Goal: Information Seeking & Learning: Learn about a topic

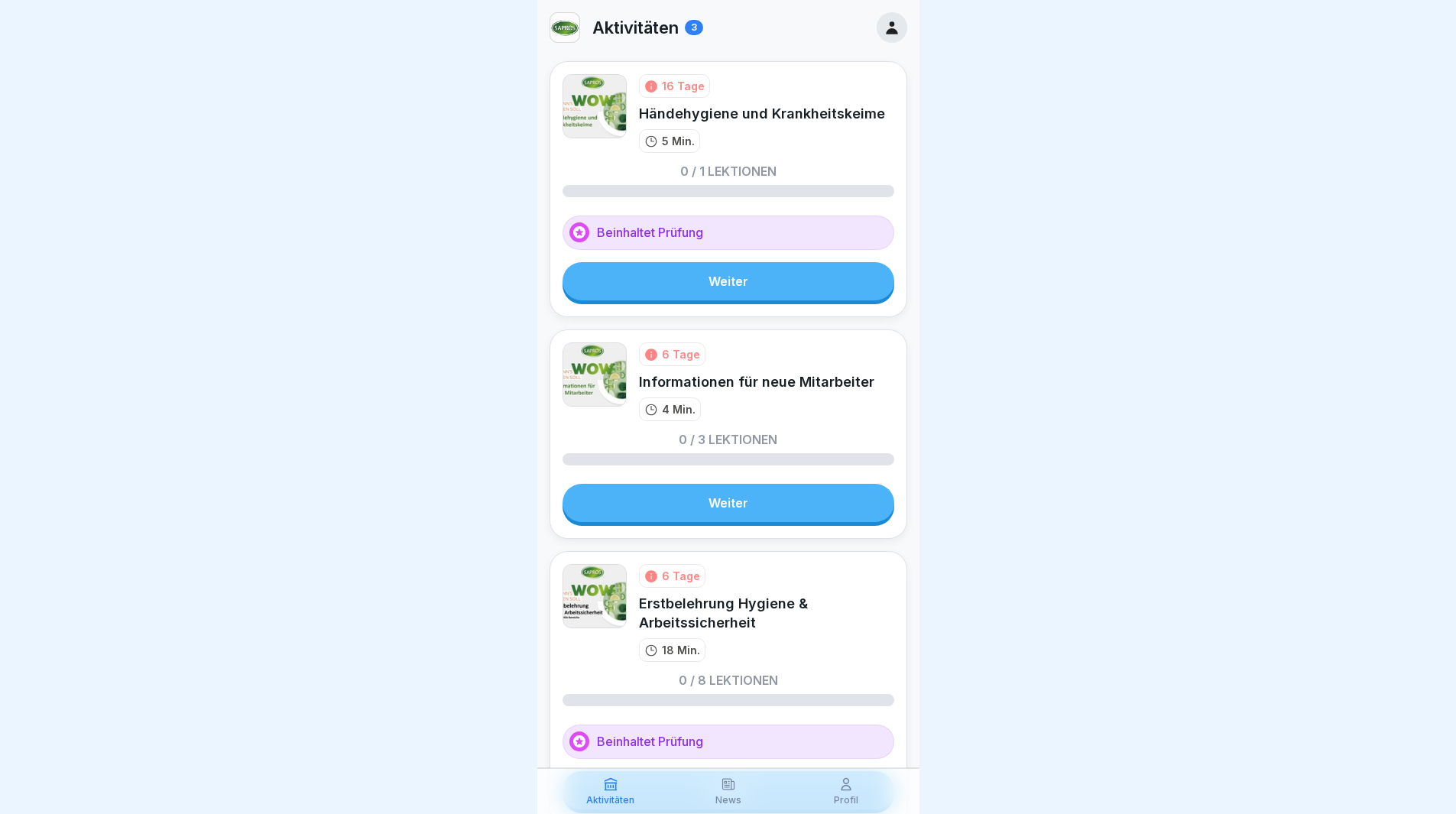
click at [696, 287] on link "Weiter" at bounding box center [728, 282] width 331 height 38
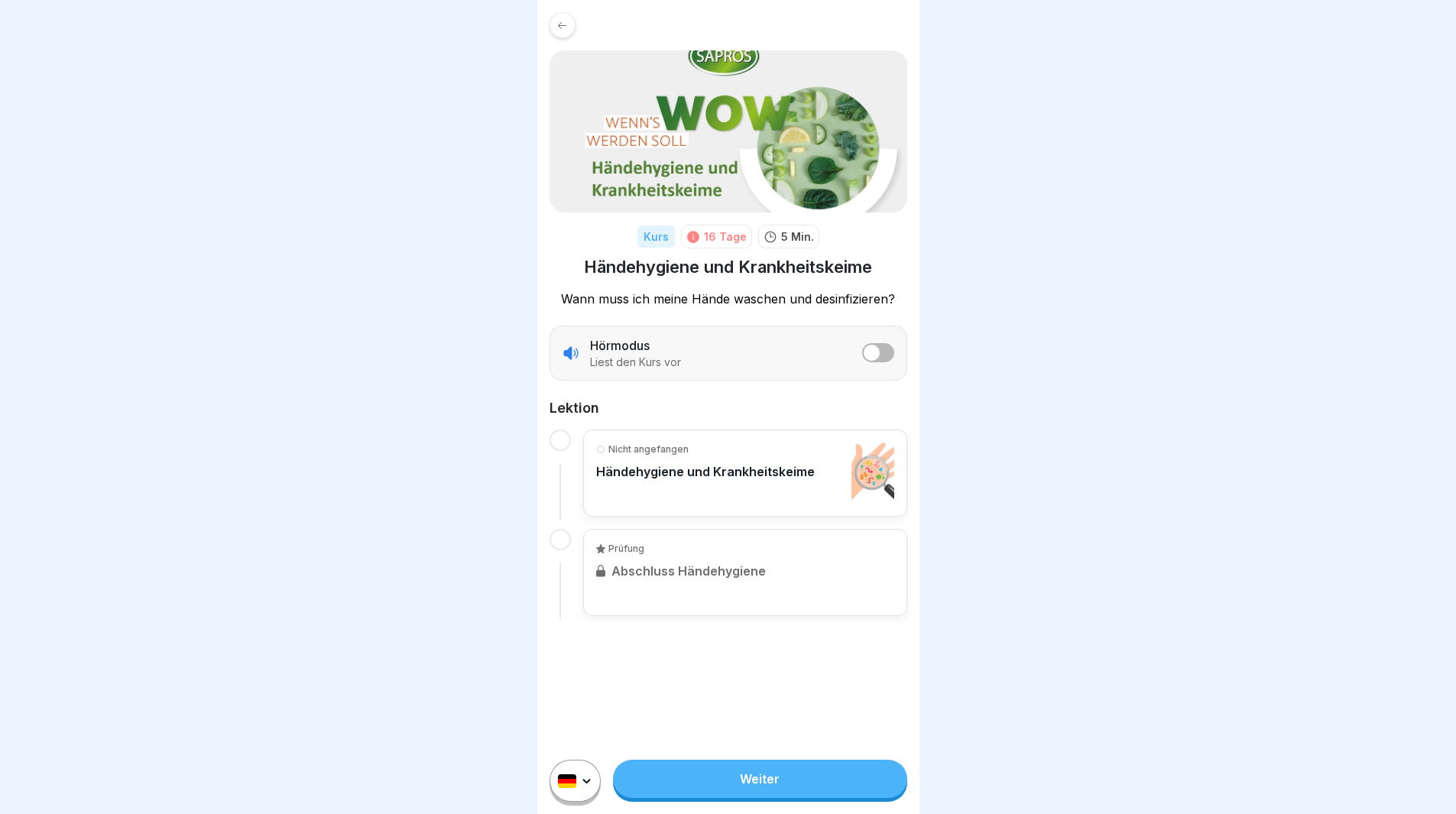
scroll to position [12, 0]
click at [578, 785] on html "Kurs 16 Tage 5 Min. Händehygiene und Krankheitskeime Wann muss ich meine Hände …" at bounding box center [728, 407] width 1456 height 814
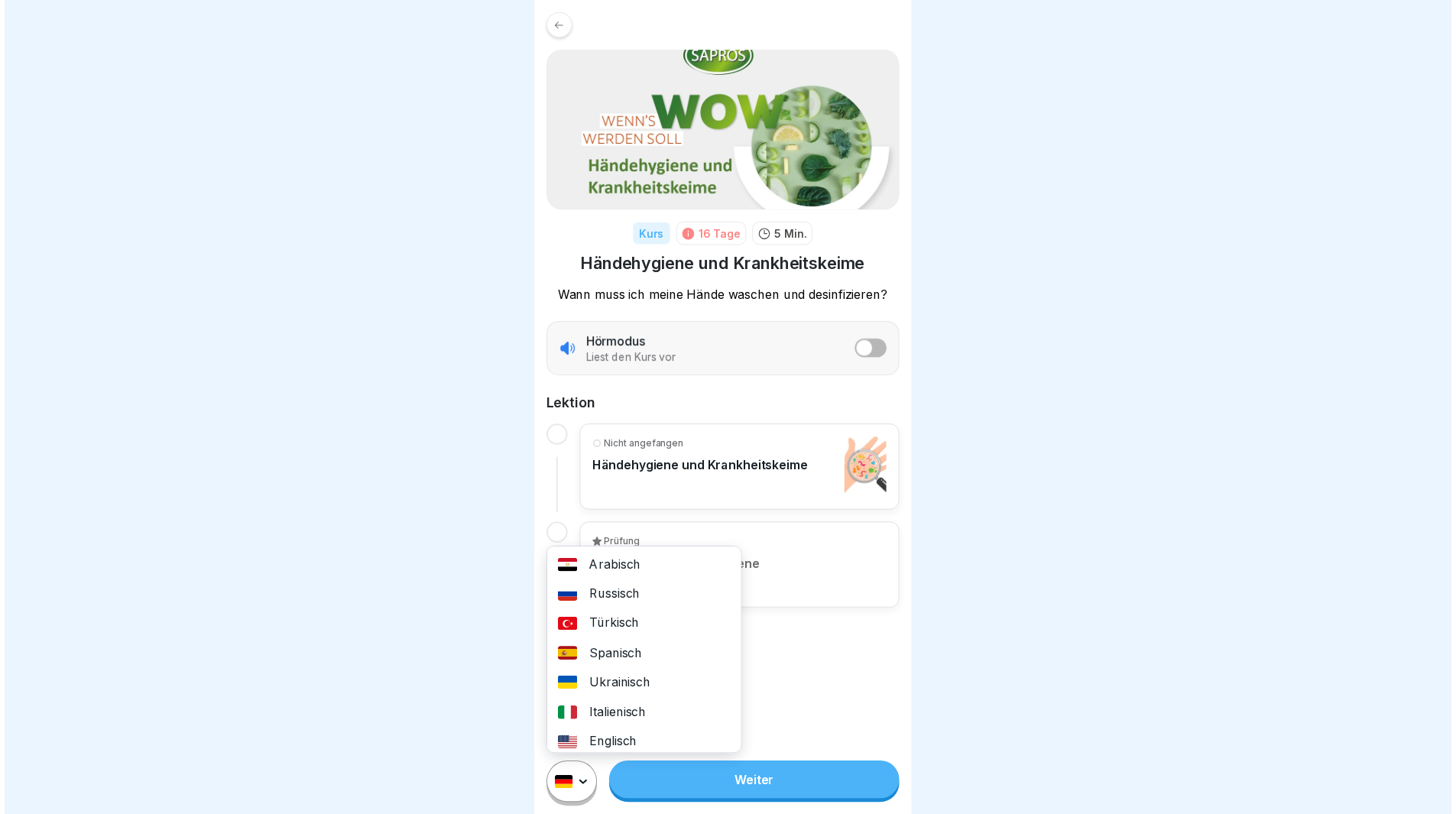
scroll to position [77, 0]
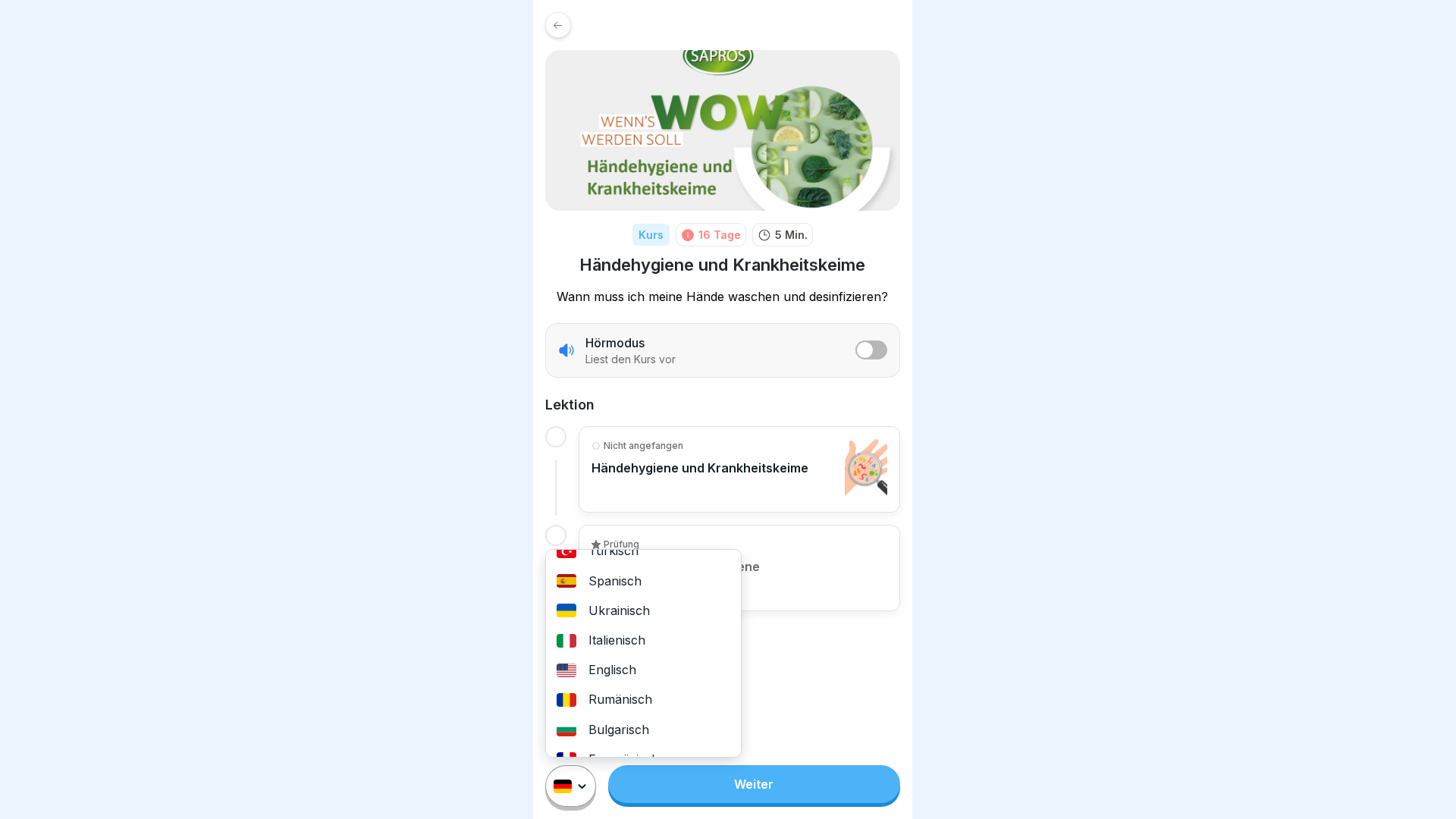
click at [636, 697] on div "Rumänisch" at bounding box center [643, 699] width 195 height 30
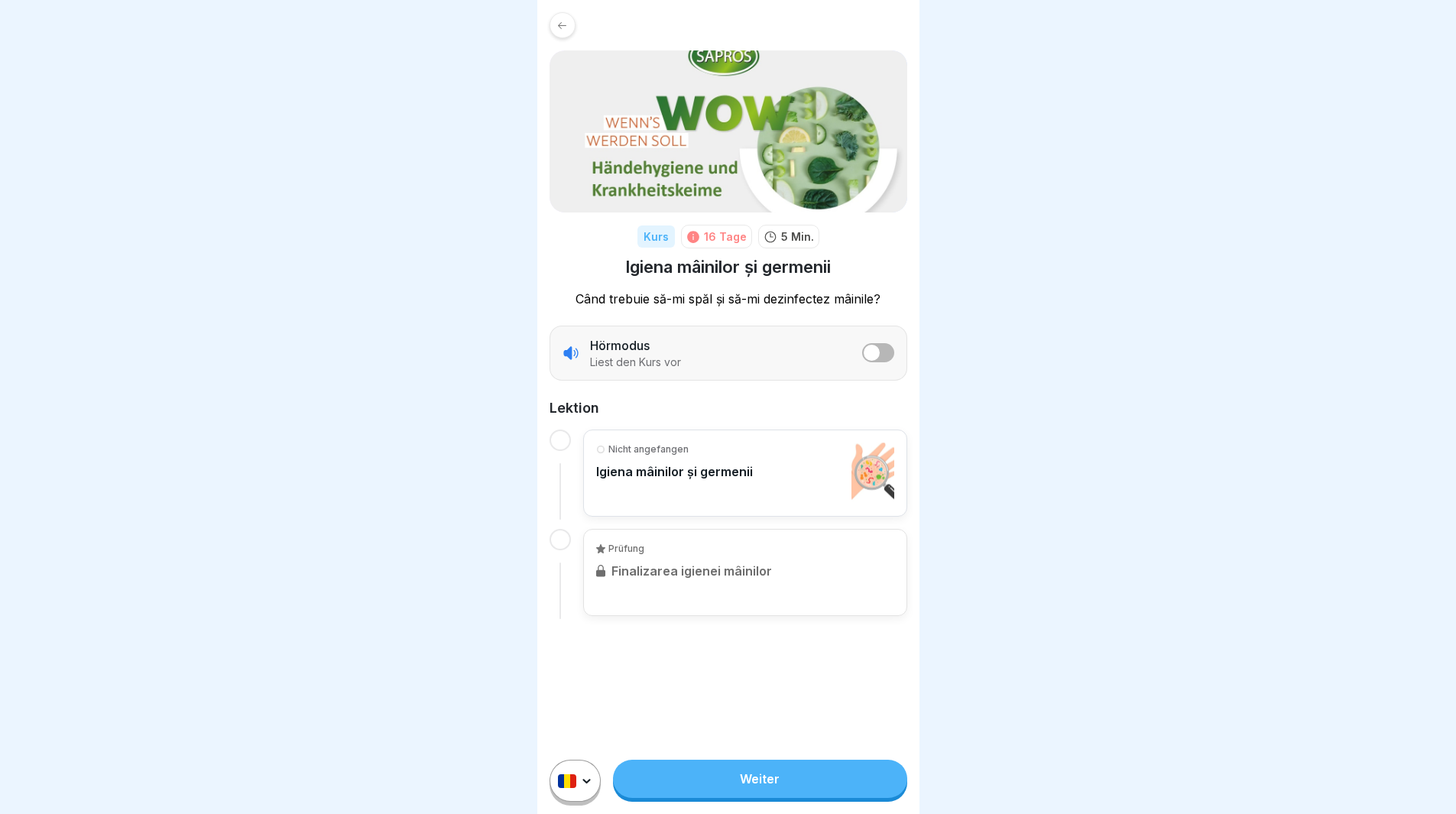
click at [556, 25] on icon at bounding box center [562, 25] width 12 height 12
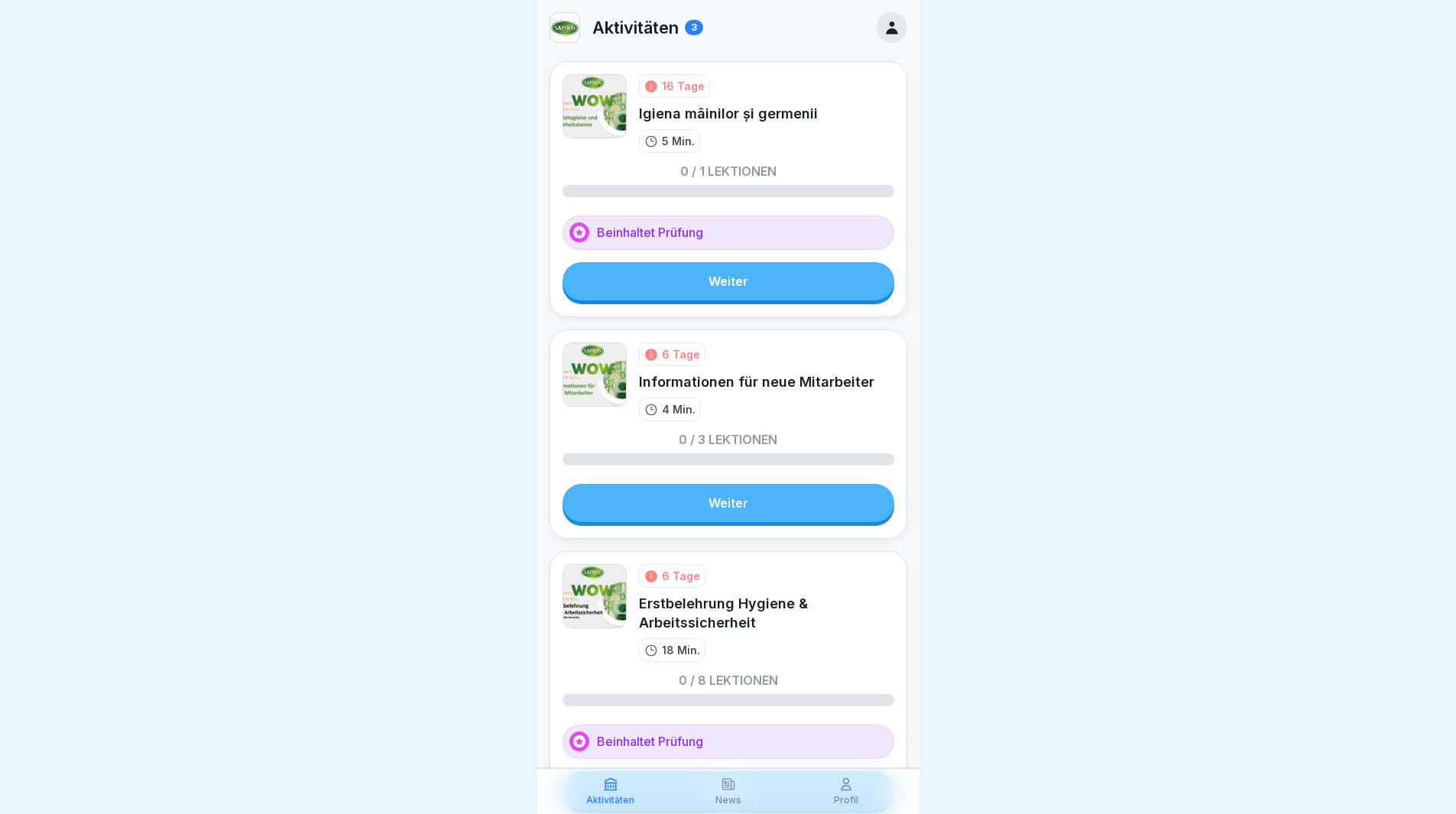
click at [743, 511] on link "Weiter" at bounding box center [728, 503] width 331 height 38
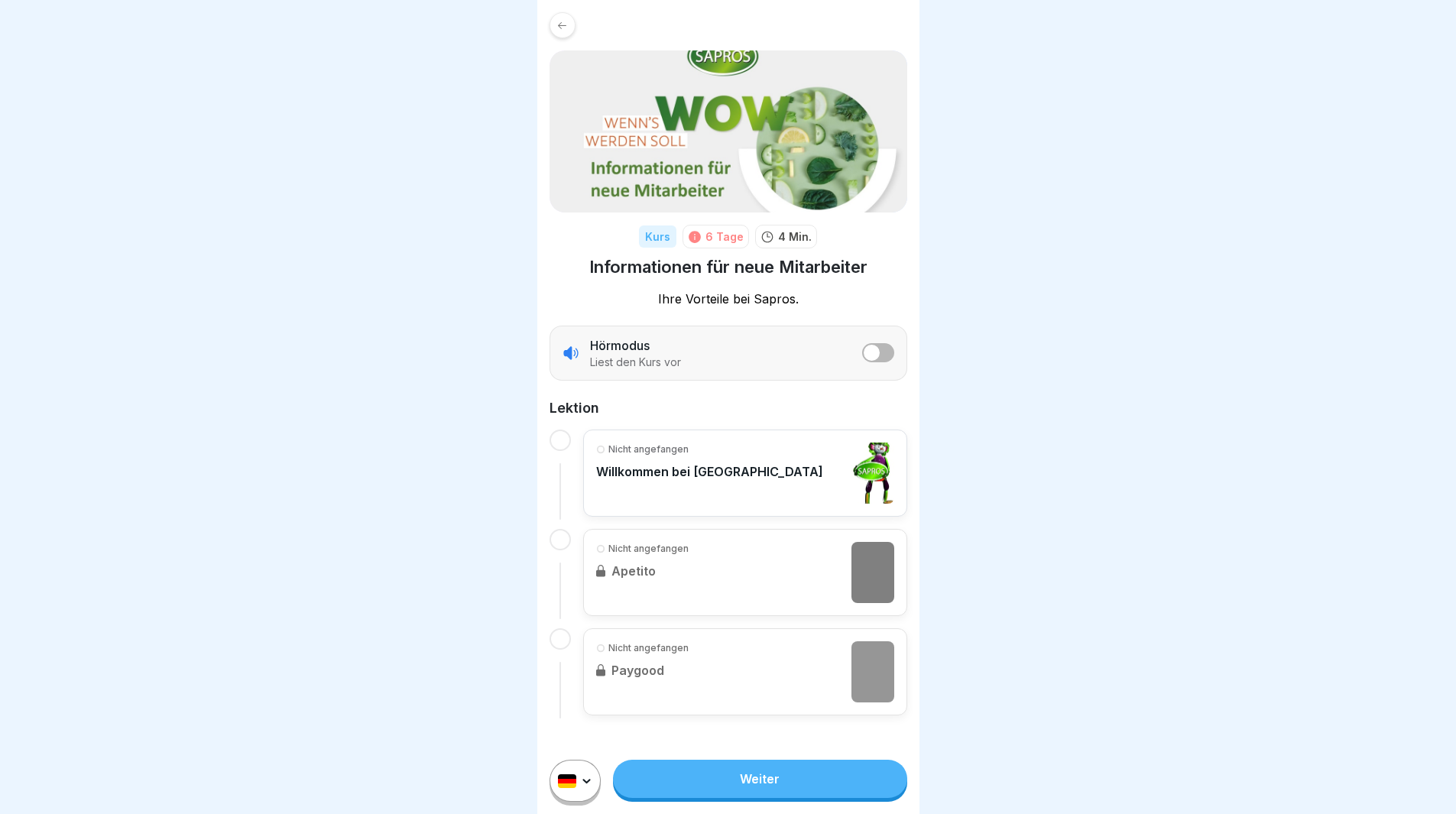
click at [578, 807] on html "Kurs 6 Tage 4 Min. Informationen für neue Mitarbeiter Ihre Vorteile bei [GEOGRA…" at bounding box center [728, 407] width 1456 height 814
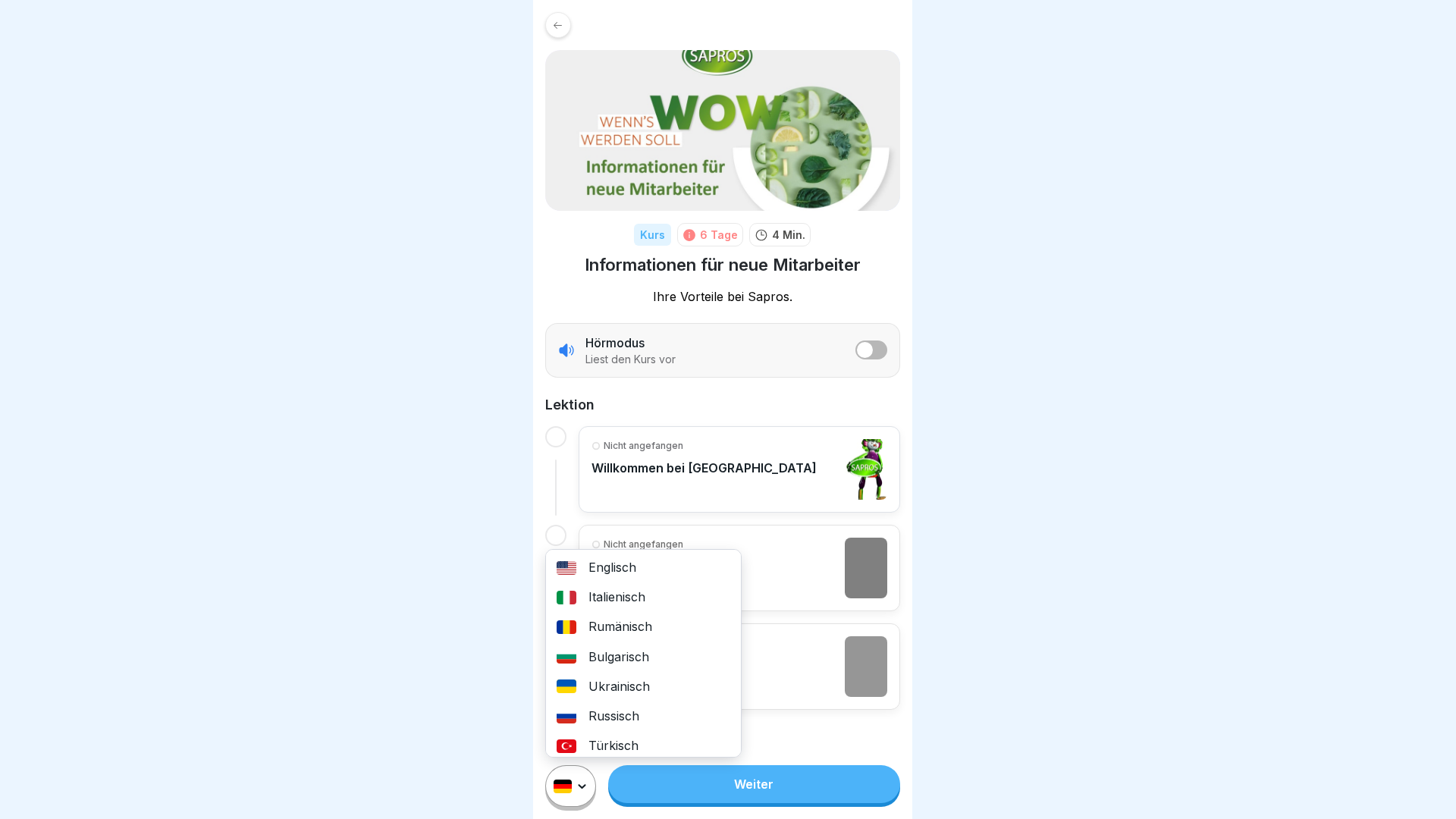
click at [616, 632] on div "Rumänisch" at bounding box center [643, 626] width 195 height 30
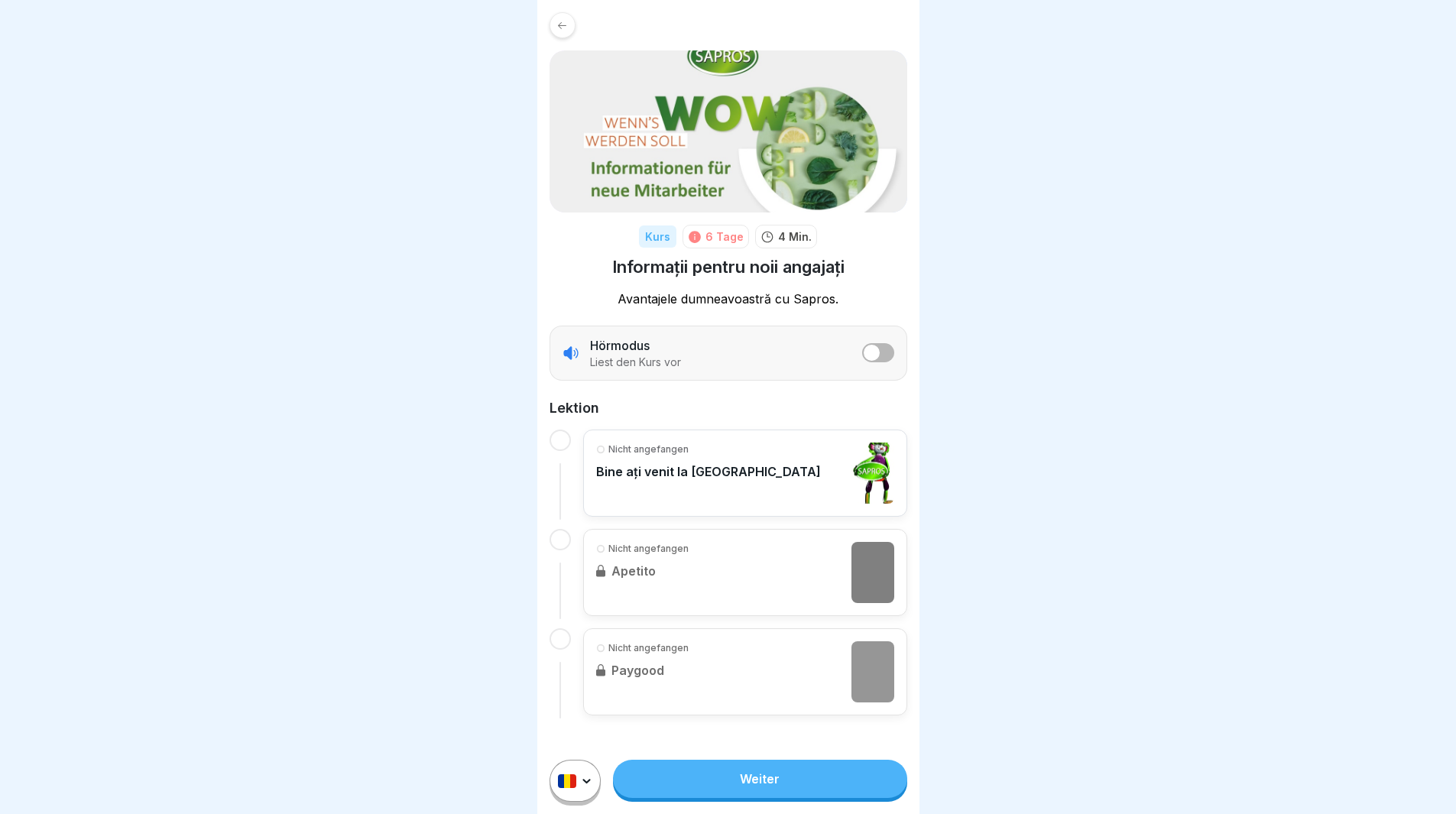
click at [559, 22] on icon at bounding box center [562, 25] width 12 height 12
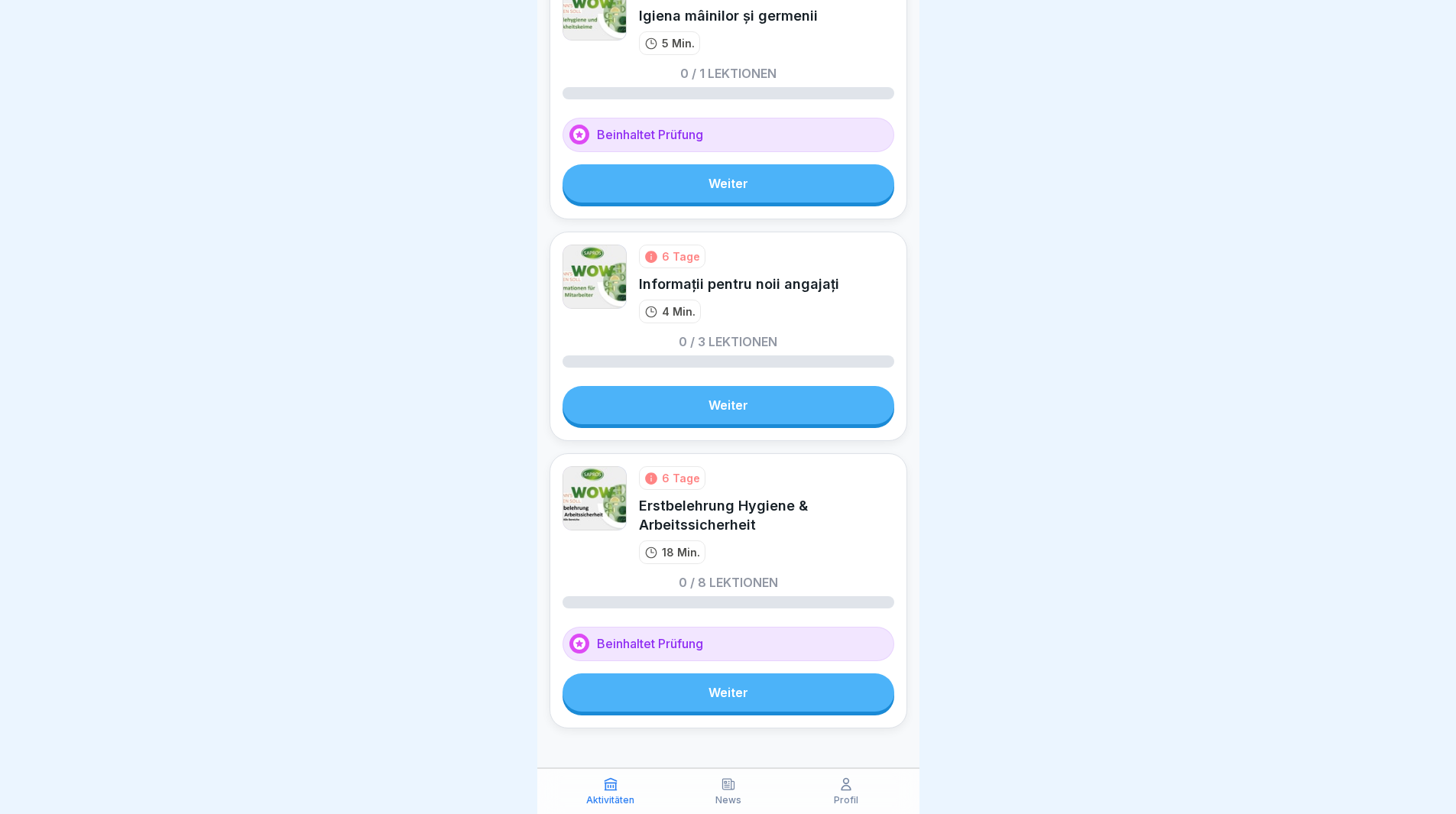
scroll to position [104, 0]
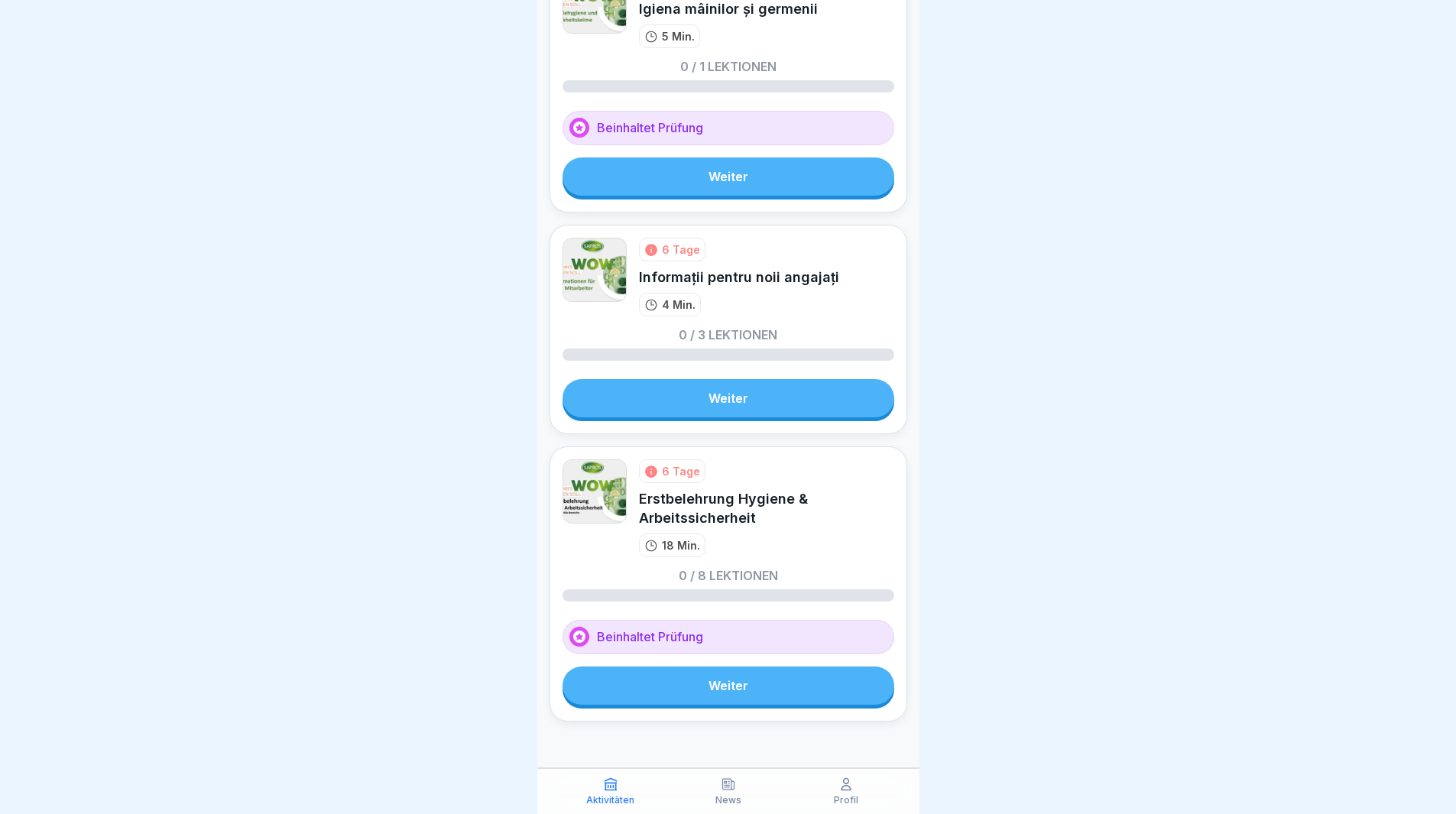
click at [710, 674] on link "Weiter" at bounding box center [728, 686] width 331 height 38
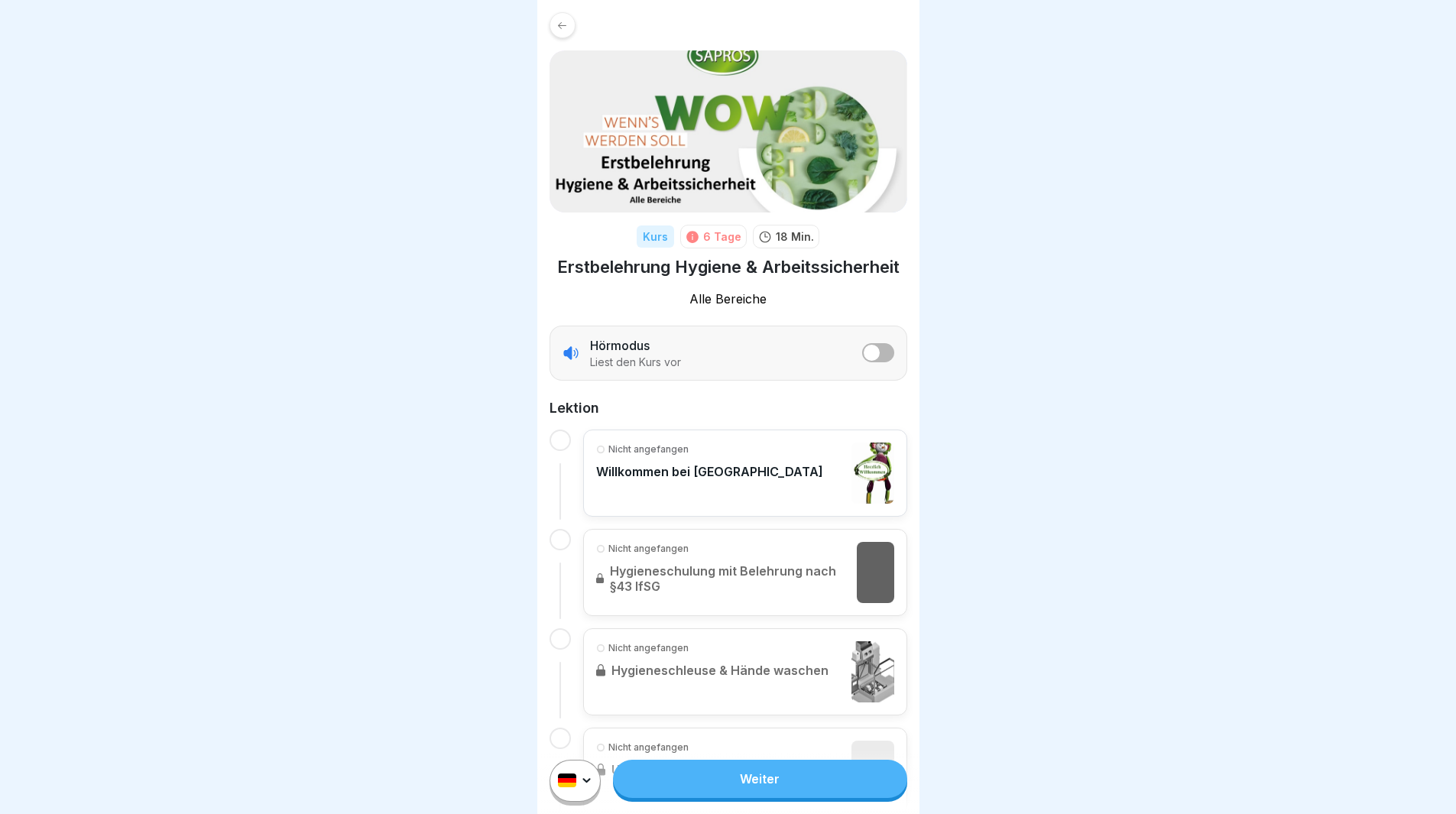
click at [591, 791] on html "Kurs 6 Tage 18 Min. Erstbelehrung Hygiene & Arbeitssicherheit Alle Bereiche Hör…" at bounding box center [728, 407] width 1456 height 814
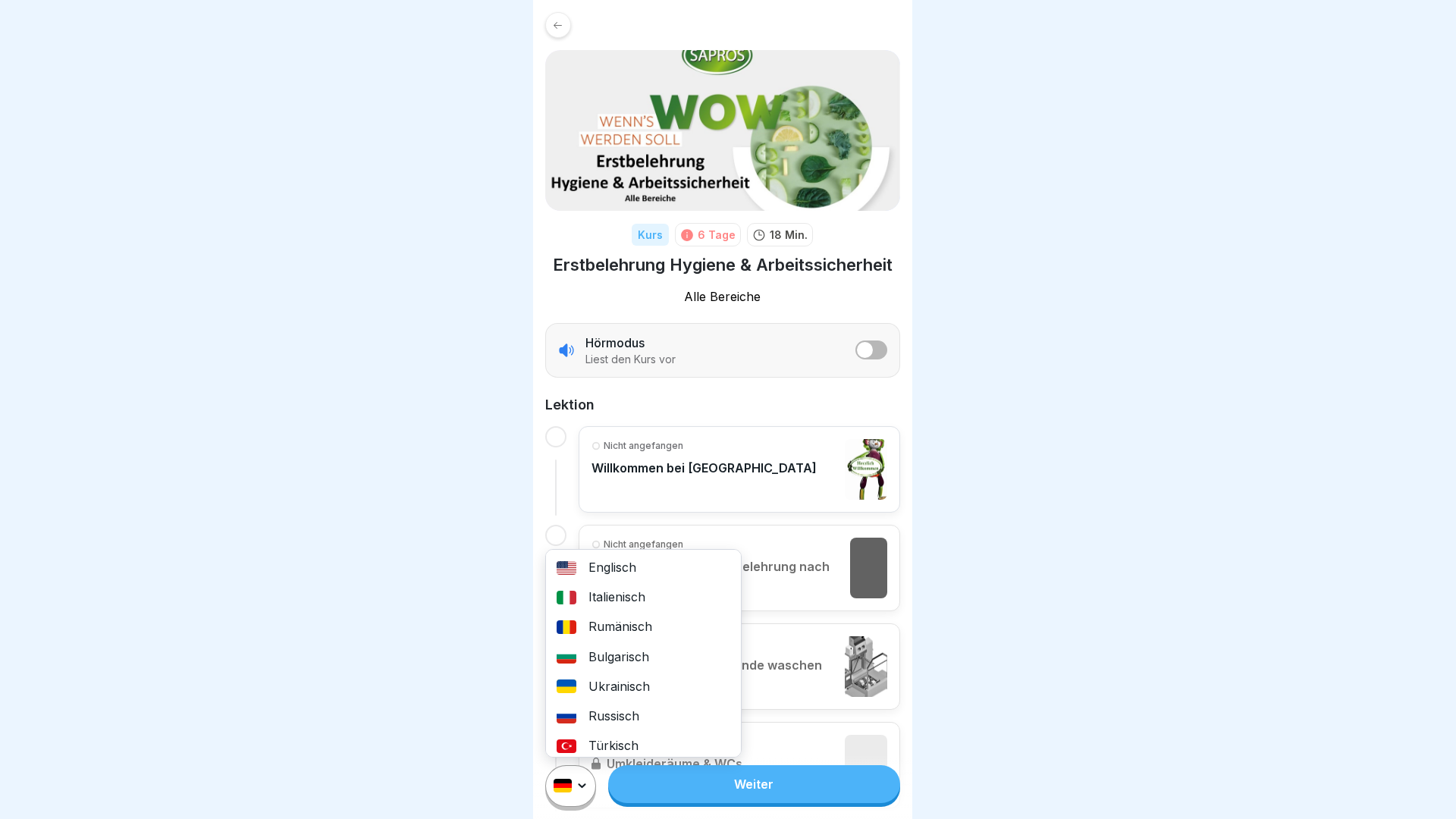
click at [620, 628] on div "Rumänisch" at bounding box center [643, 626] width 195 height 30
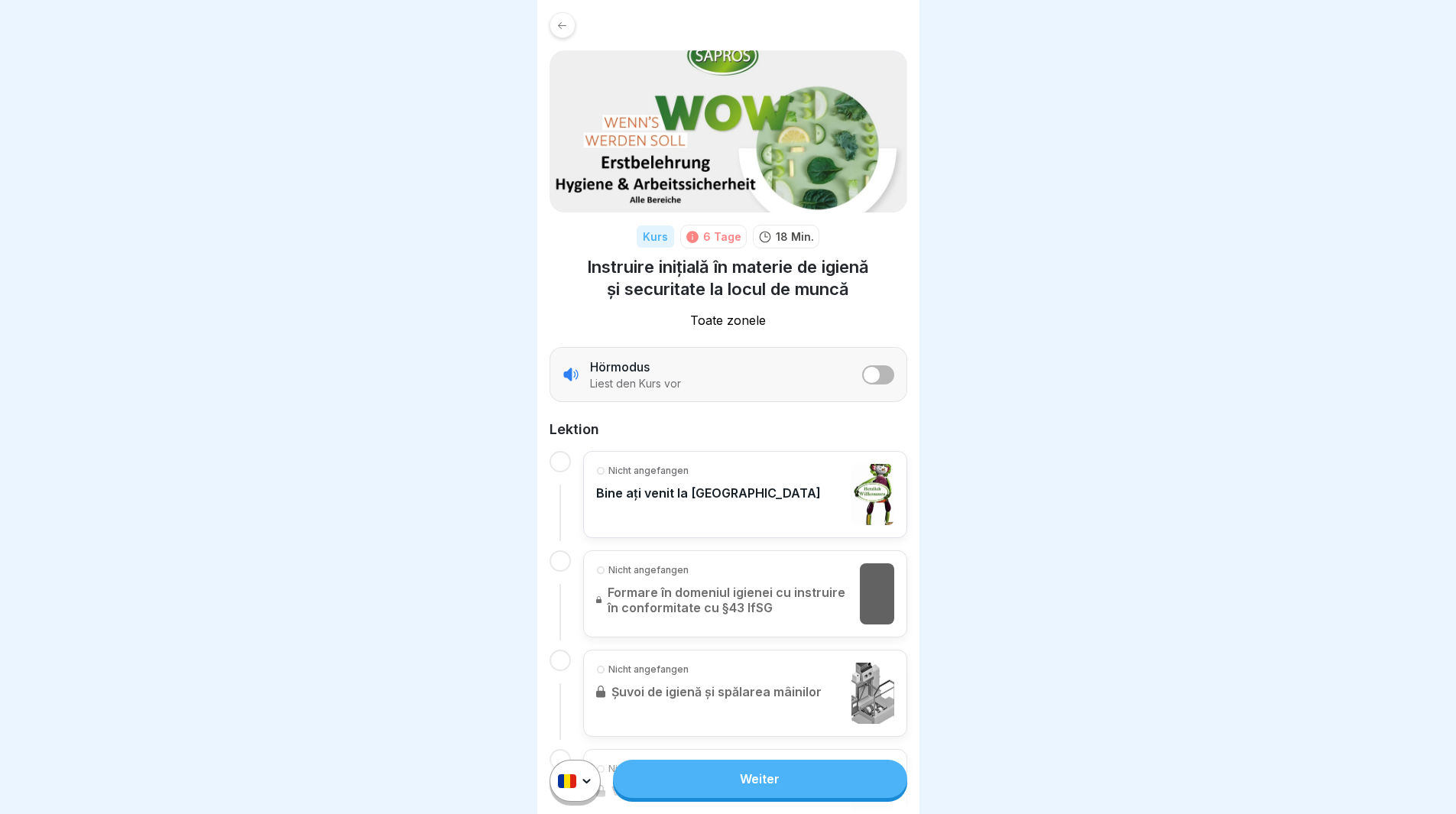
click at [568, 22] on div at bounding box center [562, 25] width 26 height 26
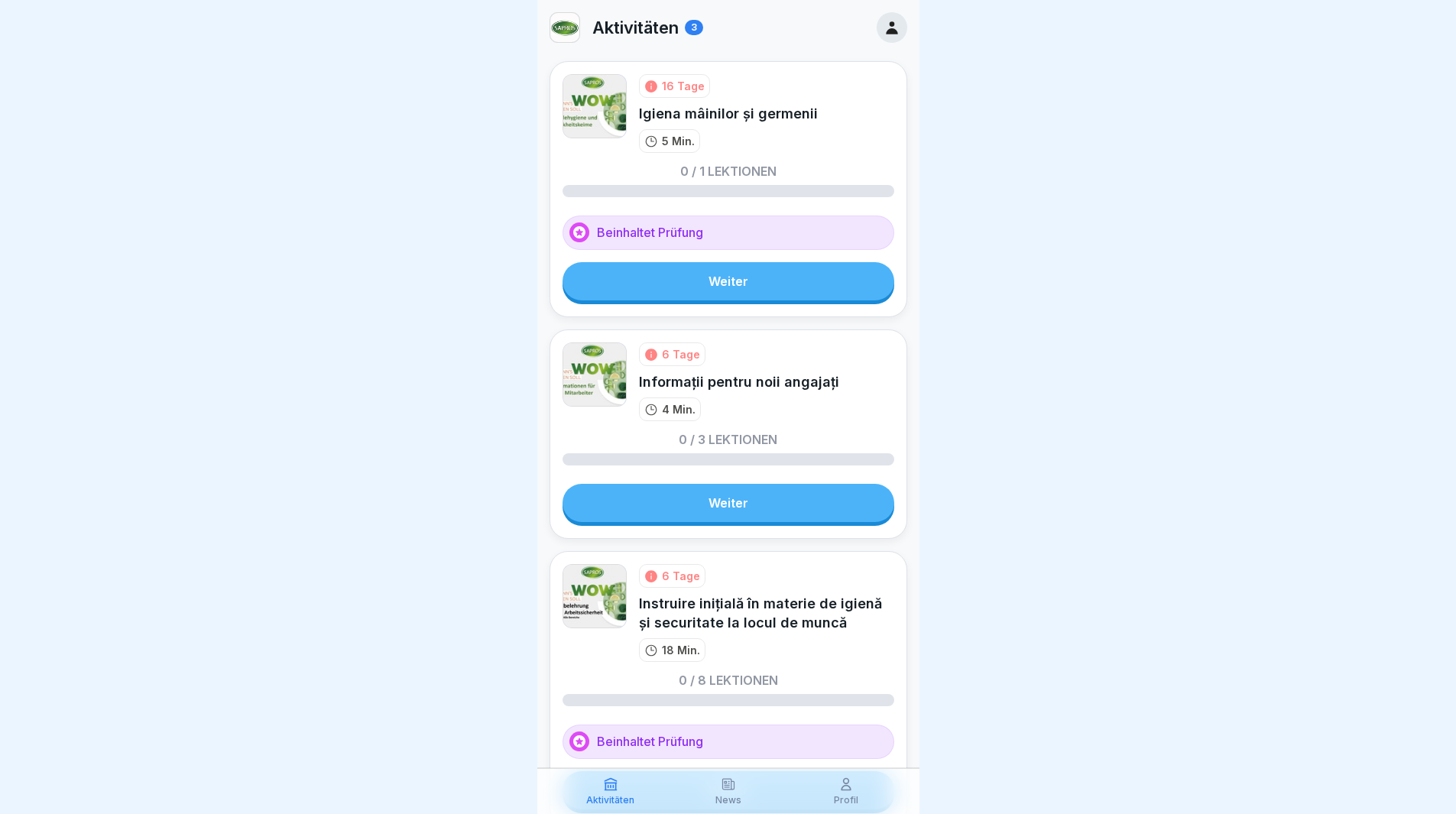
click at [656, 285] on link "Weiter" at bounding box center [728, 282] width 331 height 38
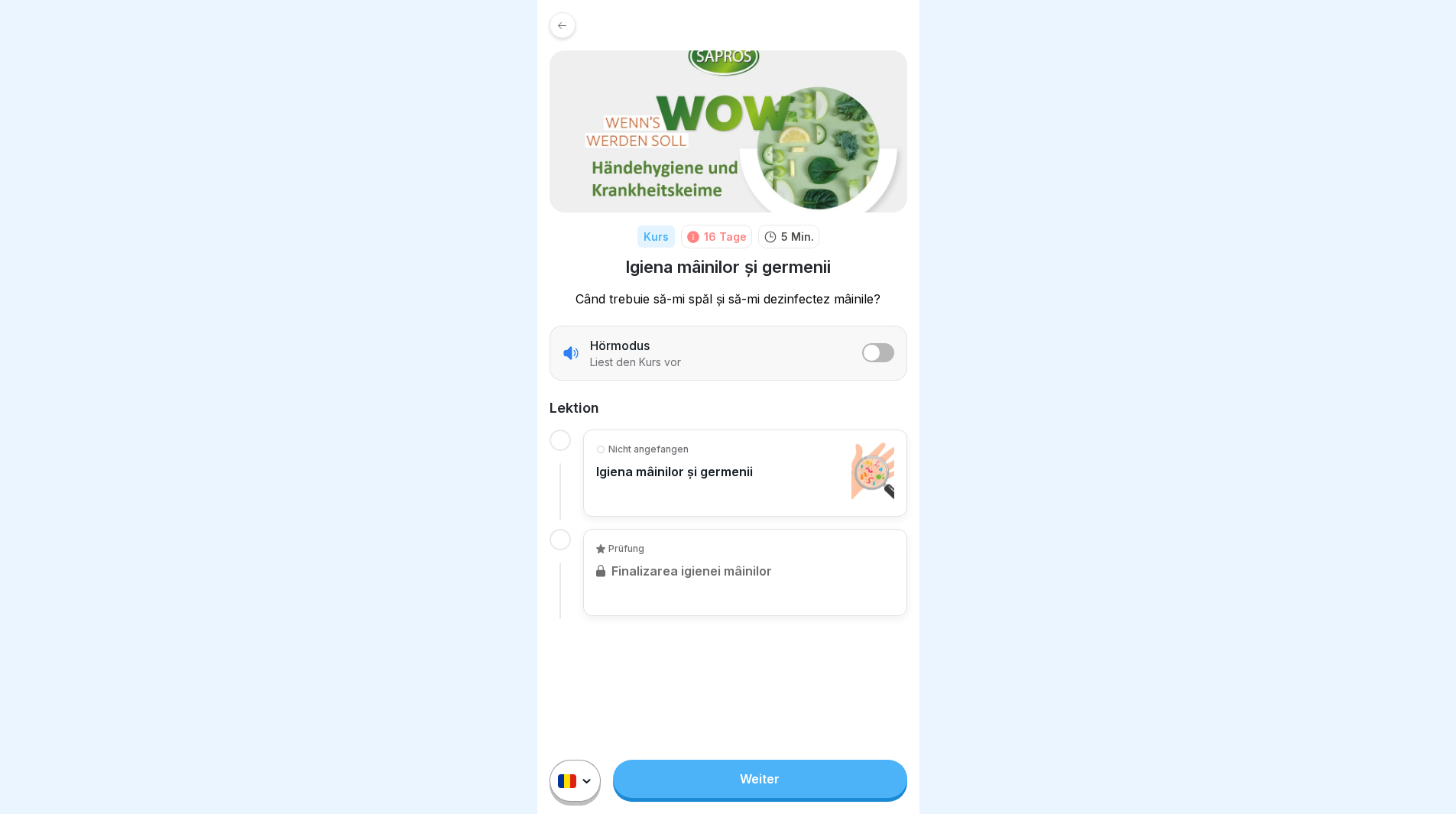
click at [763, 793] on link "Weiter" at bounding box center [759, 779] width 294 height 38
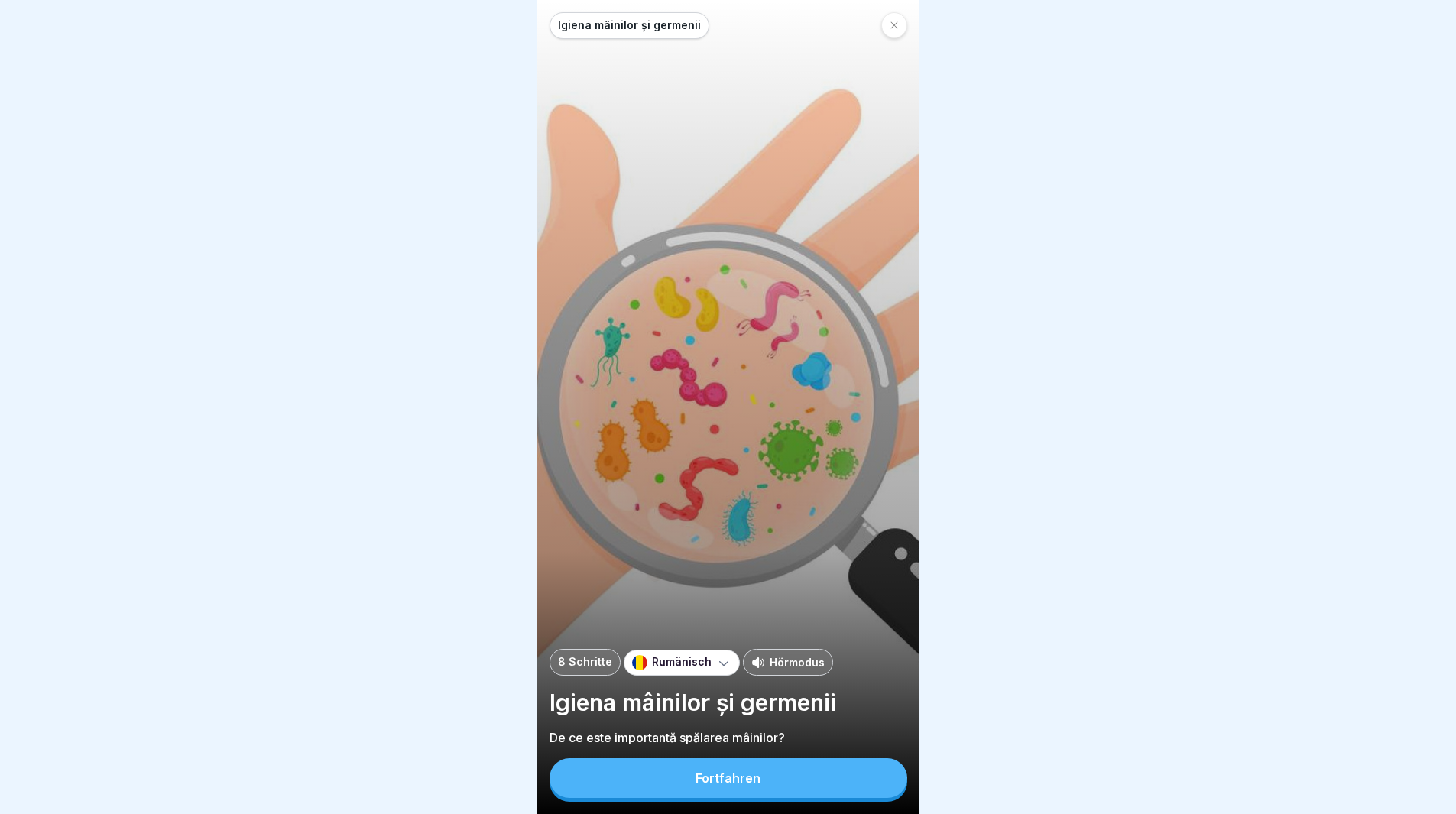
click at [736, 785] on div "Fortfahren" at bounding box center [728, 778] width 65 height 14
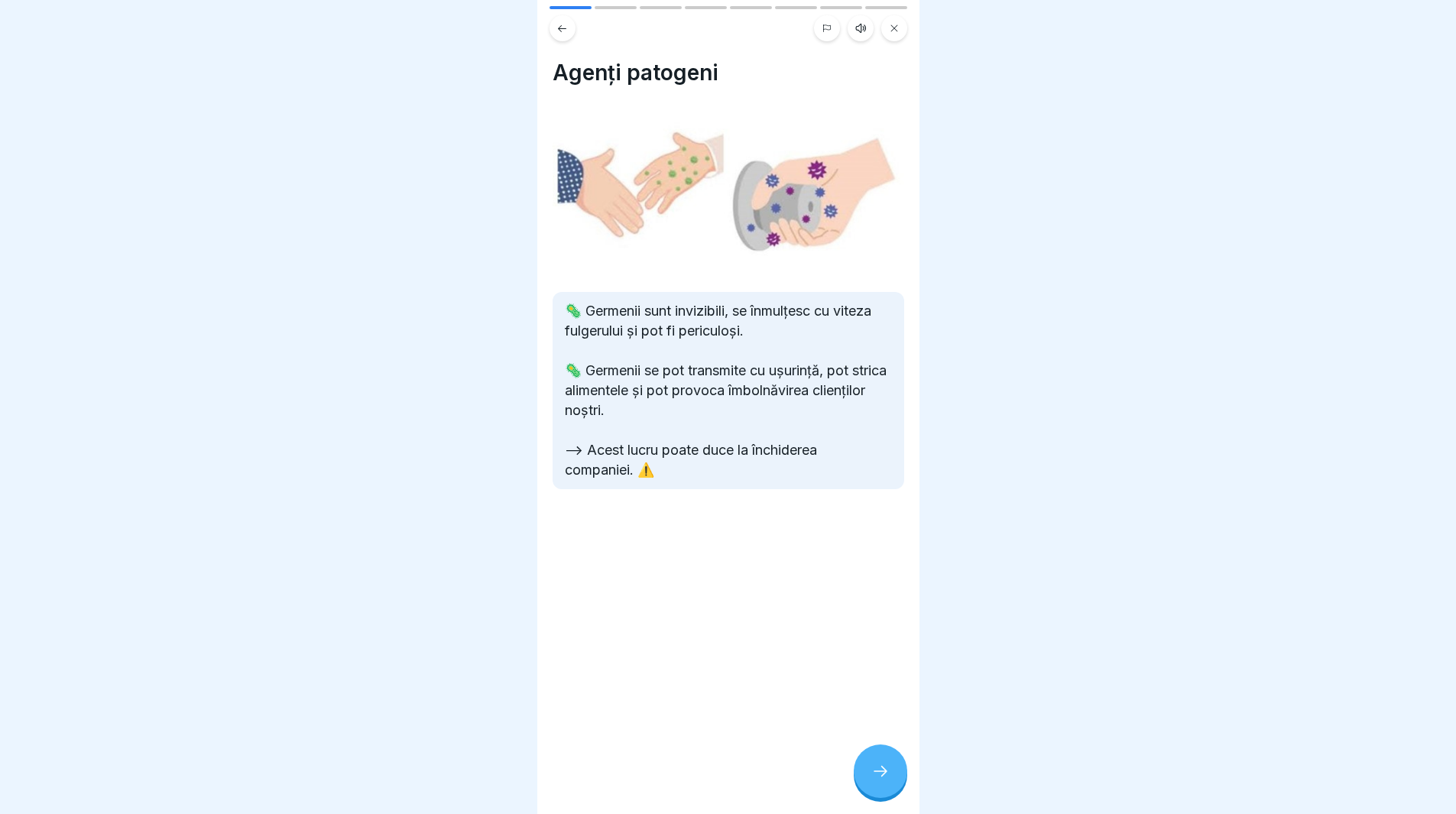
click at [878, 794] on div at bounding box center [881, 771] width 54 height 54
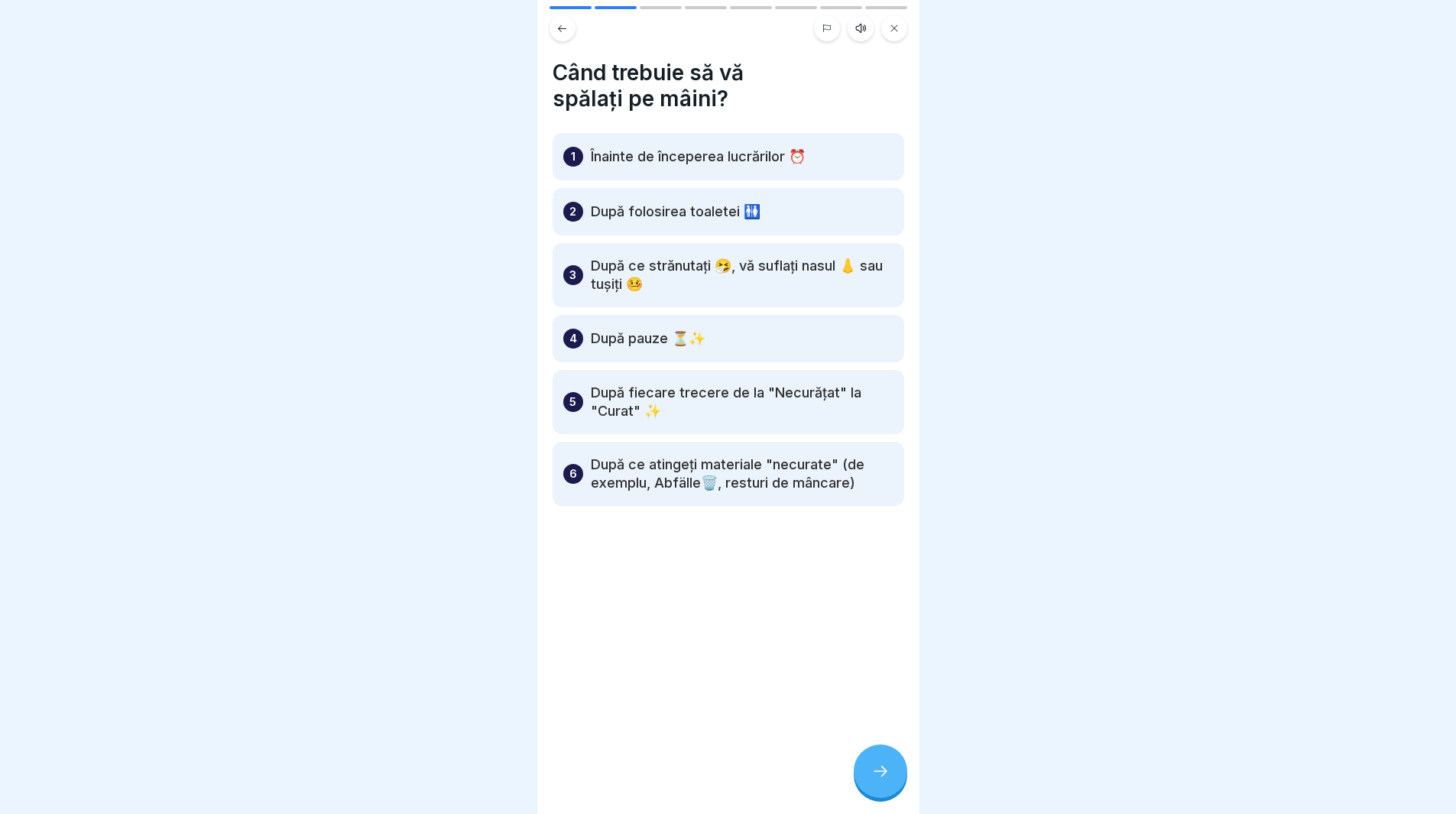
click at [888, 792] on div at bounding box center [881, 771] width 54 height 54
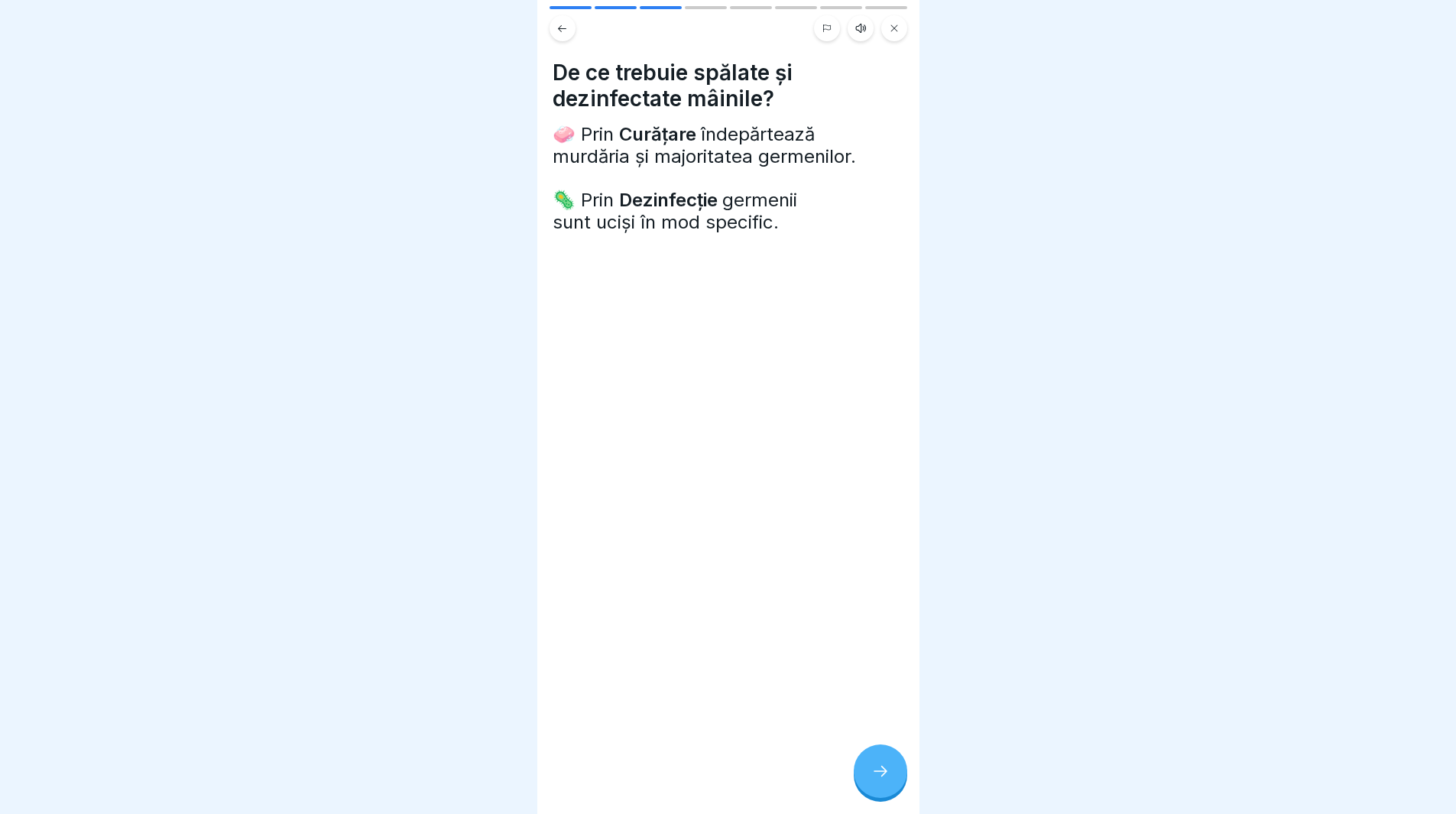
click at [888, 792] on div at bounding box center [881, 771] width 54 height 54
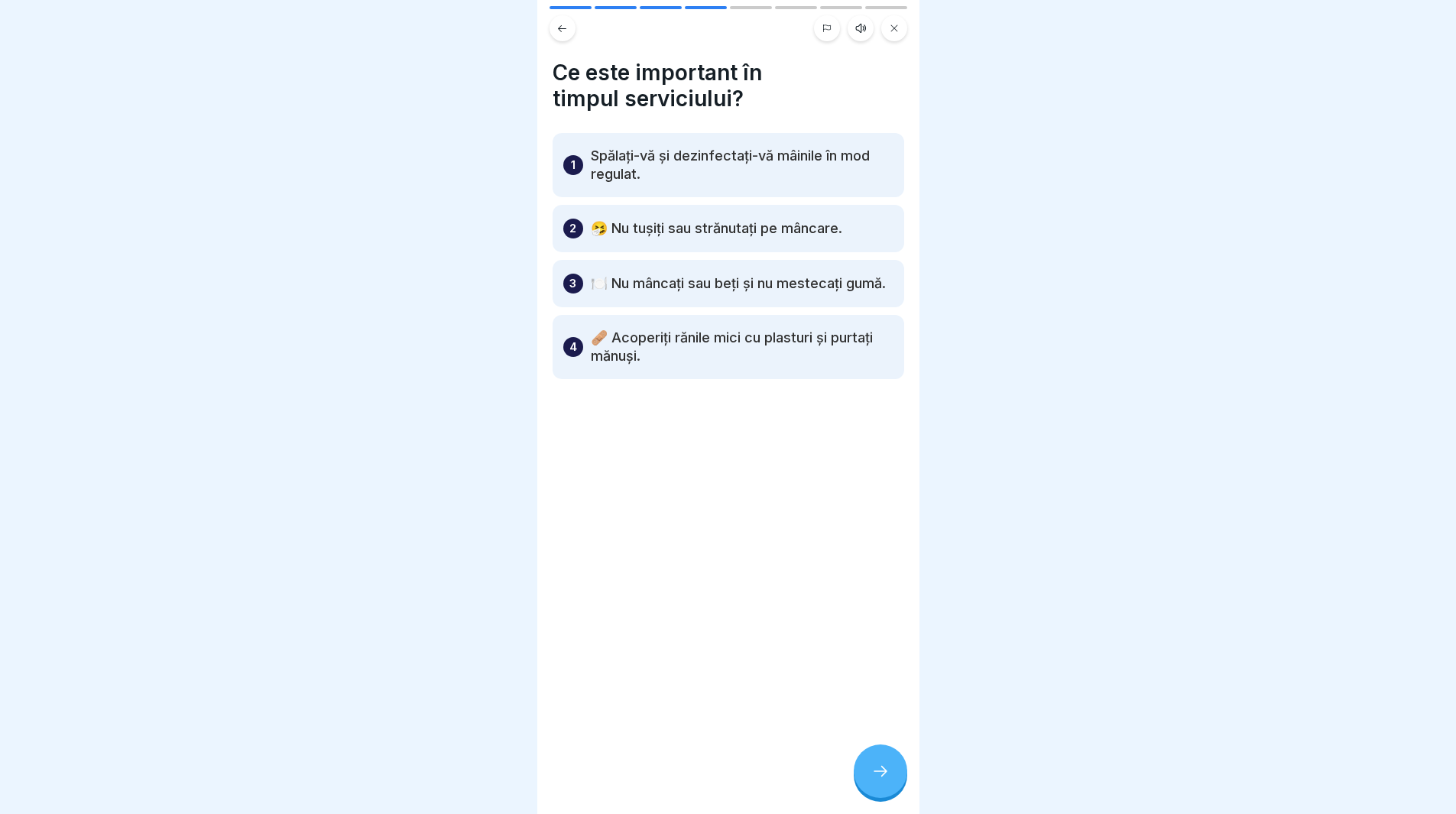
click at [724, 170] on p "Spălați-vă și dezinfectați-vă mâinile în mod regulat." at bounding box center [742, 165] width 303 height 37
click at [631, 166] on p "Spălați-vă și dezinfectați-vă mâinile în mod regulat." at bounding box center [742, 165] width 303 height 37
click at [878, 769] on div at bounding box center [881, 771] width 54 height 54
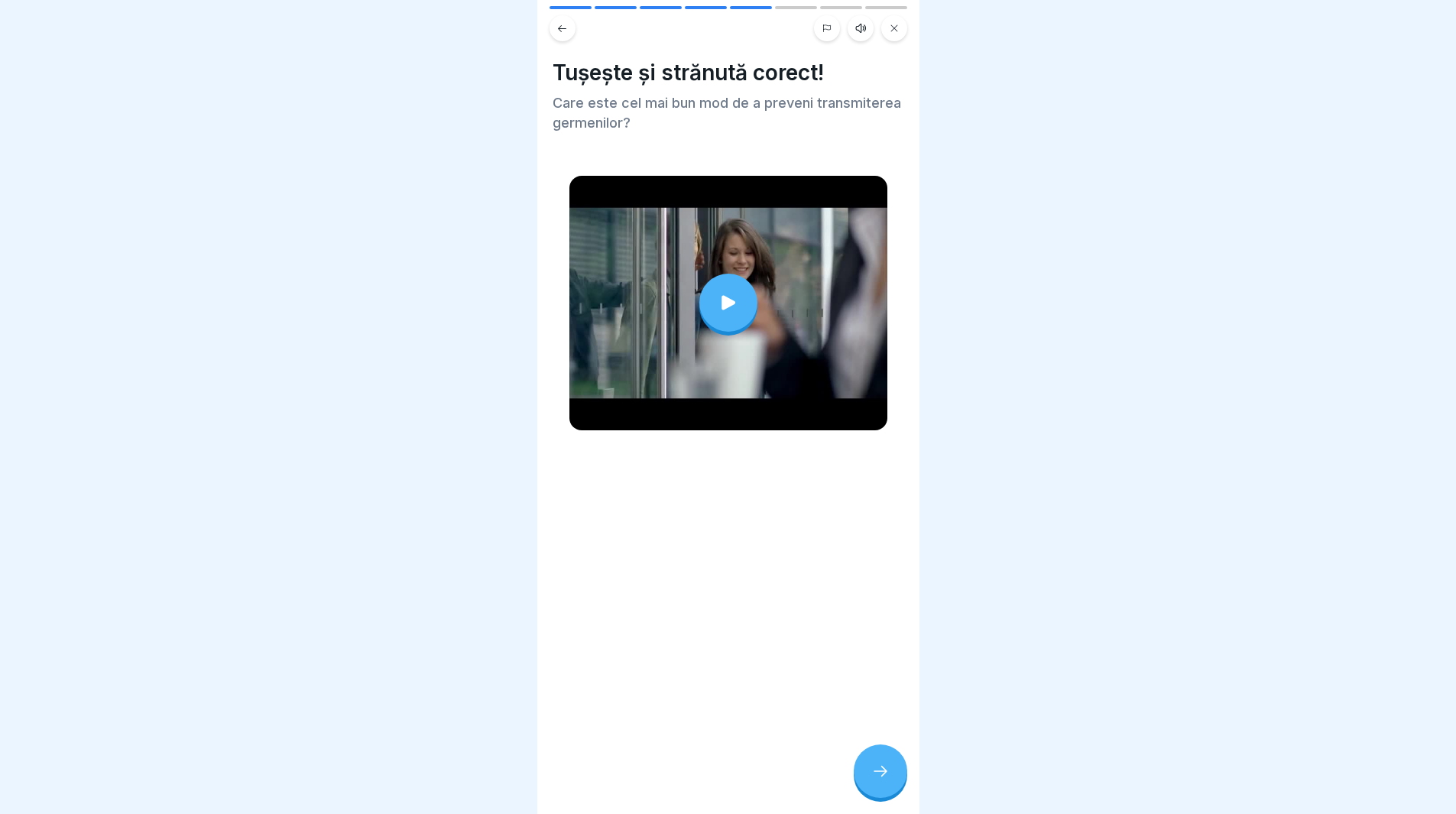
click at [736, 302] on div at bounding box center [729, 303] width 58 height 58
click at [875, 779] on icon at bounding box center [881, 771] width 18 height 18
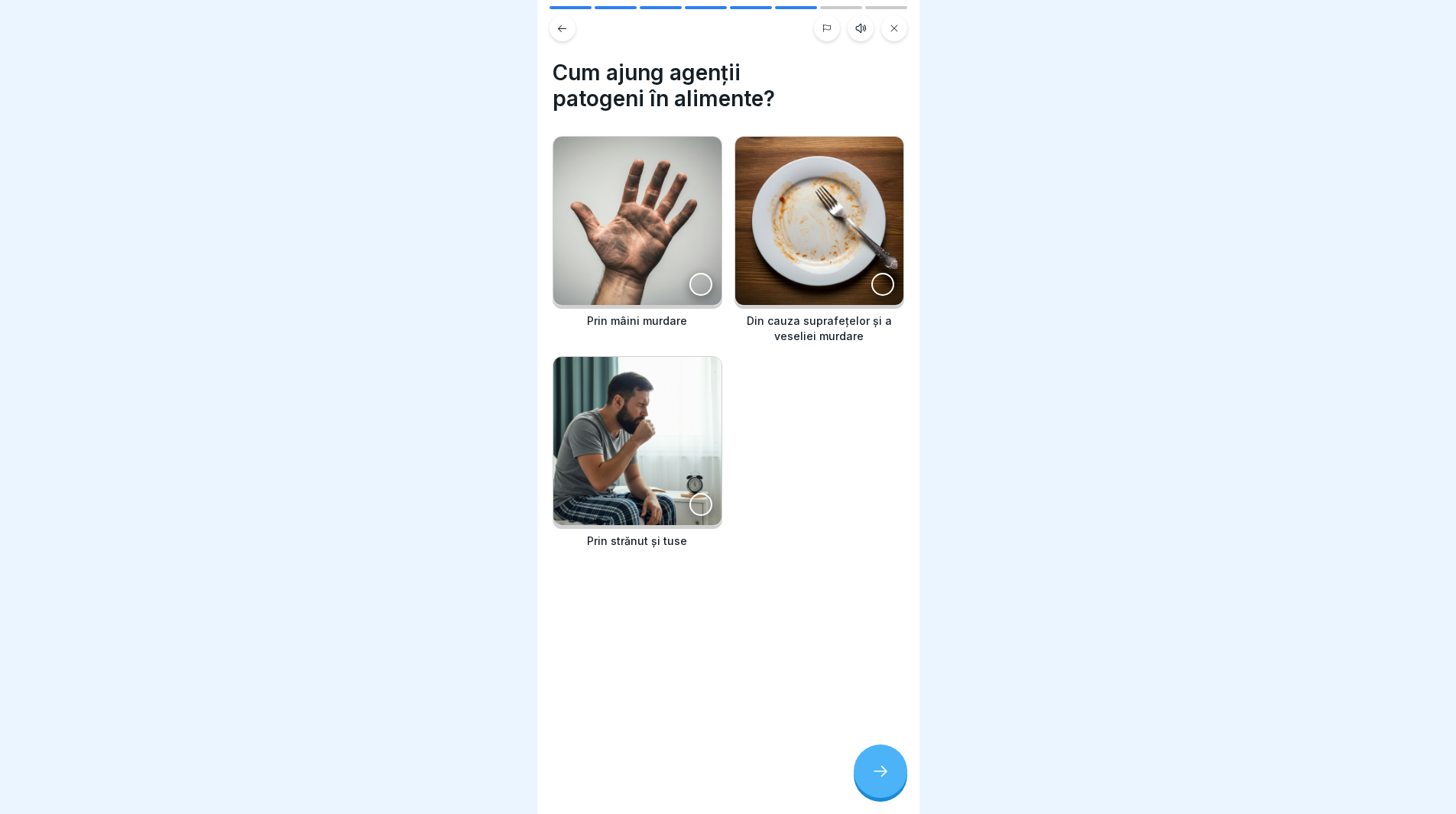
click at [690, 273] on div at bounding box center [701, 285] width 23 height 23
click at [693, 500] on div at bounding box center [701, 505] width 23 height 23
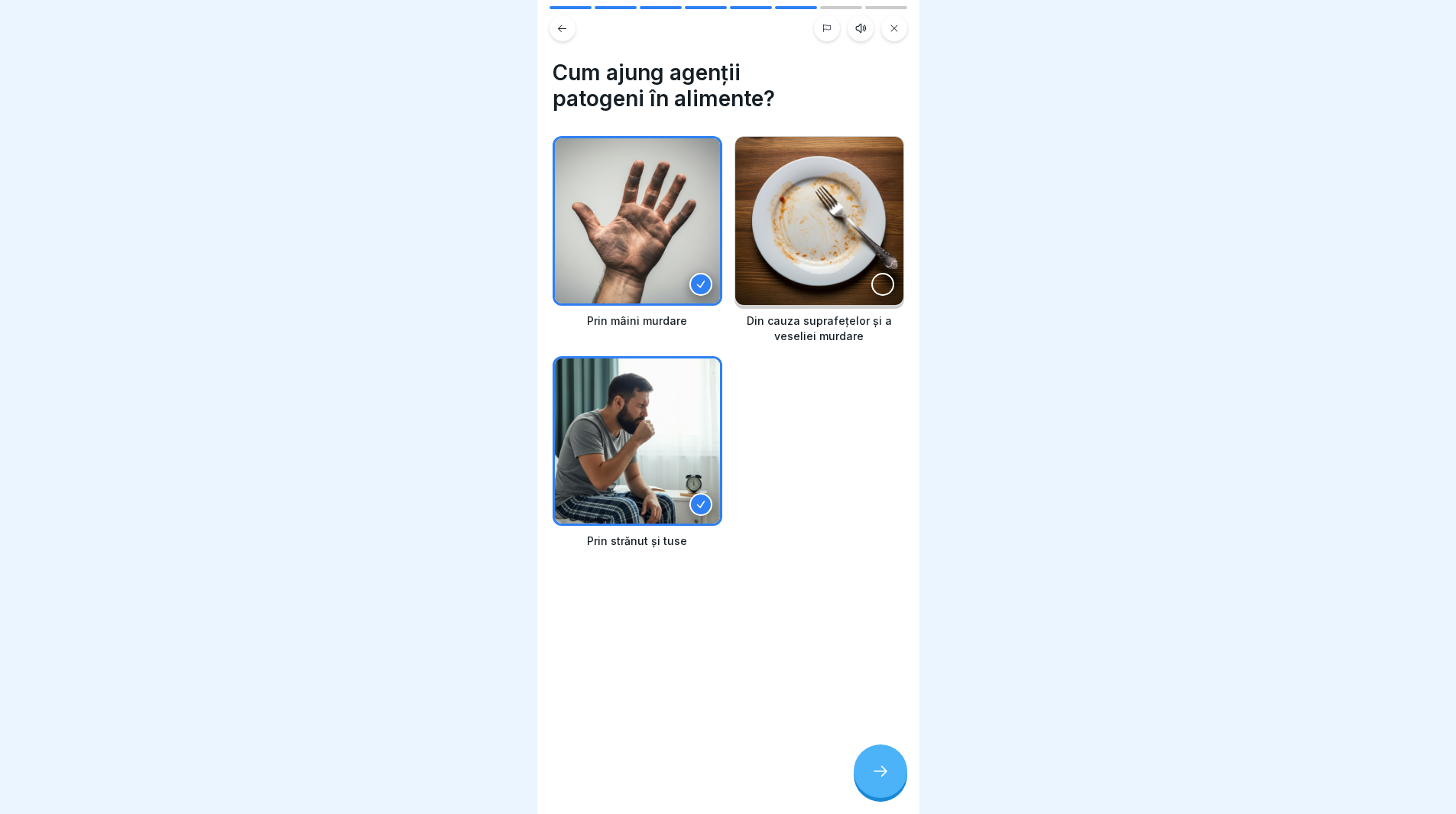
click at [881, 780] on icon at bounding box center [881, 771] width 18 height 18
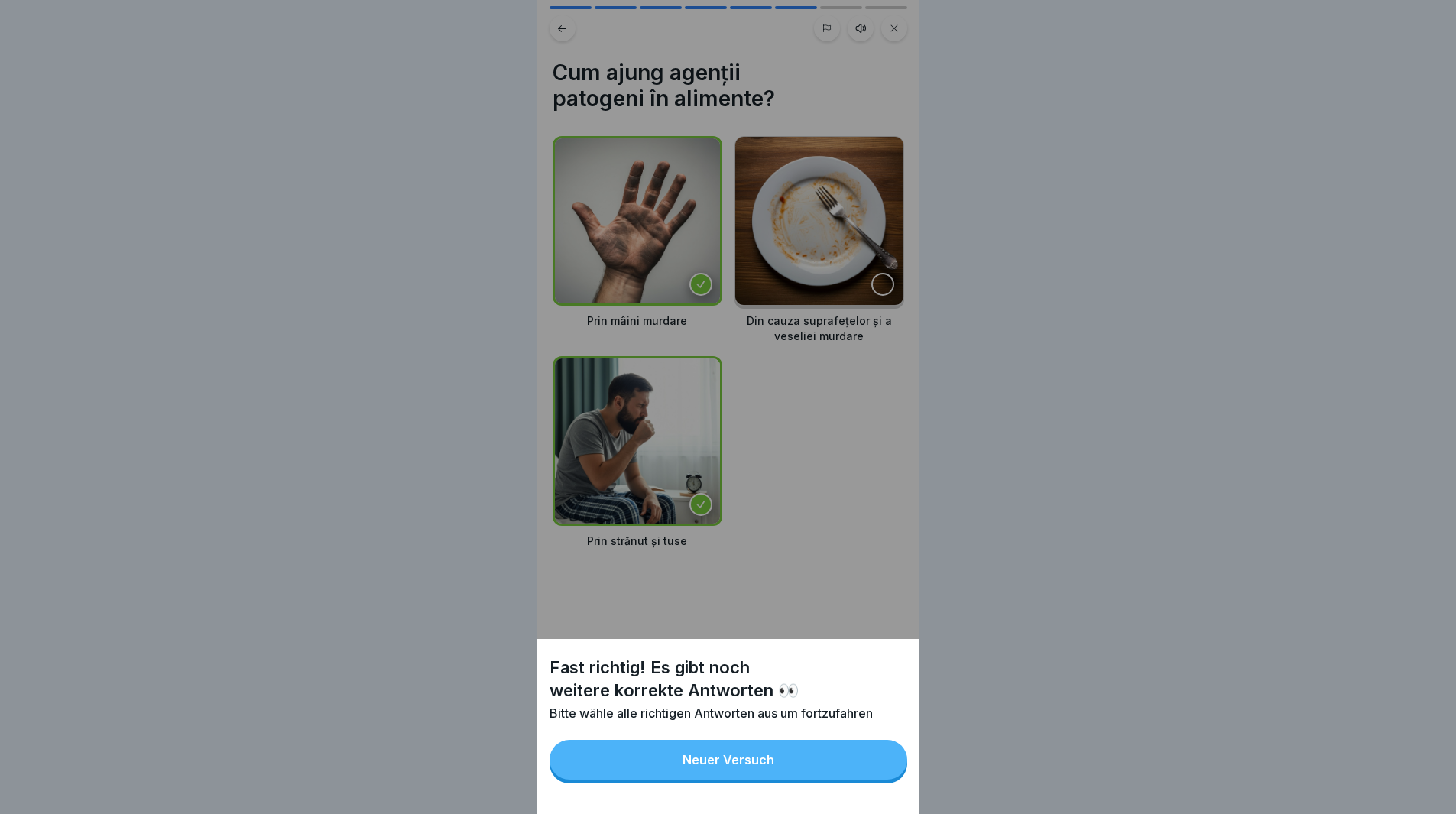
click at [867, 763] on button "Neuer Versuch" at bounding box center [728, 760] width 357 height 40
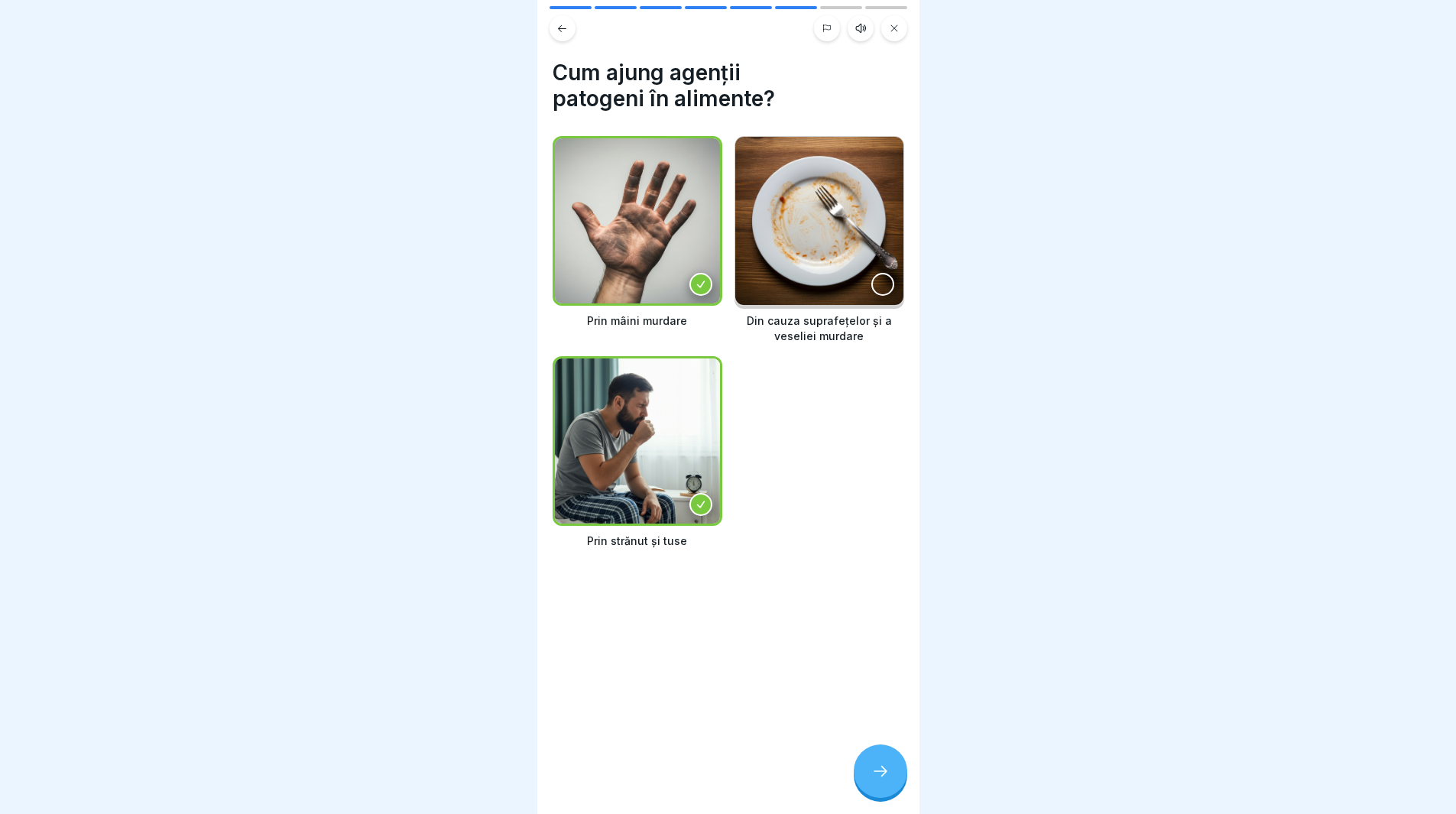
click at [871, 280] on div at bounding box center [883, 285] width 23 height 23
click at [871, 793] on div at bounding box center [881, 771] width 54 height 54
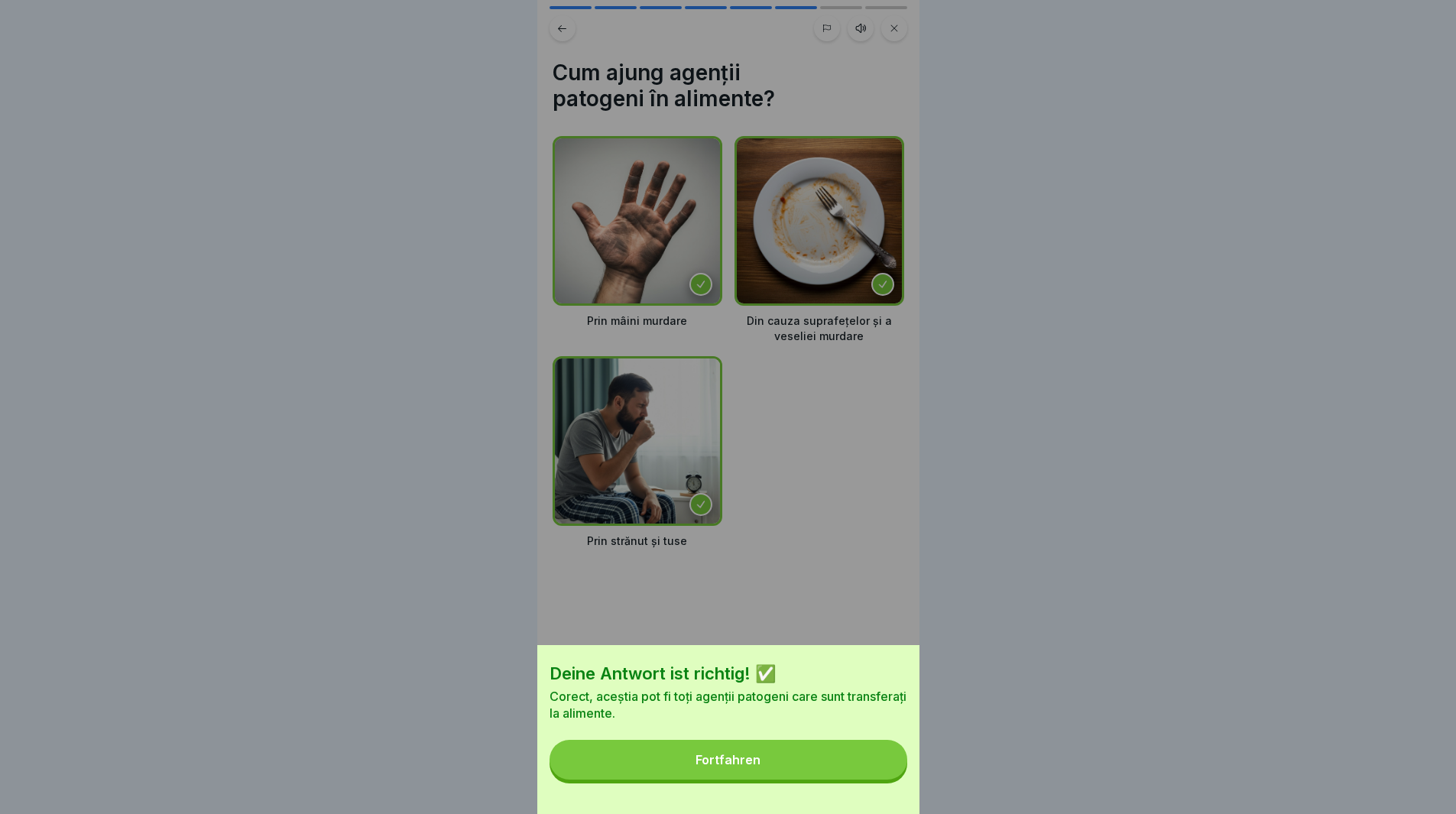
click at [773, 765] on button "Fortfahren" at bounding box center [728, 760] width 357 height 40
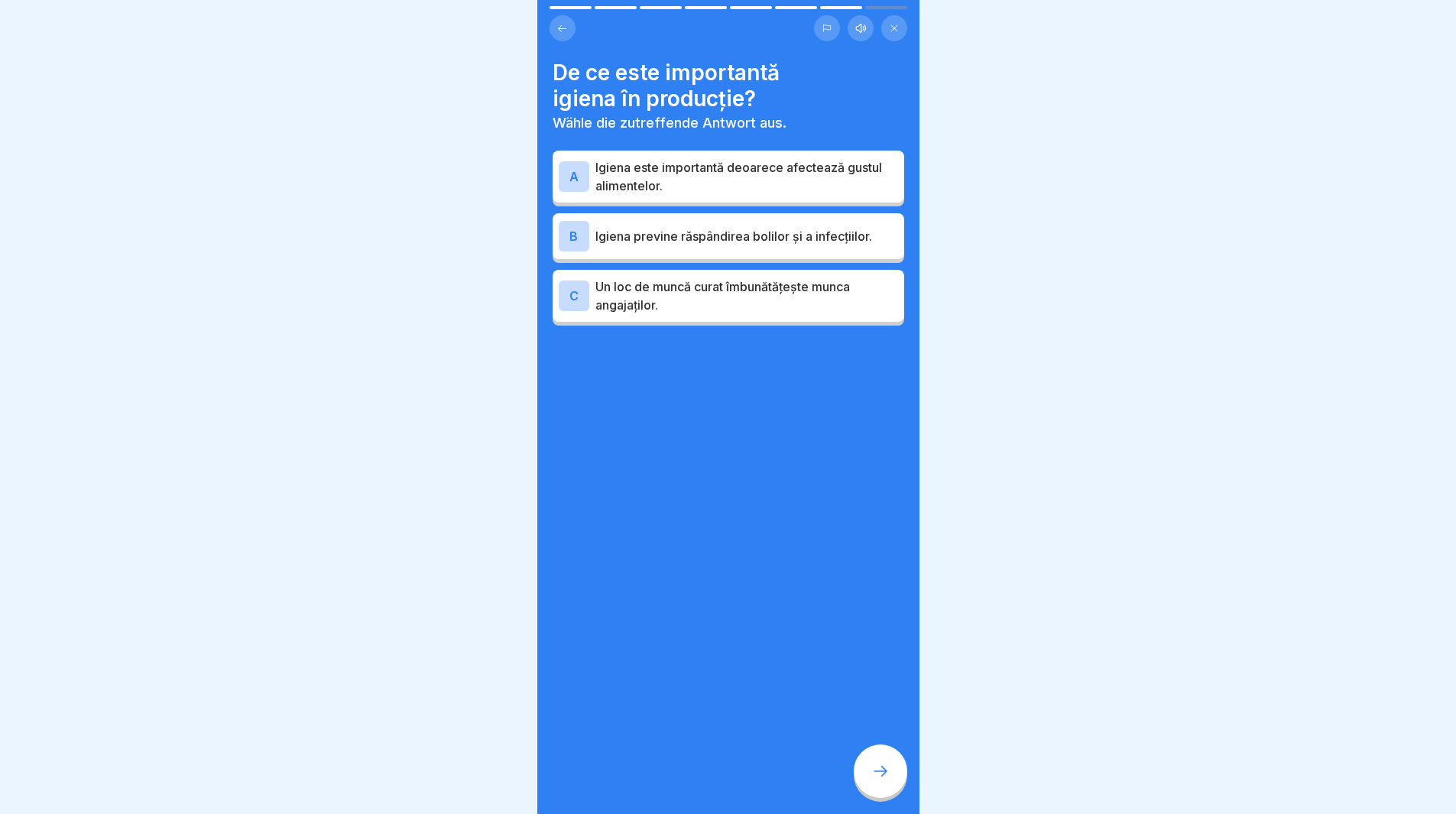
click at [571, 300] on div "C" at bounding box center [574, 296] width 31 height 31
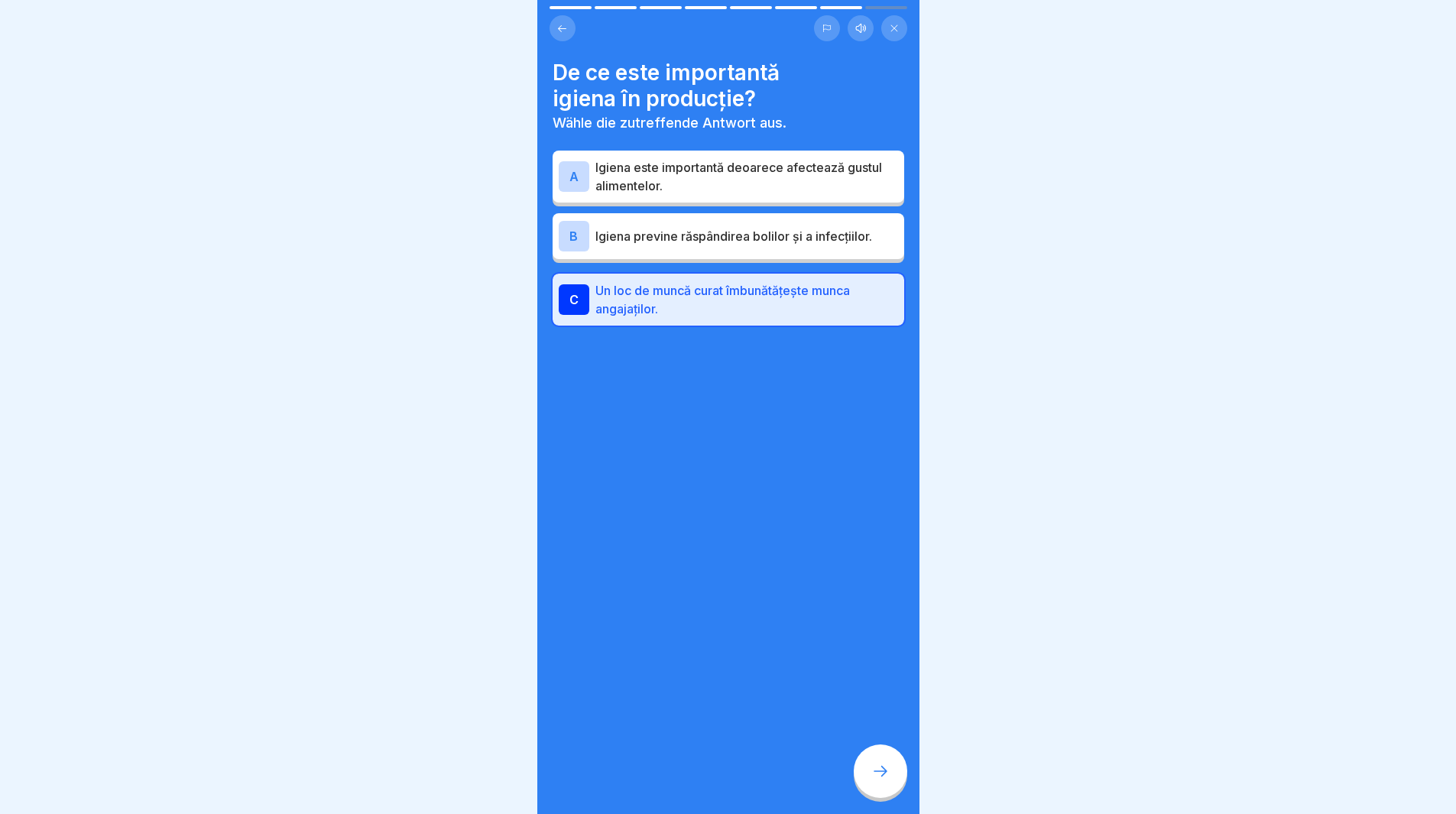
click at [575, 236] on div "B" at bounding box center [574, 236] width 31 height 31
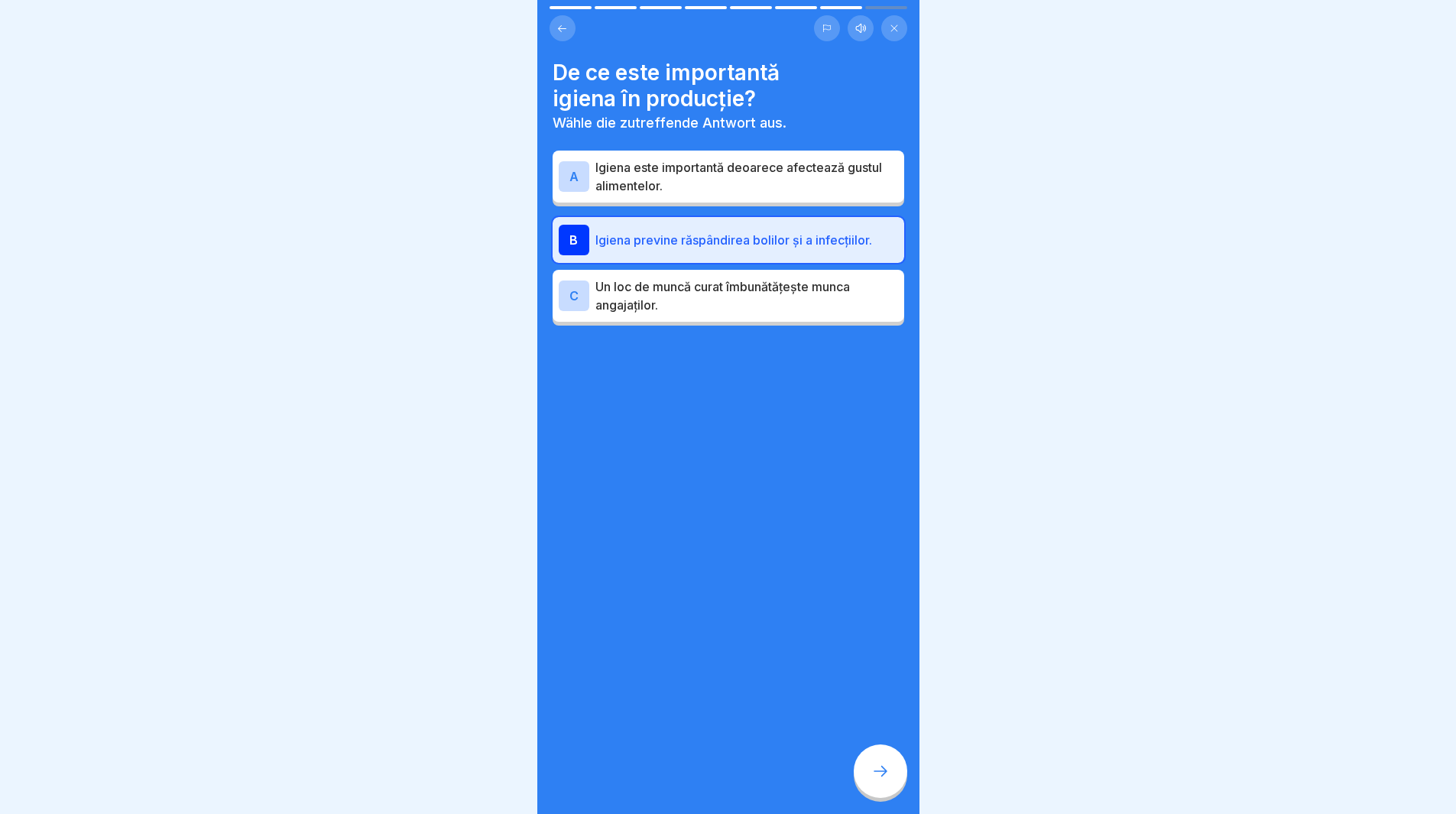
click at [878, 797] on div at bounding box center [881, 771] width 54 height 54
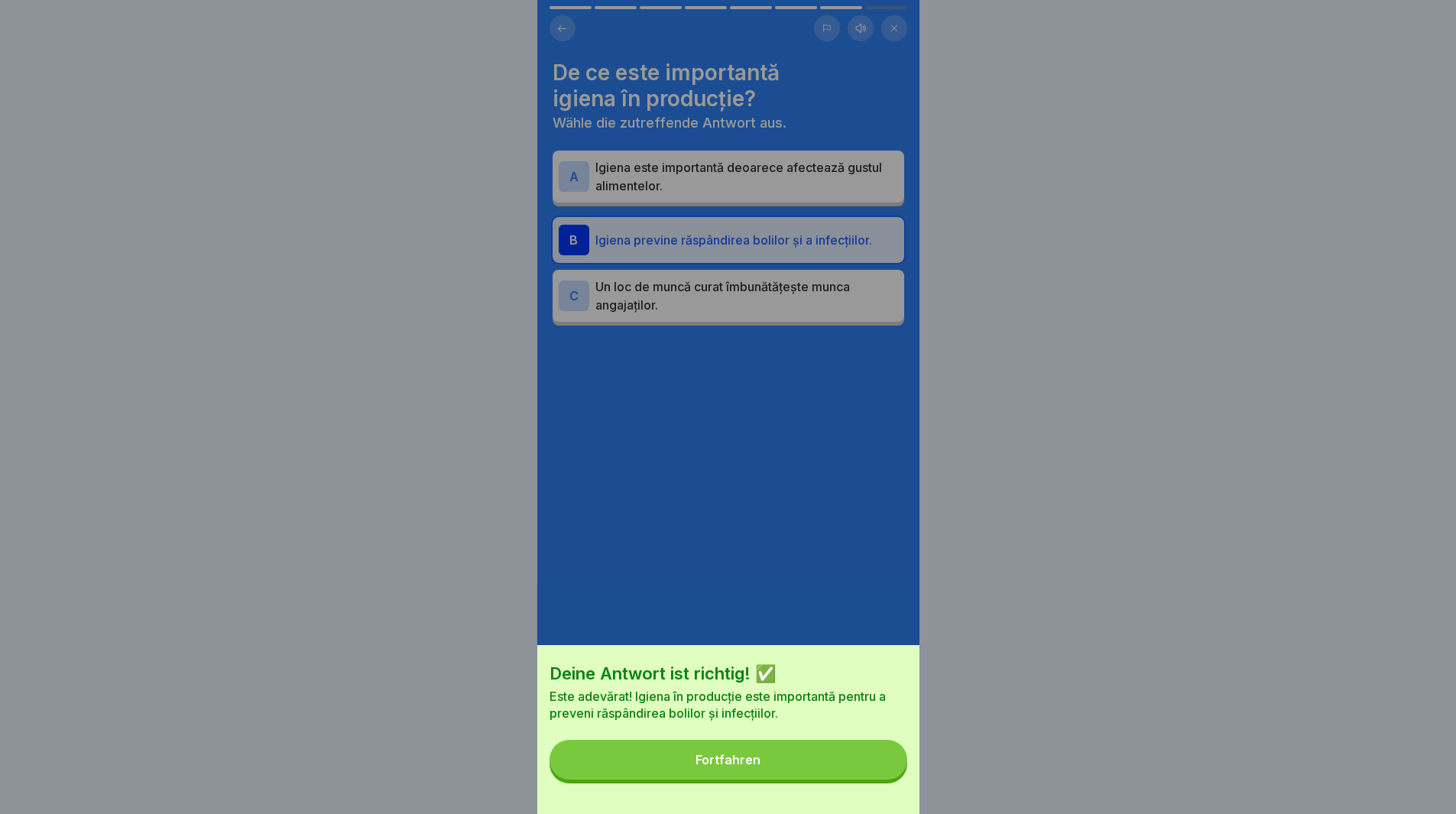
click at [845, 762] on button "Fortfahren" at bounding box center [728, 760] width 357 height 40
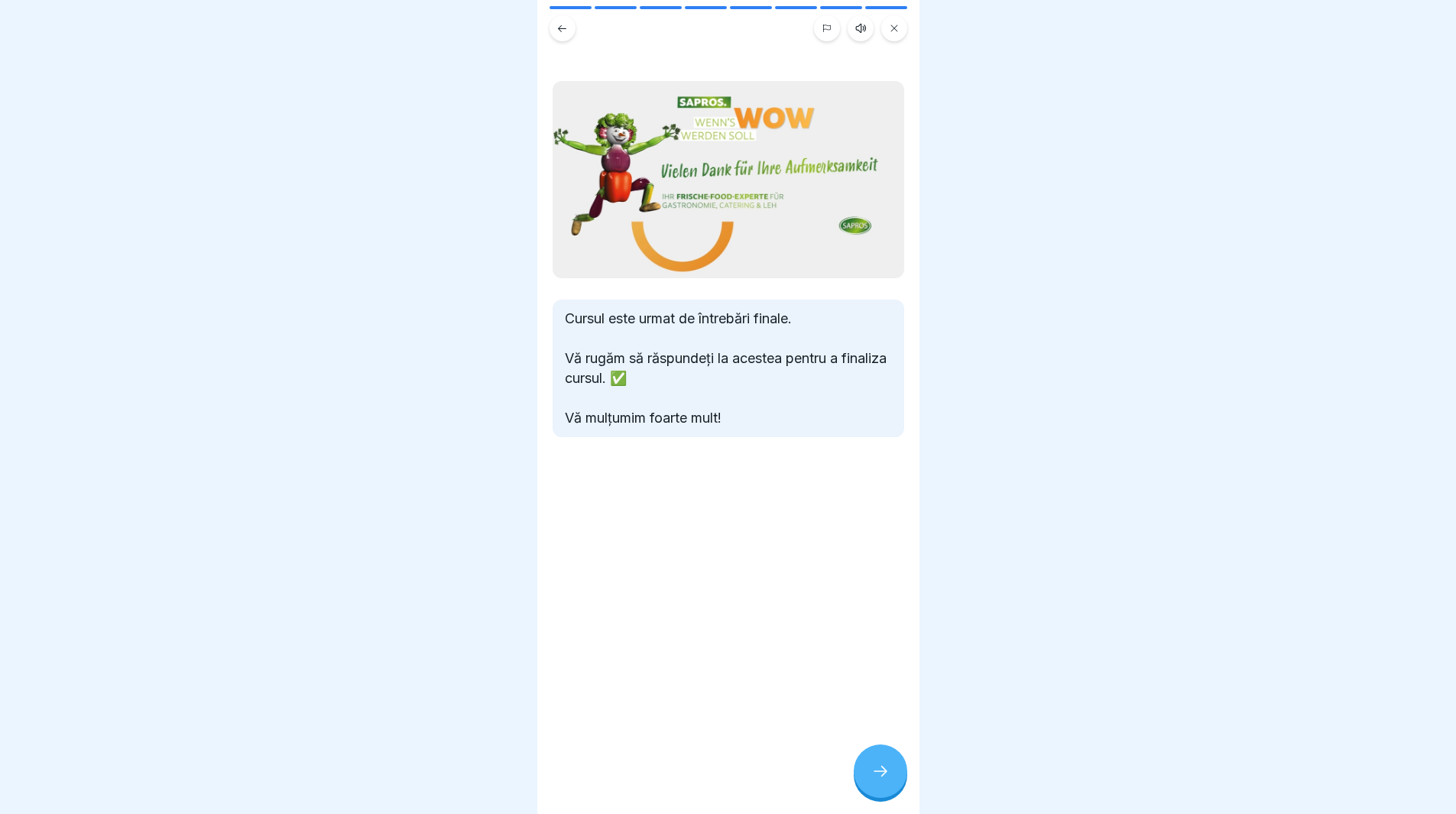
click at [881, 772] on div at bounding box center [881, 771] width 54 height 54
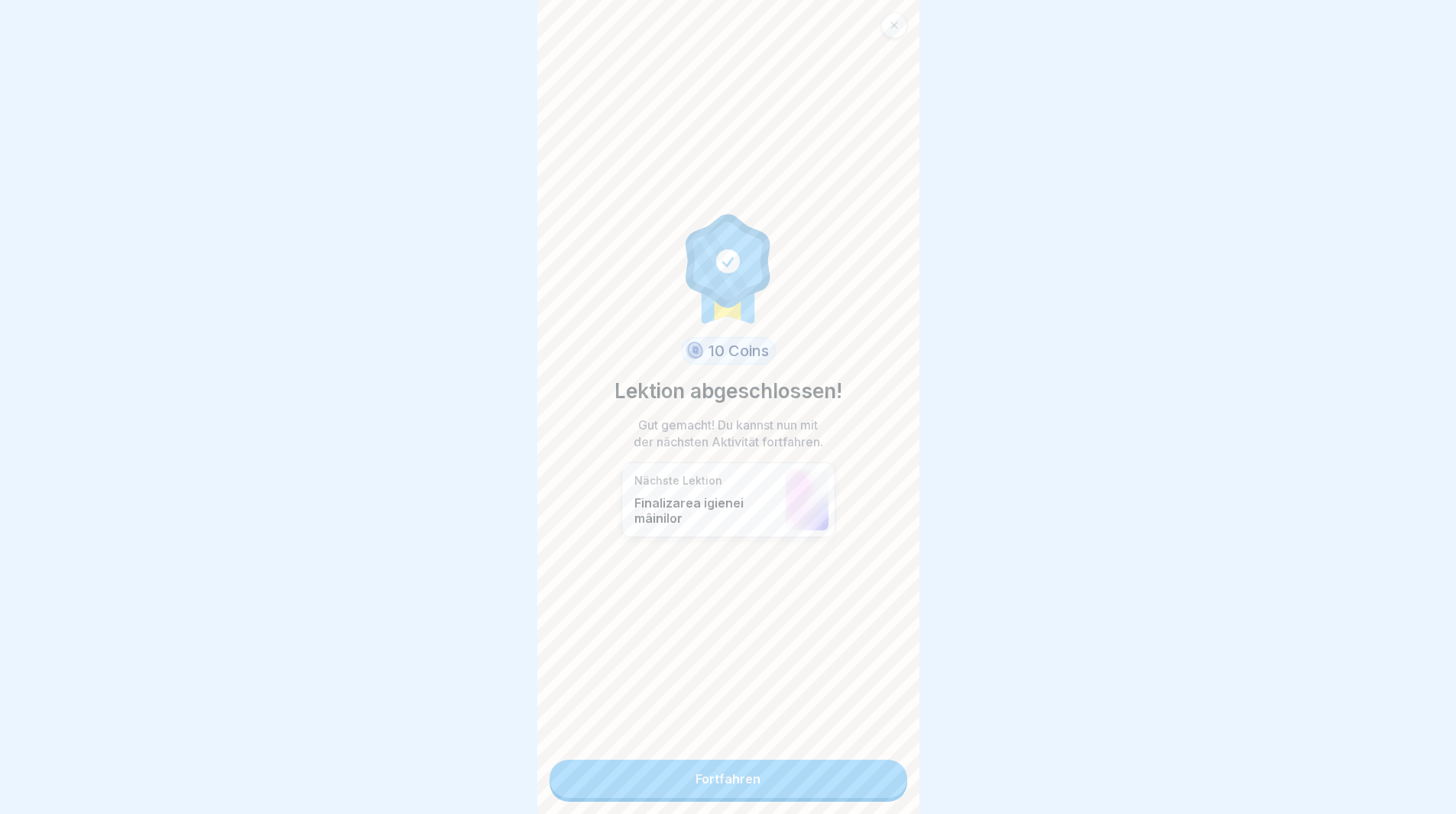
click at [779, 775] on link "Fortfahren" at bounding box center [728, 779] width 357 height 38
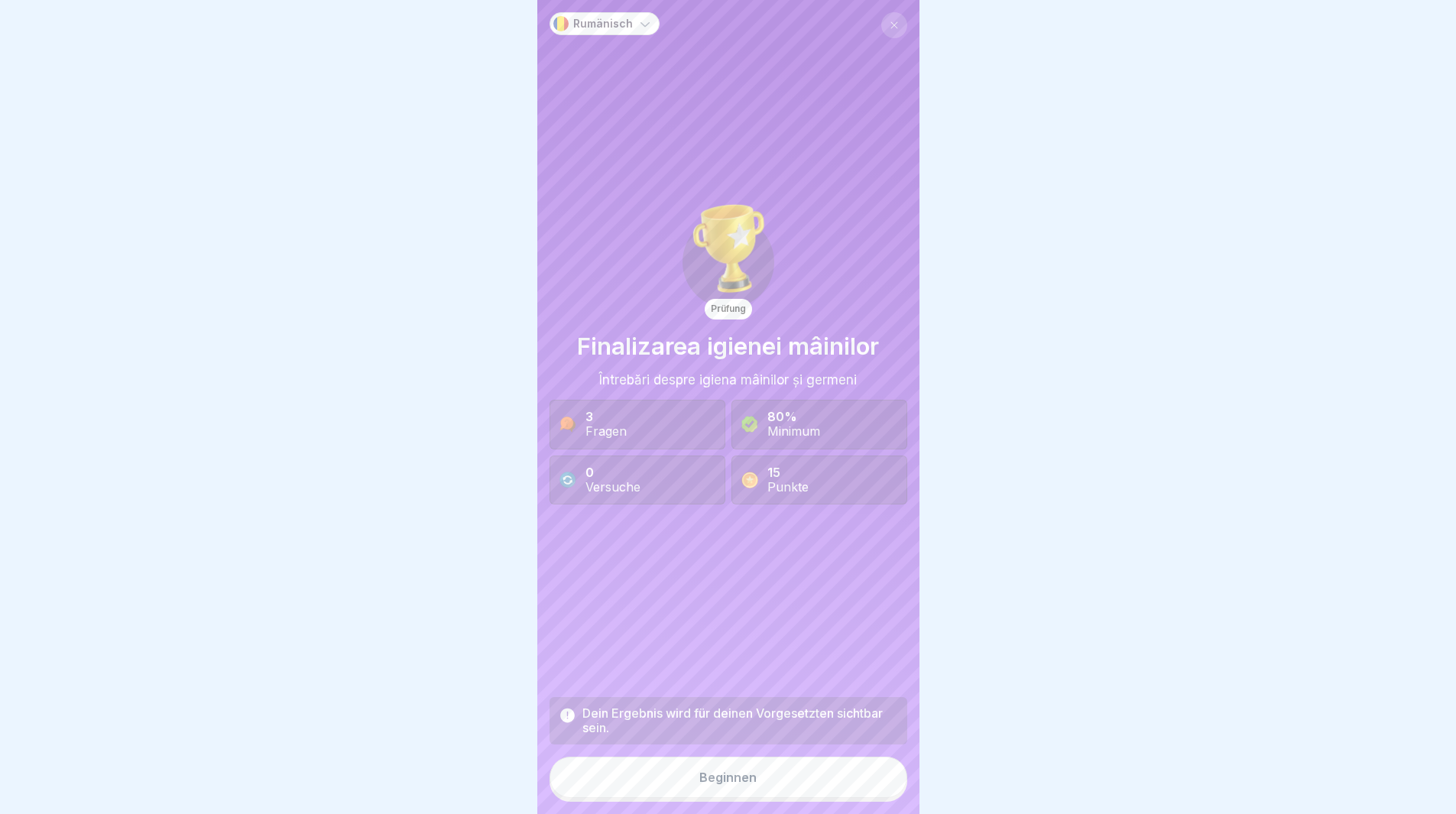
click at [738, 784] on div "Beginnen" at bounding box center [728, 777] width 58 height 14
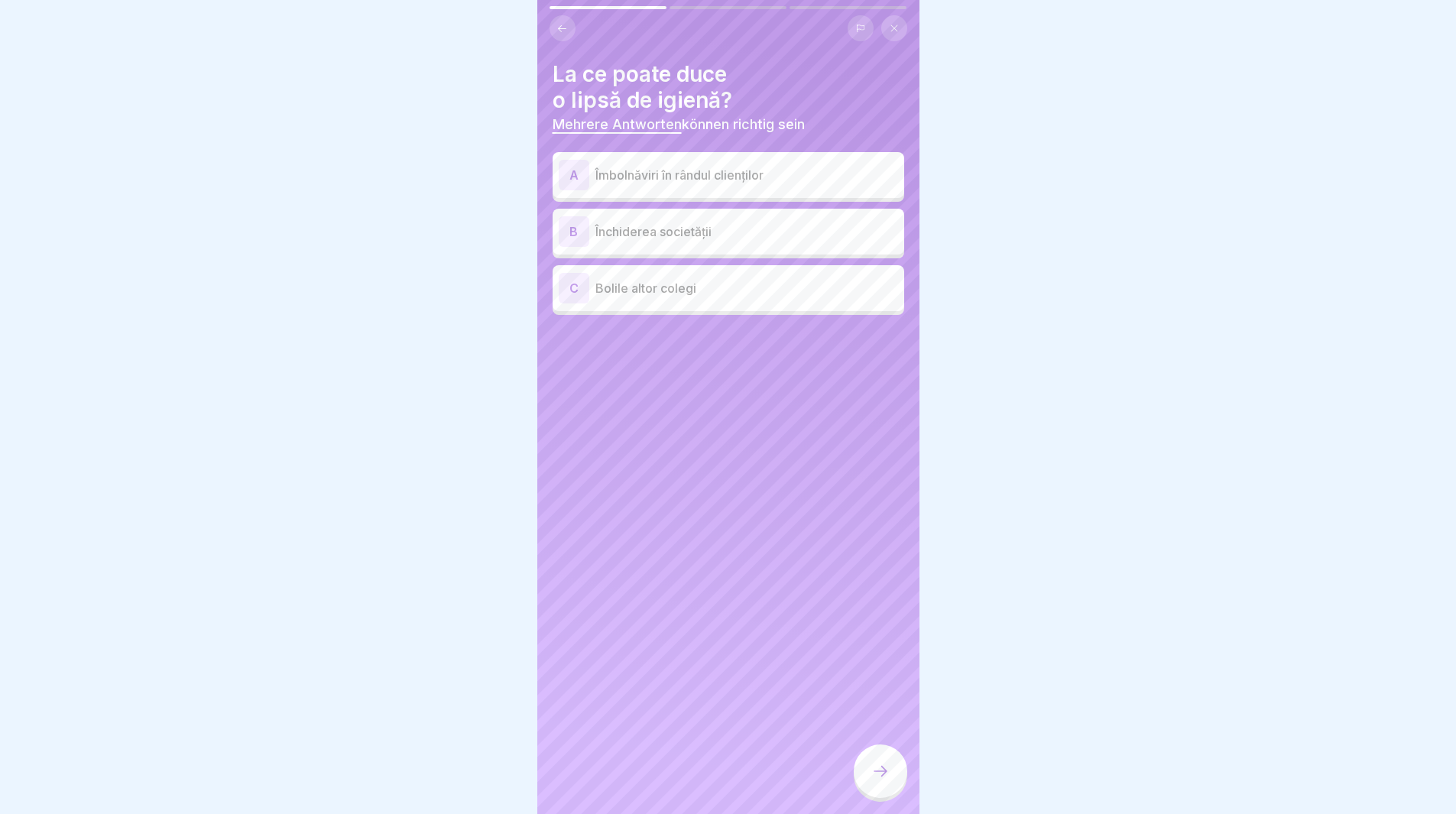
click at [585, 182] on div "A" at bounding box center [574, 175] width 31 height 31
click at [574, 288] on div "C" at bounding box center [574, 288] width 31 height 31
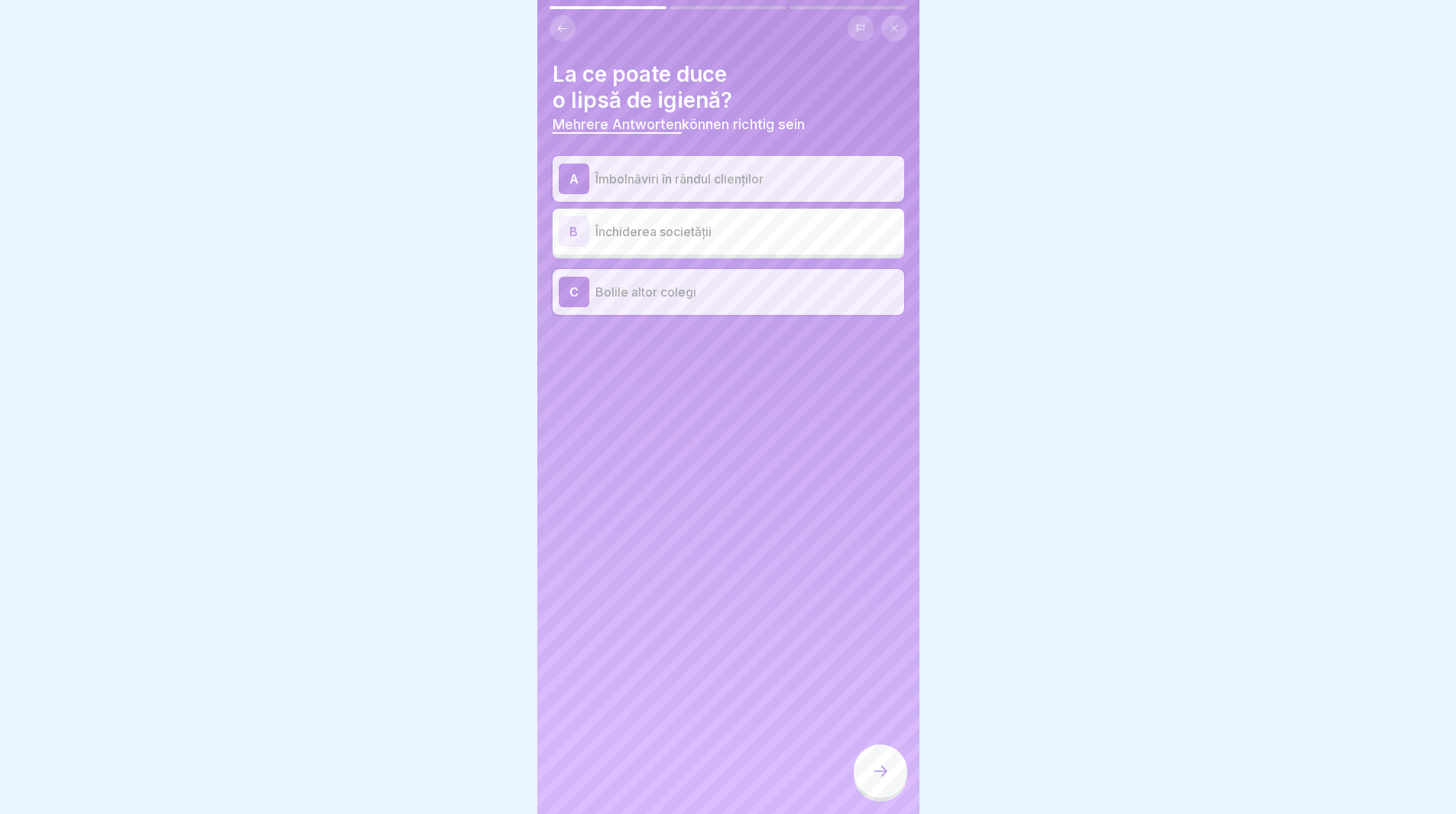
click at [575, 232] on div "B" at bounding box center [574, 232] width 31 height 31
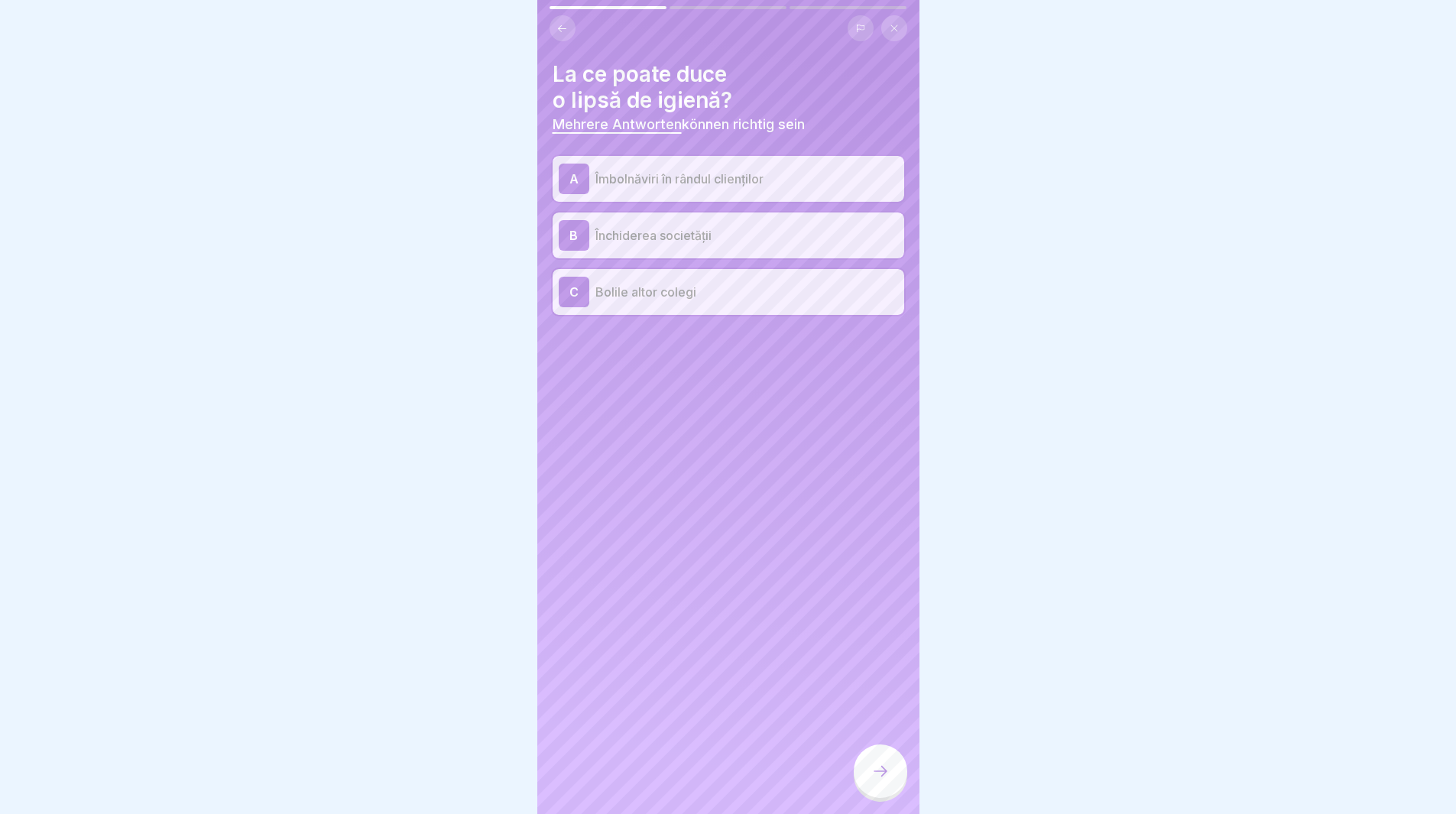
click at [873, 780] on icon at bounding box center [881, 771] width 18 height 18
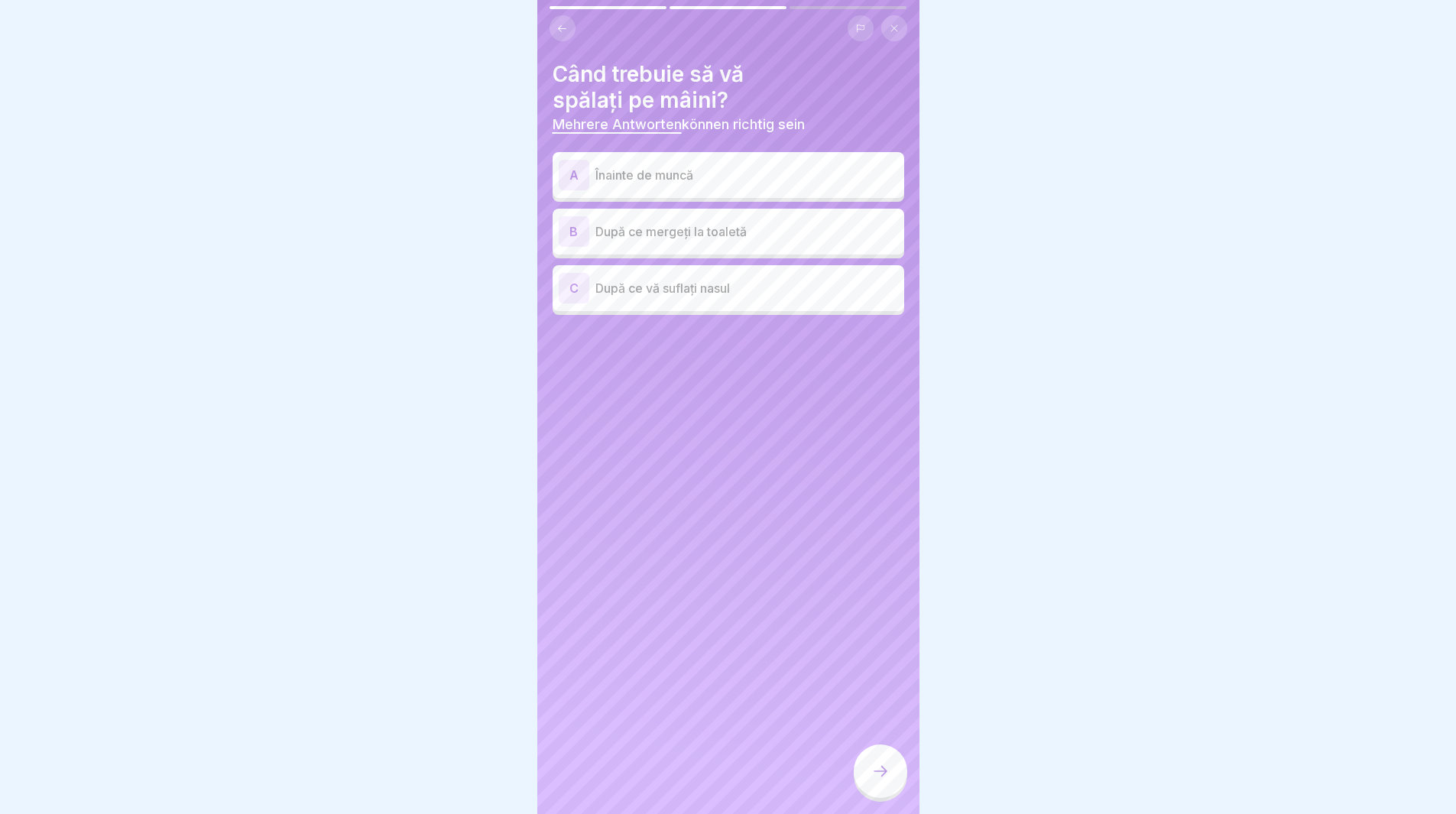
click at [573, 177] on div "A" at bounding box center [574, 175] width 31 height 31
click at [571, 232] on div "B" at bounding box center [574, 232] width 31 height 31
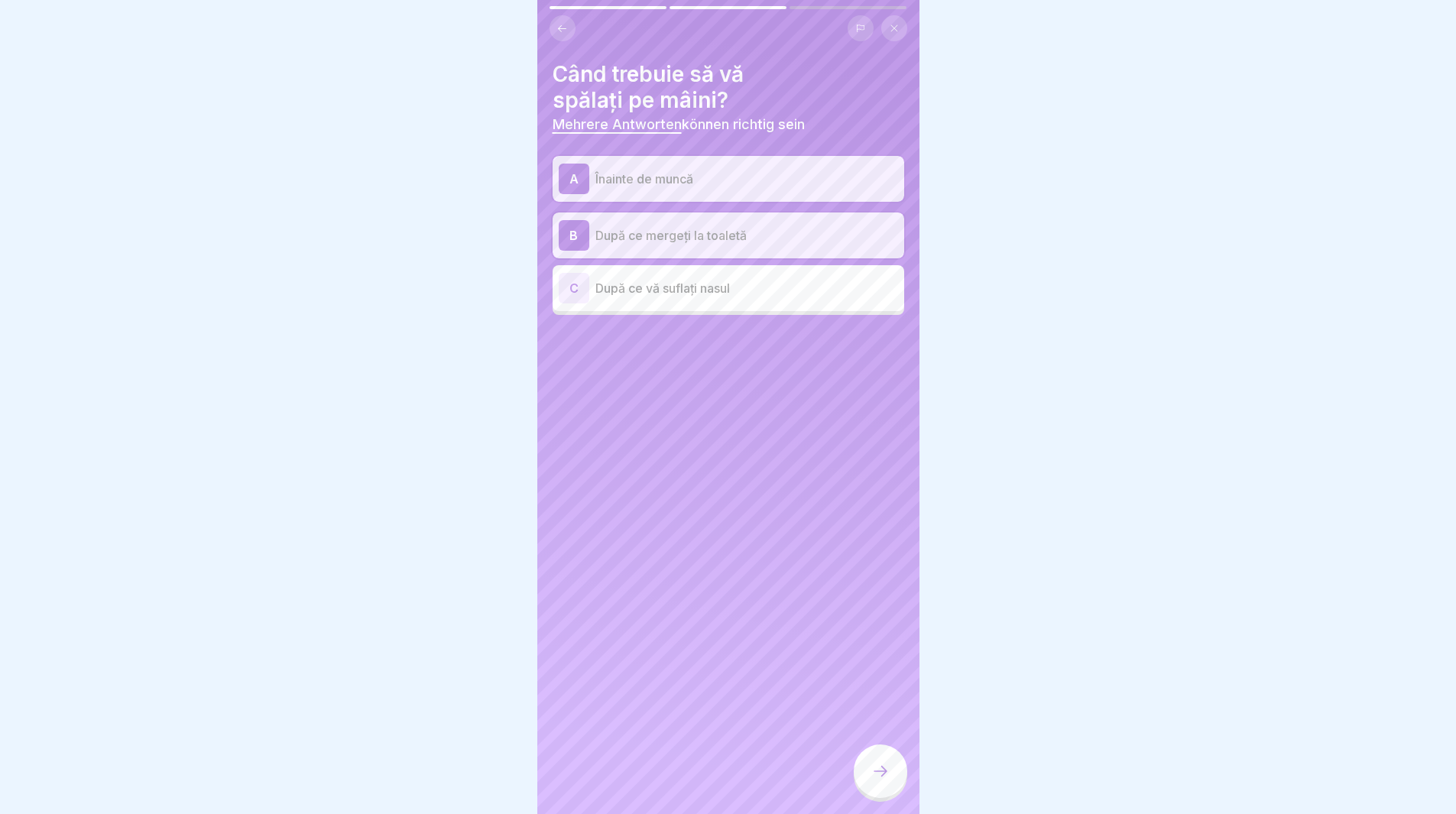
click at [576, 292] on div "C" at bounding box center [574, 288] width 31 height 31
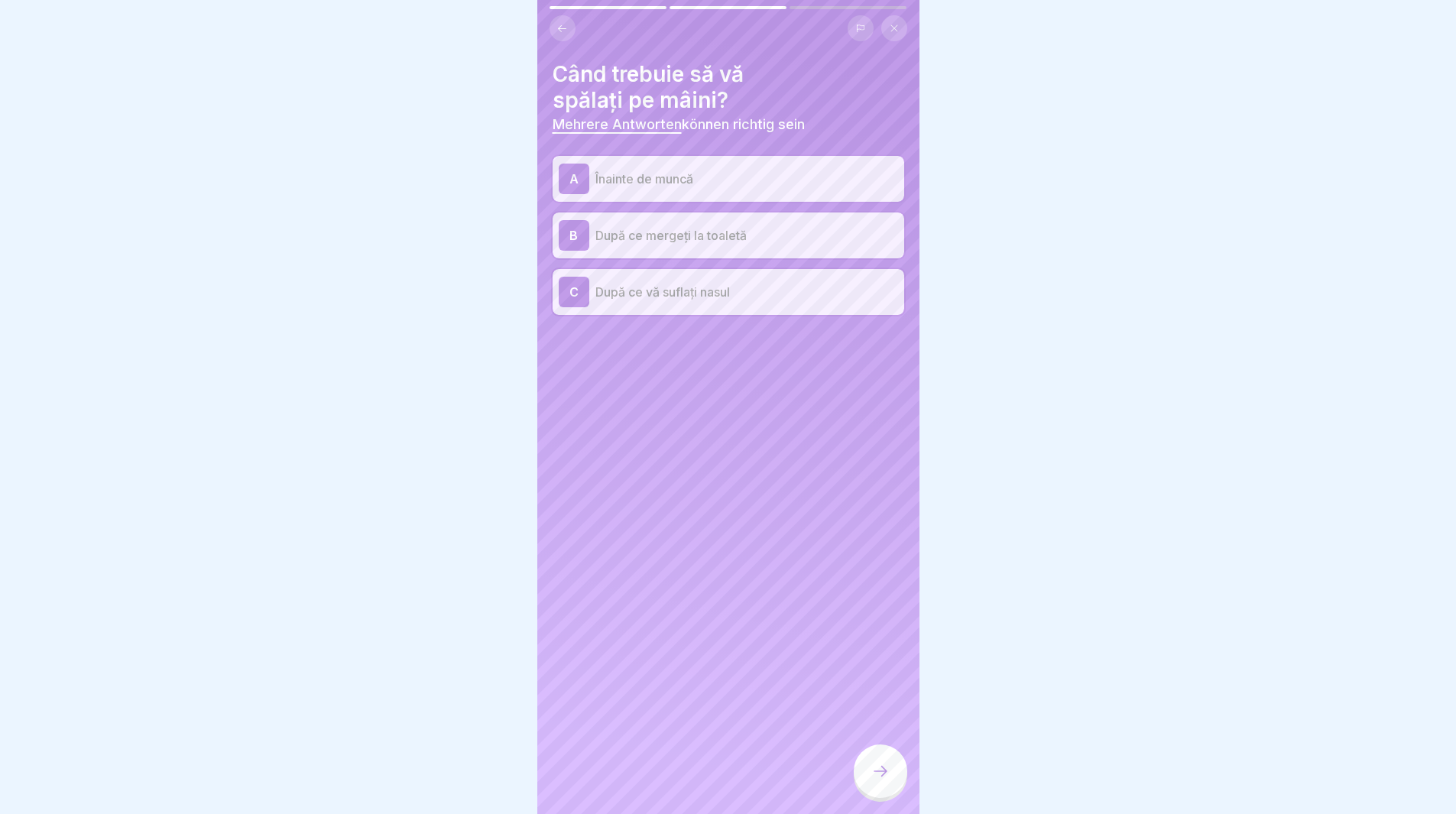
click at [884, 780] on icon at bounding box center [881, 771] width 18 height 18
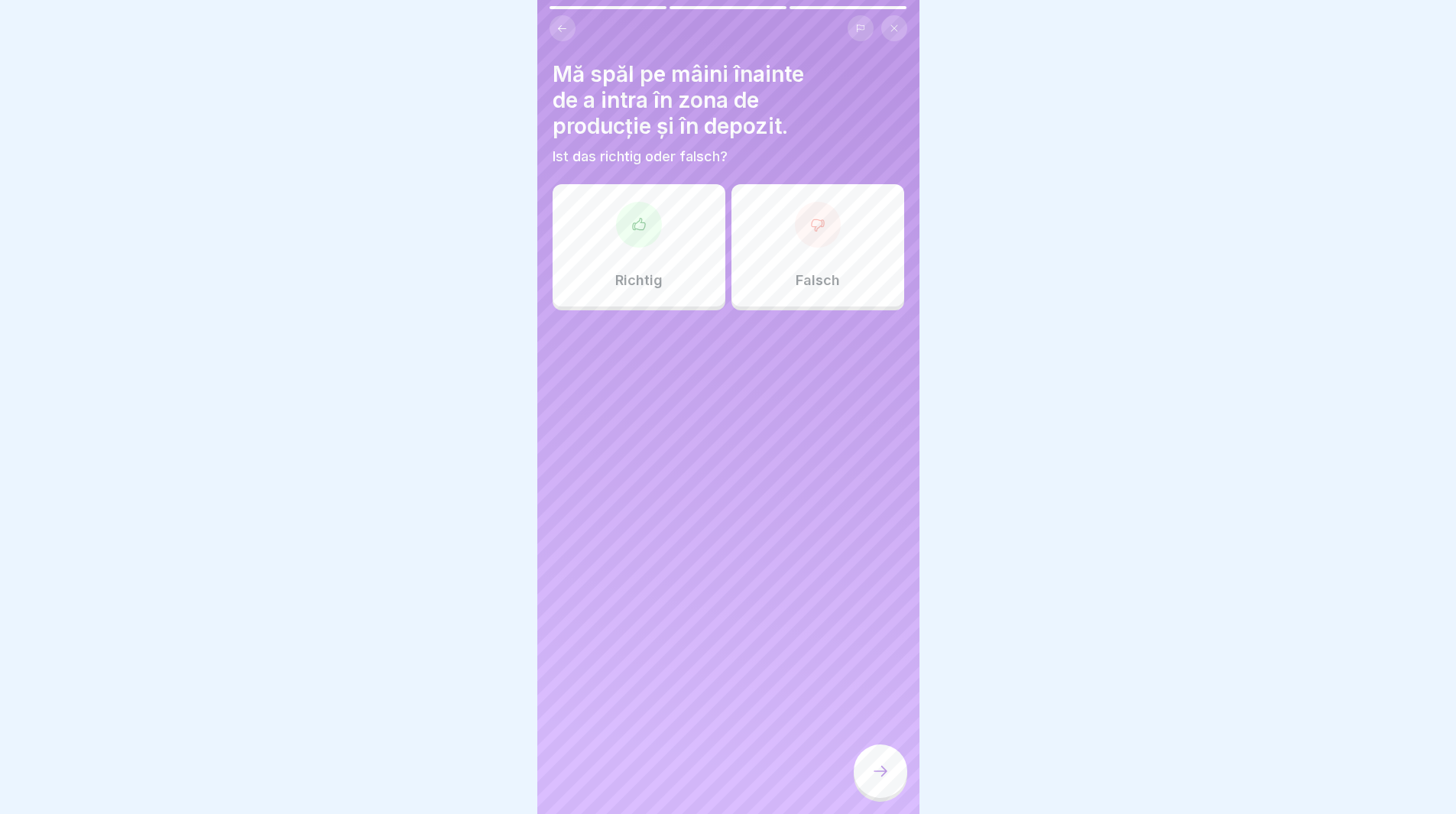
click at [631, 251] on div "Richtig" at bounding box center [638, 245] width 173 height 122
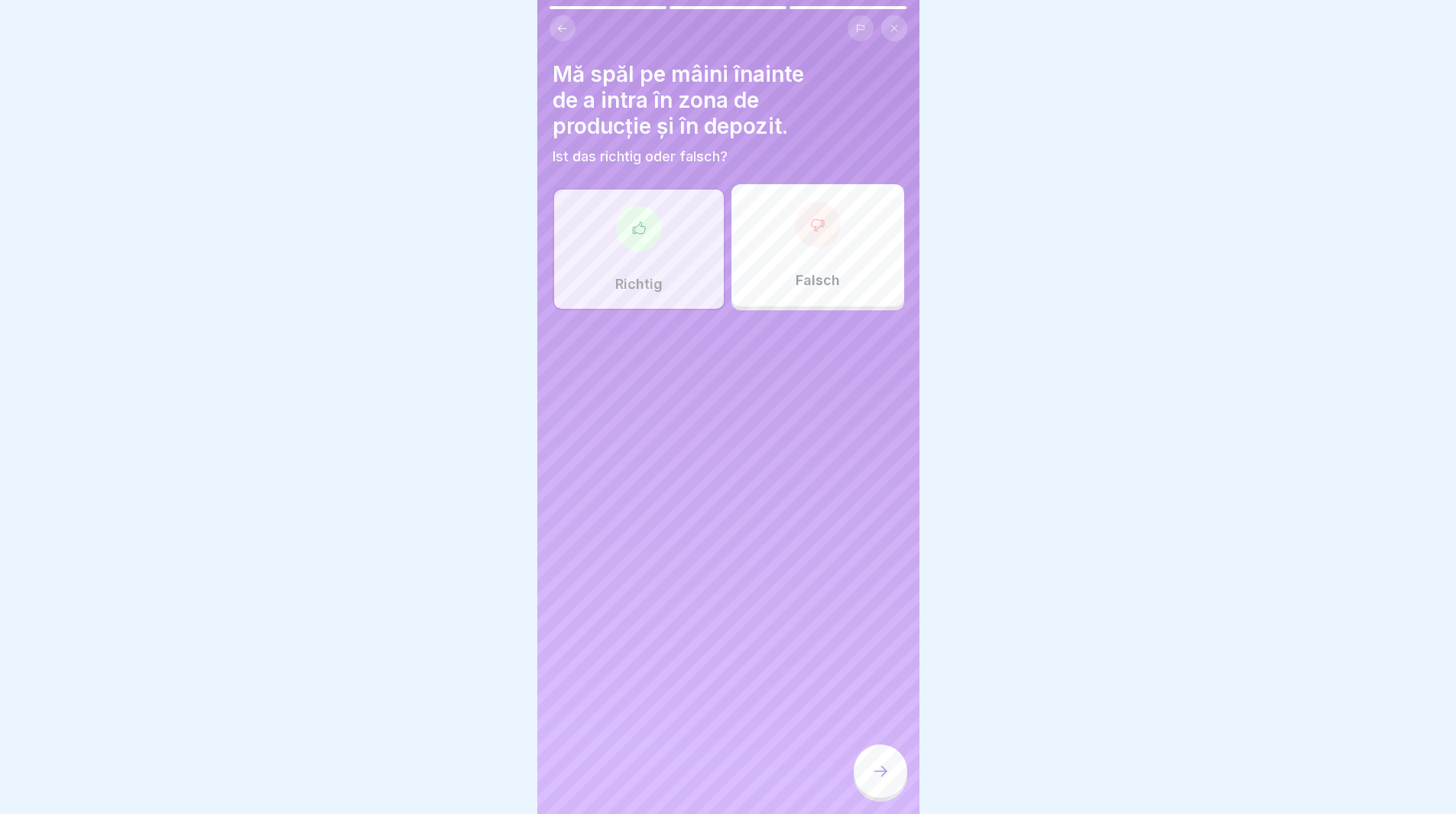
click at [885, 795] on div at bounding box center [881, 771] width 54 height 54
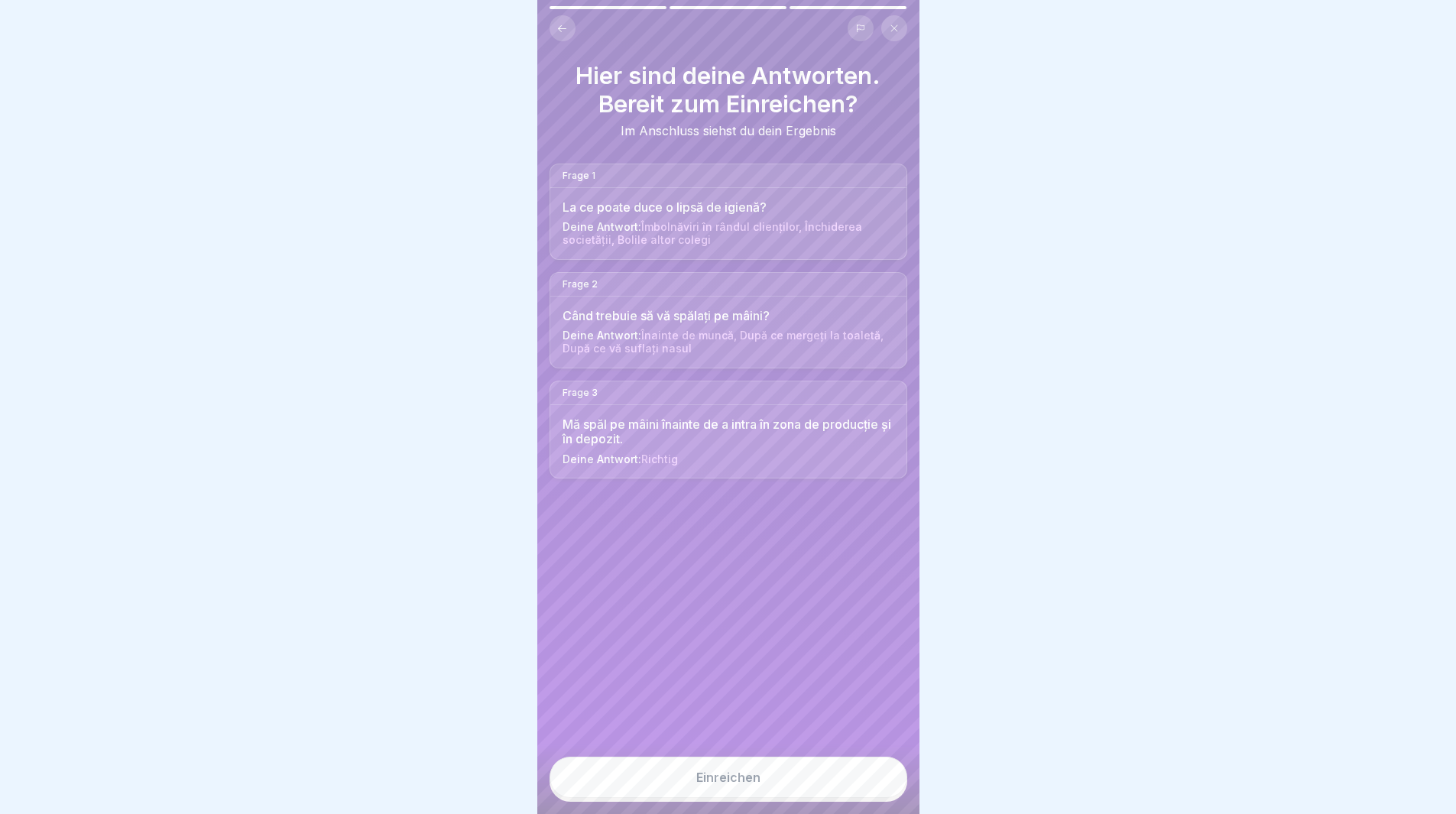
click at [776, 784] on button "Einreichen" at bounding box center [728, 777] width 357 height 41
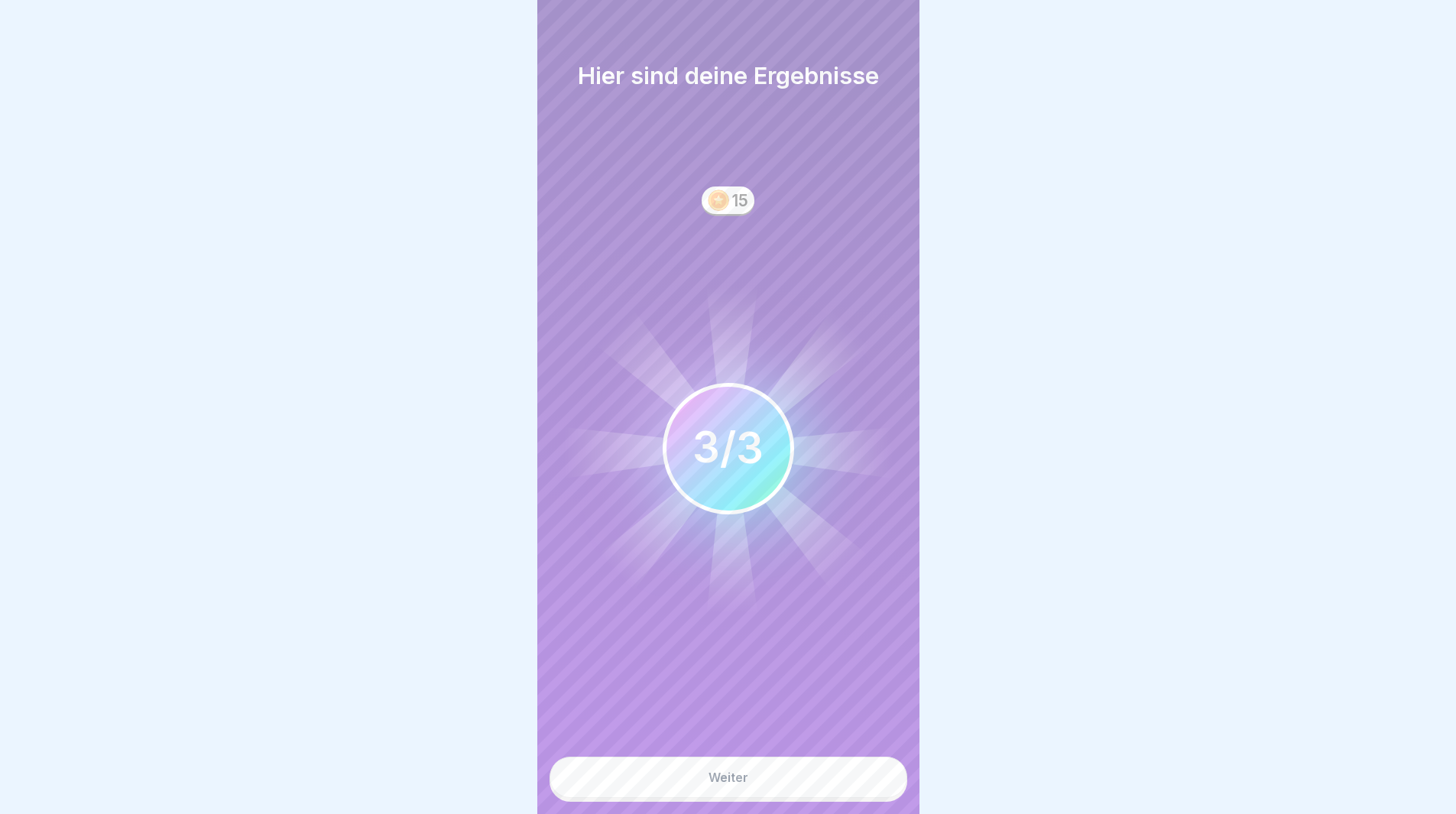
click at [777, 784] on button "Weiter" at bounding box center [728, 777] width 357 height 41
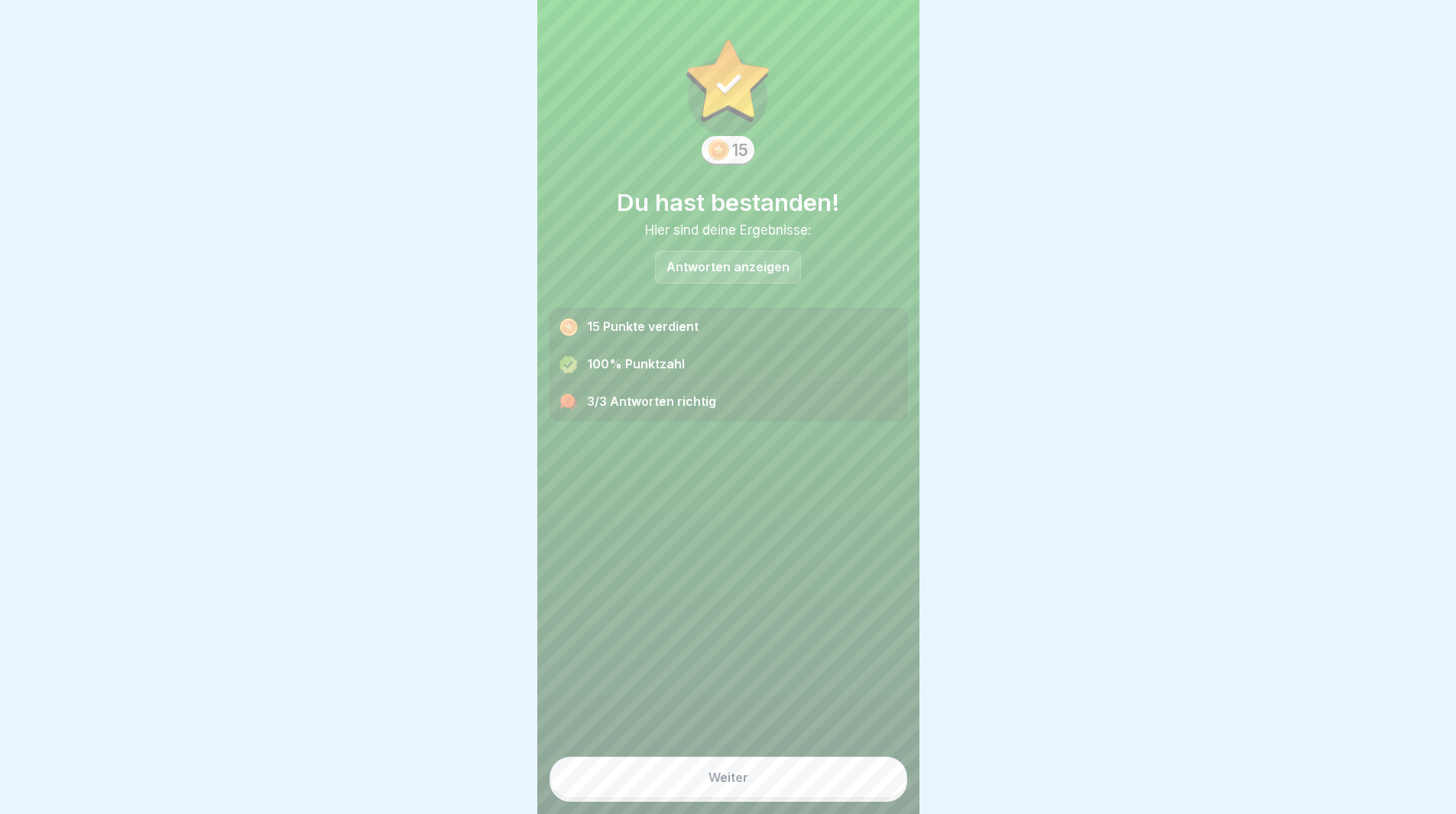
click at [779, 796] on button "Weiter" at bounding box center [728, 777] width 357 height 41
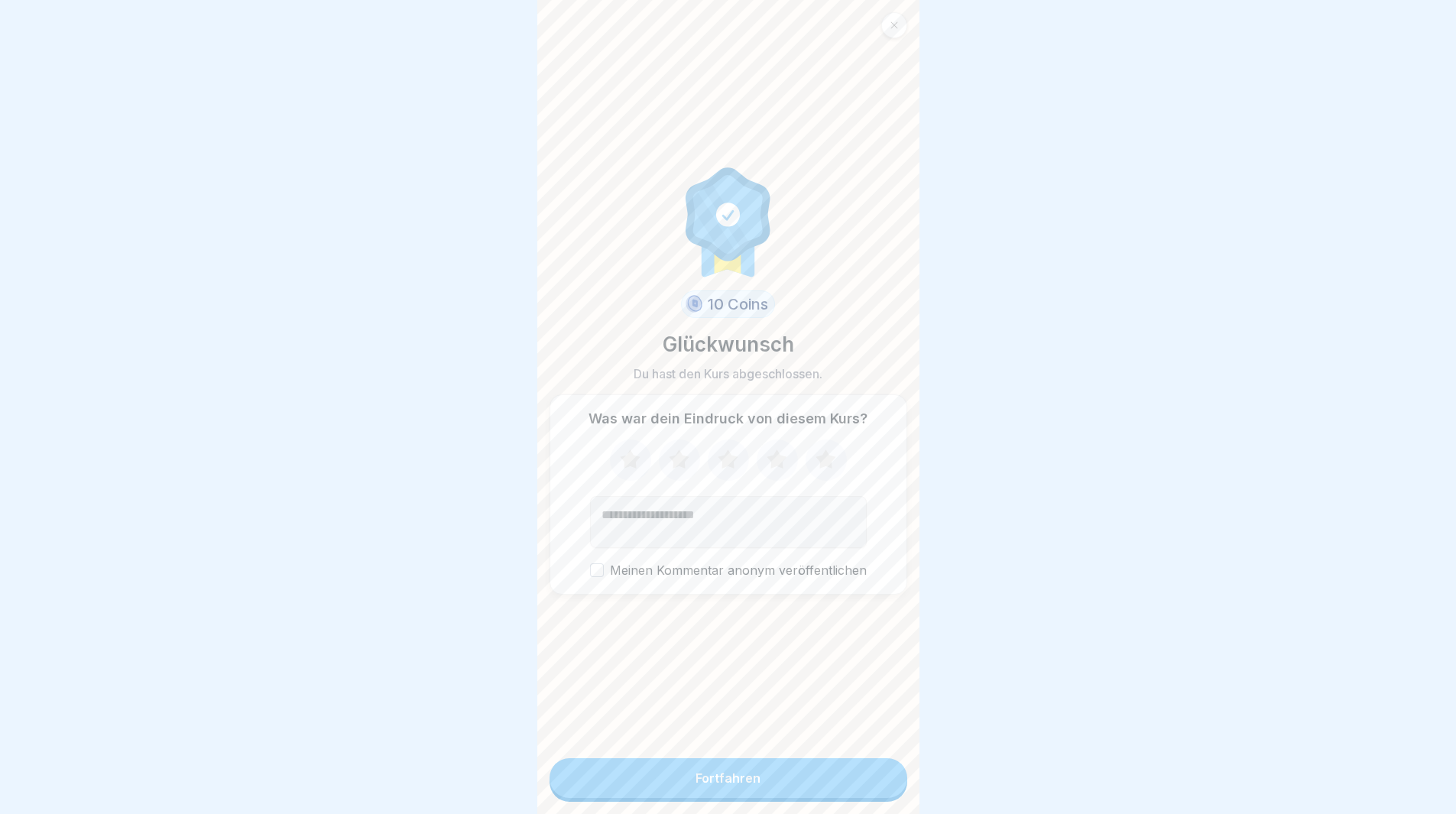
click at [778, 793] on button "Fortfahren" at bounding box center [728, 778] width 357 height 40
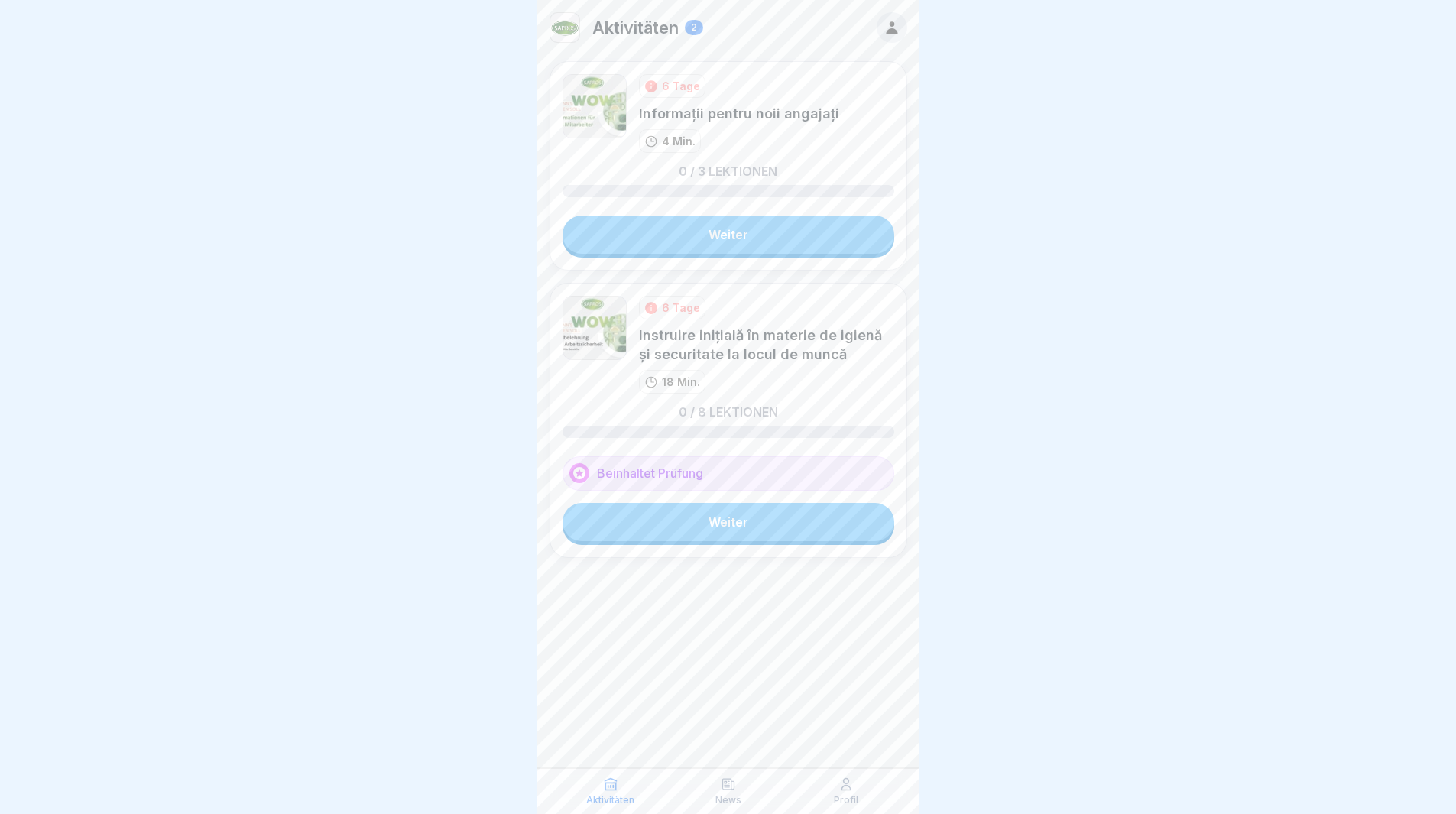
click at [772, 227] on link "Weiter" at bounding box center [728, 235] width 331 height 38
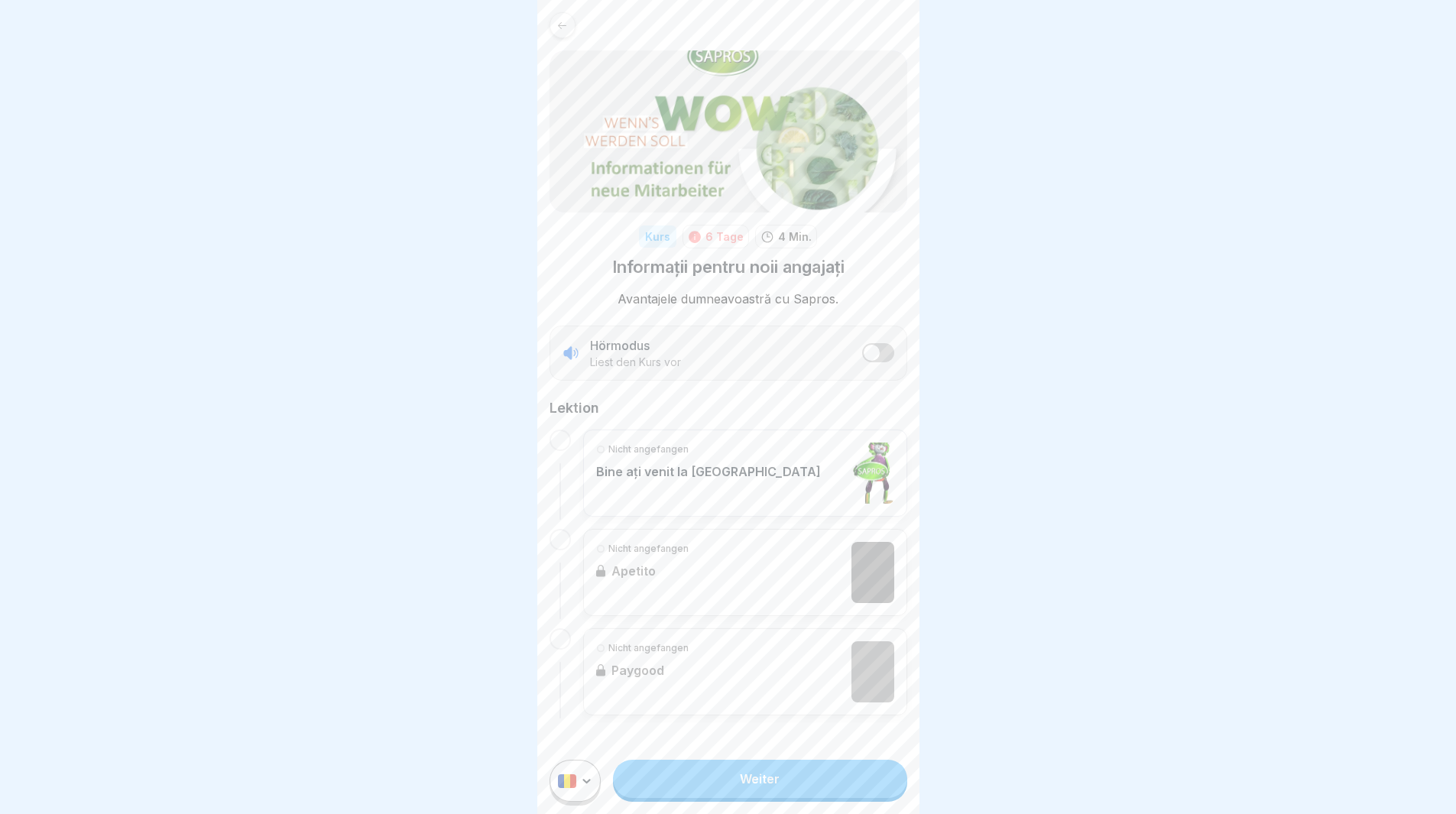
click at [734, 786] on link "Weiter" at bounding box center [759, 779] width 294 height 38
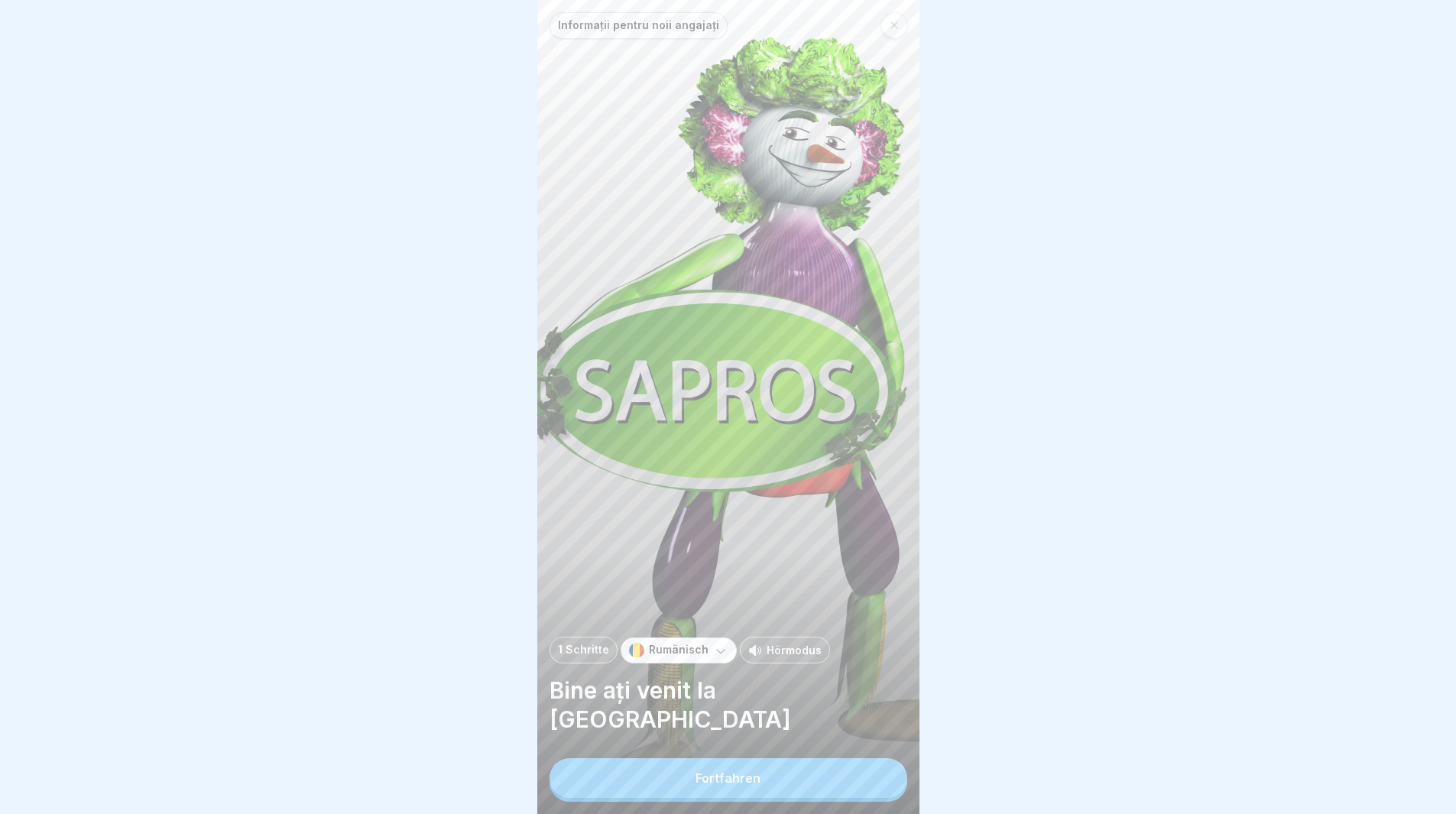
click at [733, 785] on div "Fortfahren" at bounding box center [728, 778] width 65 height 14
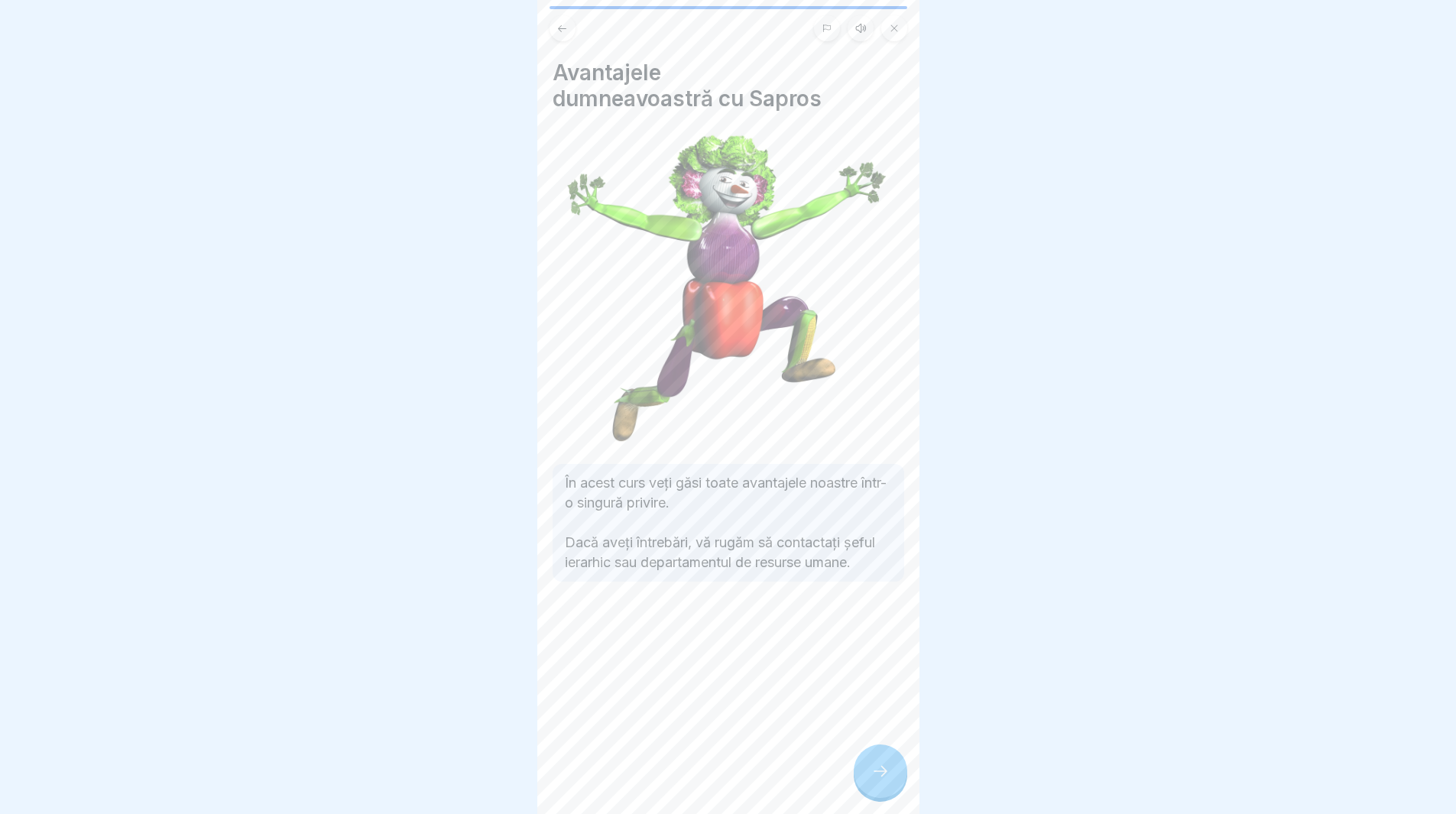
click at [870, 790] on div at bounding box center [881, 771] width 54 height 54
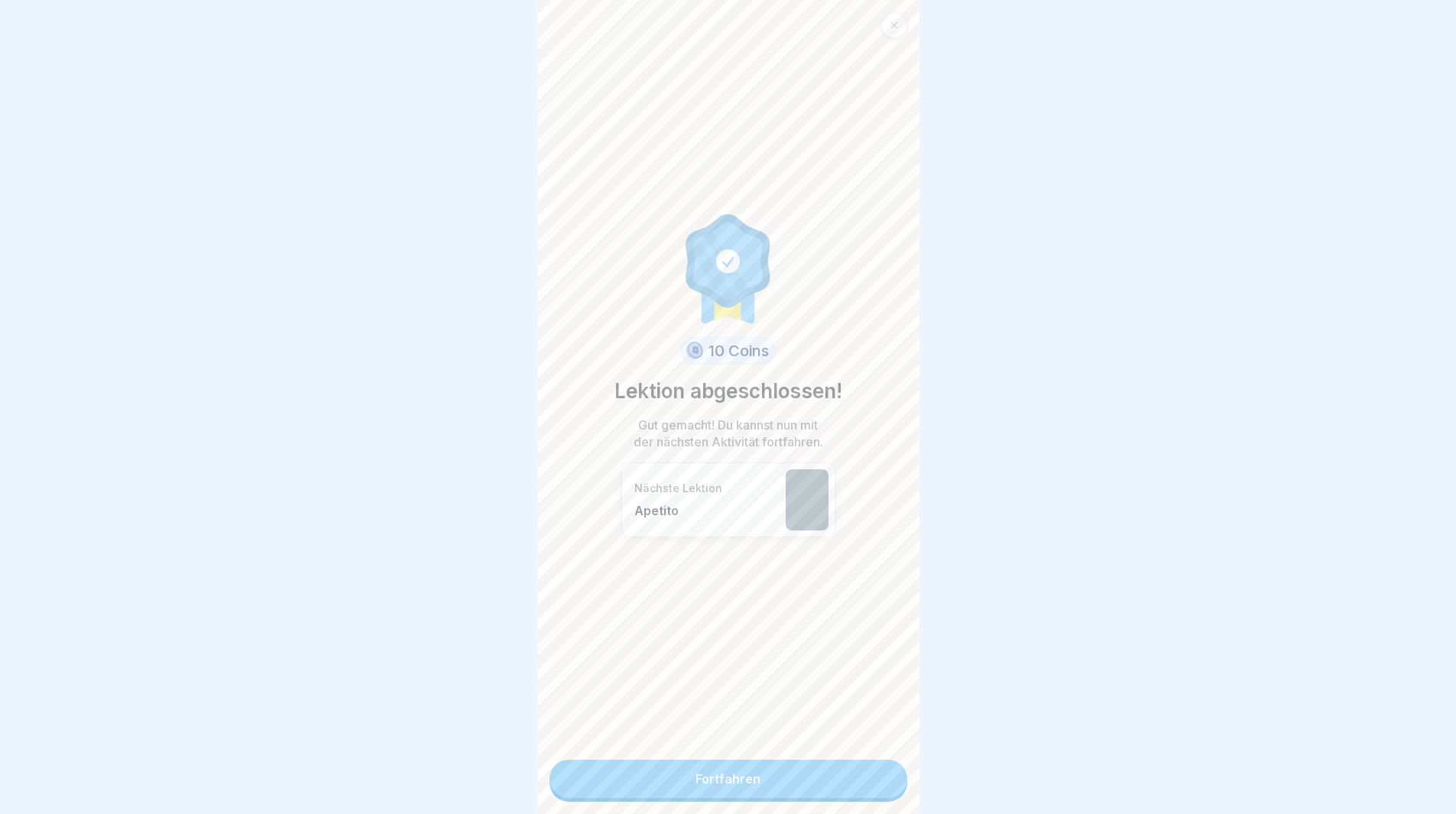
click at [804, 784] on link "Fortfahren" at bounding box center [728, 779] width 357 height 38
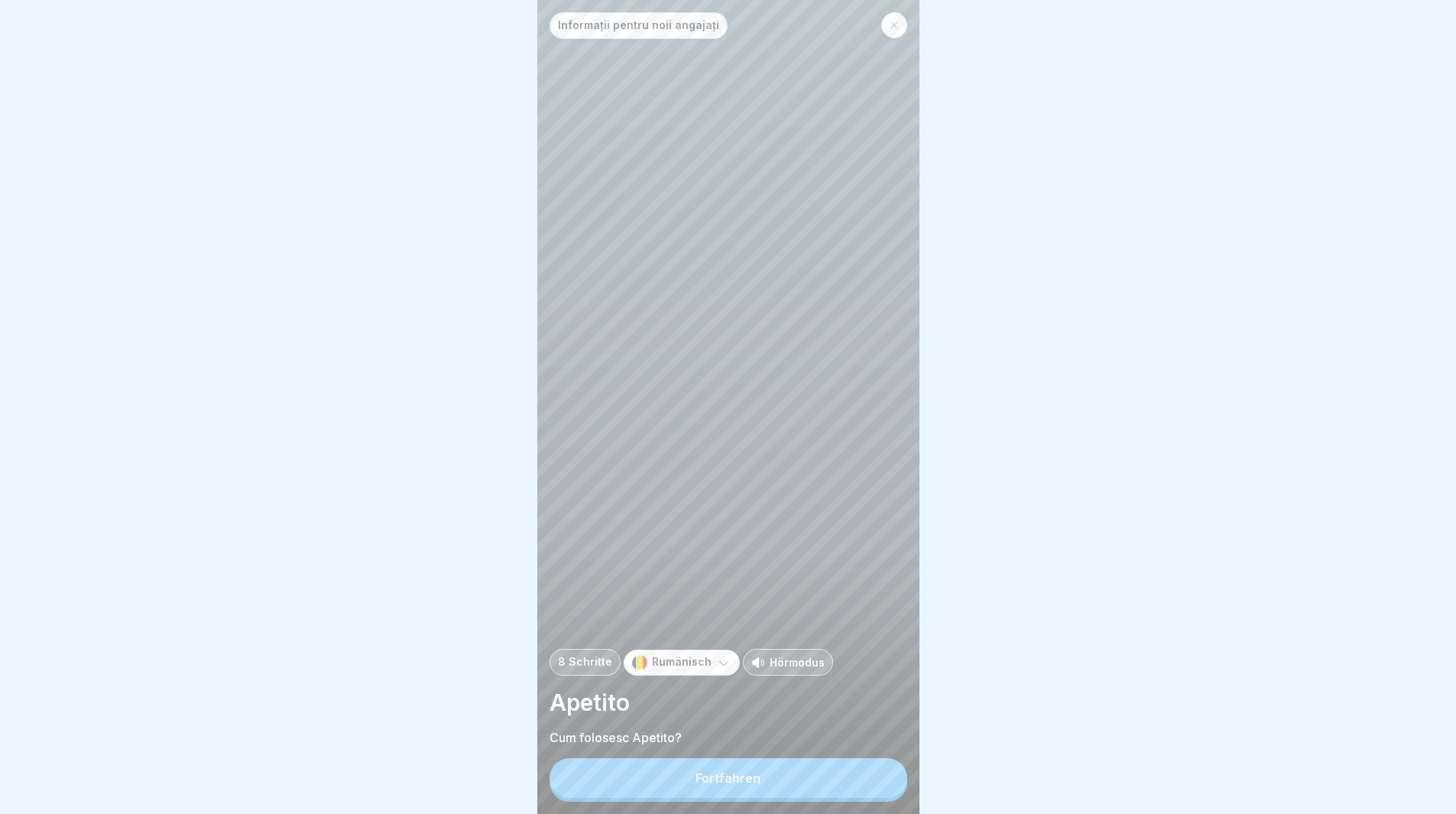
click at [804, 783] on button "Fortfahren" at bounding box center [728, 778] width 357 height 40
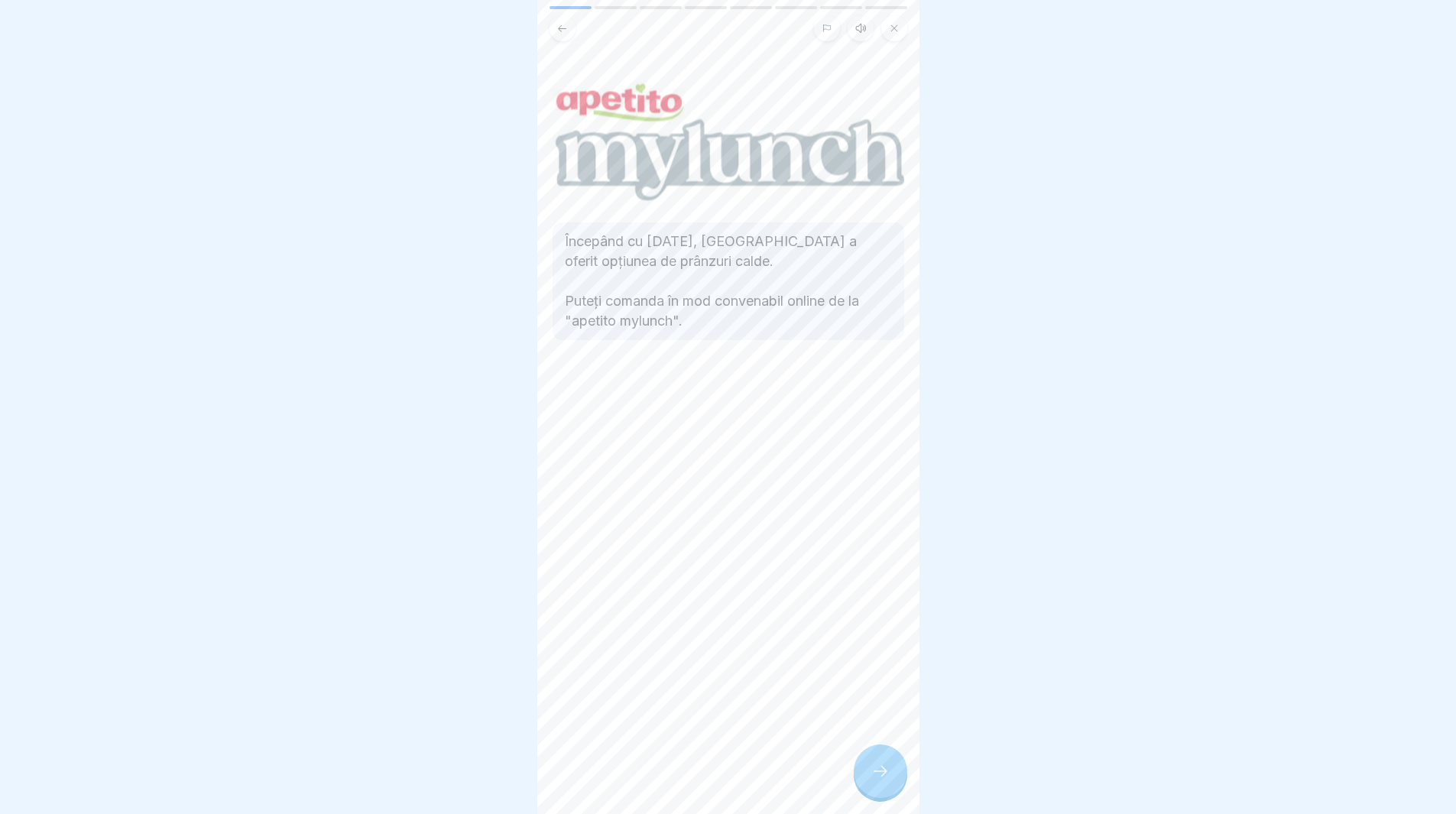
click at [882, 768] on div at bounding box center [881, 771] width 54 height 54
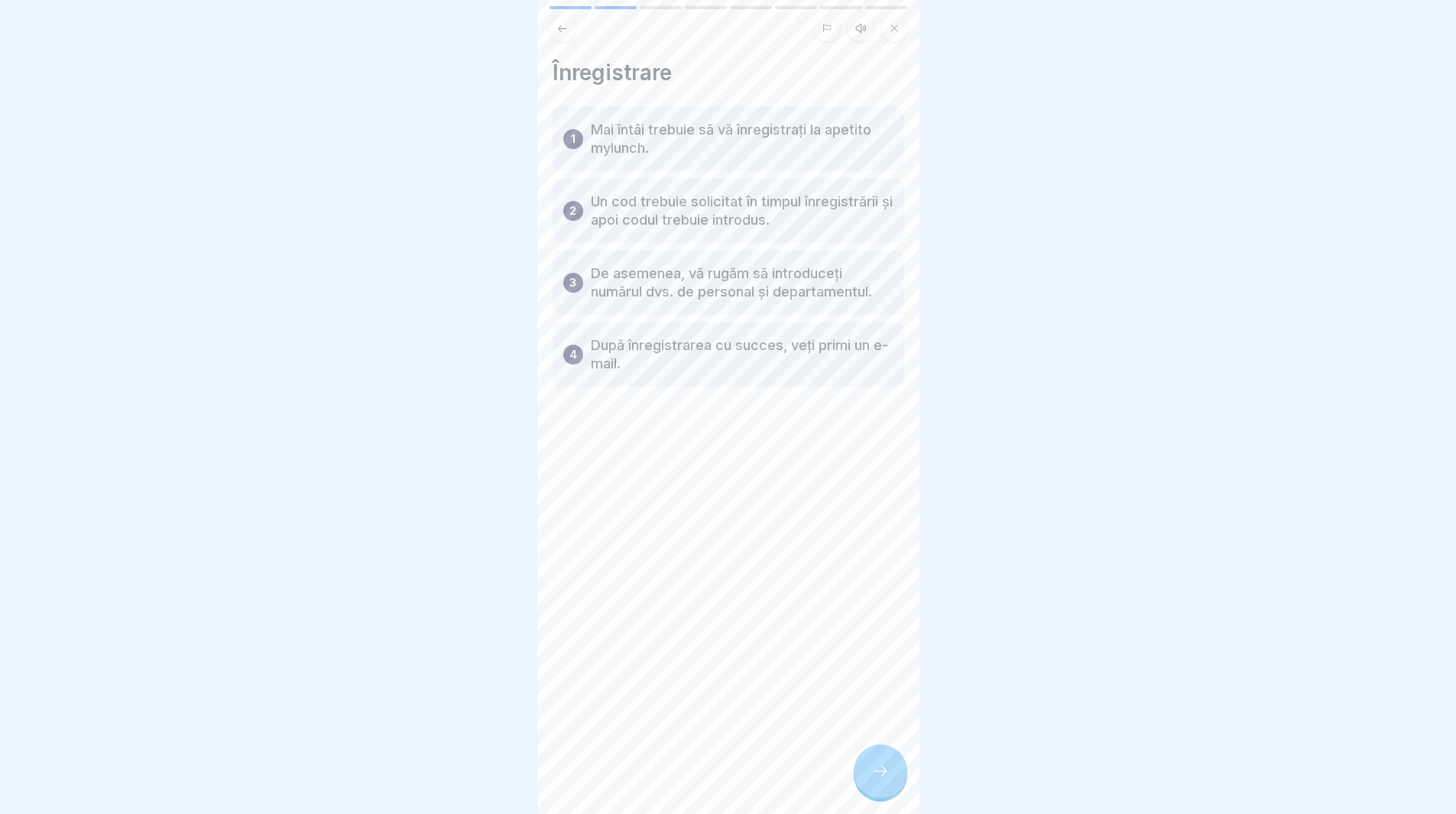
click at [885, 774] on div at bounding box center [881, 771] width 54 height 54
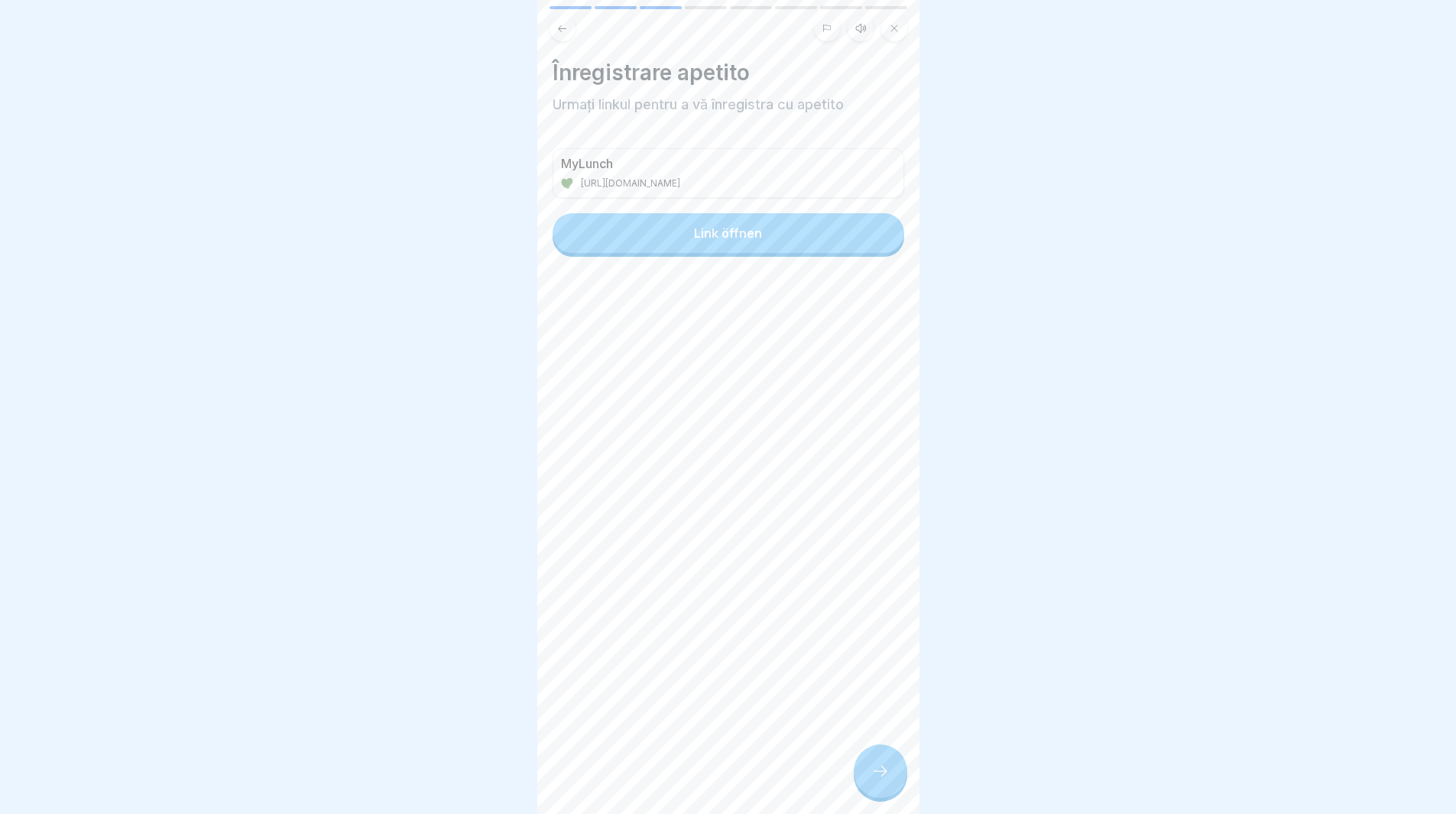
click at [885, 774] on div at bounding box center [881, 771] width 54 height 54
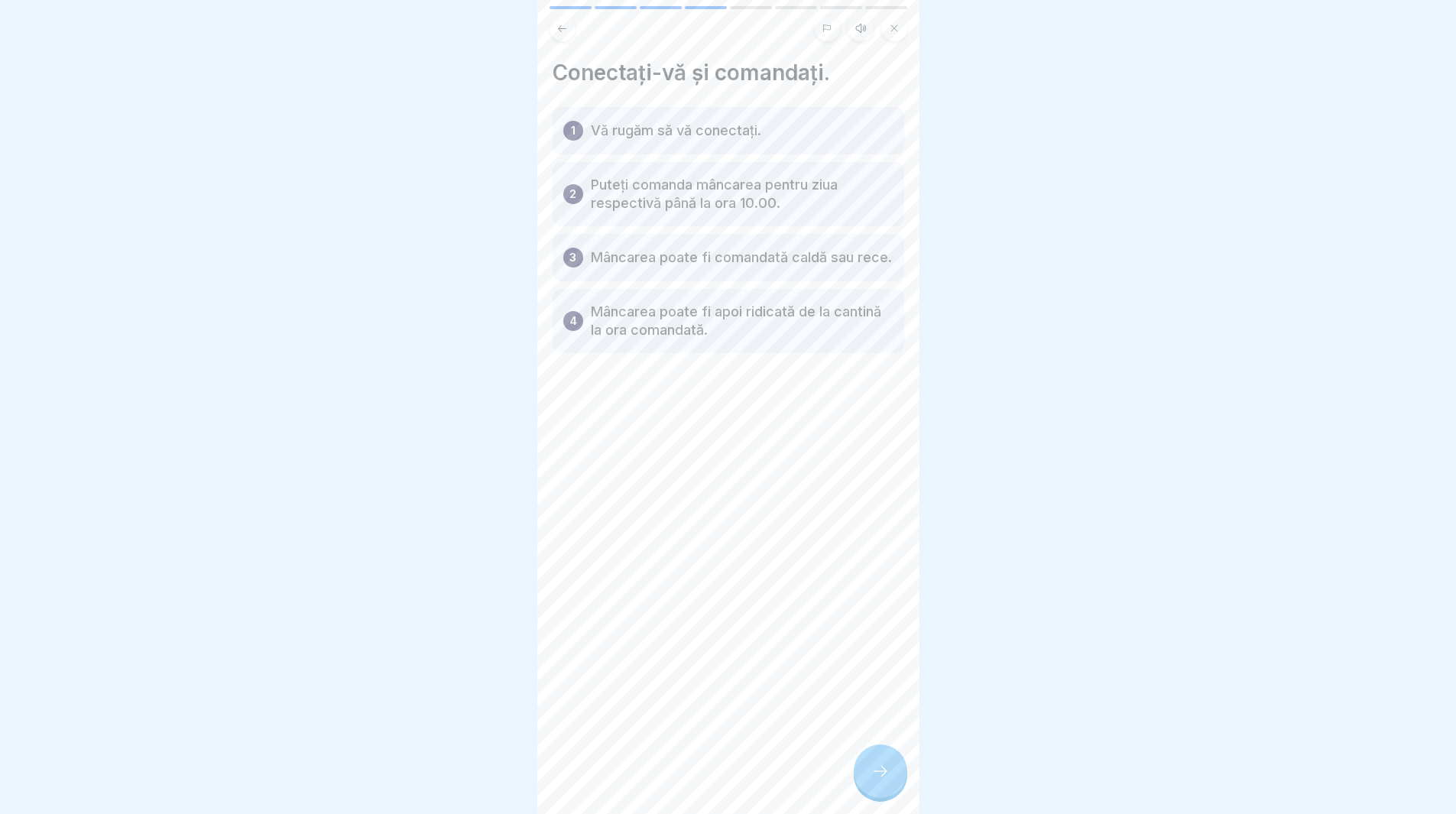
click at [885, 774] on div at bounding box center [881, 771] width 54 height 54
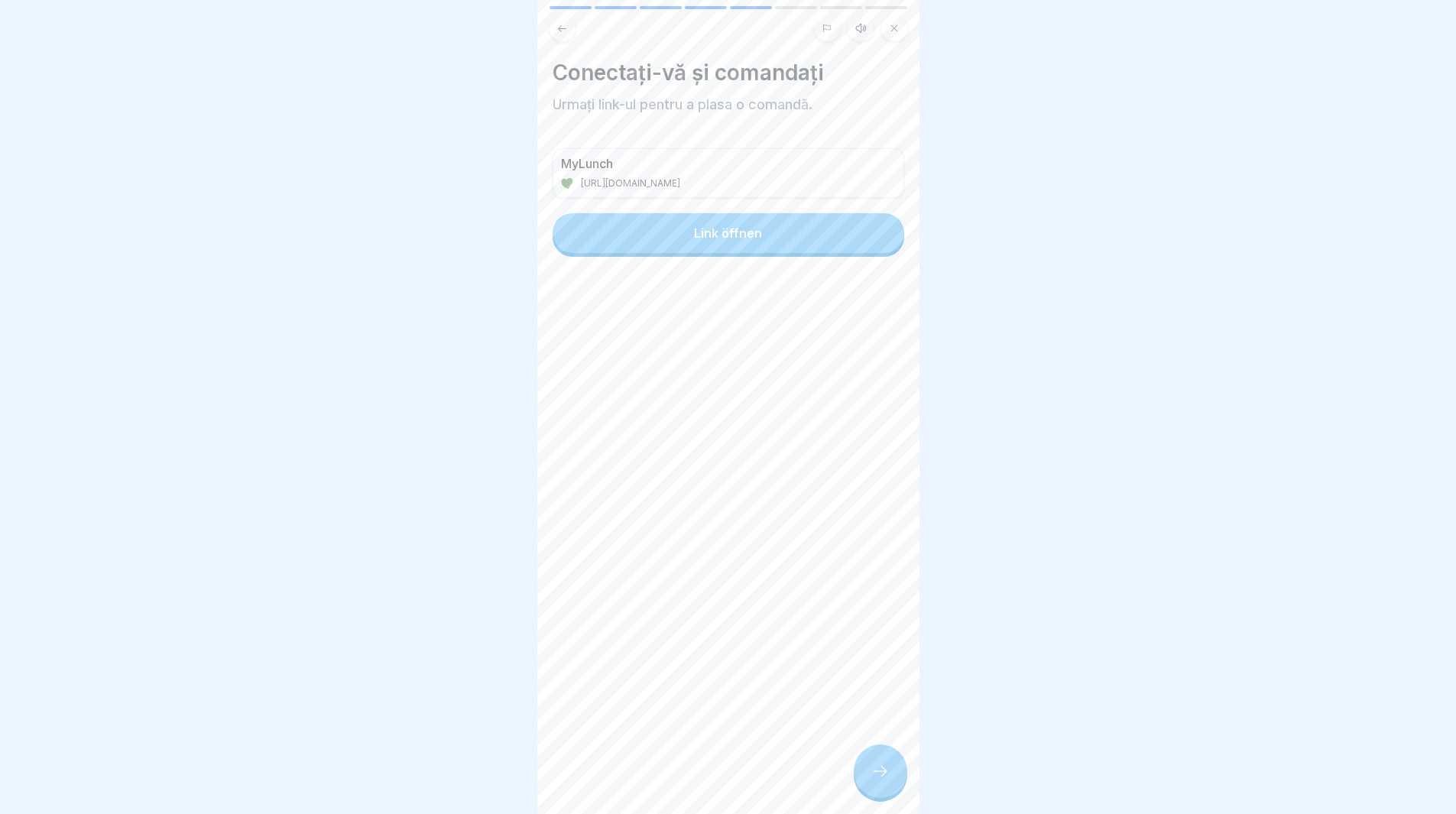
click at [888, 774] on div at bounding box center [881, 771] width 54 height 54
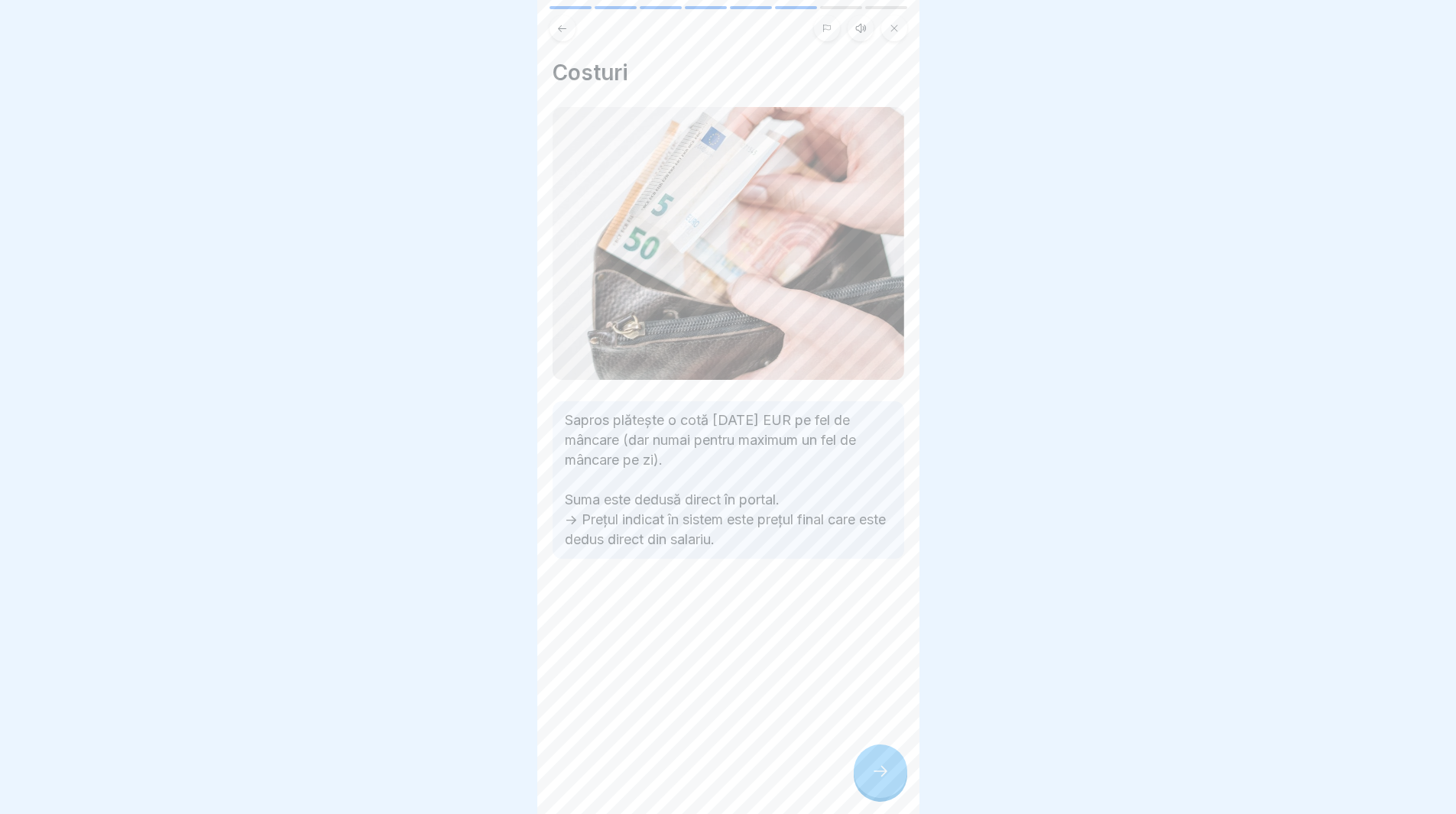
click at [888, 774] on div at bounding box center [881, 771] width 54 height 54
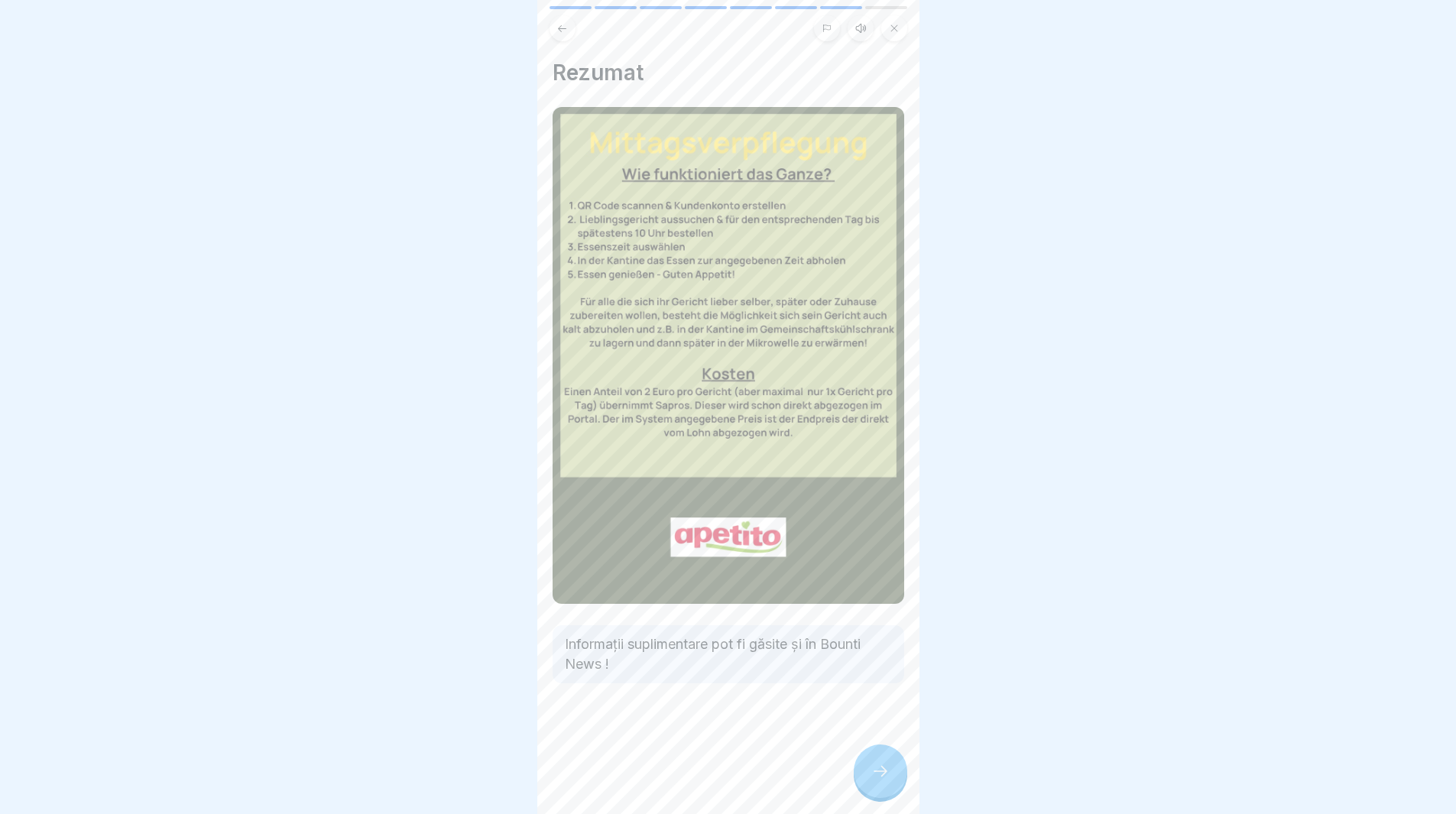
click at [888, 774] on div at bounding box center [881, 771] width 54 height 54
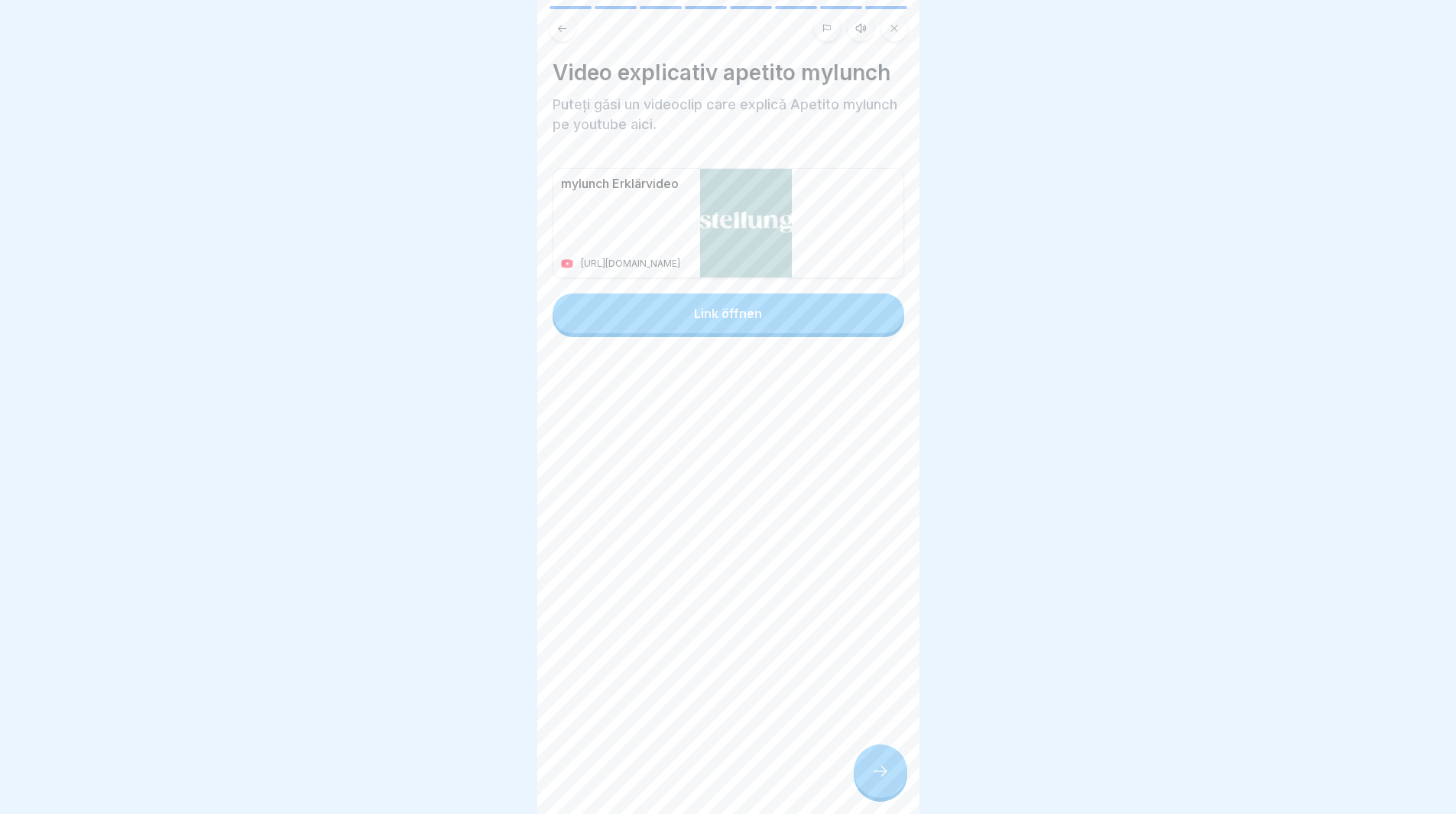
click at [882, 780] on icon at bounding box center [881, 771] width 18 height 18
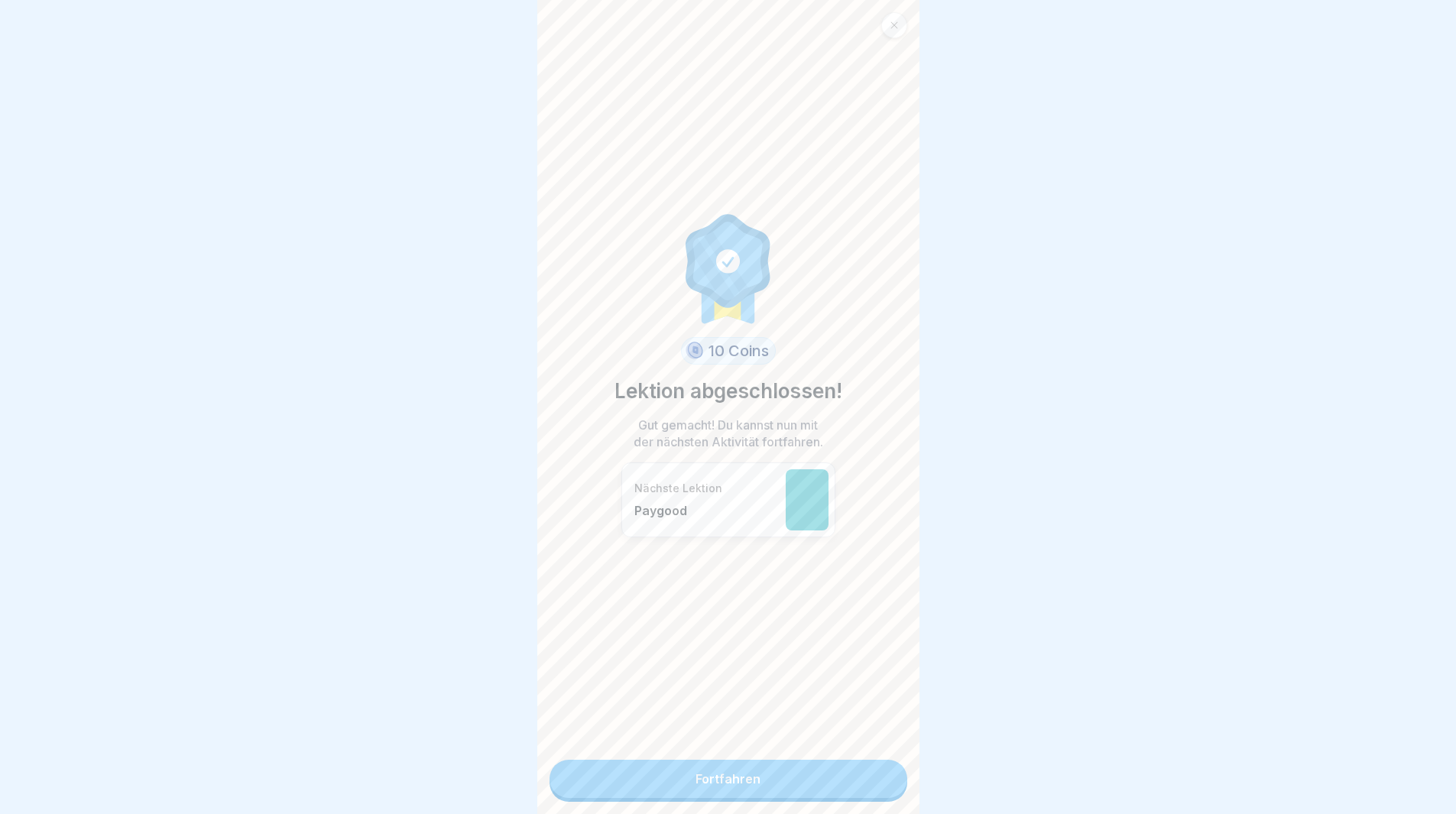
click at [823, 779] on link "Fortfahren" at bounding box center [728, 779] width 357 height 38
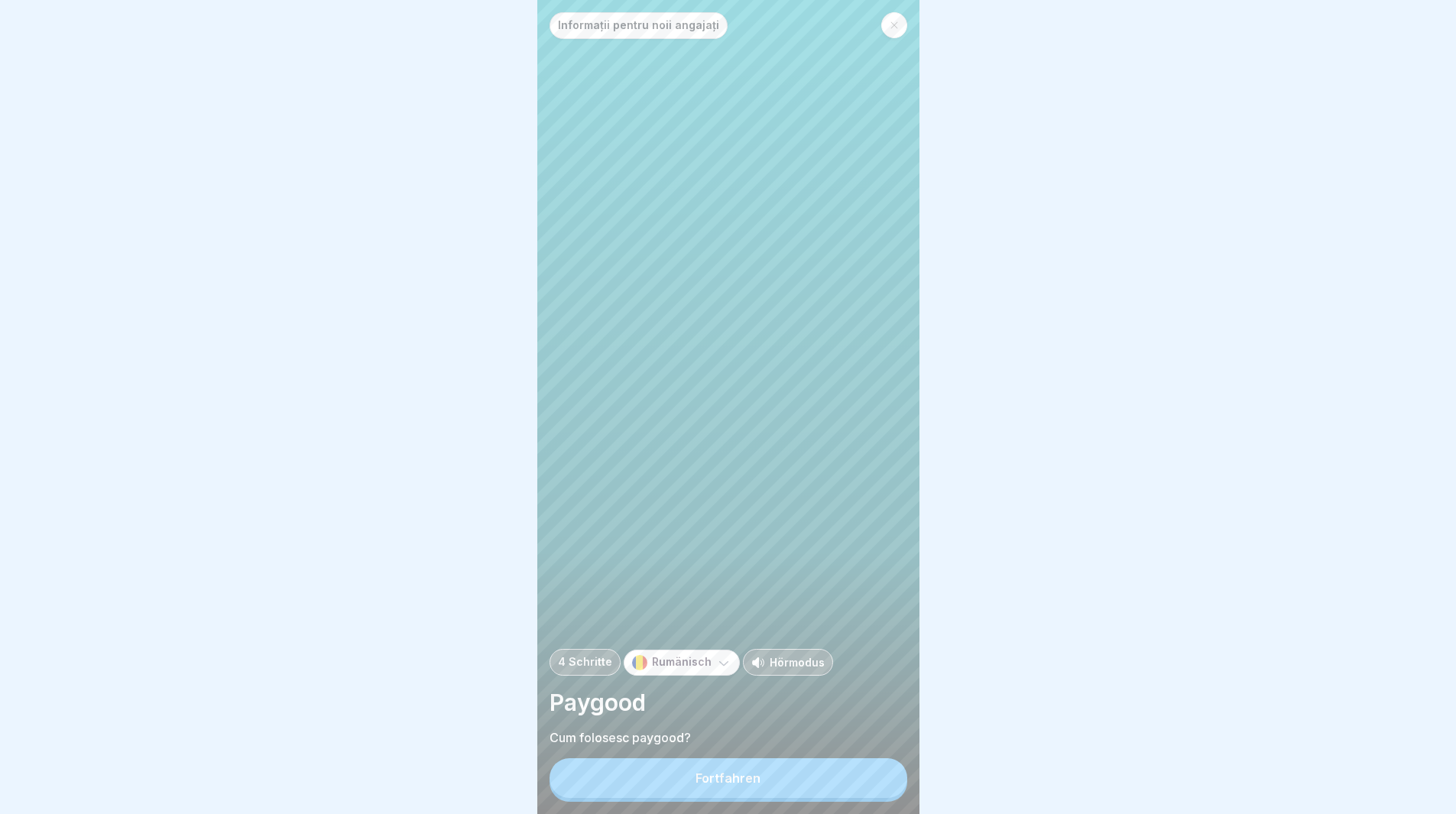
click at [824, 782] on button "Fortfahren" at bounding box center [728, 778] width 357 height 40
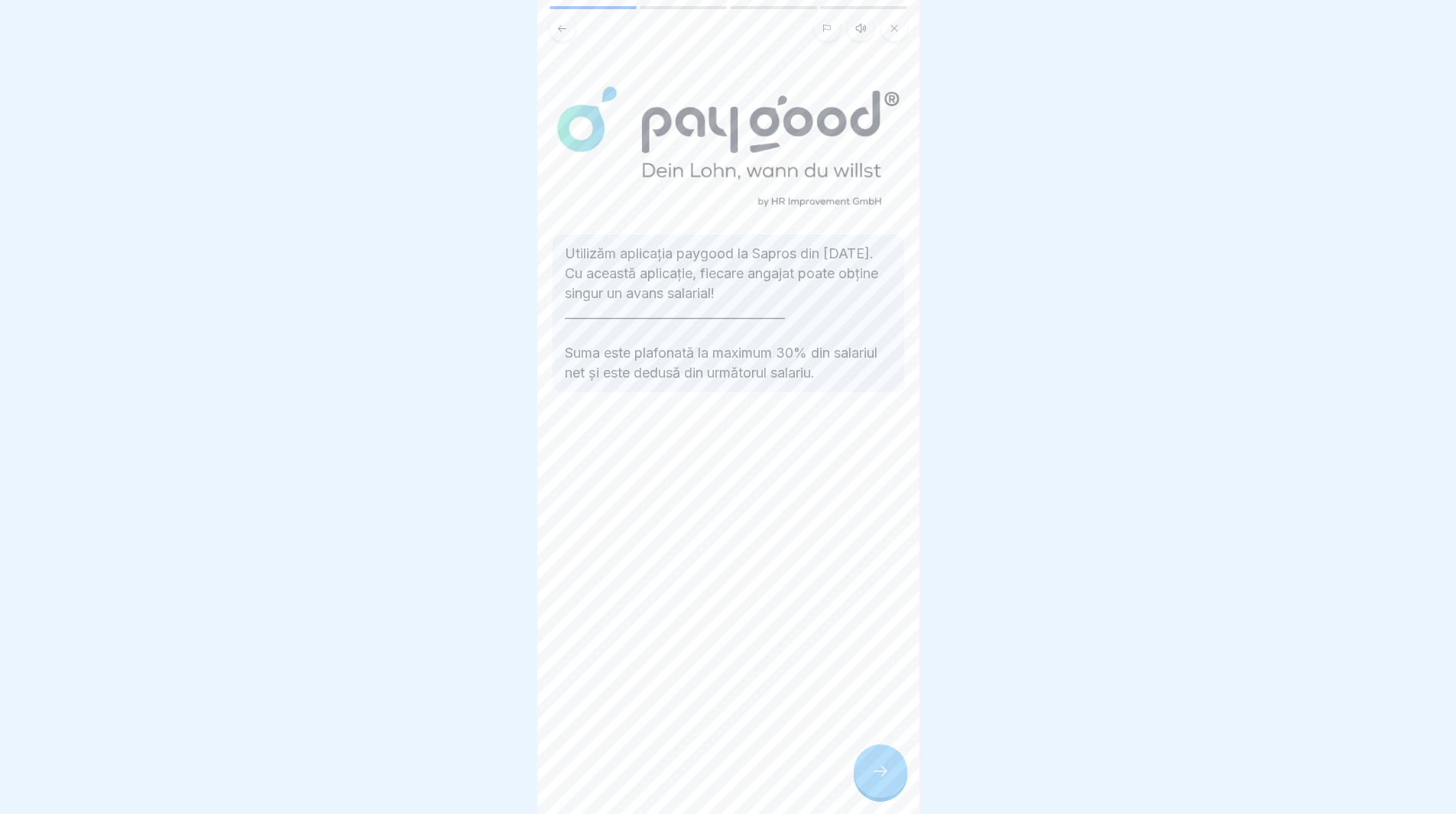
click at [881, 780] on icon at bounding box center [881, 771] width 18 height 18
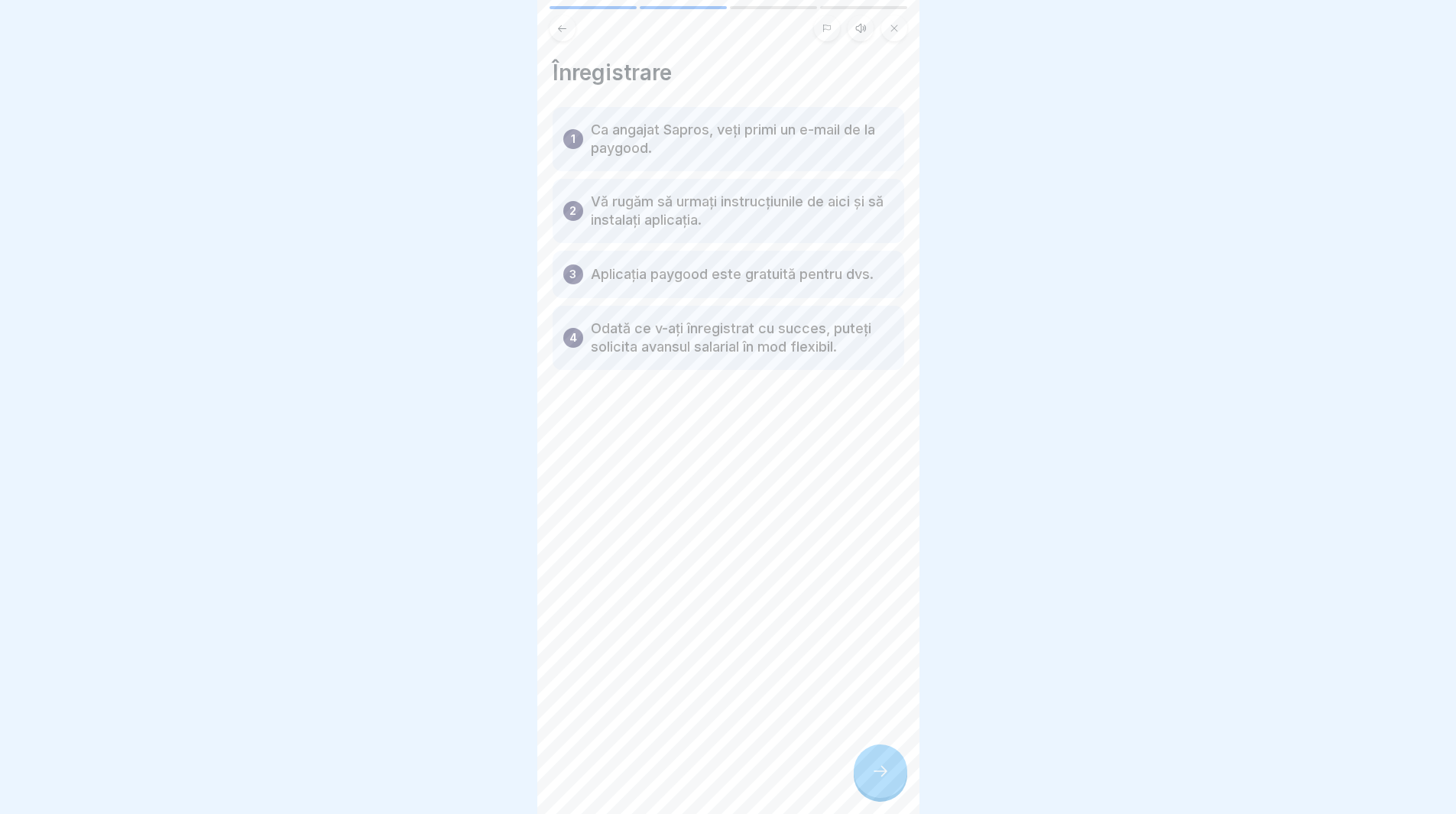
click at [879, 780] on icon at bounding box center [881, 771] width 18 height 18
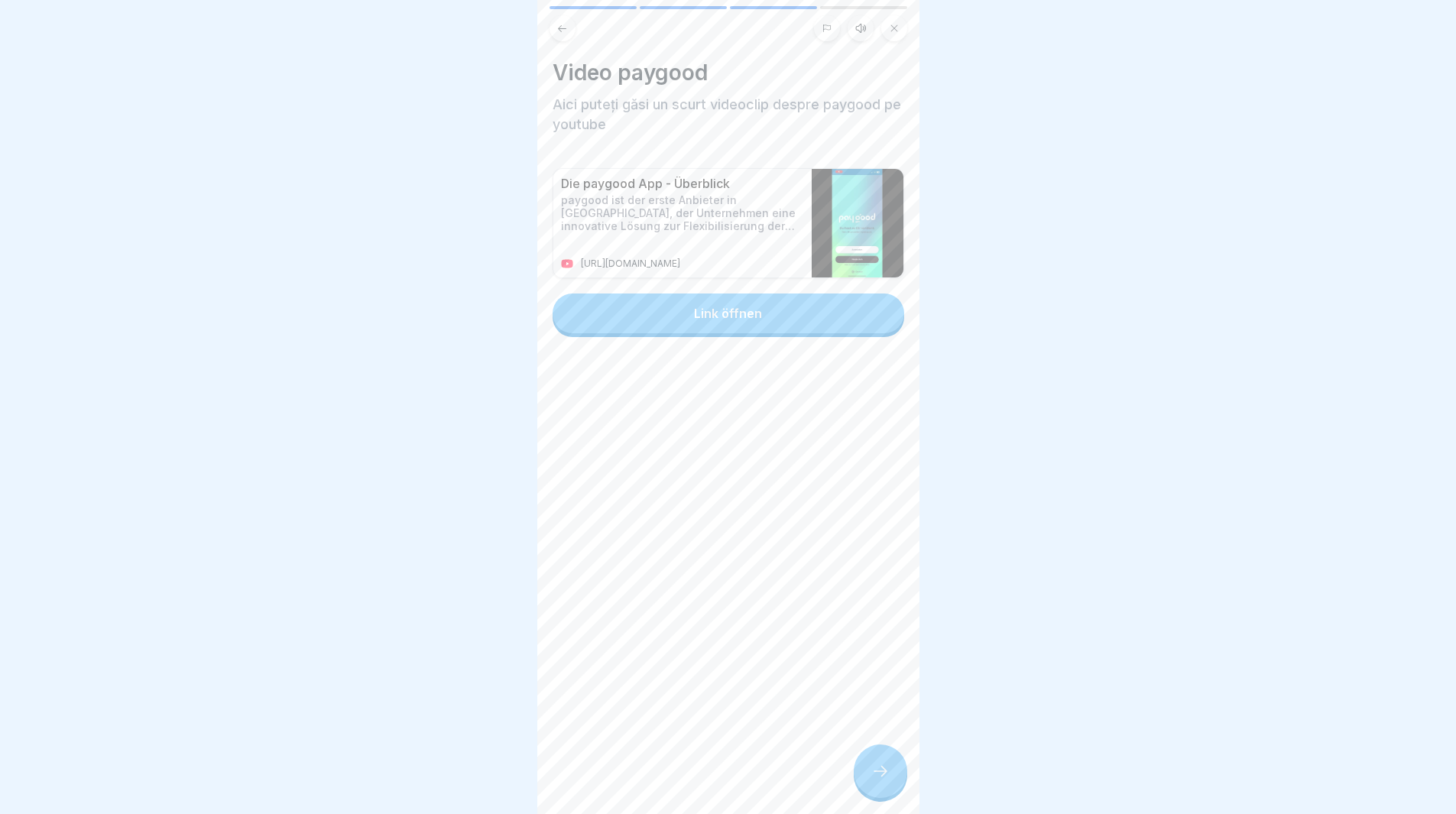
click at [879, 780] on icon at bounding box center [881, 771] width 18 height 18
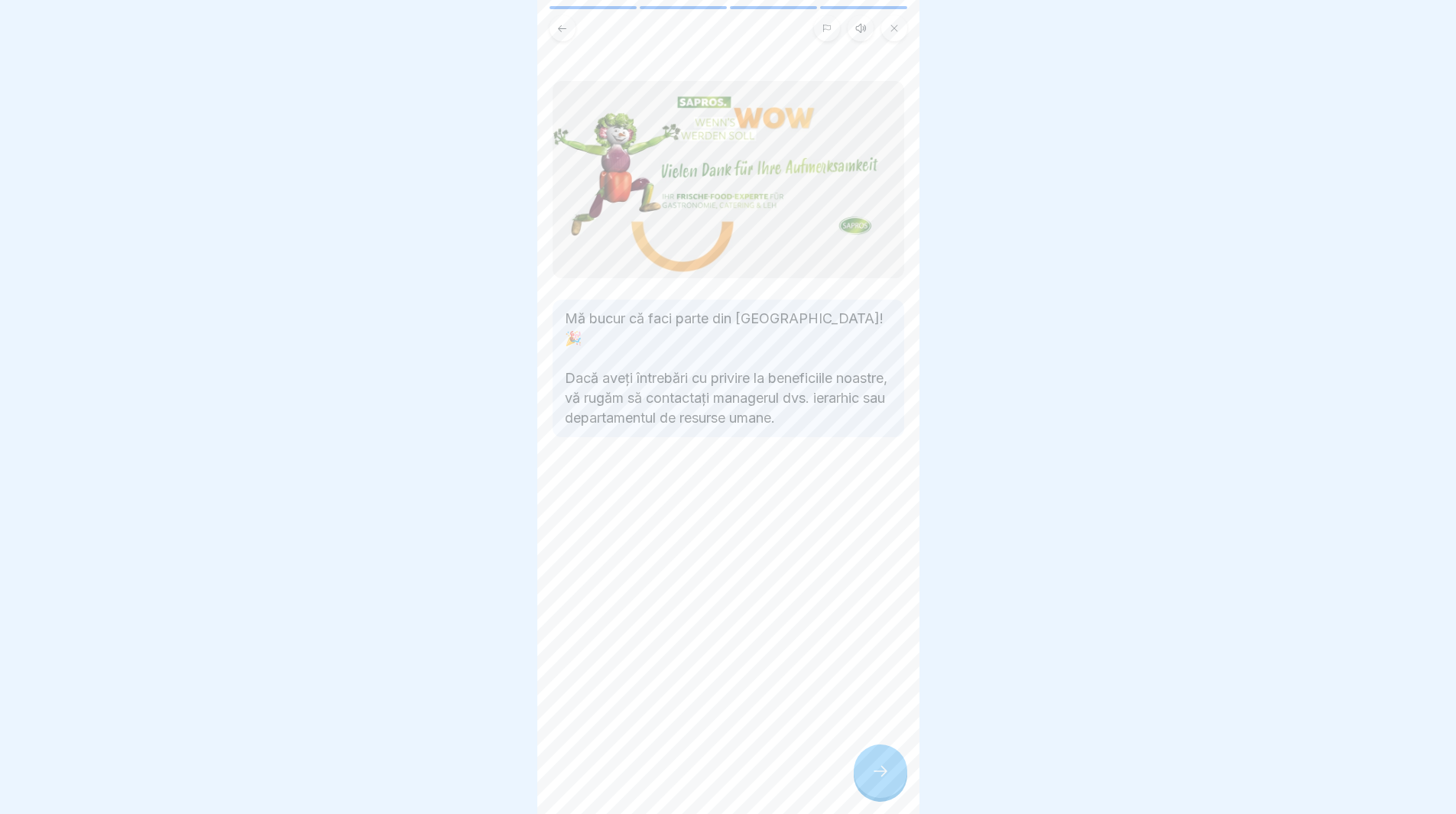
click at [879, 780] on icon at bounding box center [881, 771] width 18 height 18
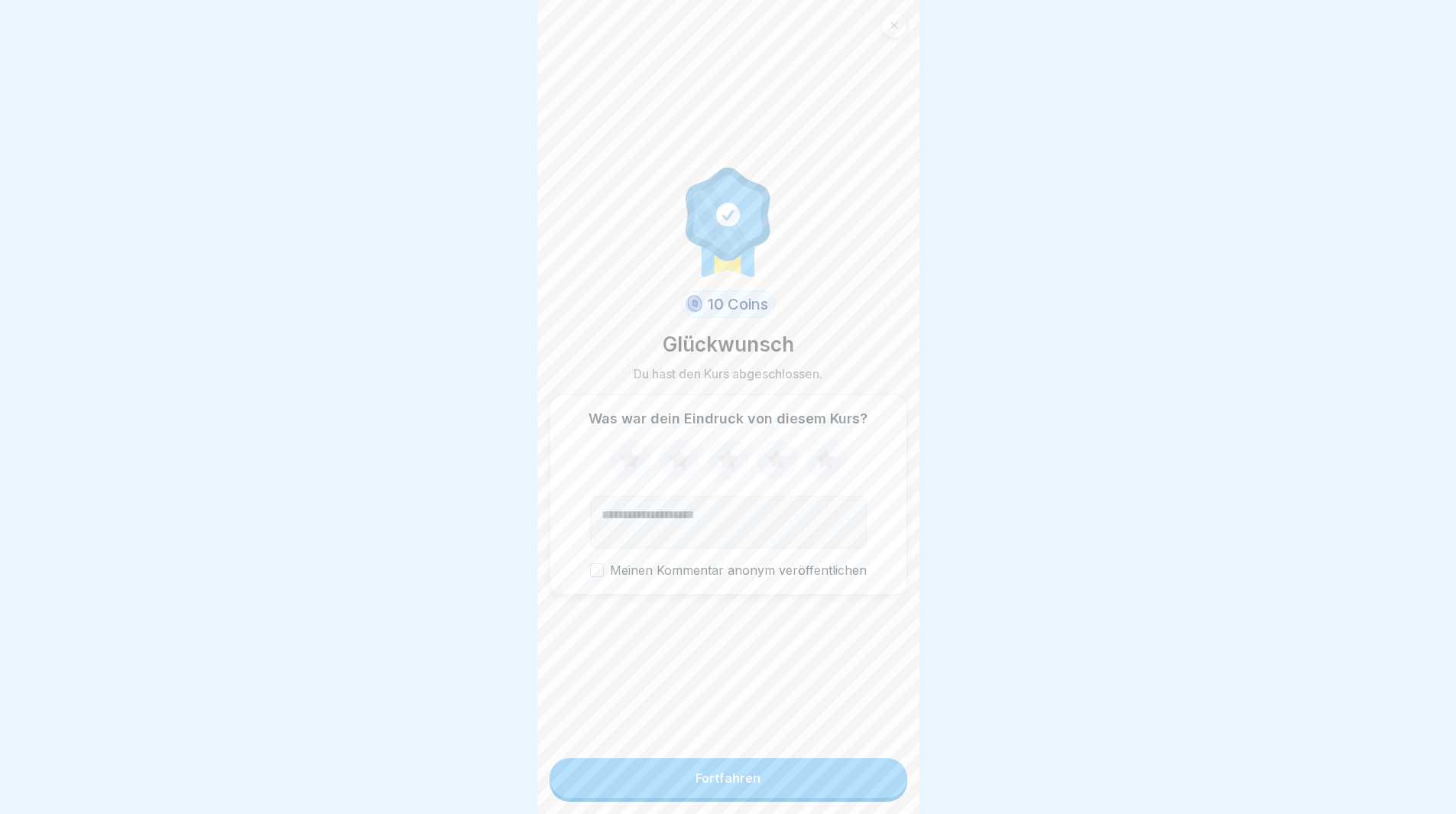
click at [821, 797] on button "Fortfahren" at bounding box center [728, 778] width 357 height 40
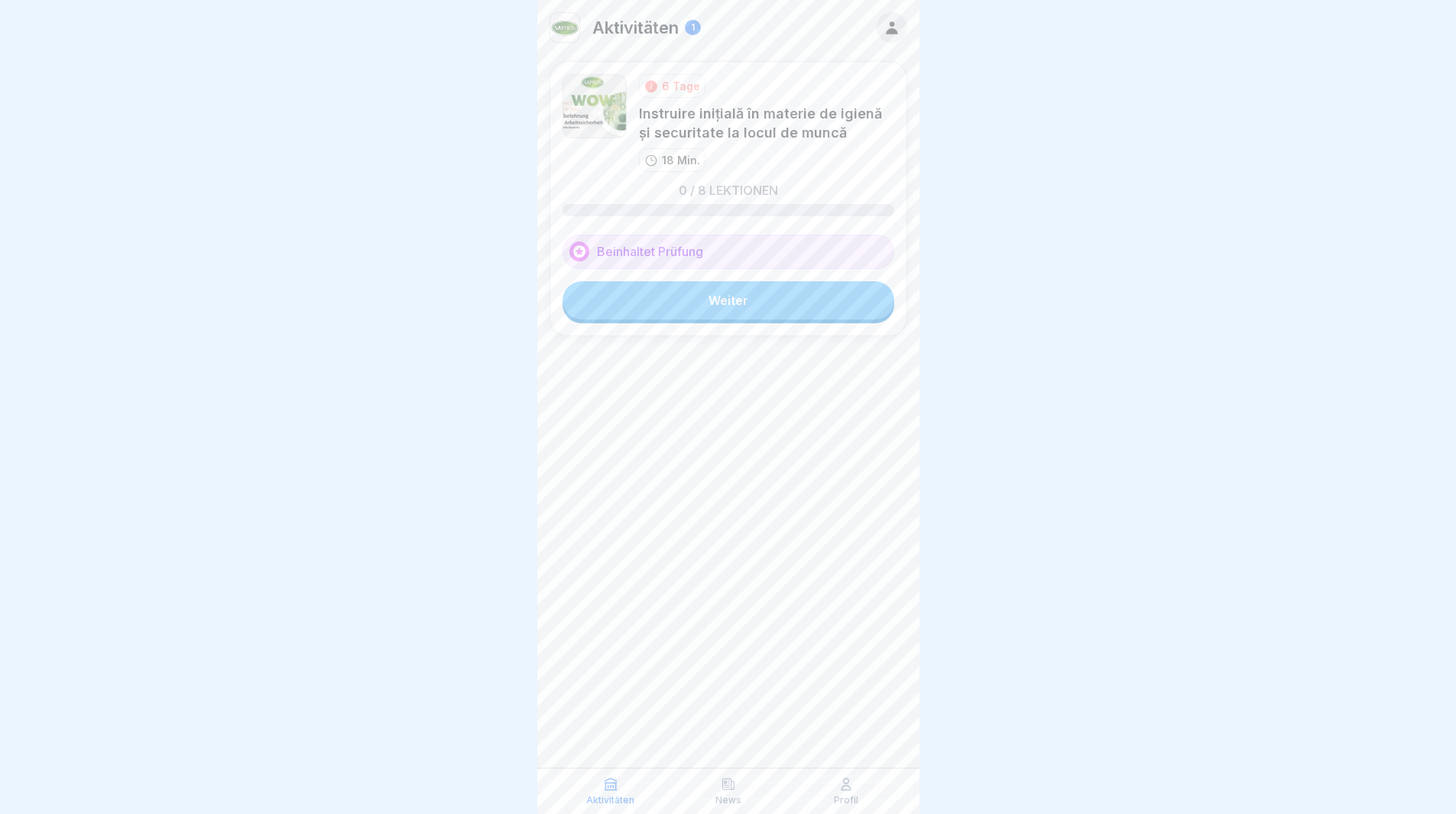
click at [642, 302] on link "Weiter" at bounding box center [728, 301] width 331 height 38
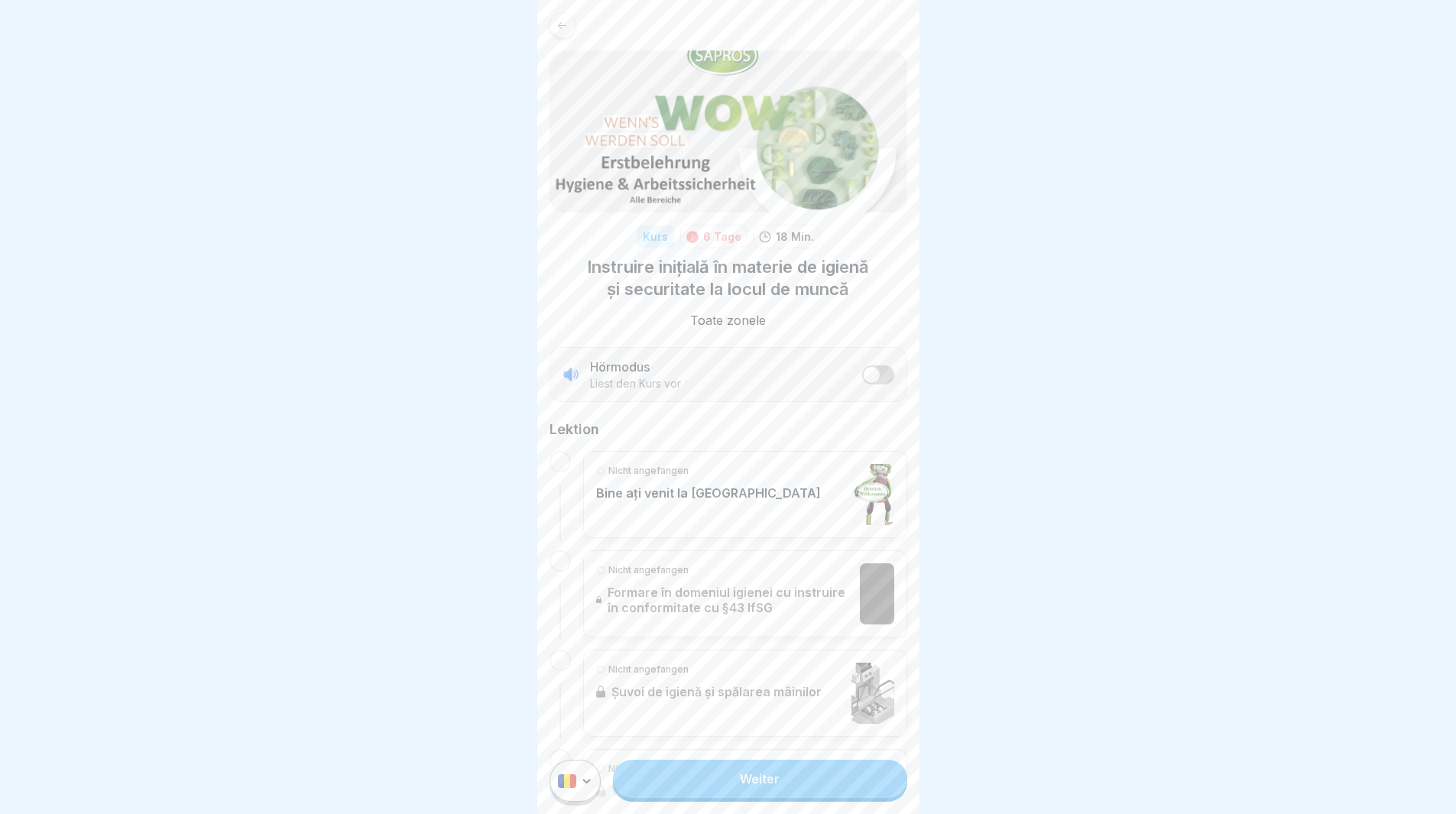
click at [780, 798] on link "Weiter" at bounding box center [759, 779] width 294 height 38
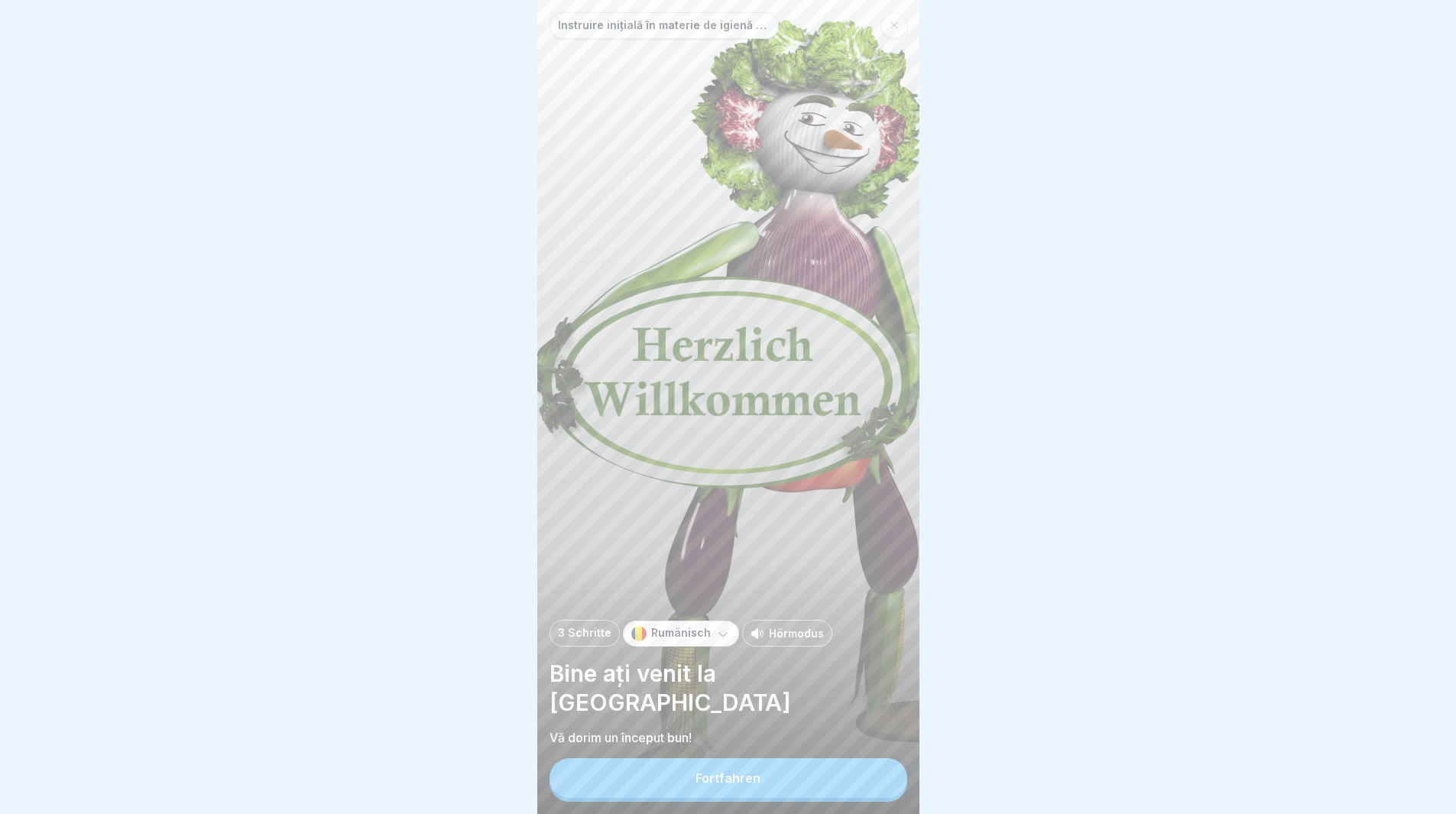
click at [790, 798] on button "Fortfahren" at bounding box center [728, 778] width 357 height 40
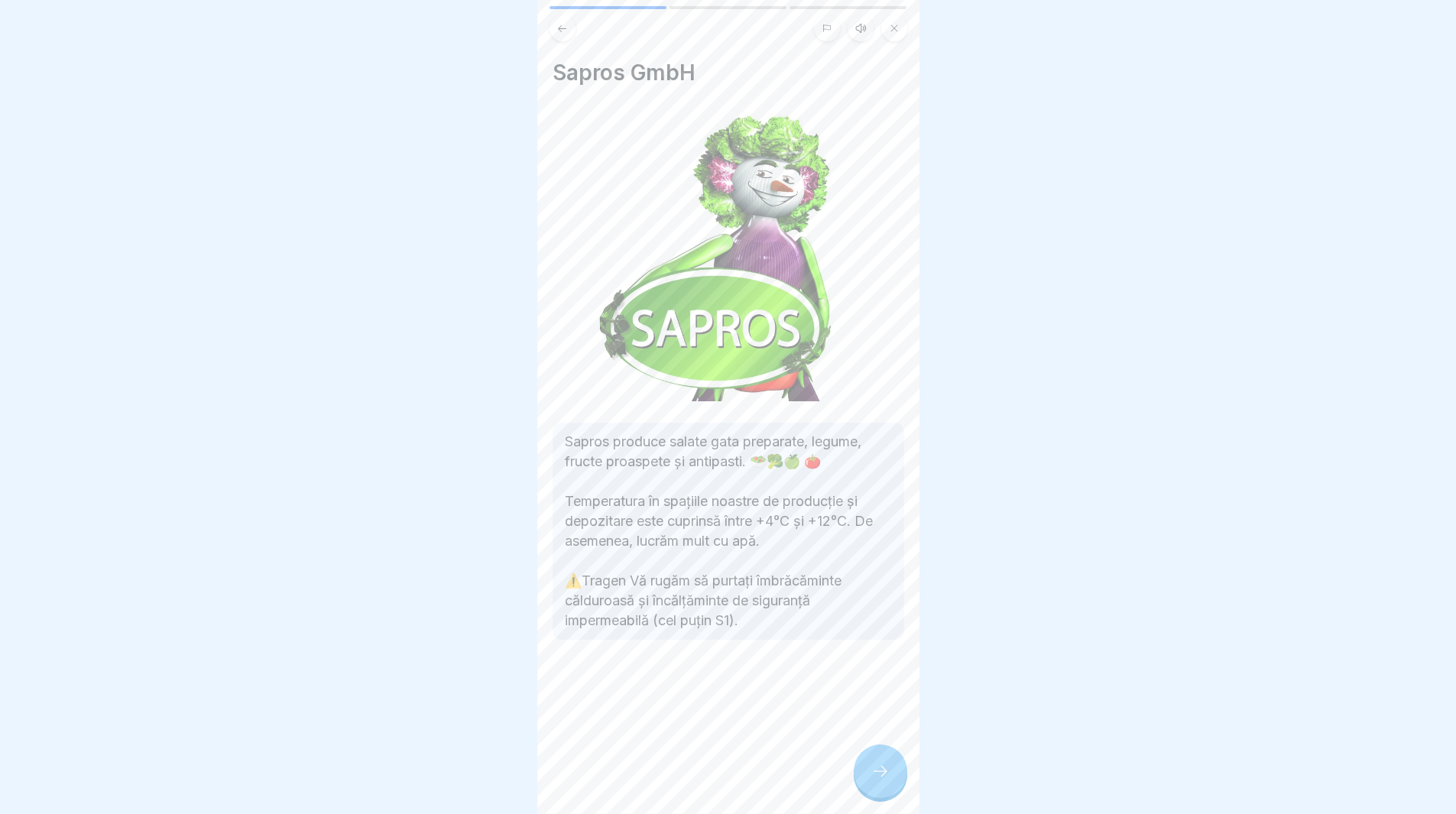
click at [896, 774] on div at bounding box center [881, 771] width 54 height 54
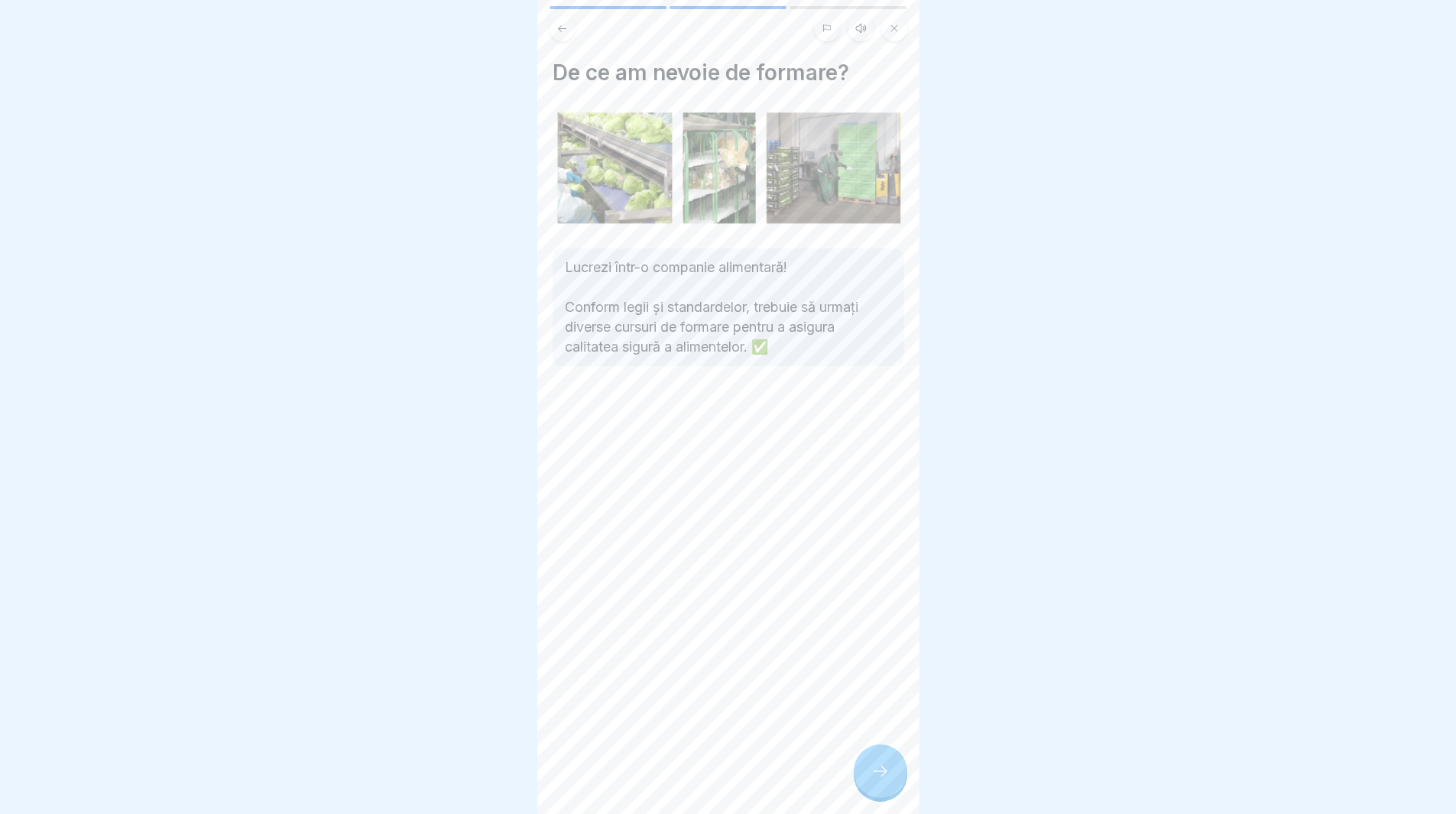
click at [869, 783] on div at bounding box center [881, 771] width 54 height 54
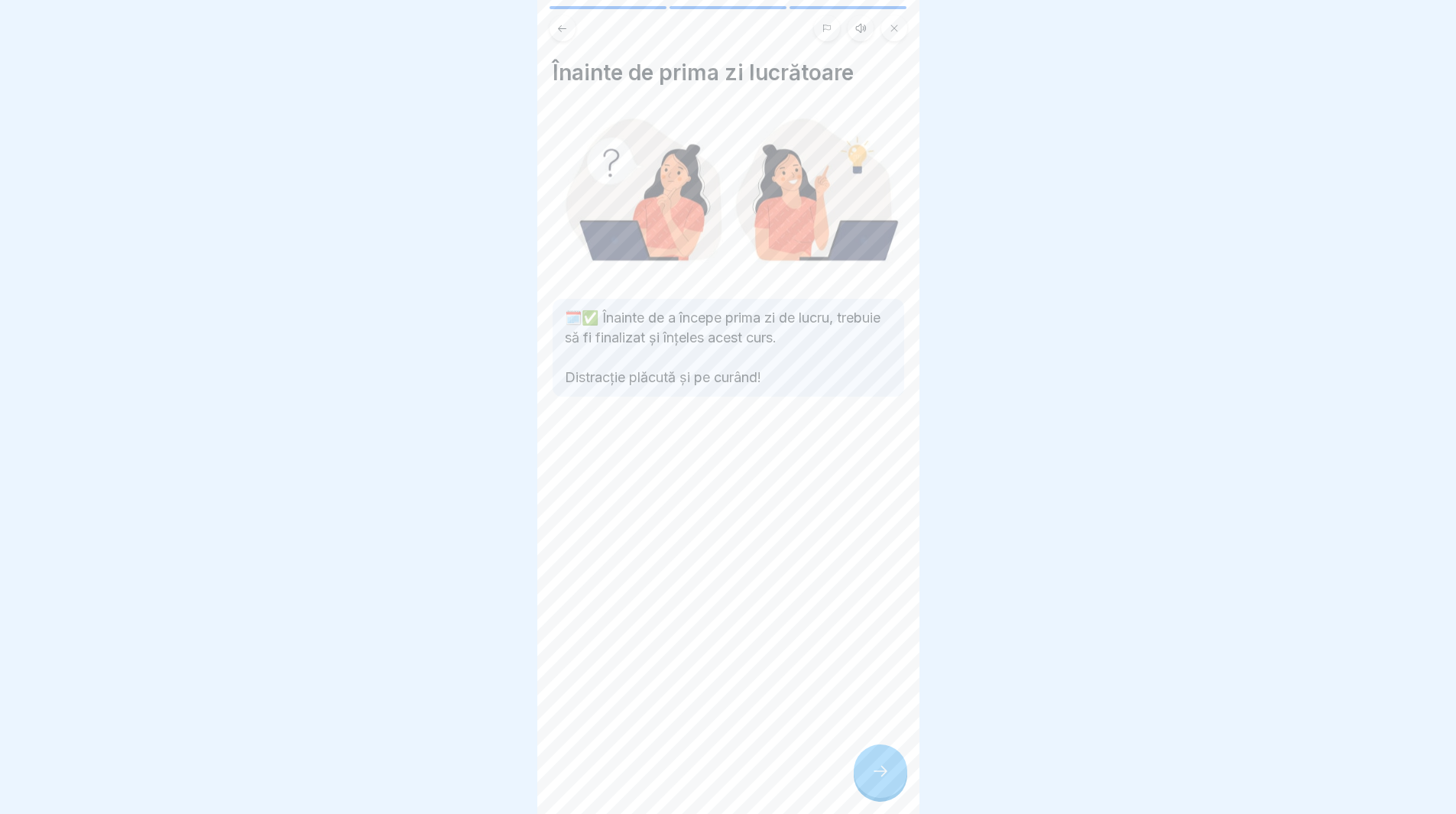
click at [881, 779] on icon at bounding box center [881, 771] width 18 height 18
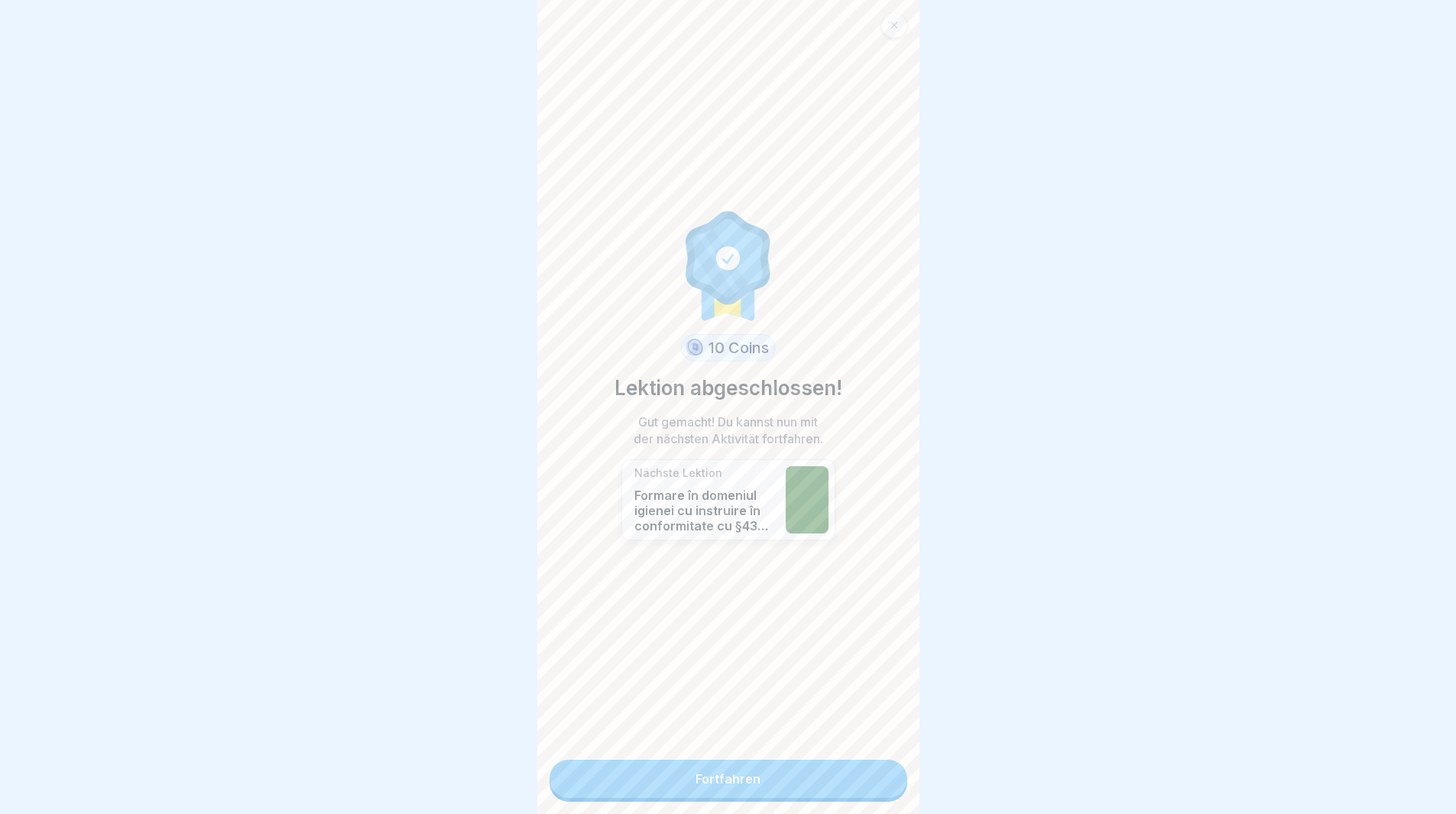
click at [814, 780] on link "Fortfahren" at bounding box center [728, 779] width 357 height 38
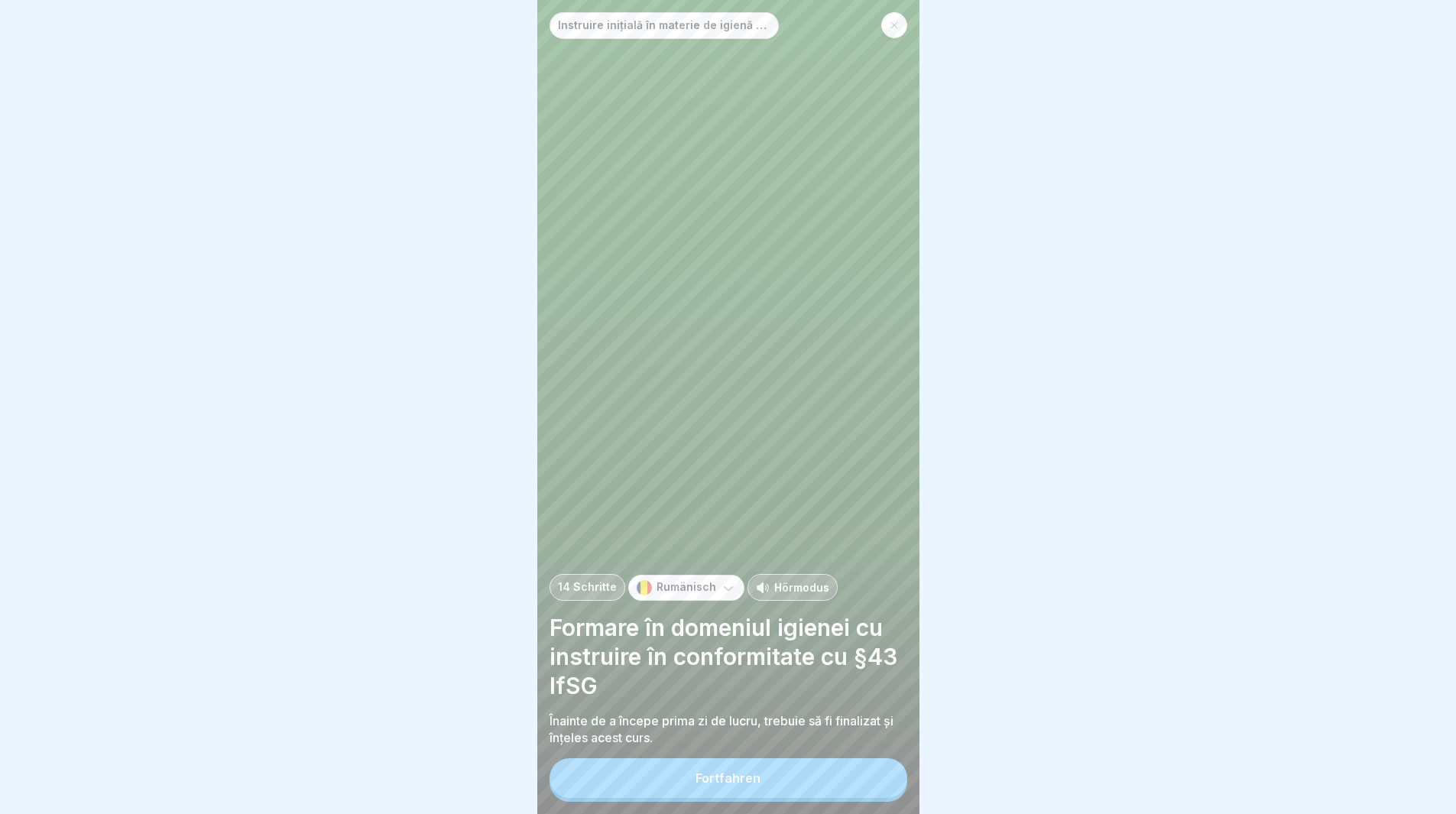
click at [813, 791] on button "Fortfahren" at bounding box center [728, 778] width 357 height 40
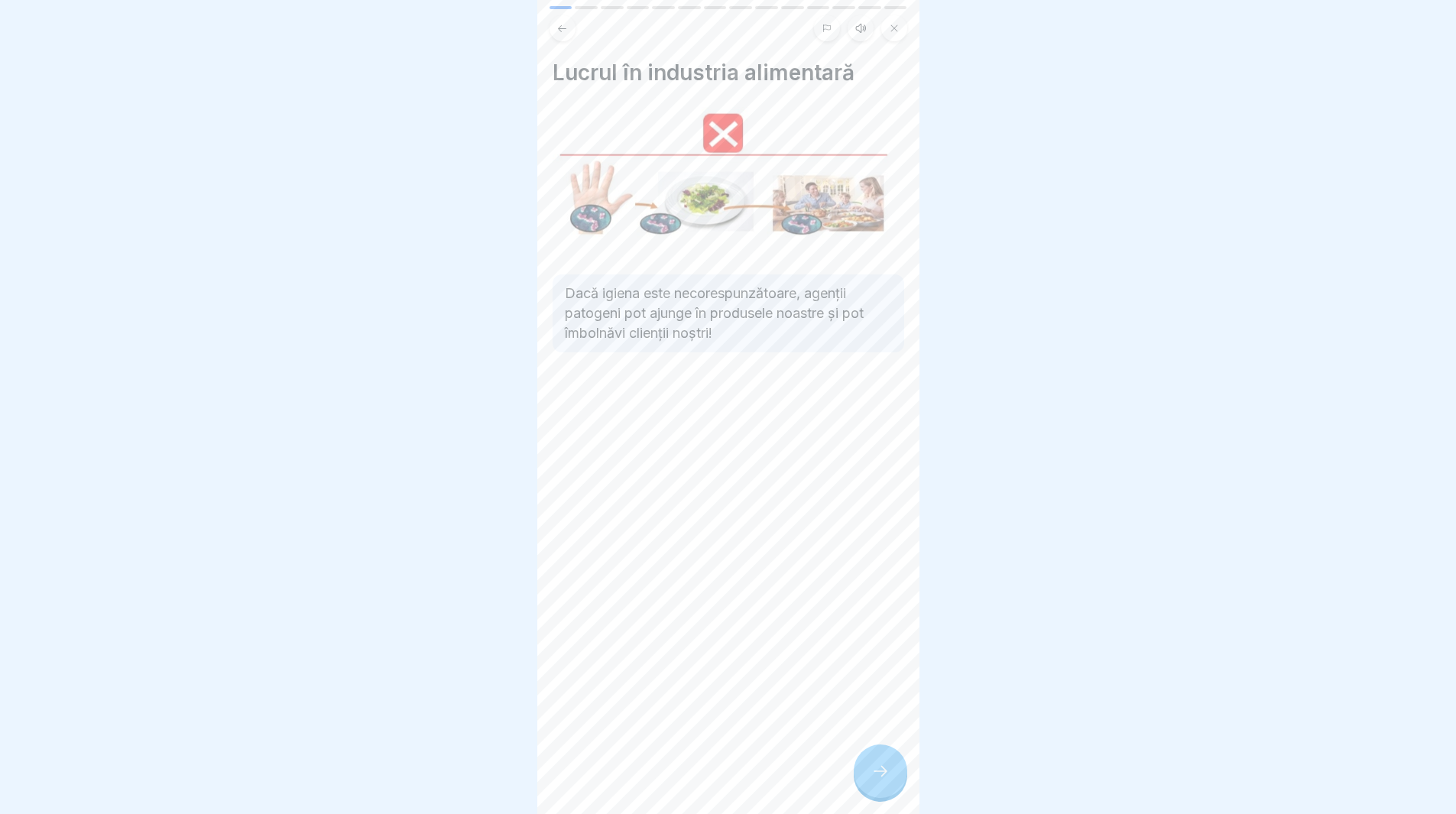
click at [892, 780] on div at bounding box center [881, 771] width 54 height 54
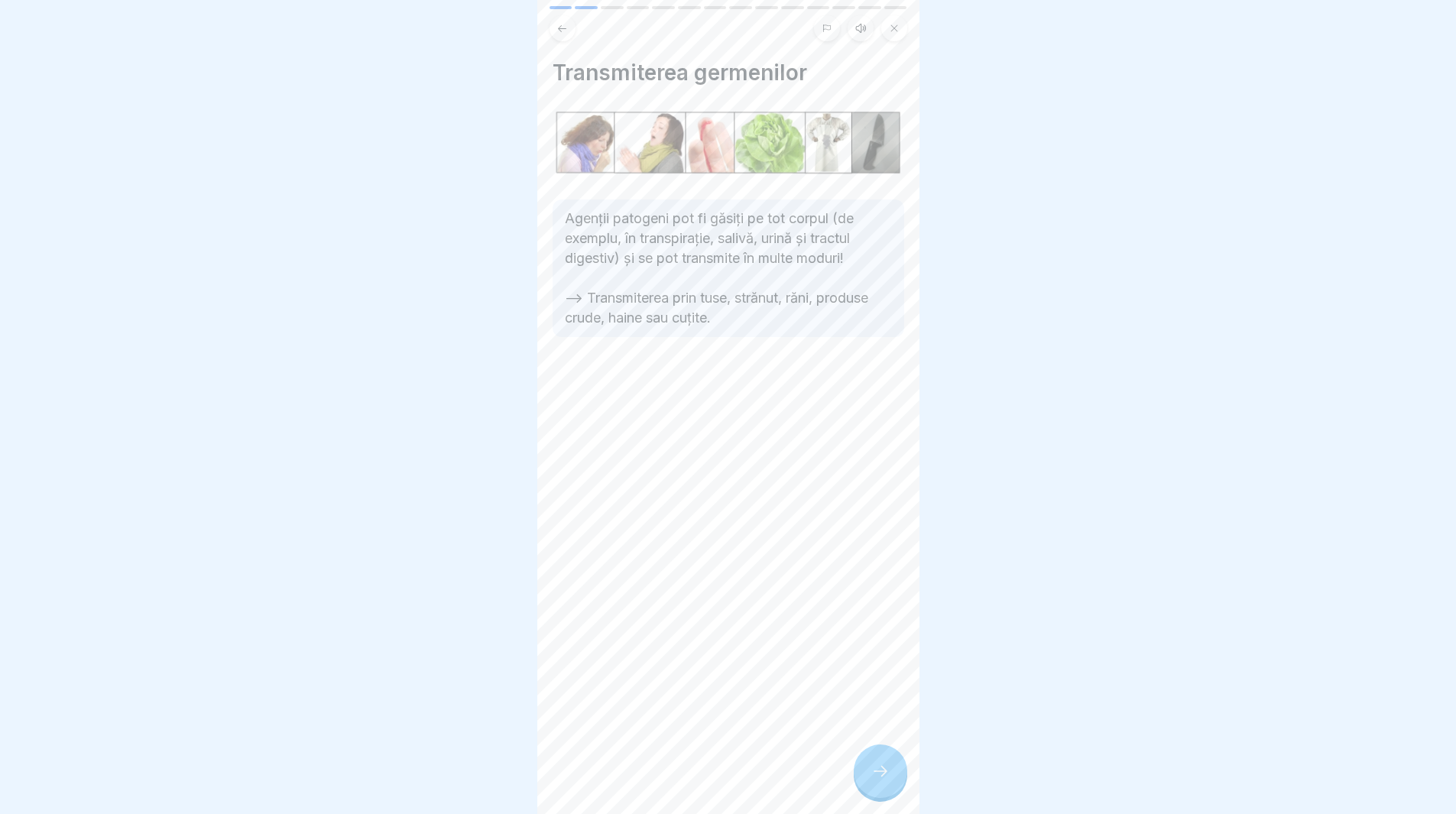
click at [892, 780] on div at bounding box center [881, 771] width 54 height 54
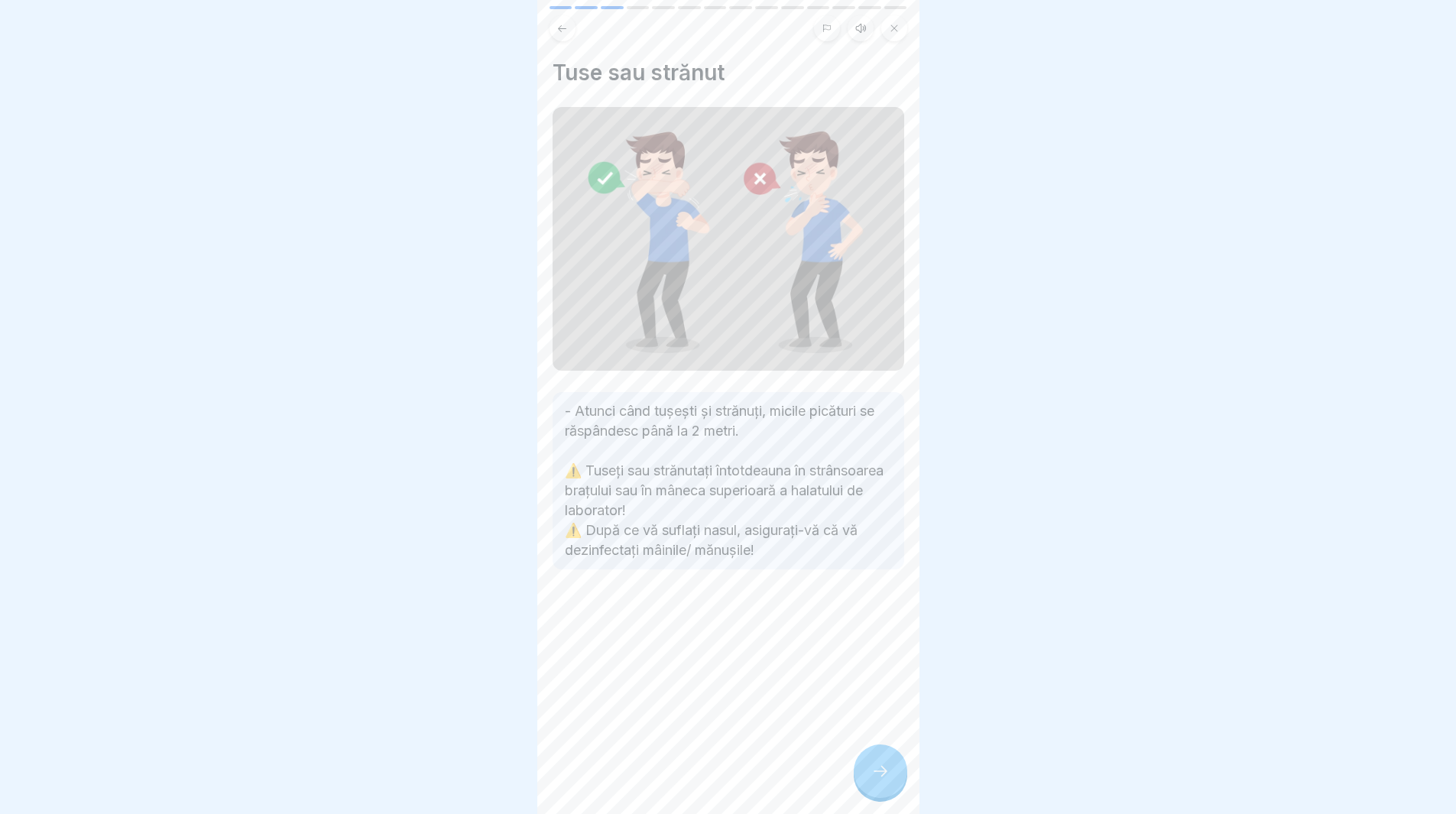
click at [892, 780] on div at bounding box center [881, 771] width 54 height 54
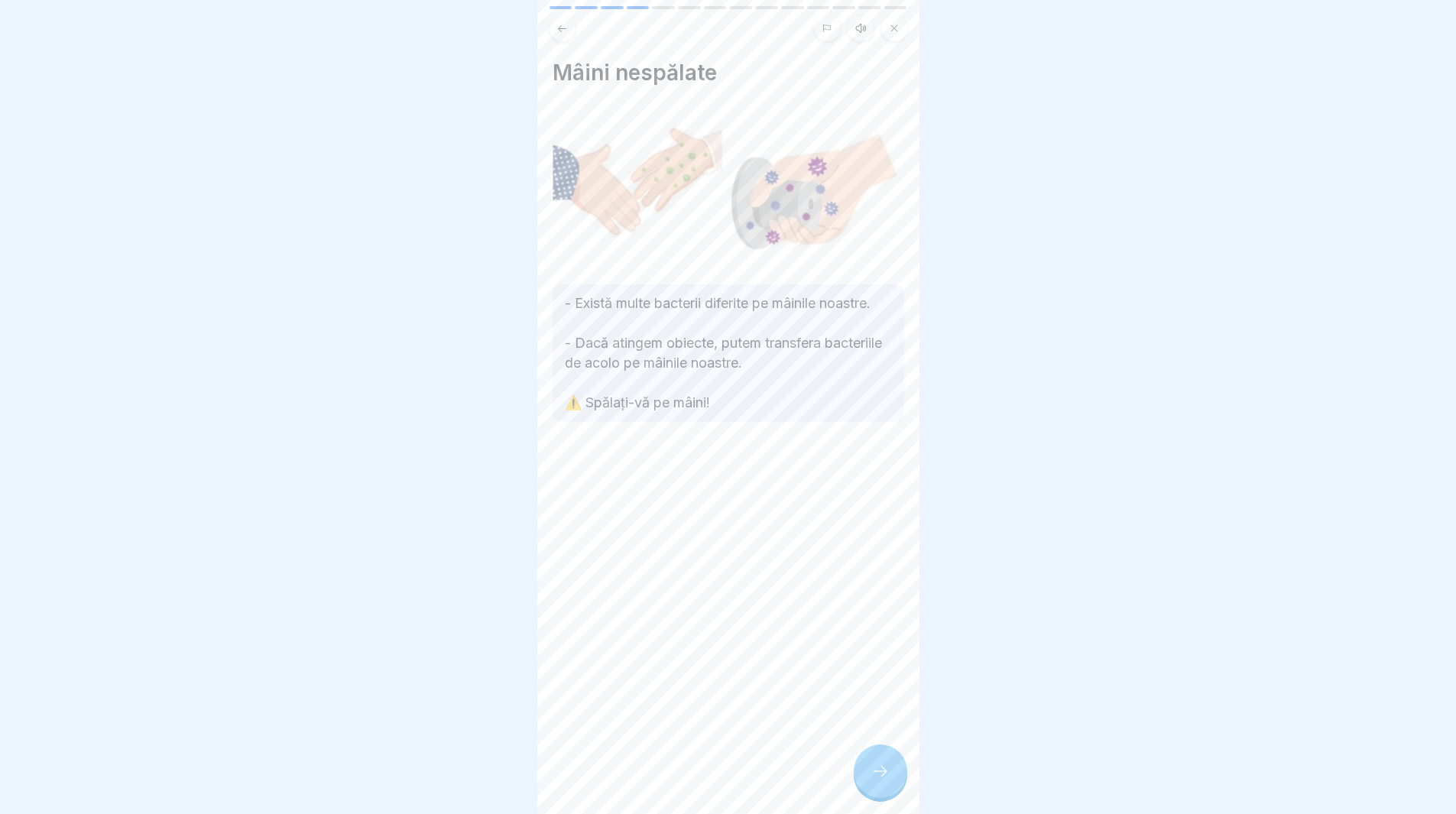
click at [891, 780] on div at bounding box center [881, 771] width 54 height 54
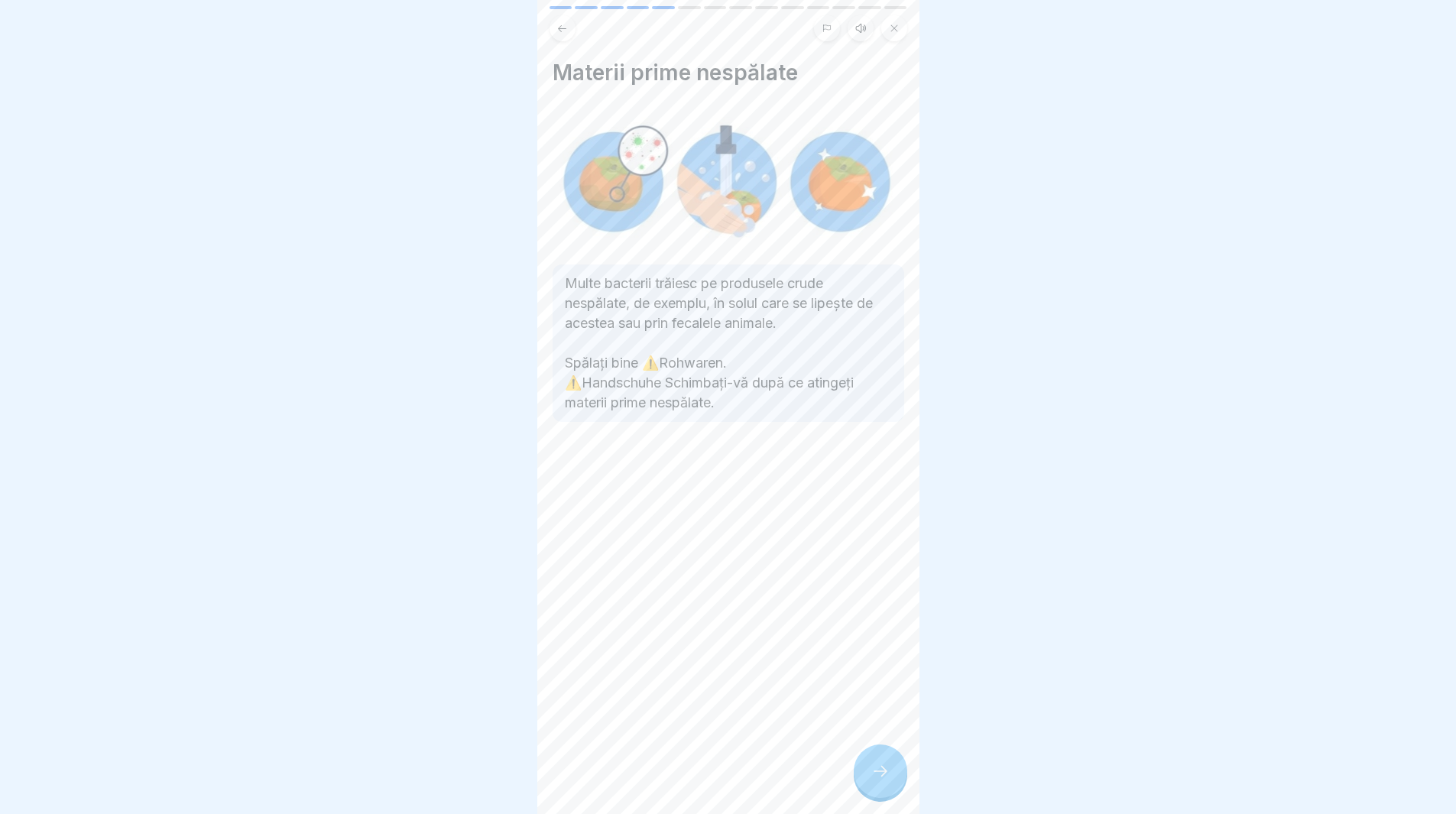
click at [891, 780] on div at bounding box center [881, 771] width 54 height 54
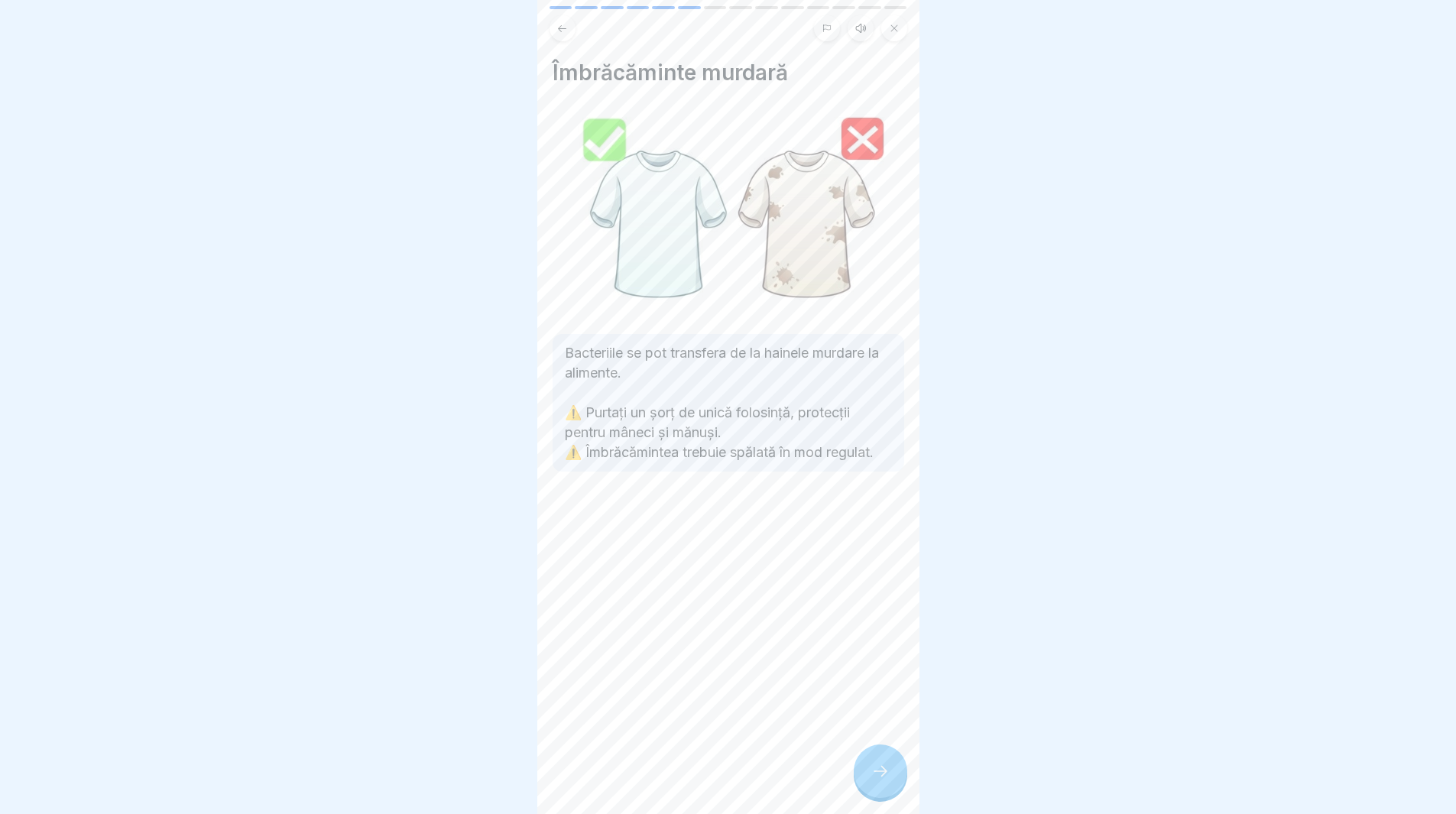
click at [891, 780] on div at bounding box center [881, 771] width 54 height 54
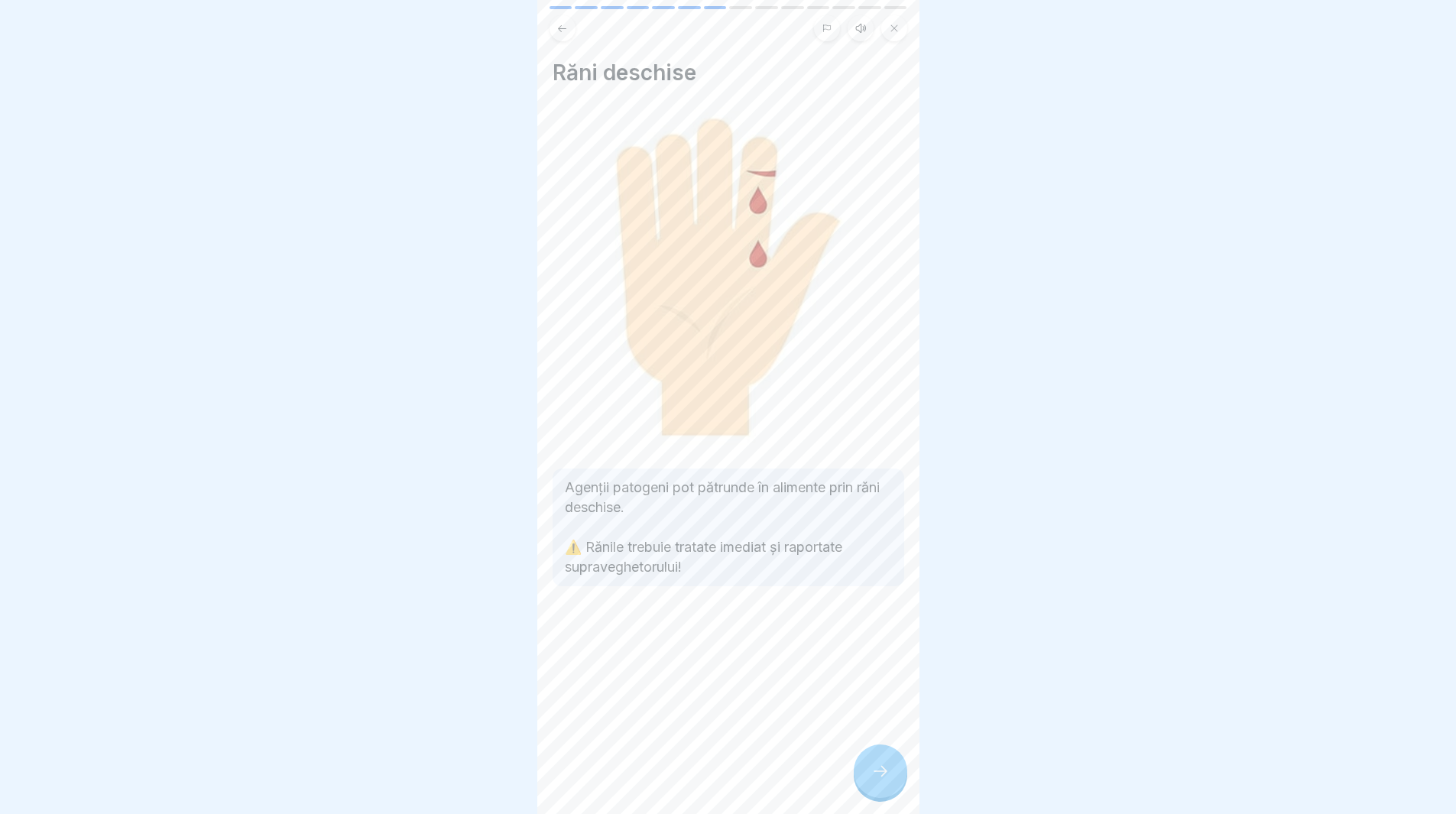
click at [891, 780] on div at bounding box center [881, 771] width 54 height 54
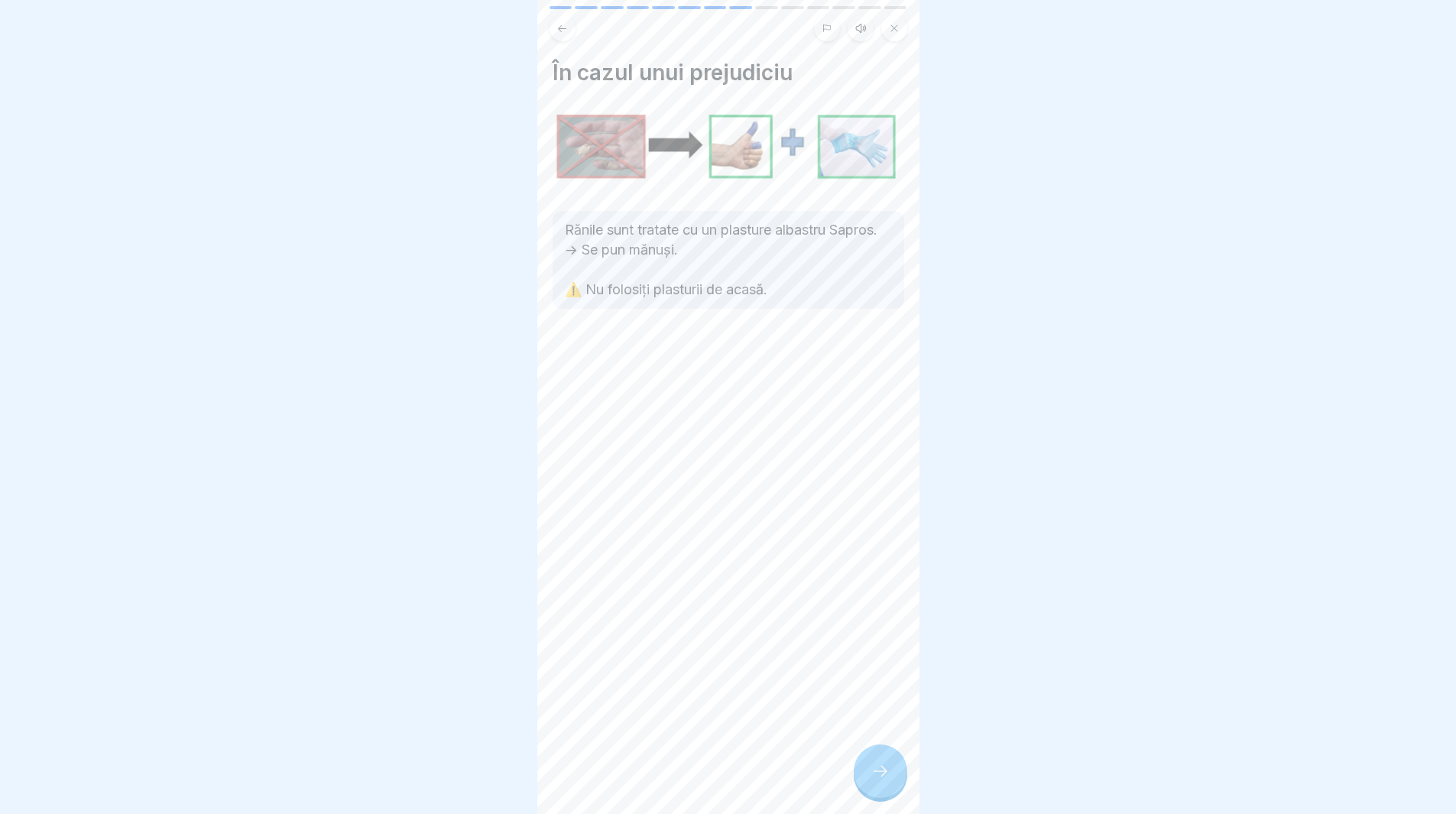
click at [880, 778] on icon at bounding box center [881, 771] width 18 height 18
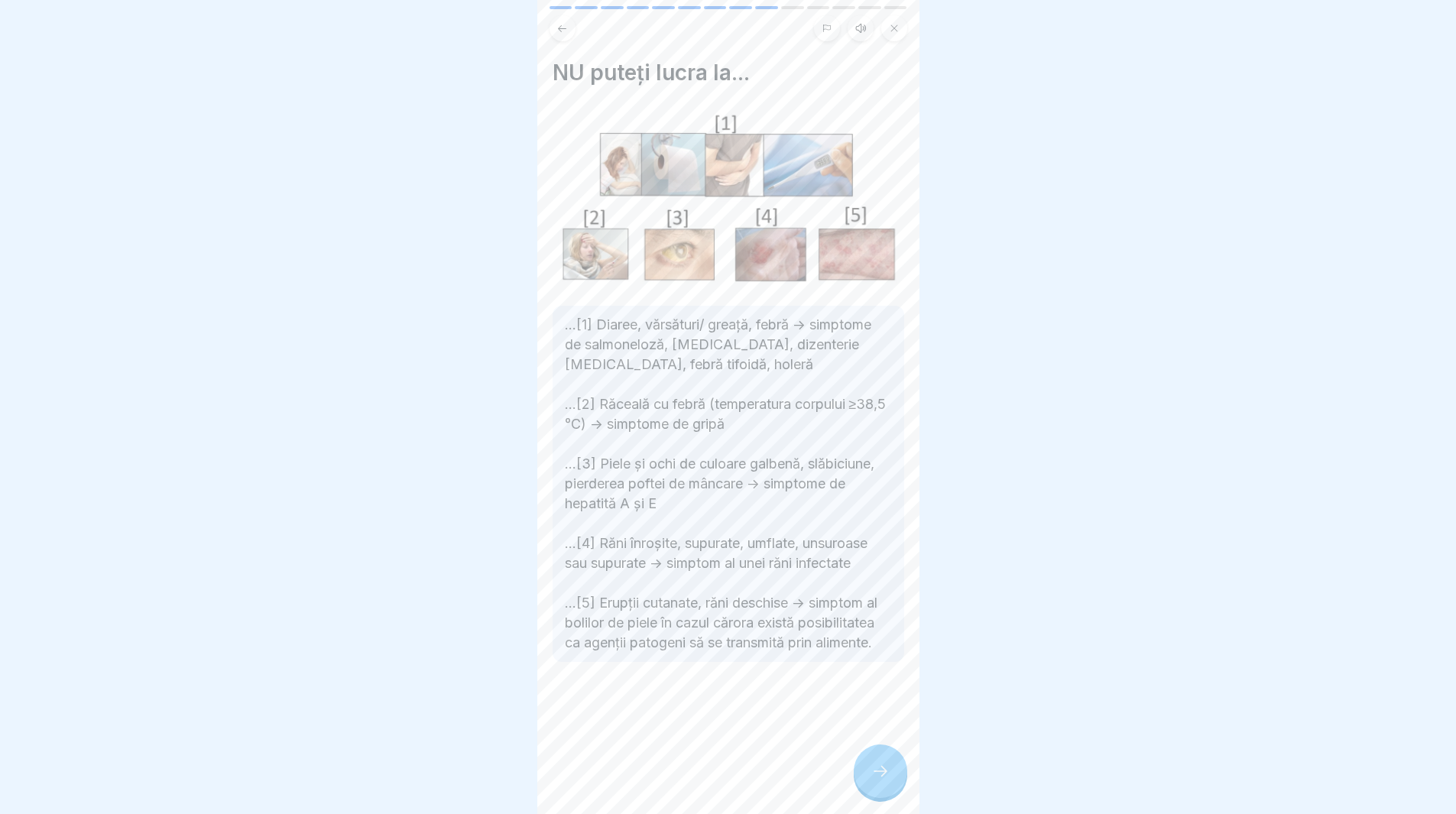
click at [869, 773] on div at bounding box center [881, 771] width 54 height 54
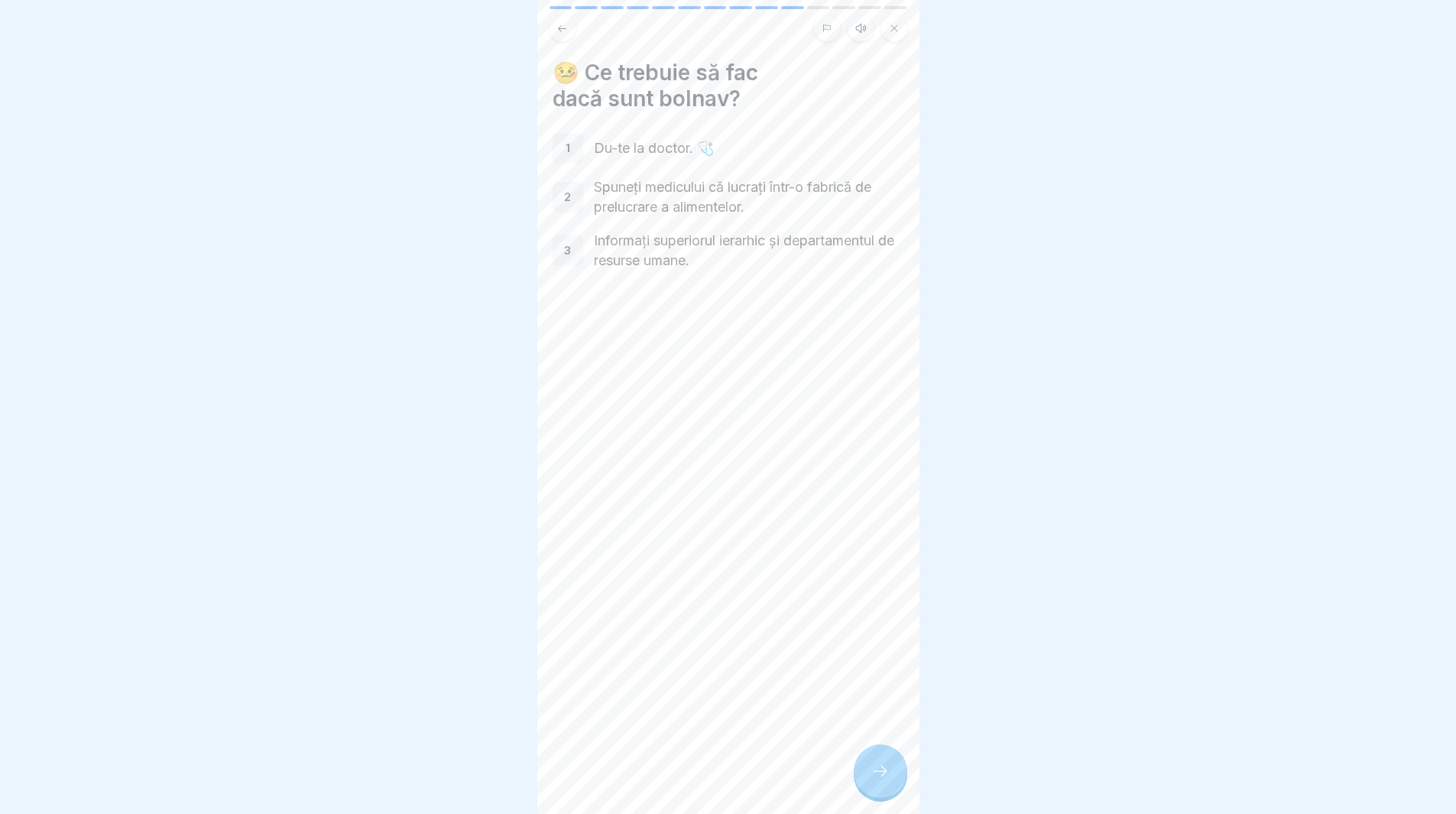
click at [871, 776] on icon at bounding box center [881, 771] width 18 height 18
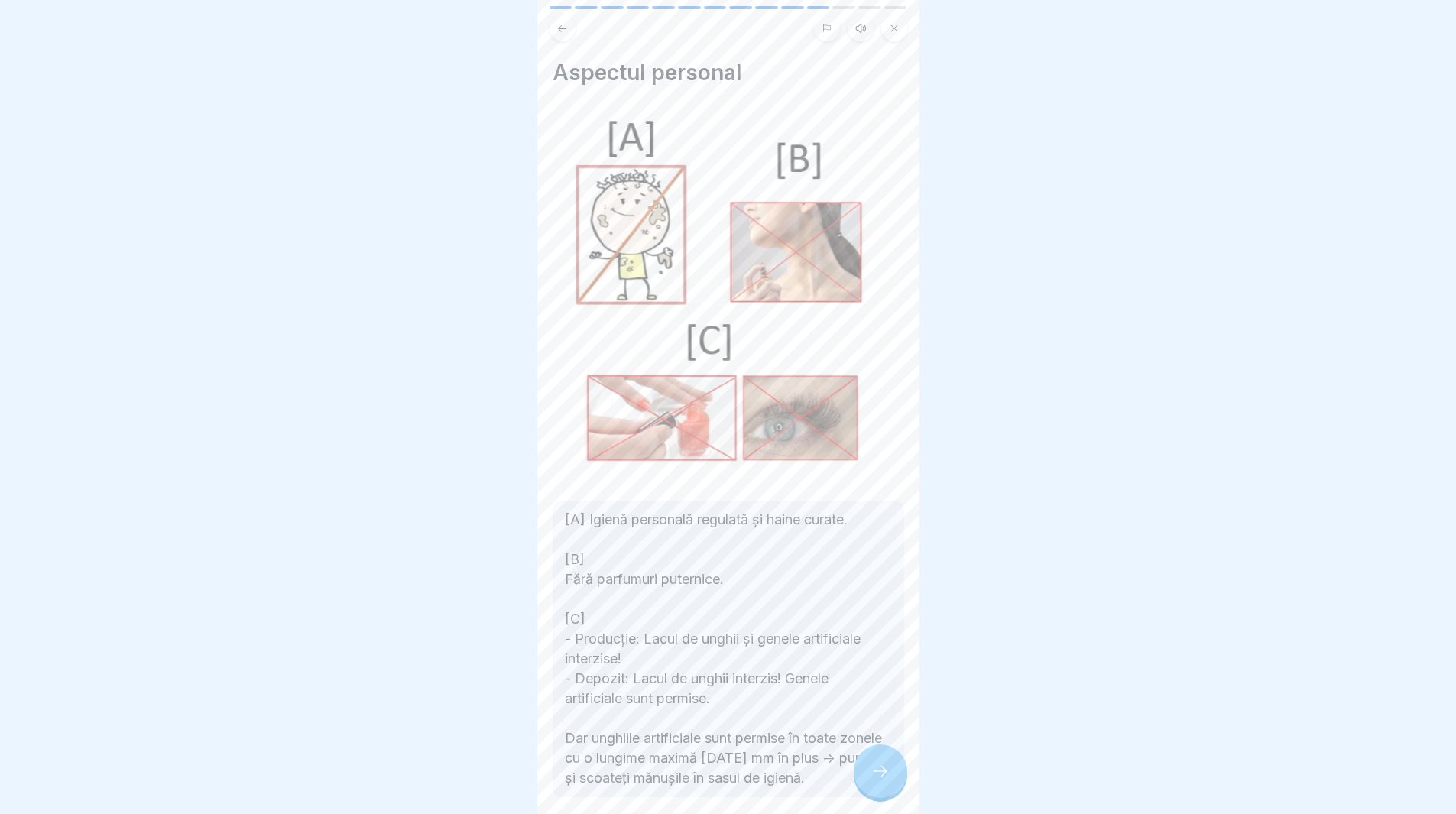
click at [888, 794] on div at bounding box center [881, 771] width 54 height 54
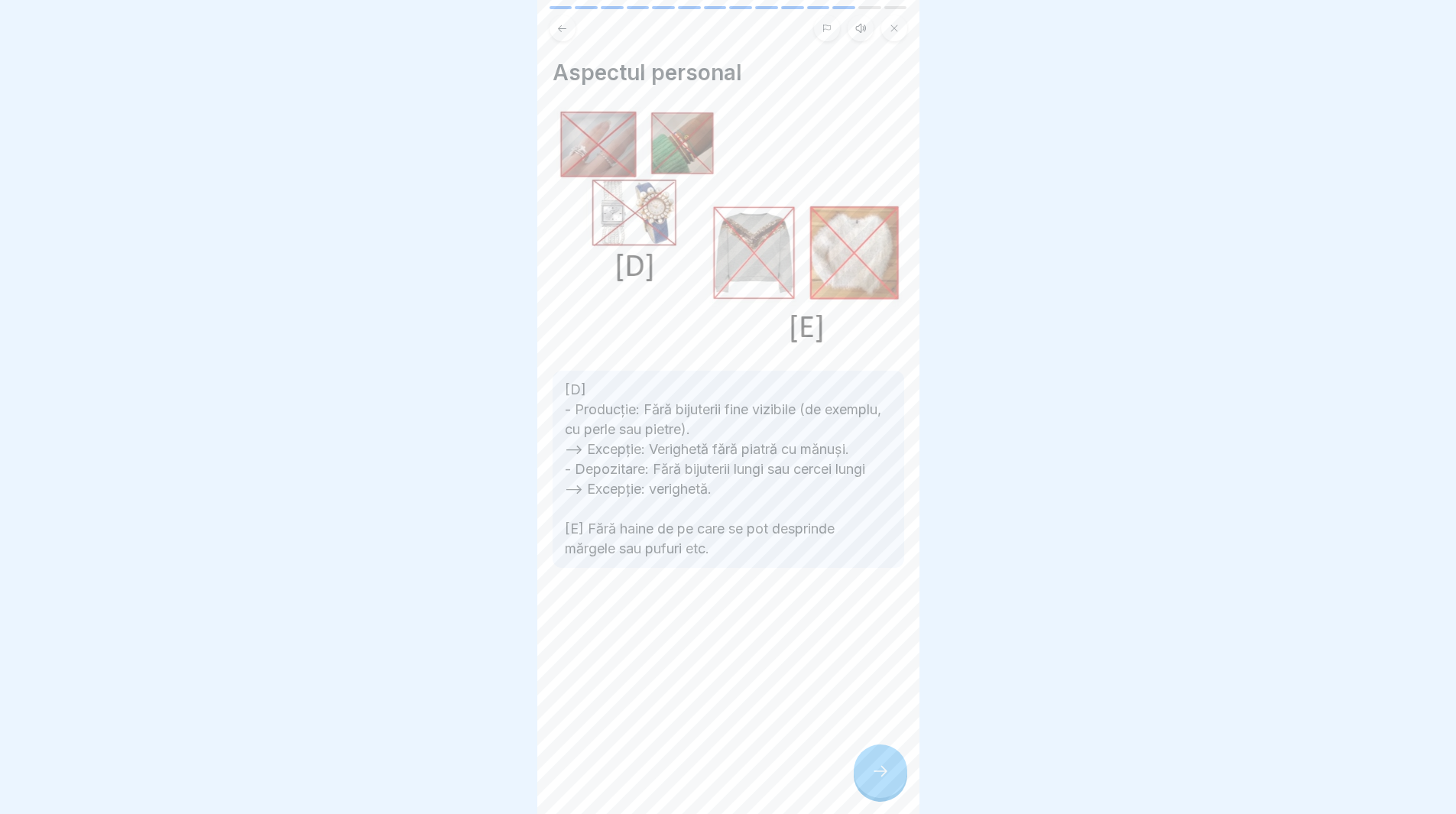
click at [894, 773] on div at bounding box center [881, 771] width 54 height 54
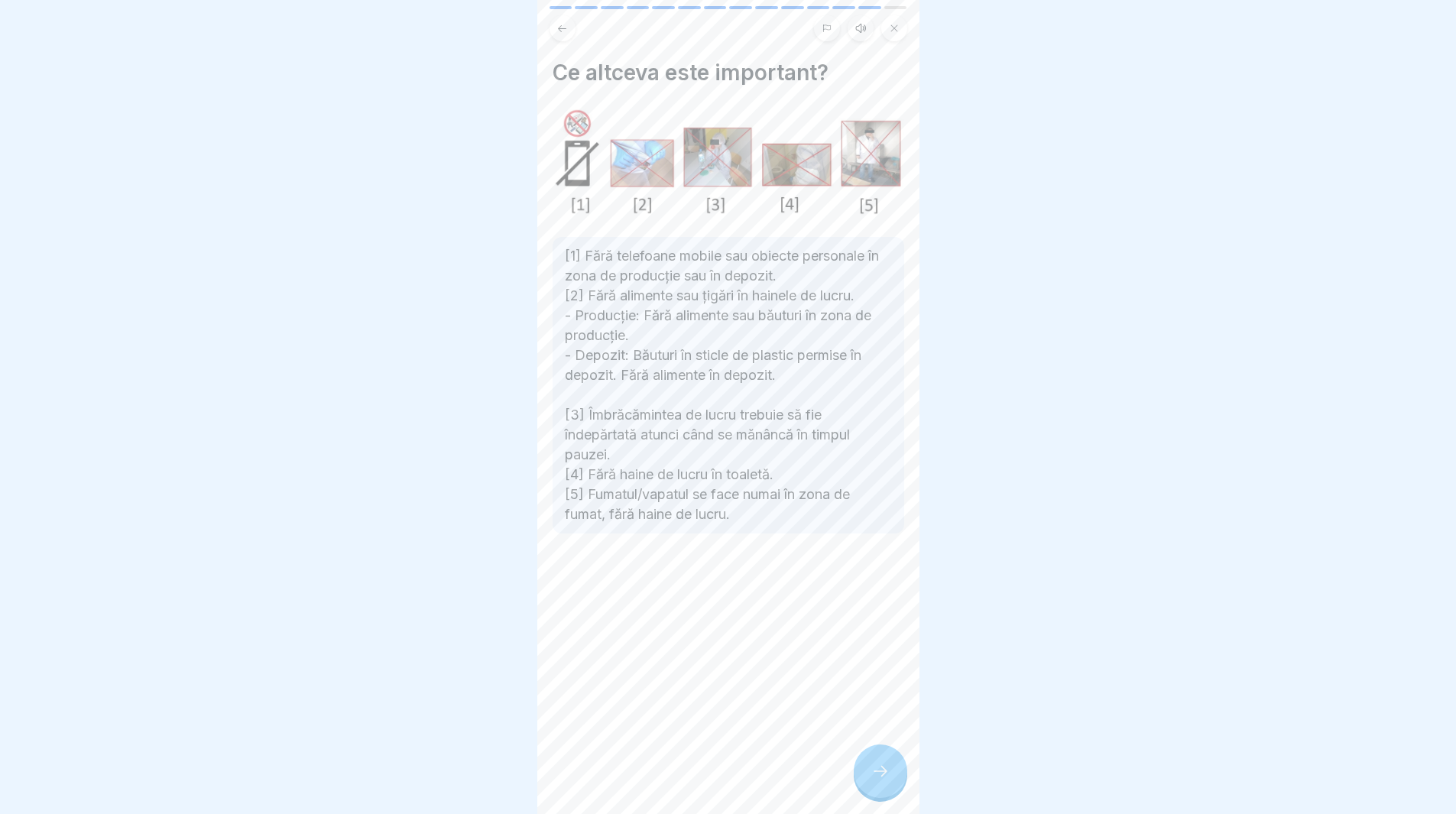
click at [892, 789] on div at bounding box center [881, 771] width 54 height 54
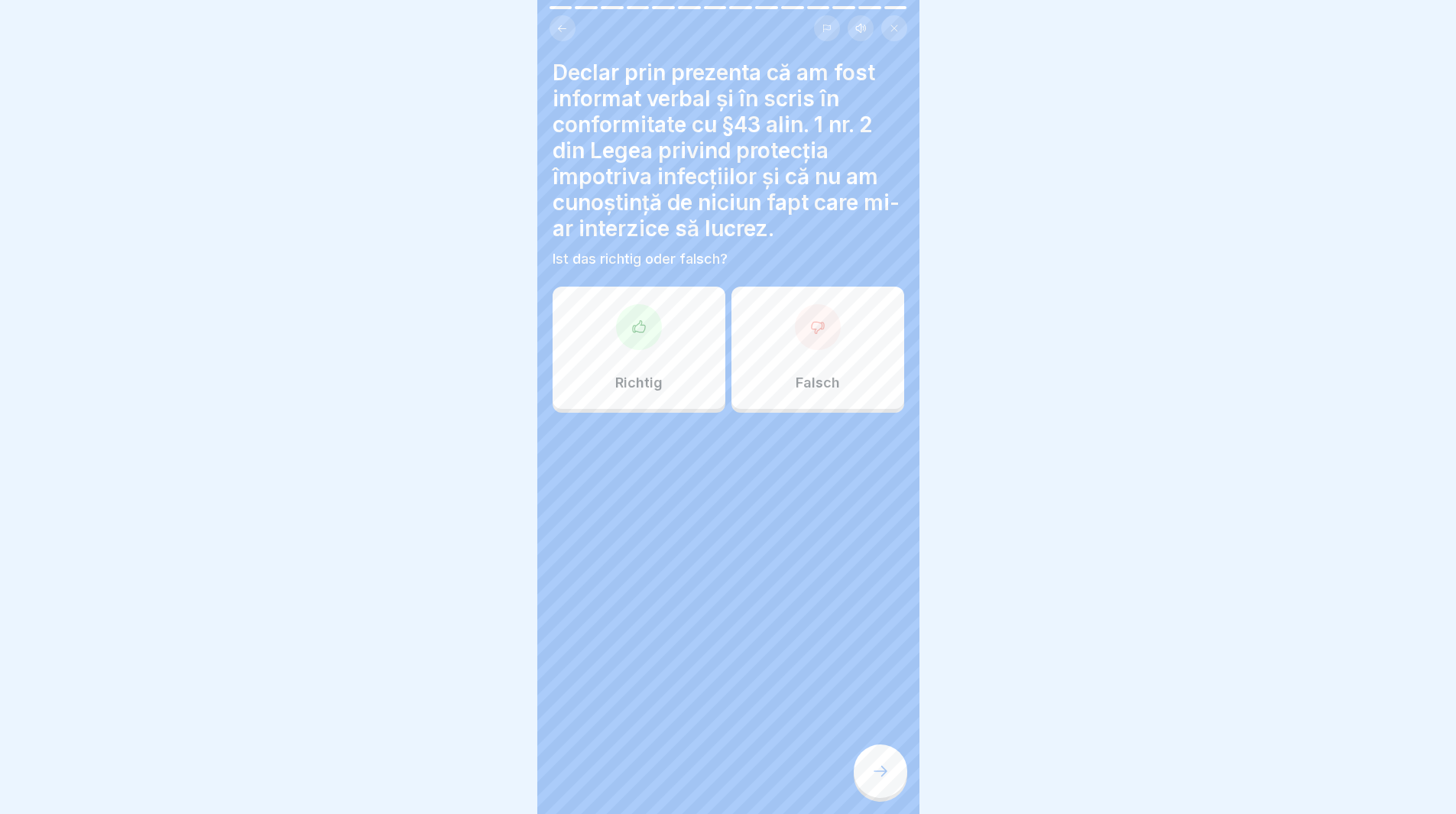
click at [614, 351] on div "Richtig" at bounding box center [638, 348] width 173 height 122
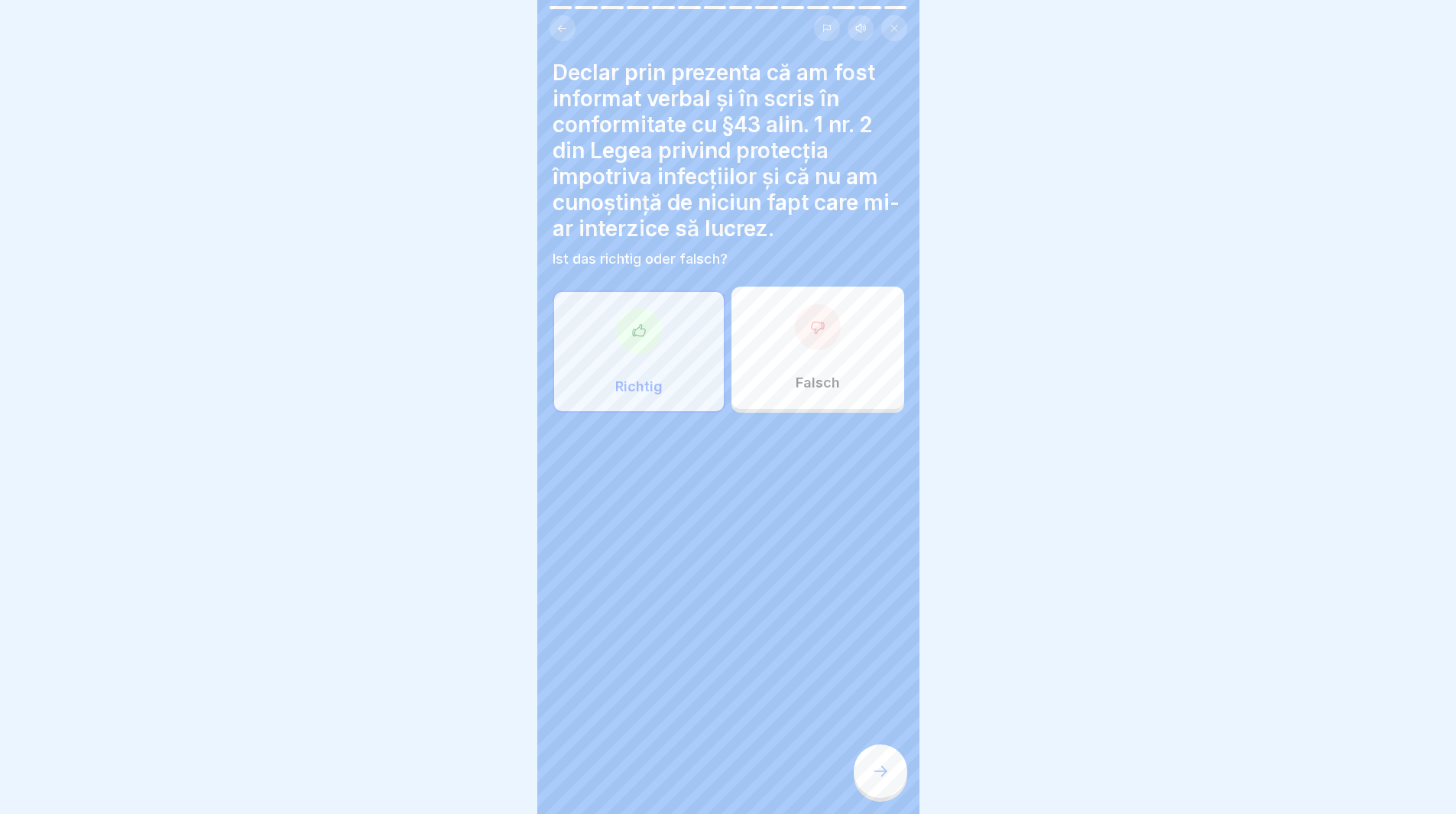
click at [867, 777] on div at bounding box center [881, 771] width 54 height 54
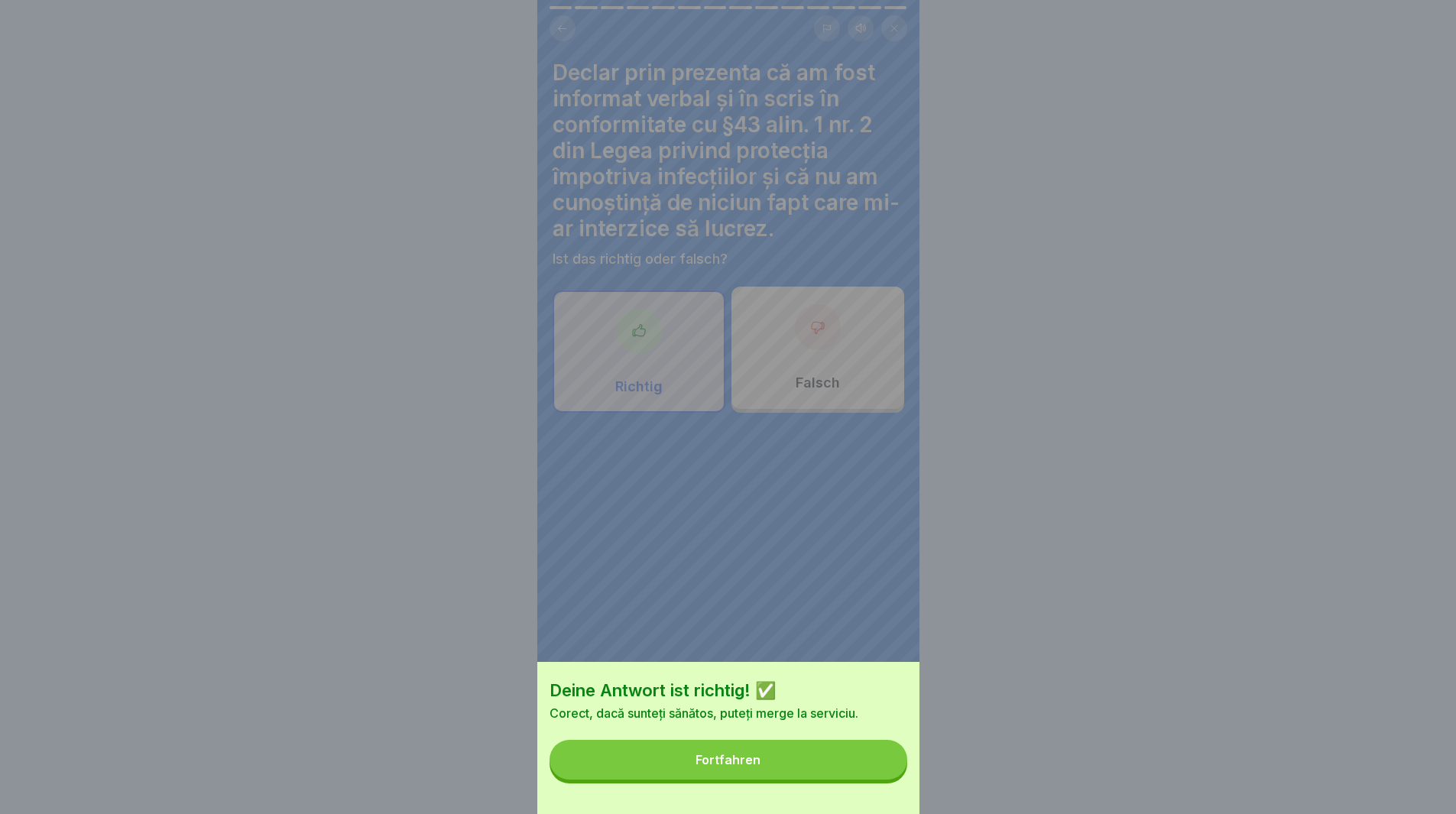
click at [846, 775] on button "Fortfahren" at bounding box center [728, 760] width 357 height 40
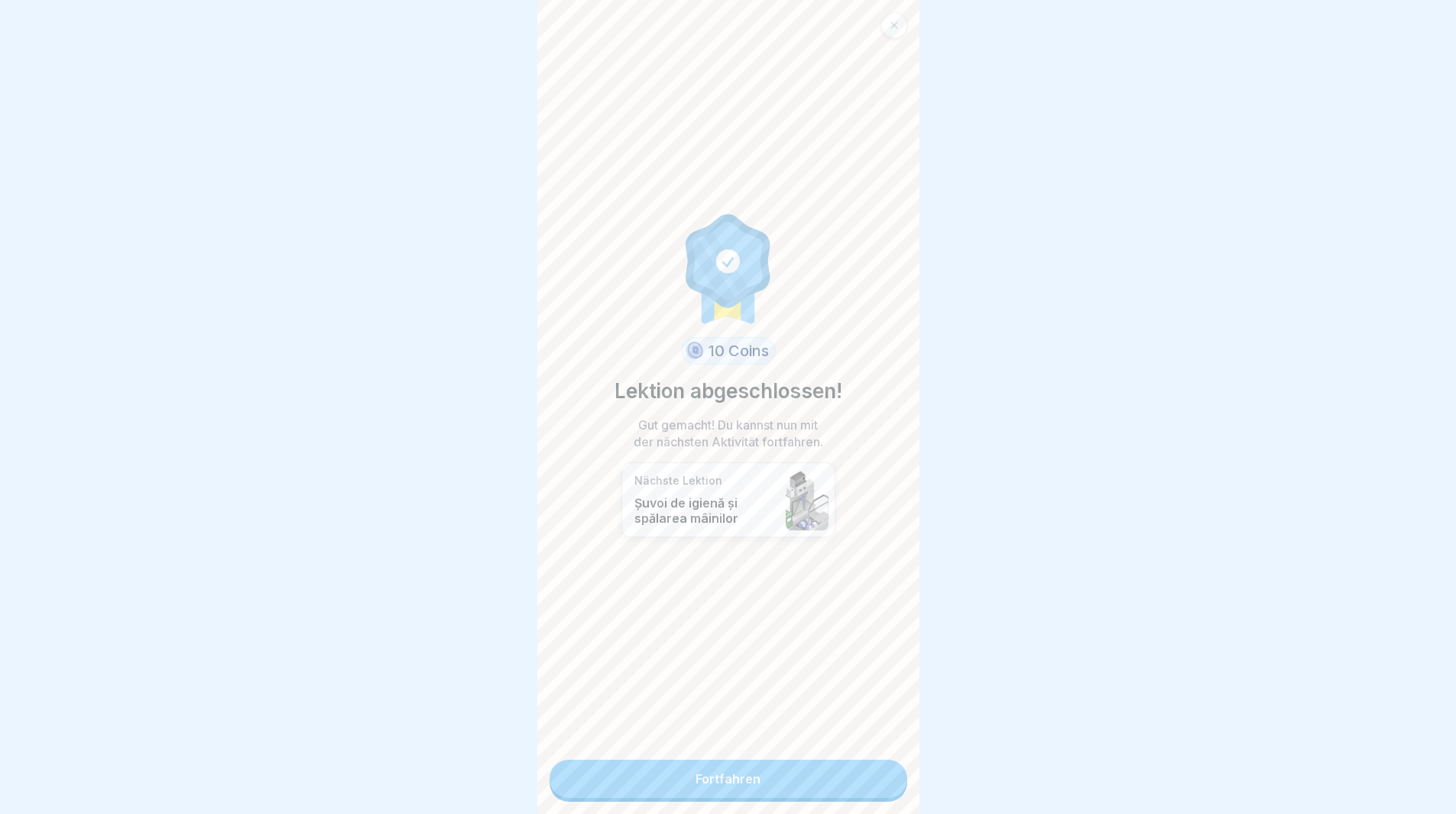
click at [805, 786] on link "Fortfahren" at bounding box center [728, 779] width 357 height 38
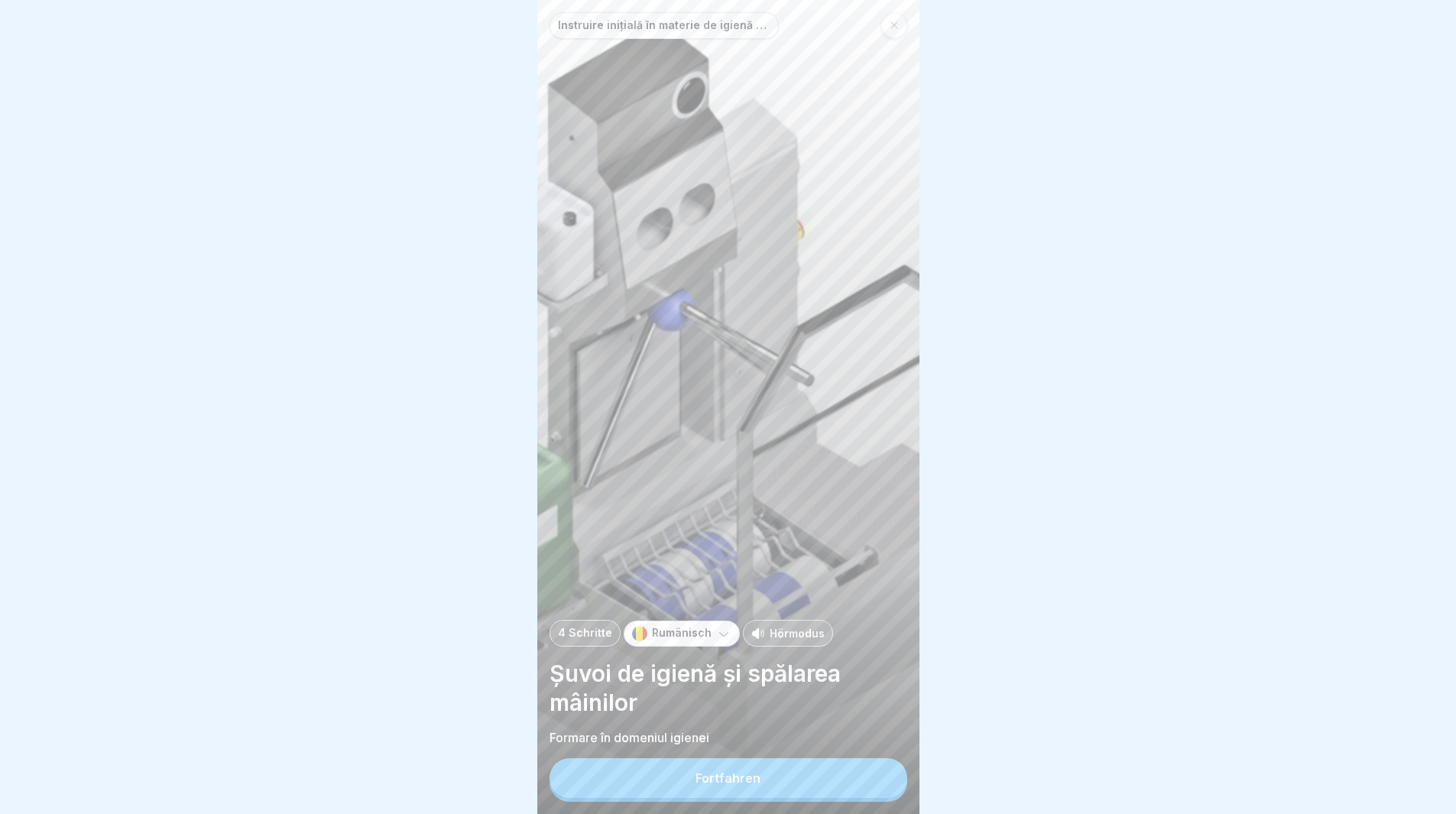
click at [805, 786] on button "Fortfahren" at bounding box center [728, 778] width 357 height 40
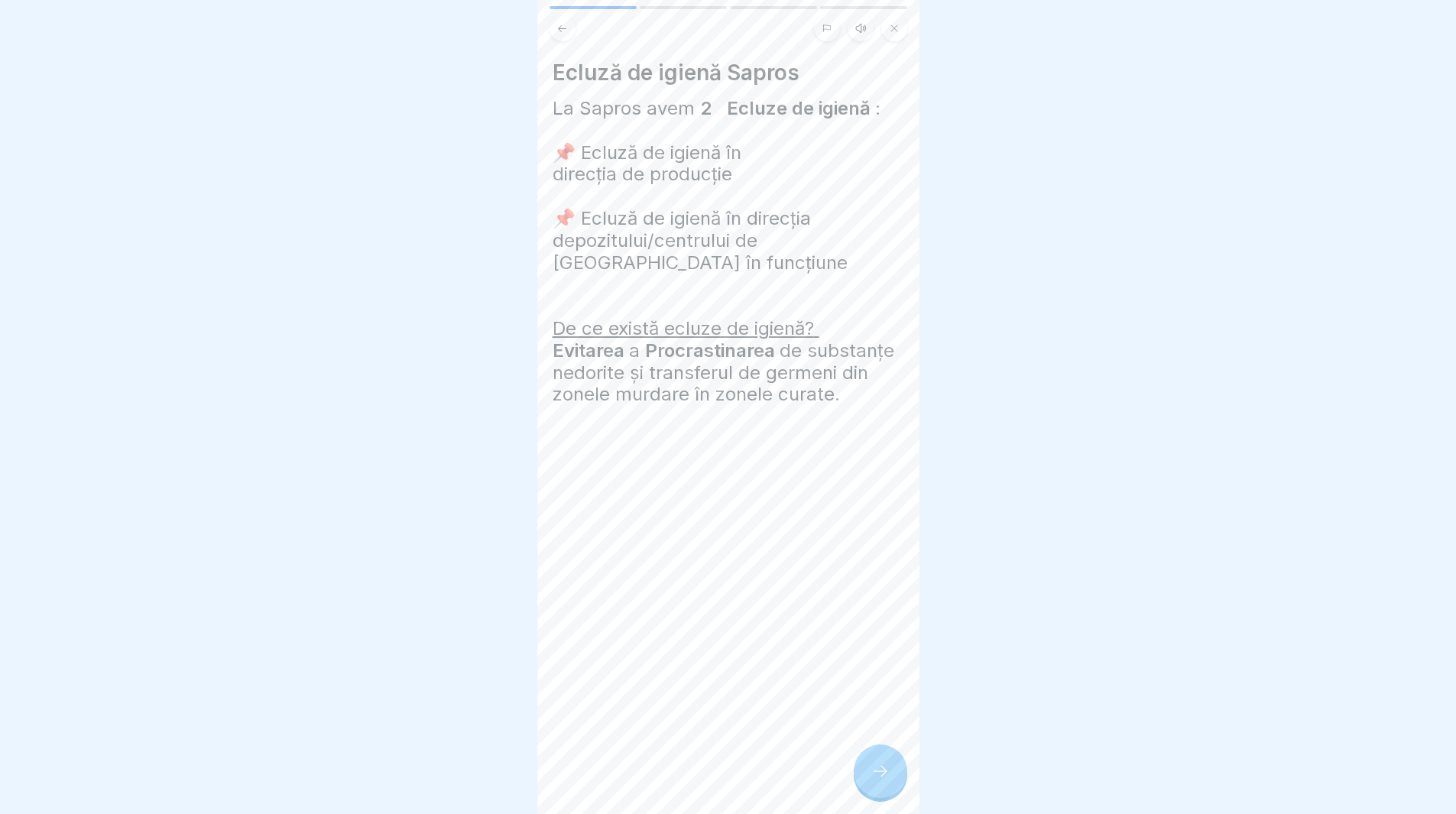
click at [878, 775] on div at bounding box center [881, 771] width 54 height 54
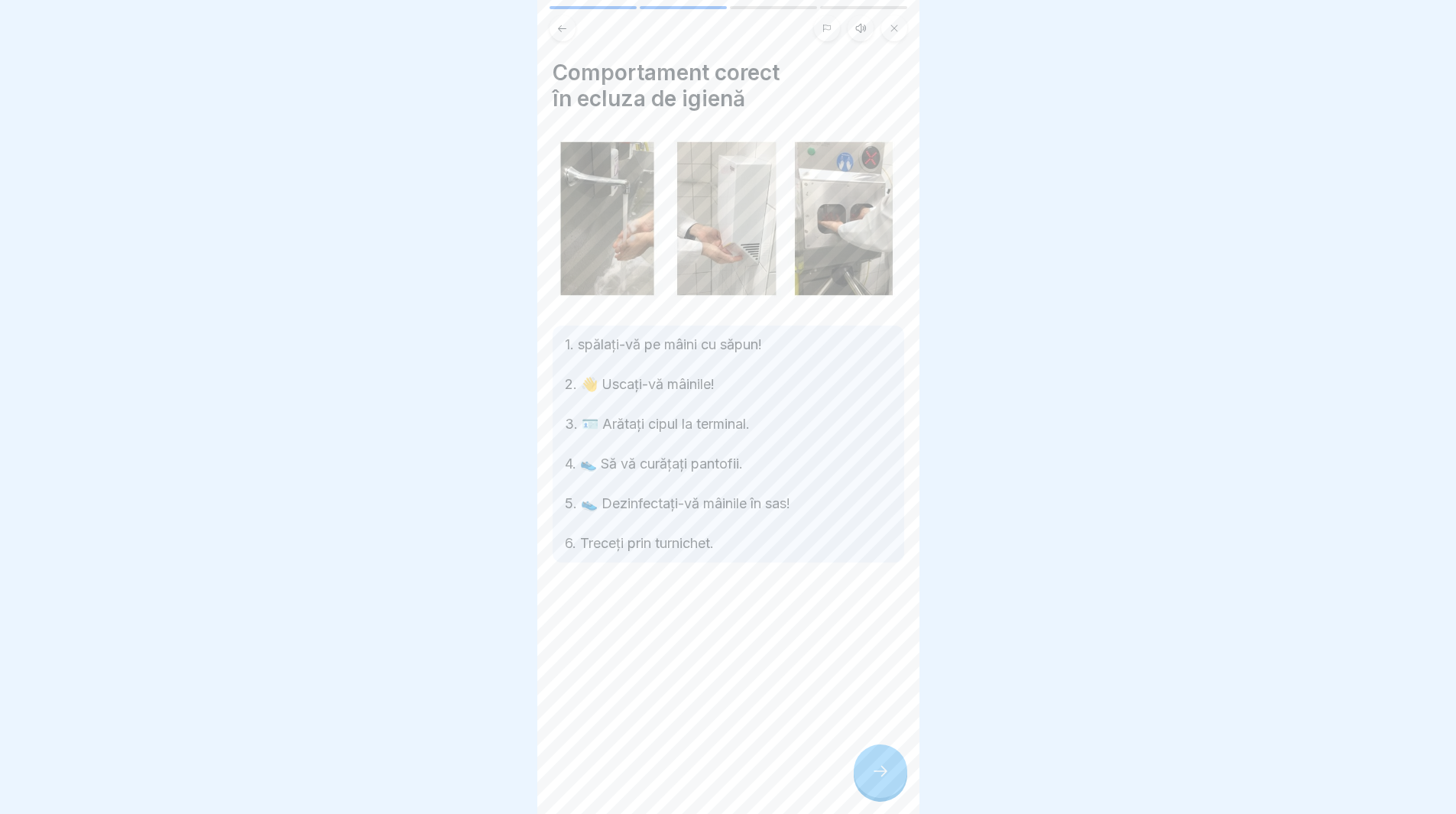
click at [888, 780] on icon at bounding box center [881, 771] width 18 height 18
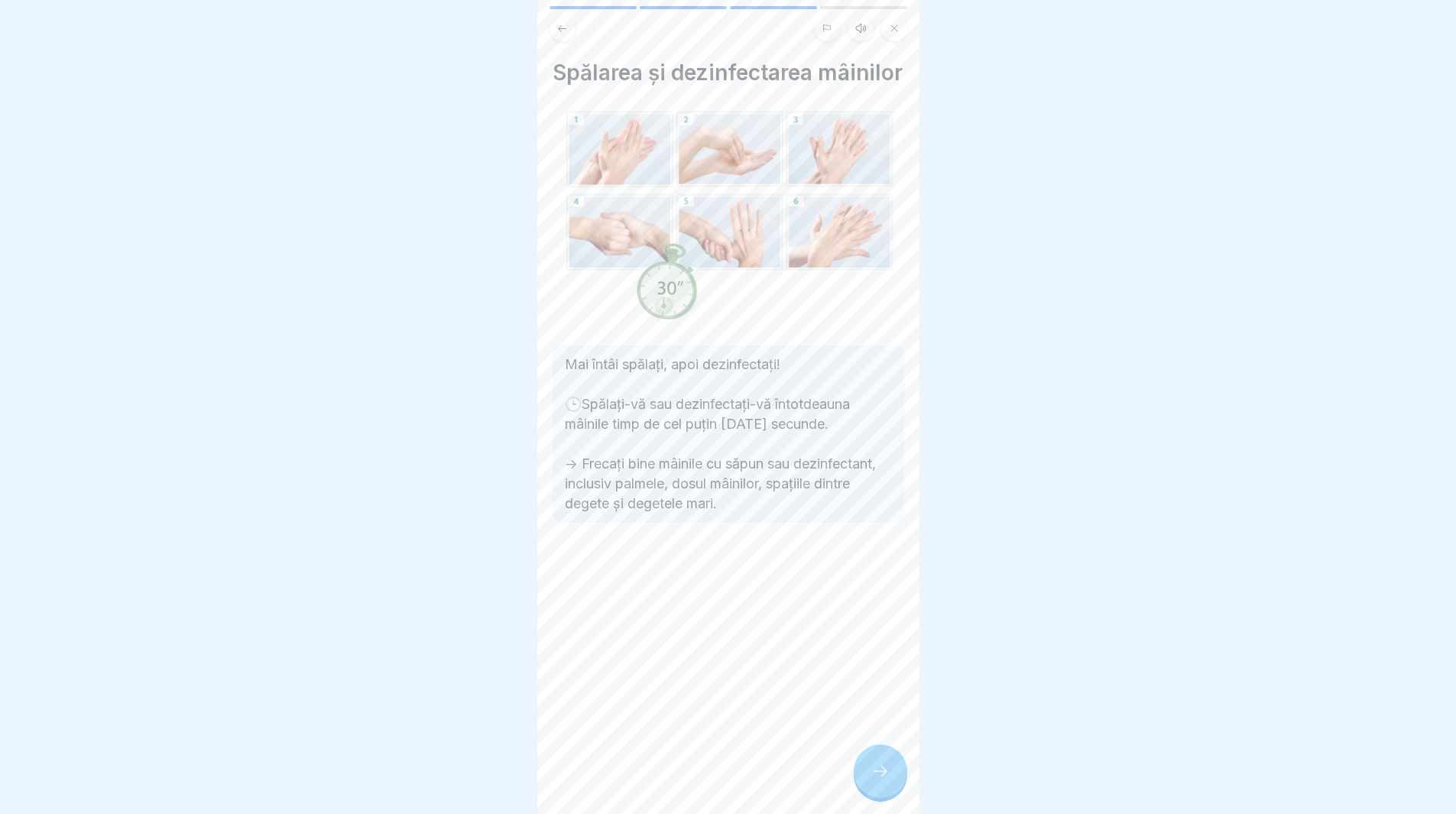
click at [888, 780] on icon at bounding box center [881, 771] width 18 height 18
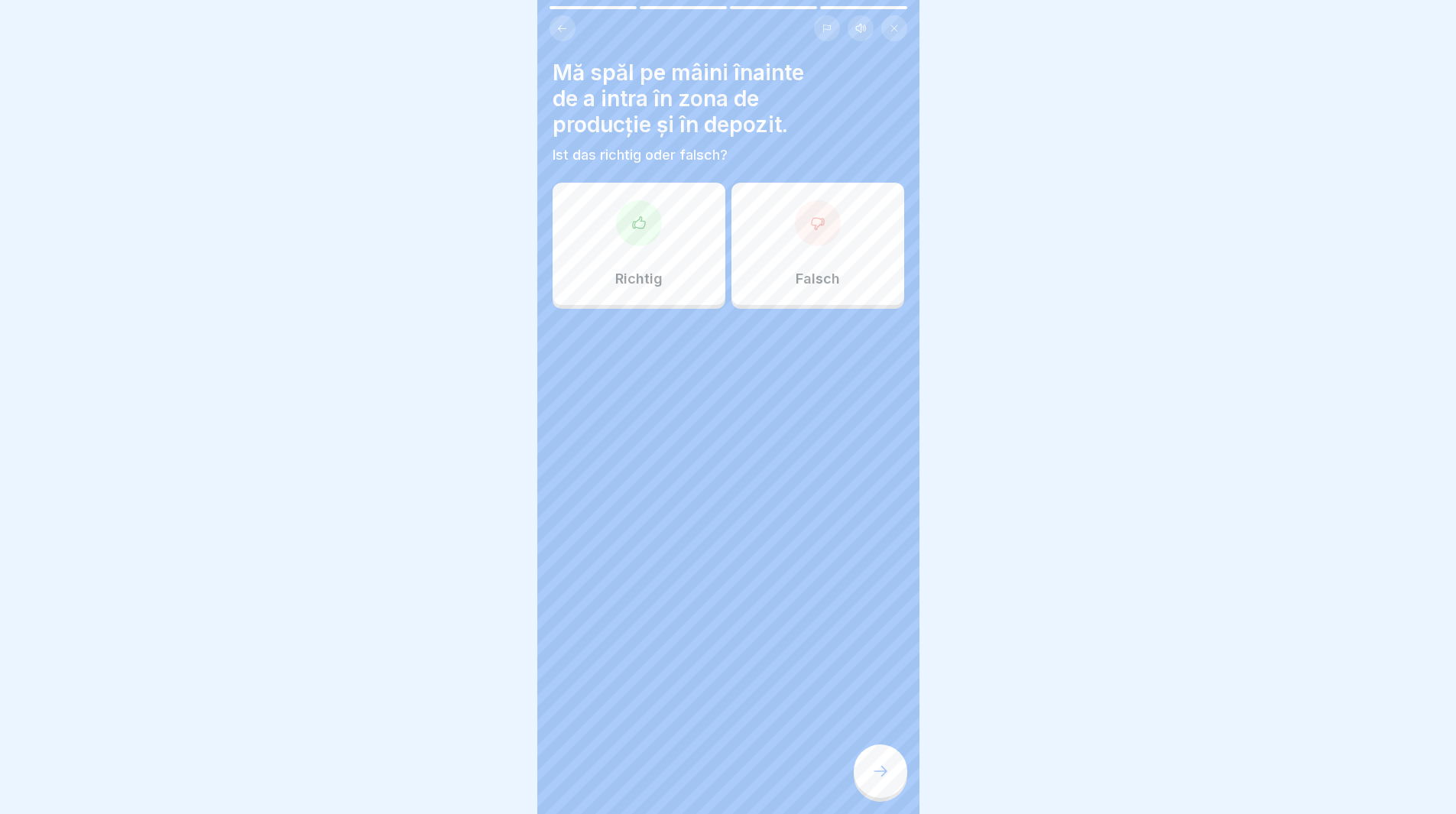
click at [641, 231] on div at bounding box center [639, 223] width 46 height 46
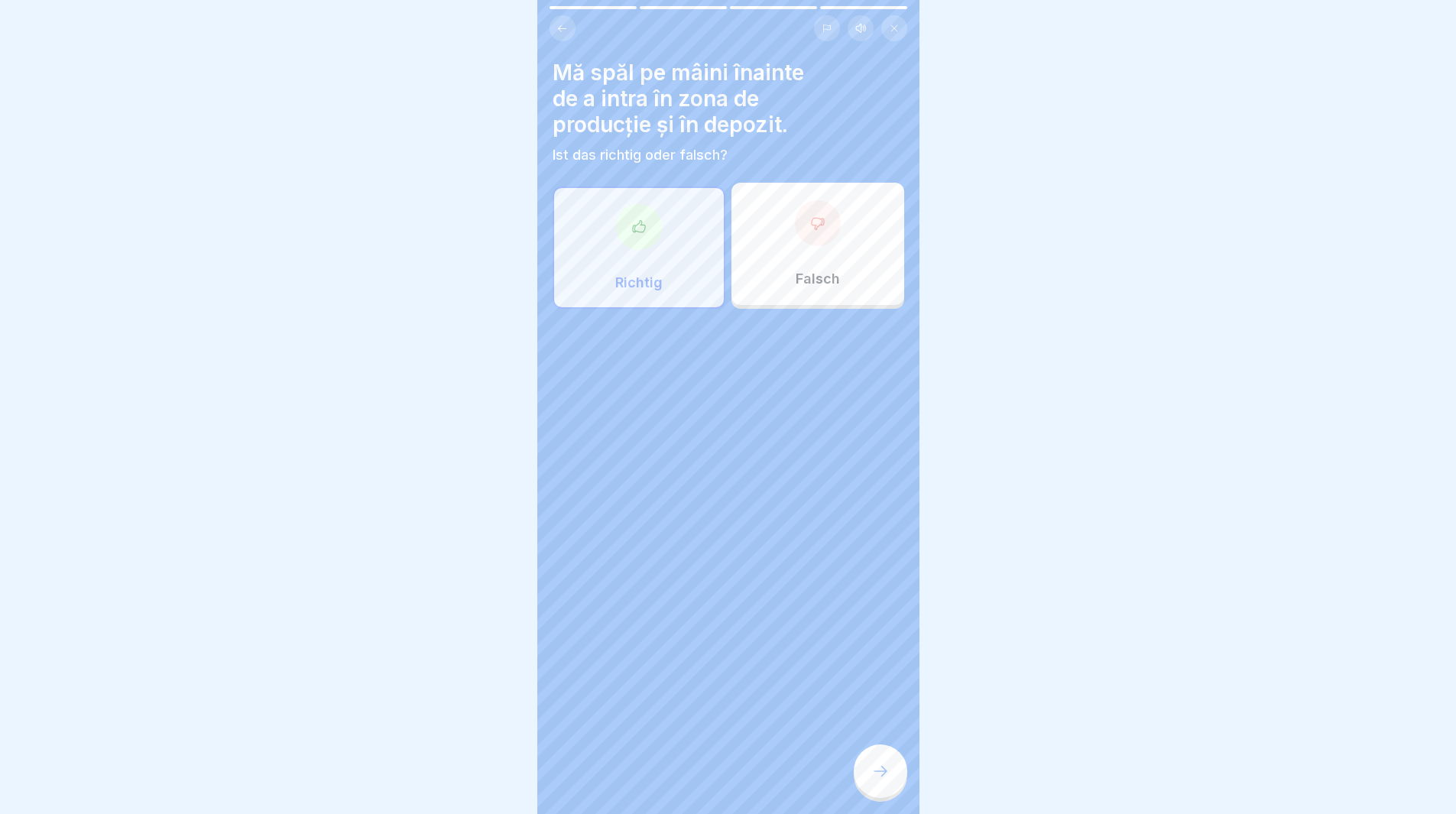
click at [879, 780] on icon at bounding box center [881, 771] width 18 height 18
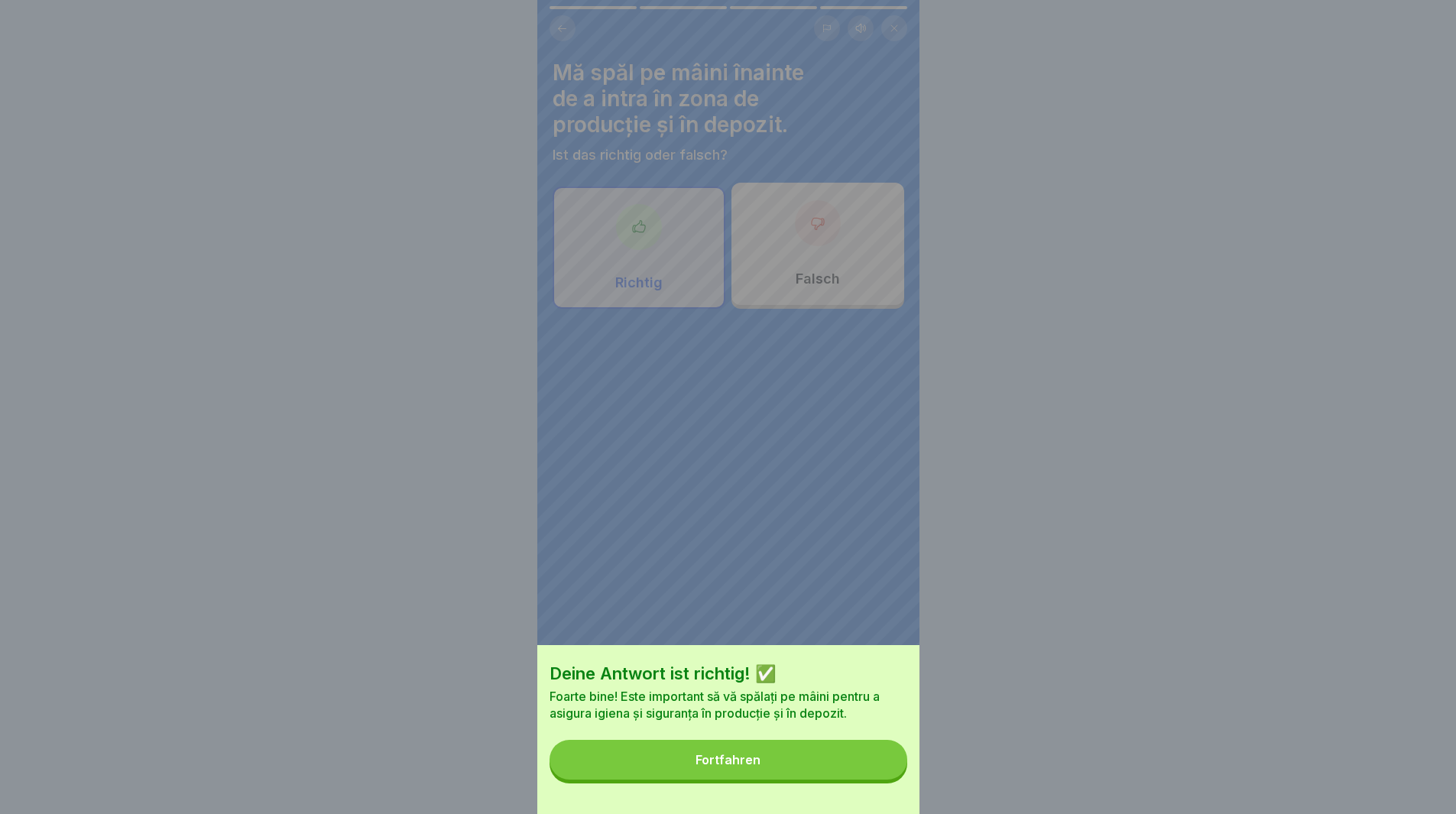
click at [849, 777] on button "Fortfahren" at bounding box center [728, 760] width 357 height 40
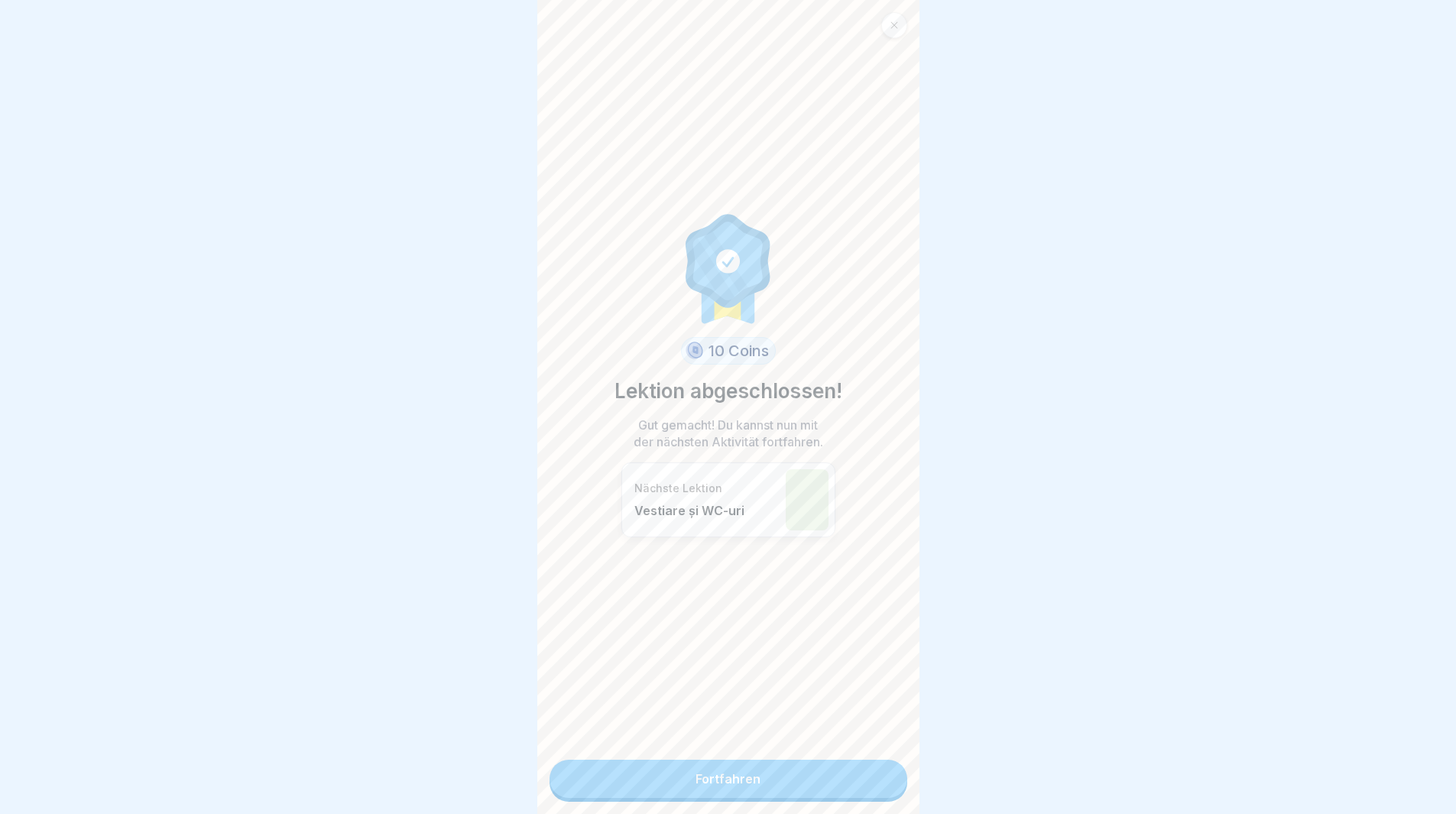
click at [831, 792] on link "Fortfahren" at bounding box center [728, 779] width 357 height 38
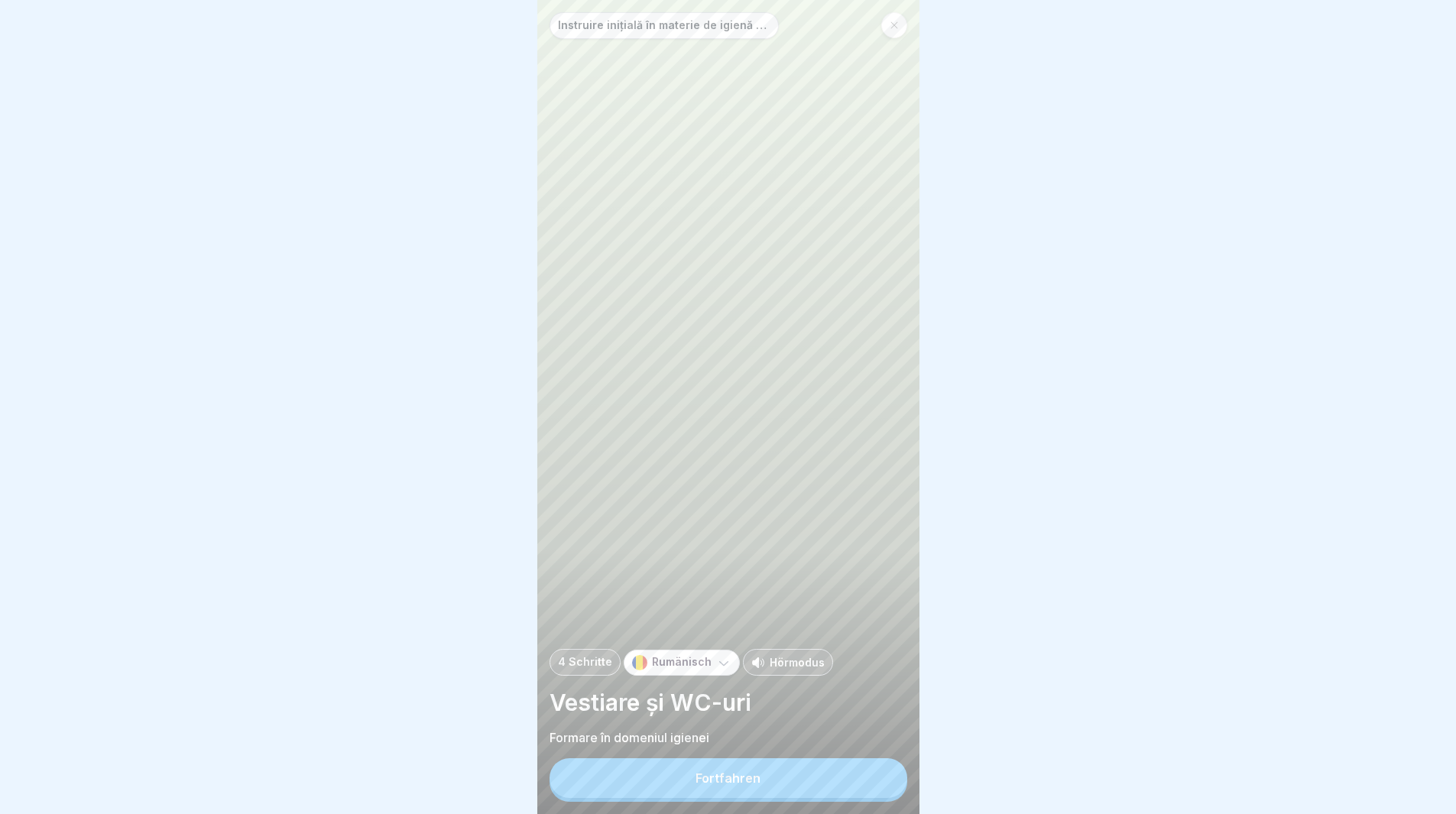
click at [828, 790] on button "Fortfahren" at bounding box center [728, 778] width 357 height 40
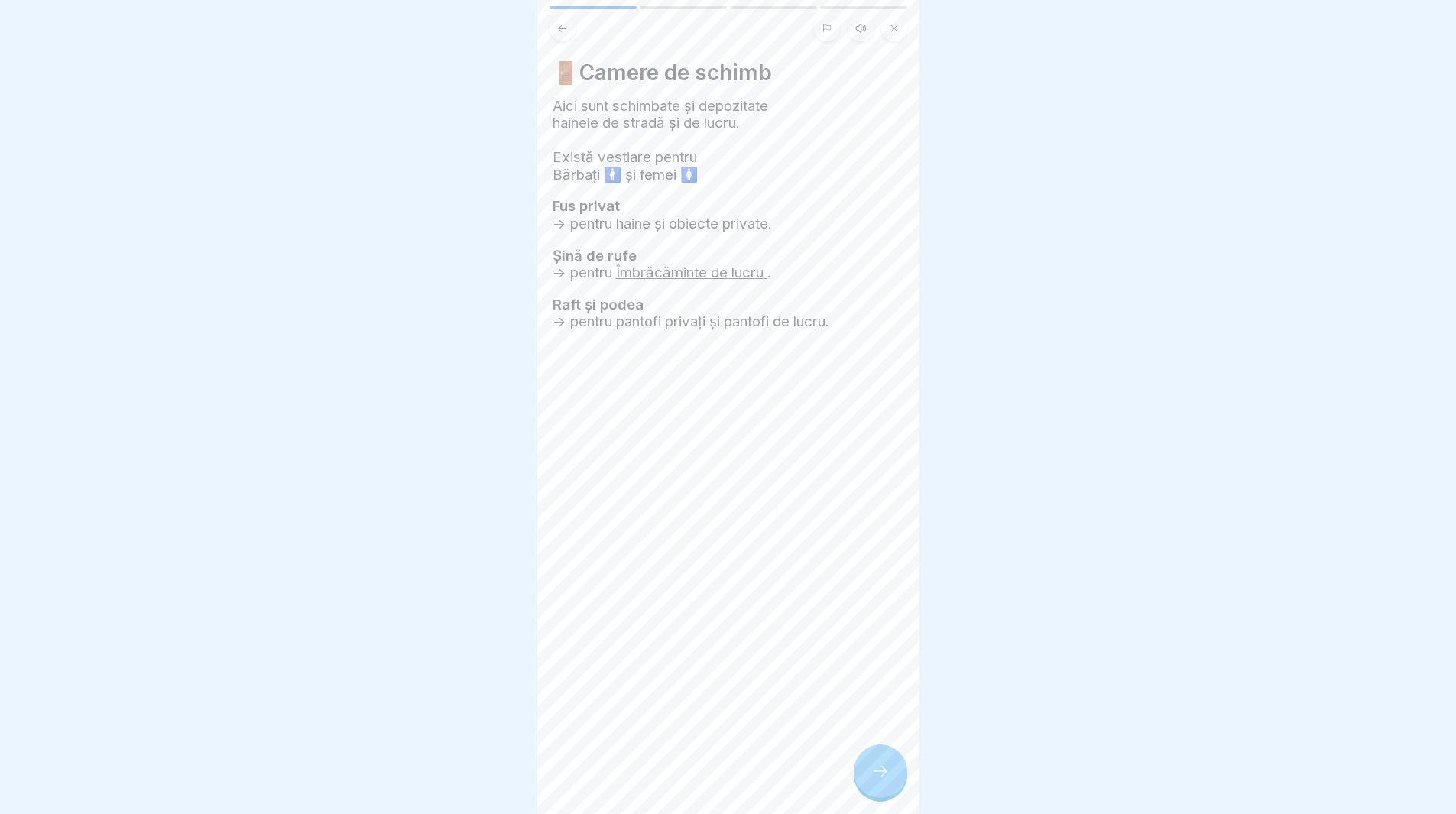
click at [880, 779] on icon at bounding box center [881, 771] width 18 height 18
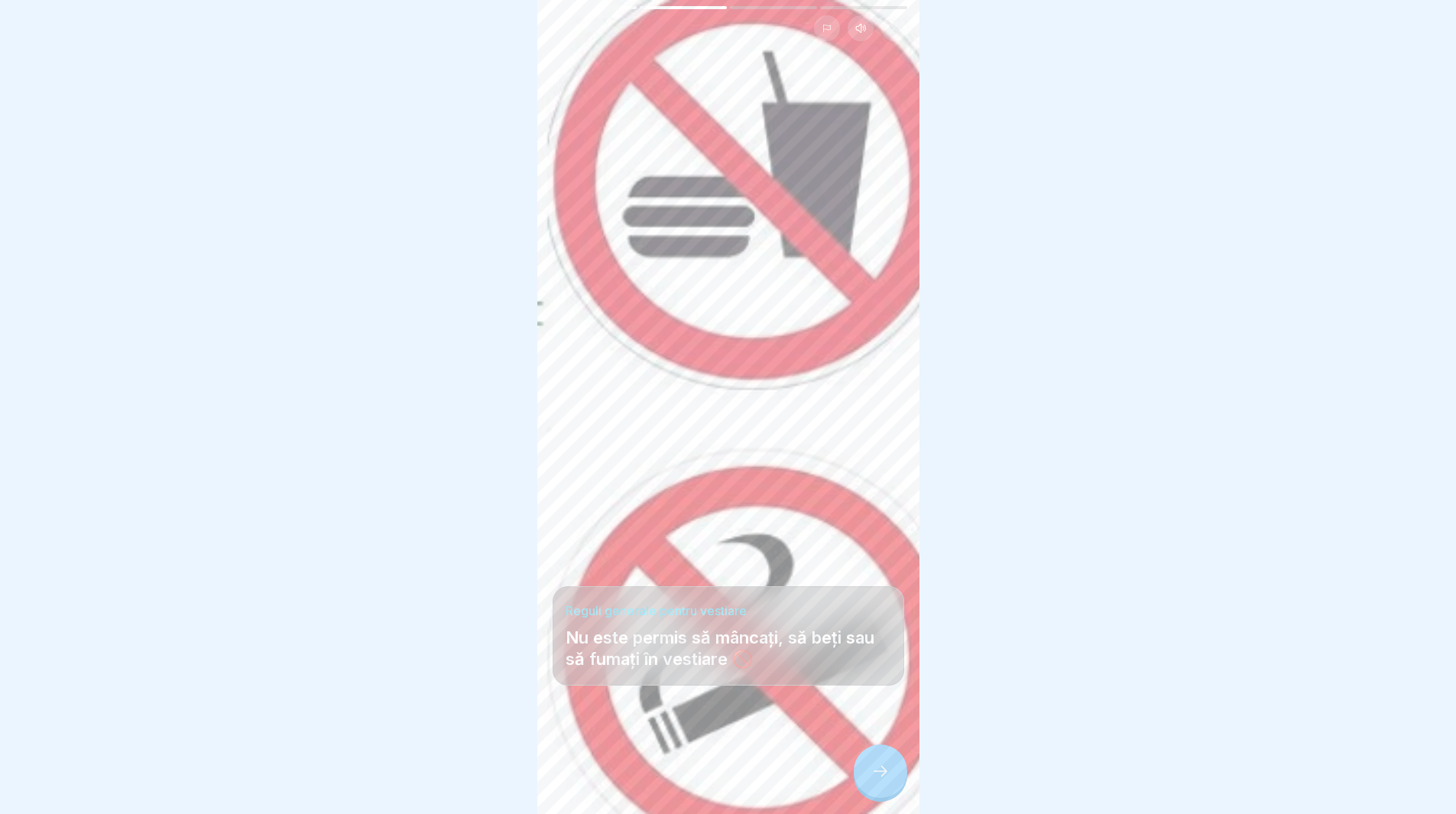
click at [880, 779] on icon at bounding box center [881, 771] width 18 height 18
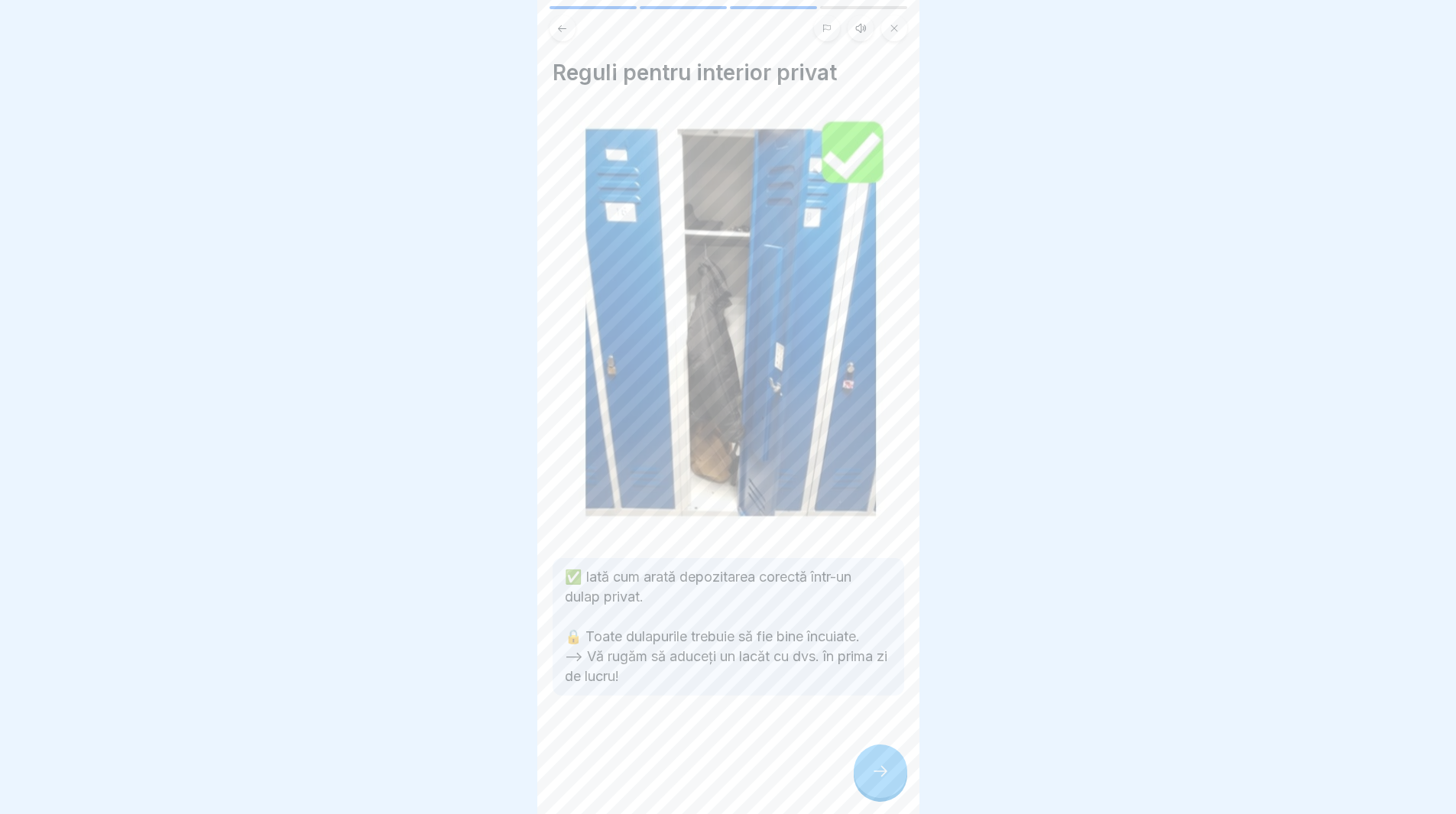
click at [880, 779] on icon at bounding box center [881, 771] width 18 height 18
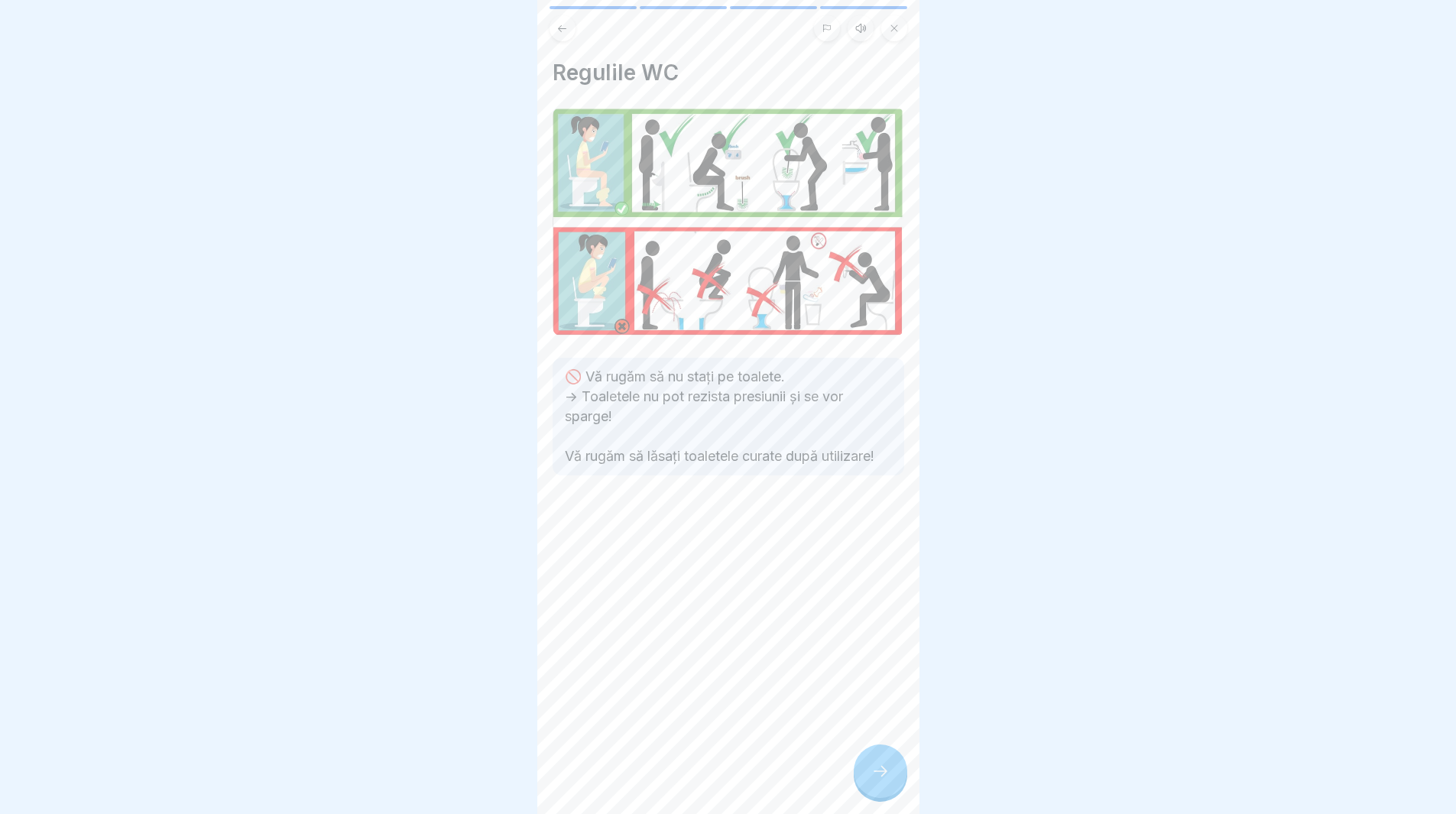
click at [881, 778] on icon at bounding box center [881, 771] width 18 height 18
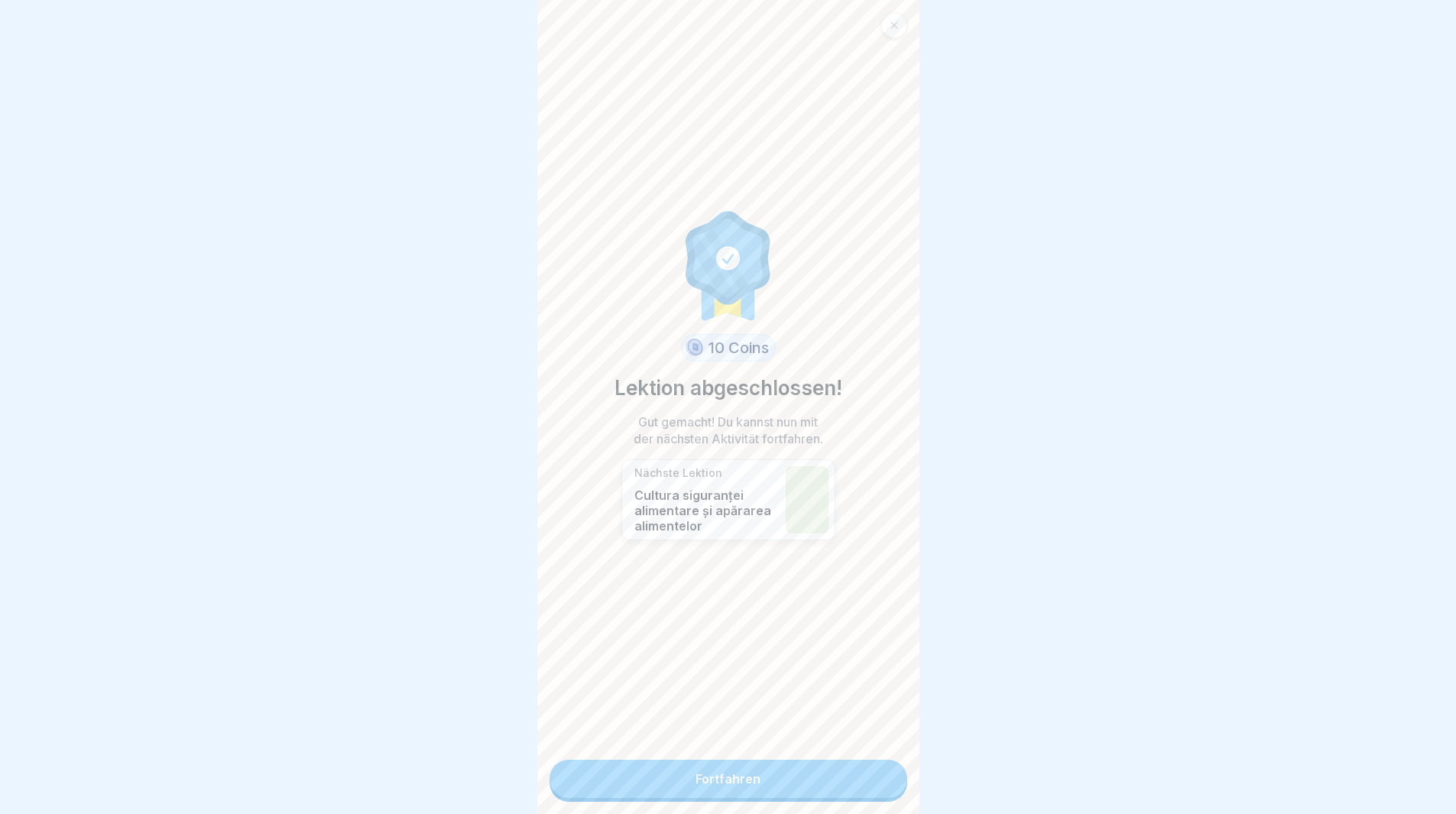
click at [821, 785] on link "Fortfahren" at bounding box center [728, 779] width 357 height 38
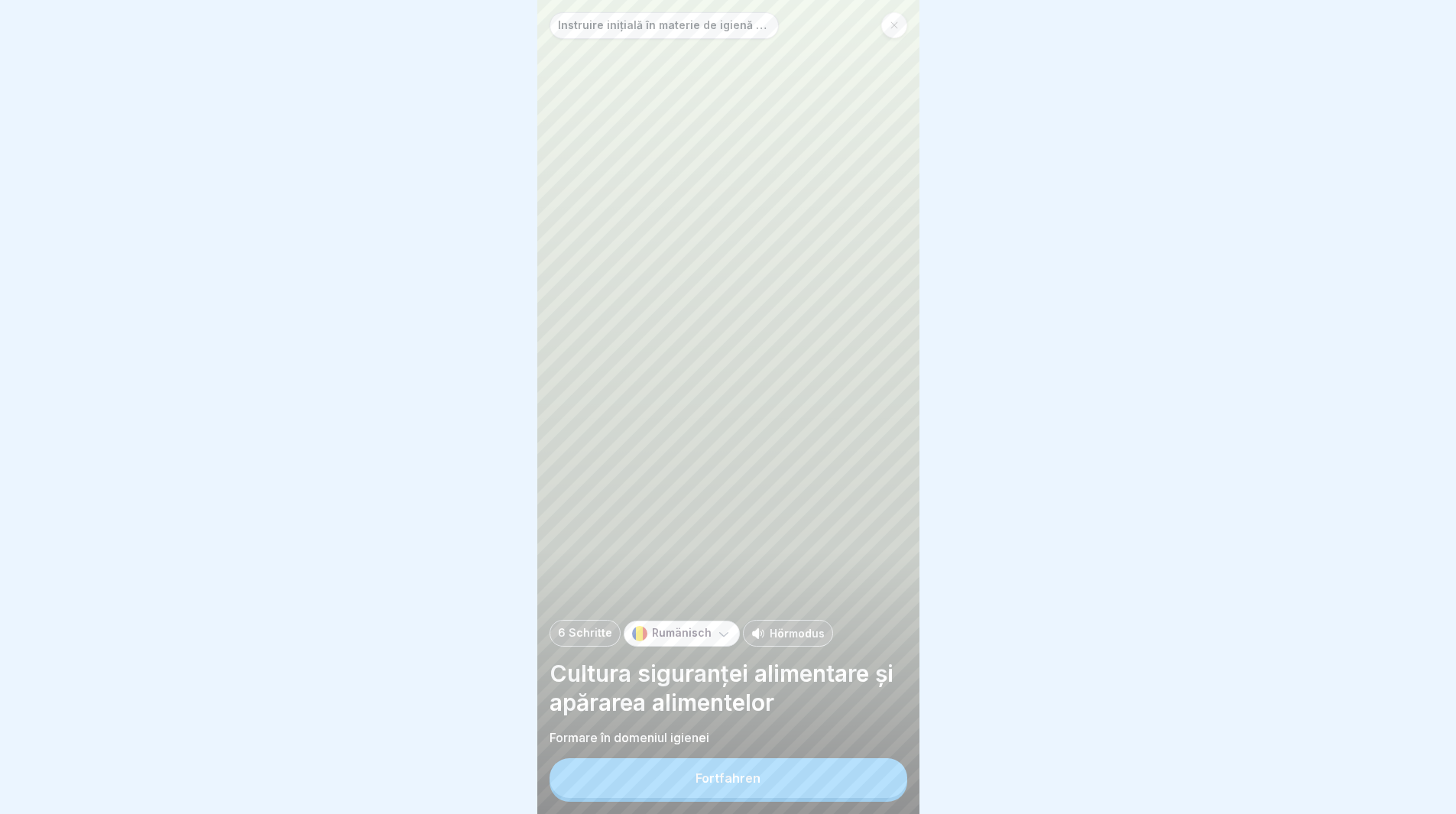
click at [869, 781] on button "Fortfahren" at bounding box center [728, 778] width 357 height 40
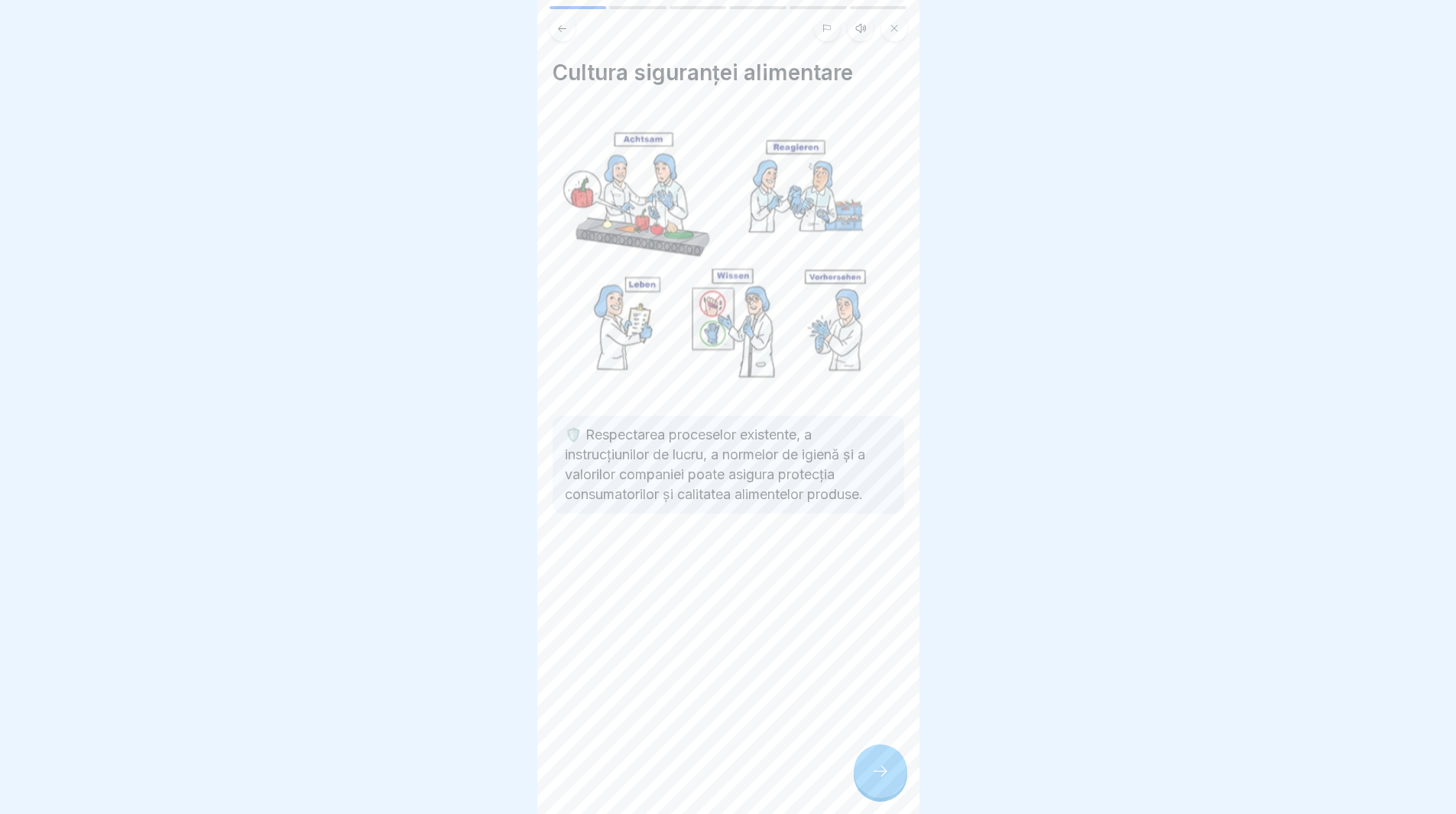
click at [878, 780] on icon at bounding box center [881, 771] width 18 height 18
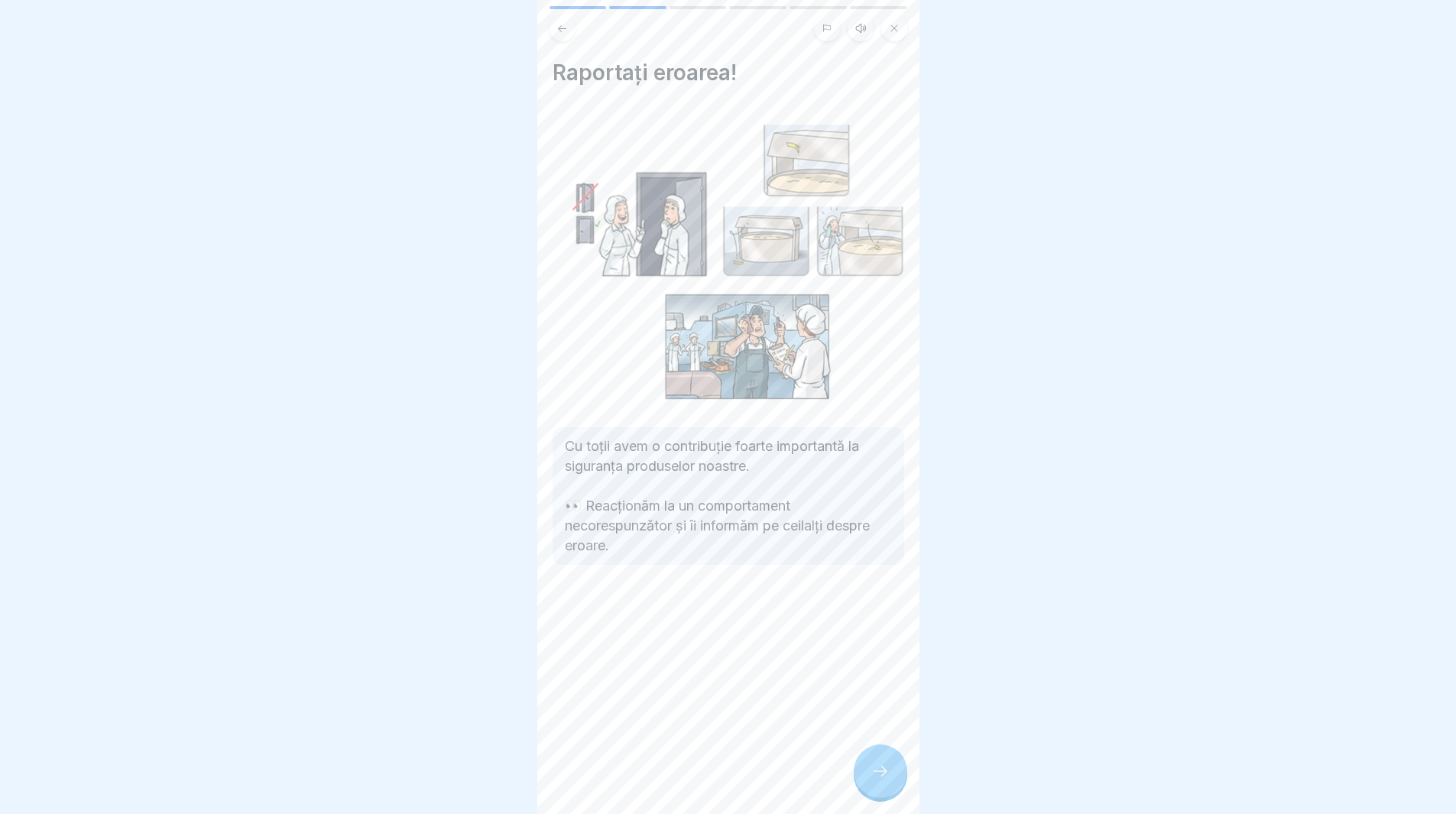
click at [888, 796] on div at bounding box center [881, 771] width 54 height 54
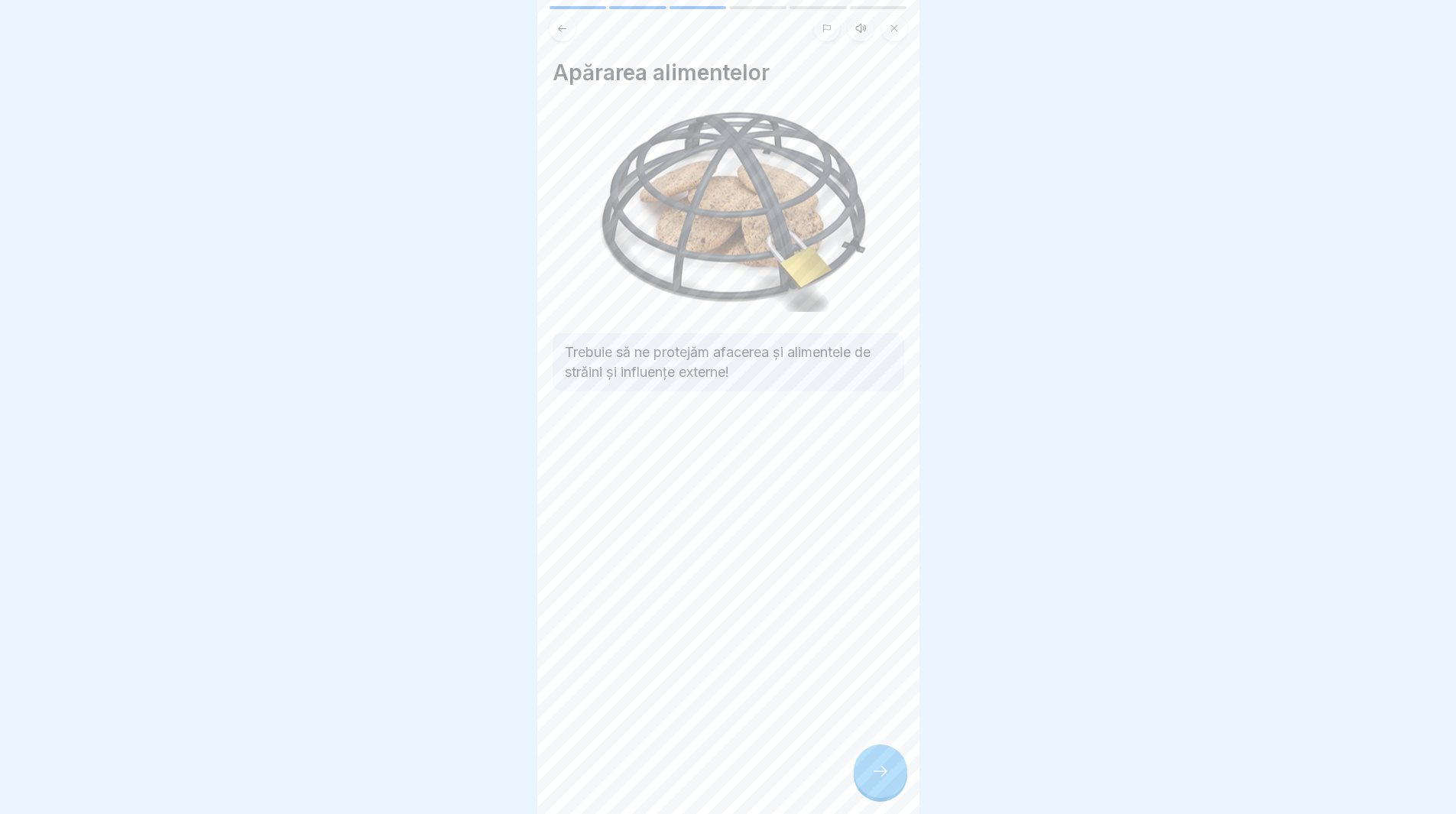
click at [871, 780] on icon at bounding box center [881, 771] width 18 height 18
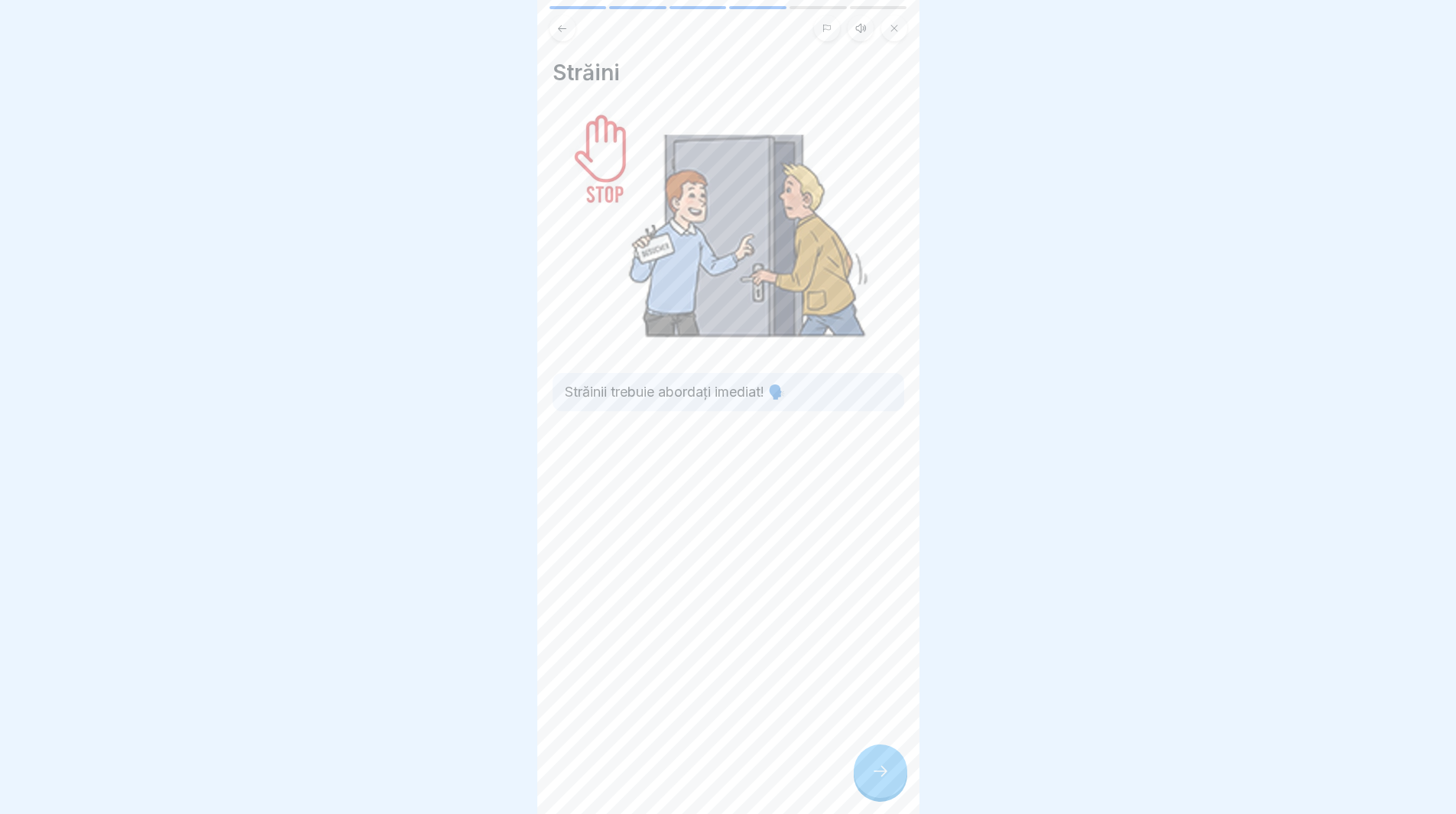
click at [878, 776] on icon at bounding box center [881, 771] width 18 height 18
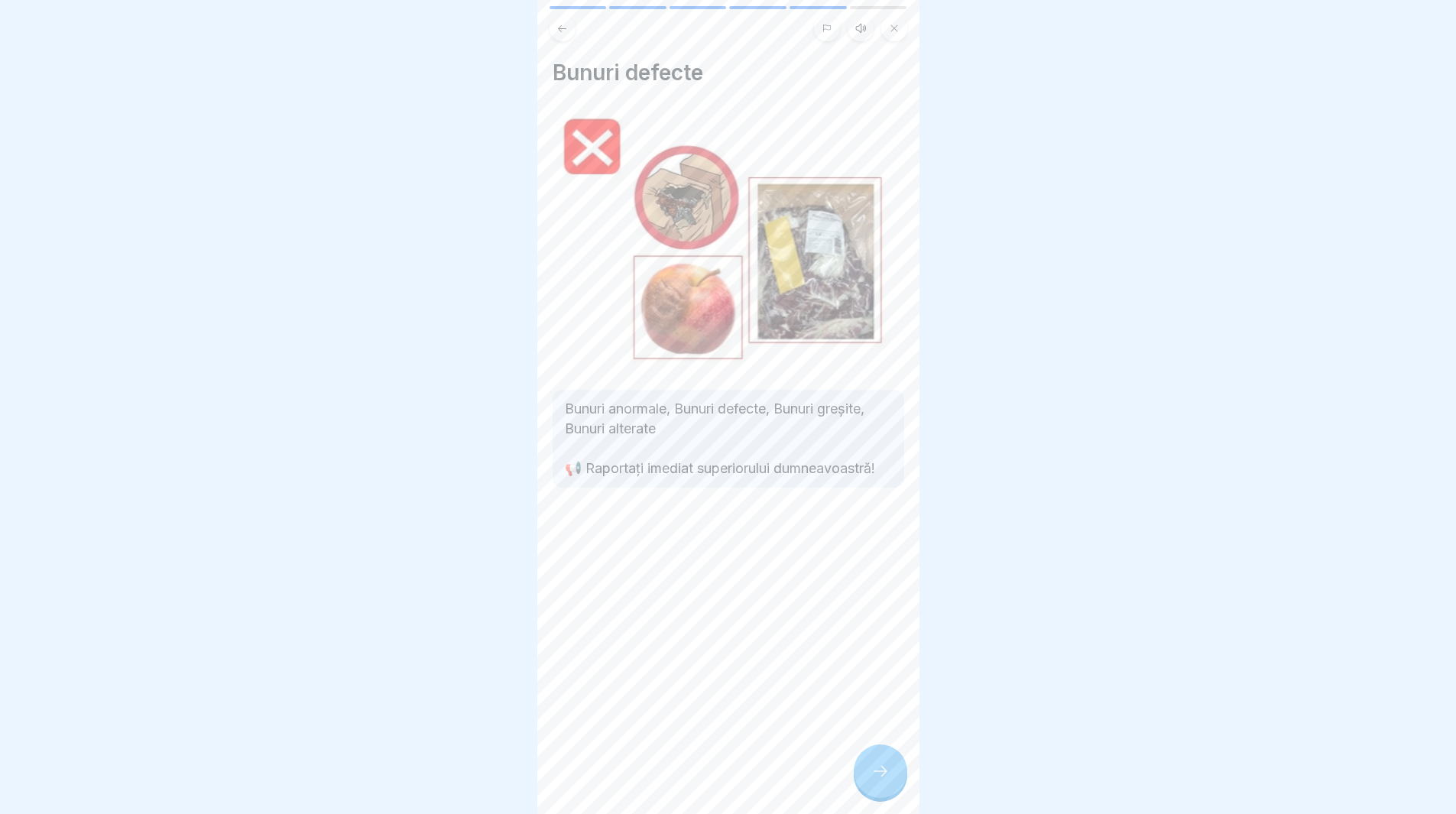
click at [873, 768] on div at bounding box center [881, 771] width 54 height 54
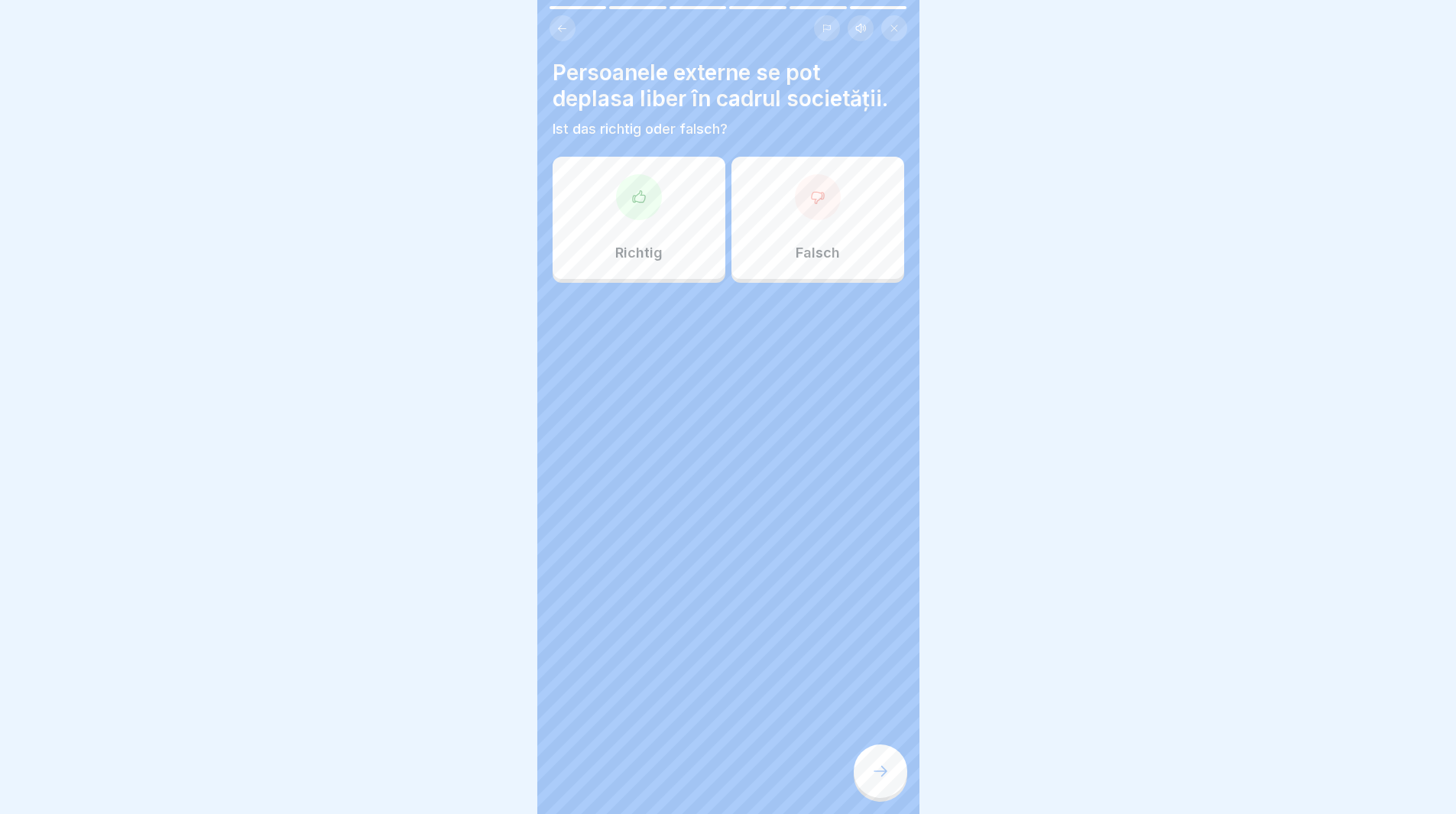
click at [835, 210] on div "Falsch" at bounding box center [817, 217] width 173 height 122
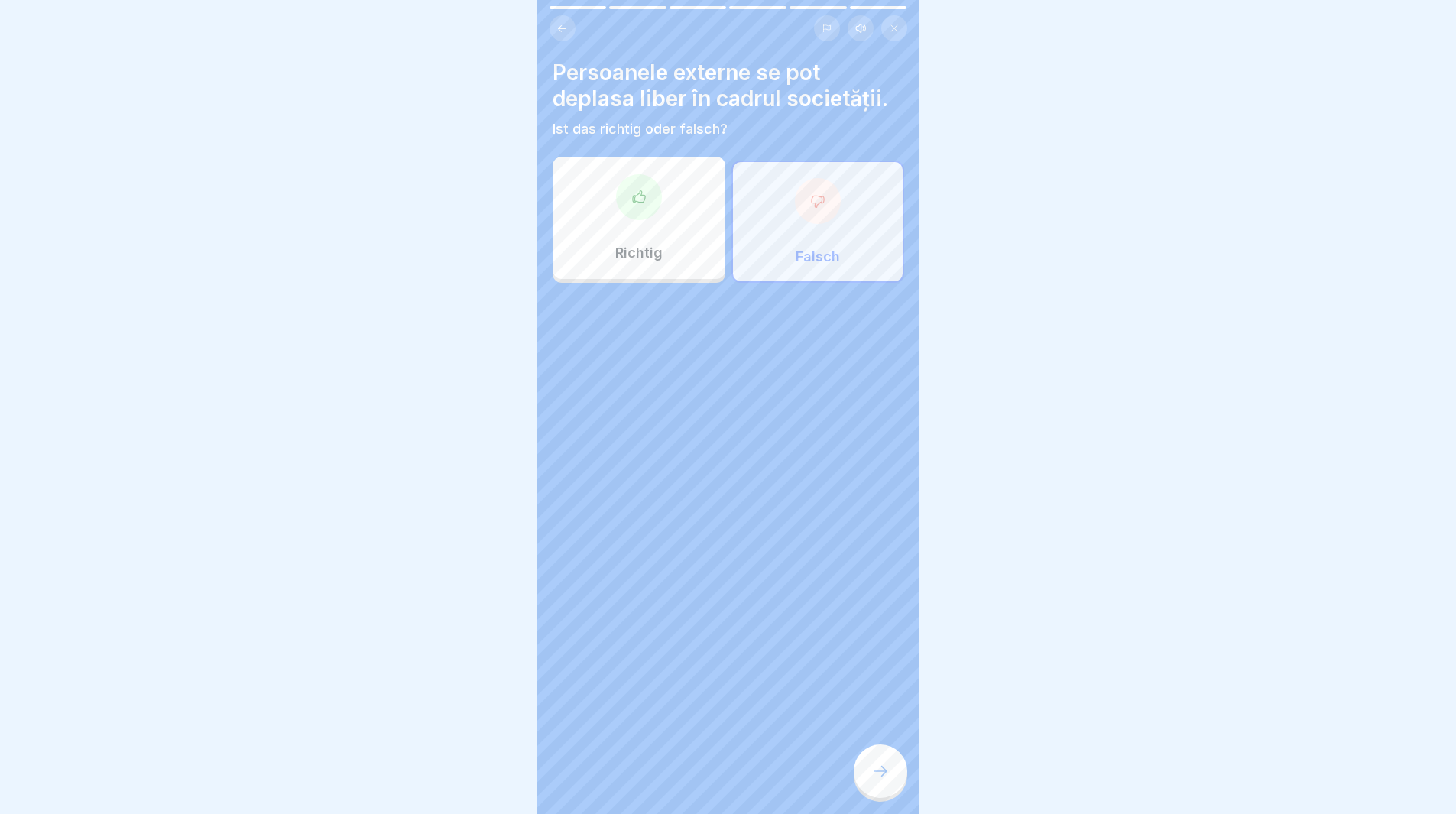
click at [873, 780] on icon at bounding box center [881, 771] width 18 height 18
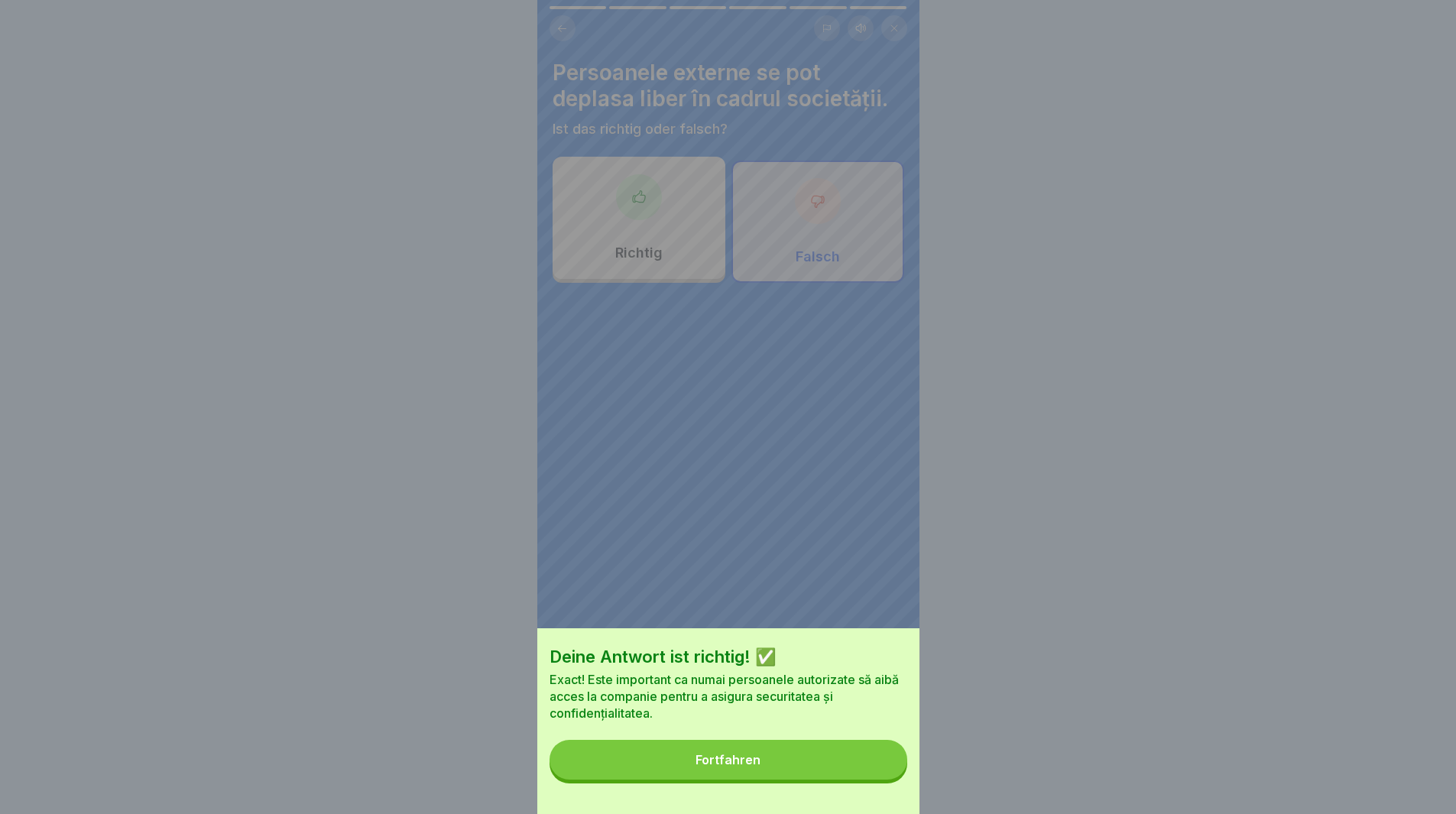
click at [874, 777] on button "Fortfahren" at bounding box center [728, 760] width 357 height 40
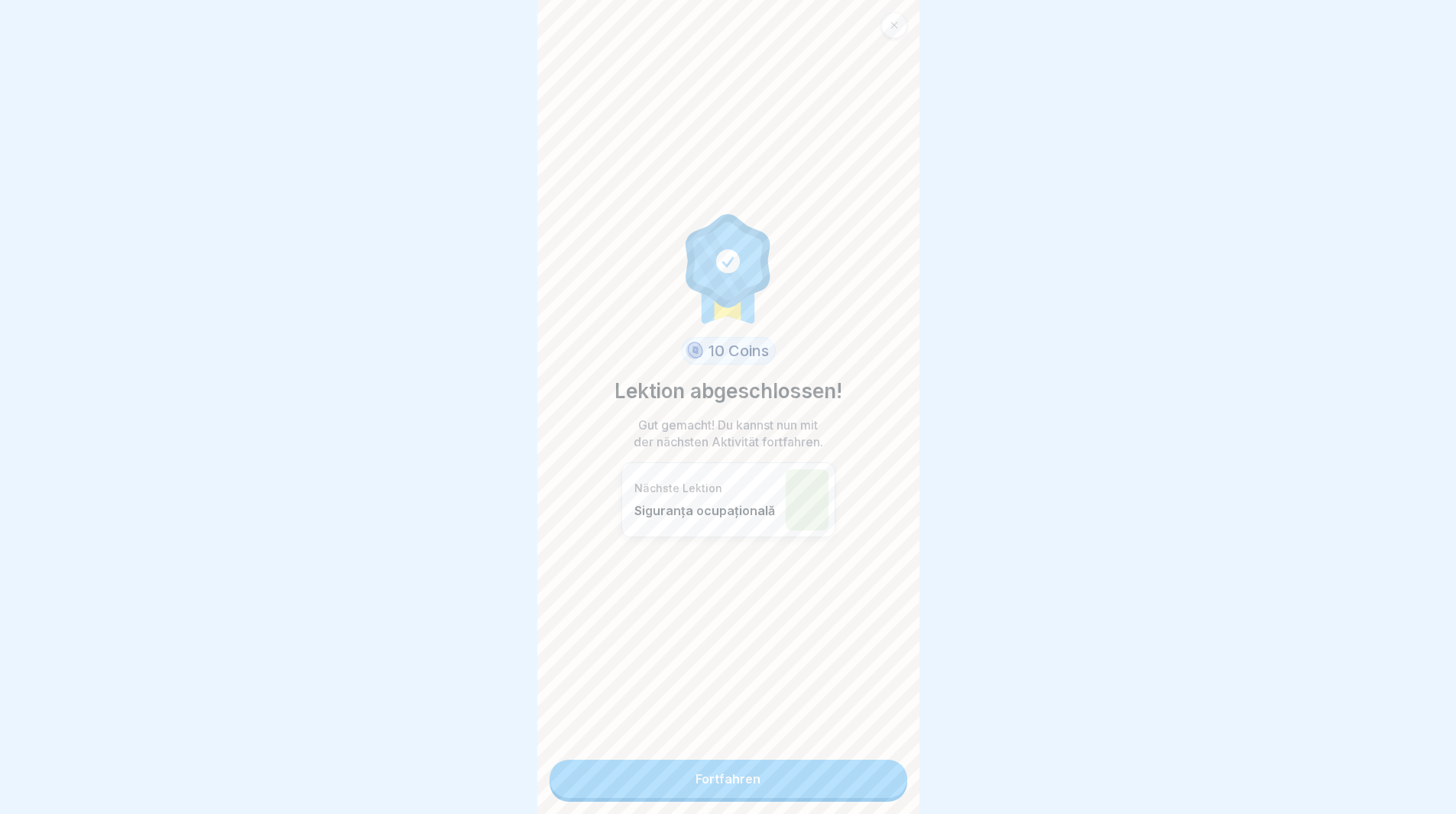
click at [835, 786] on link "Fortfahren" at bounding box center [728, 779] width 357 height 38
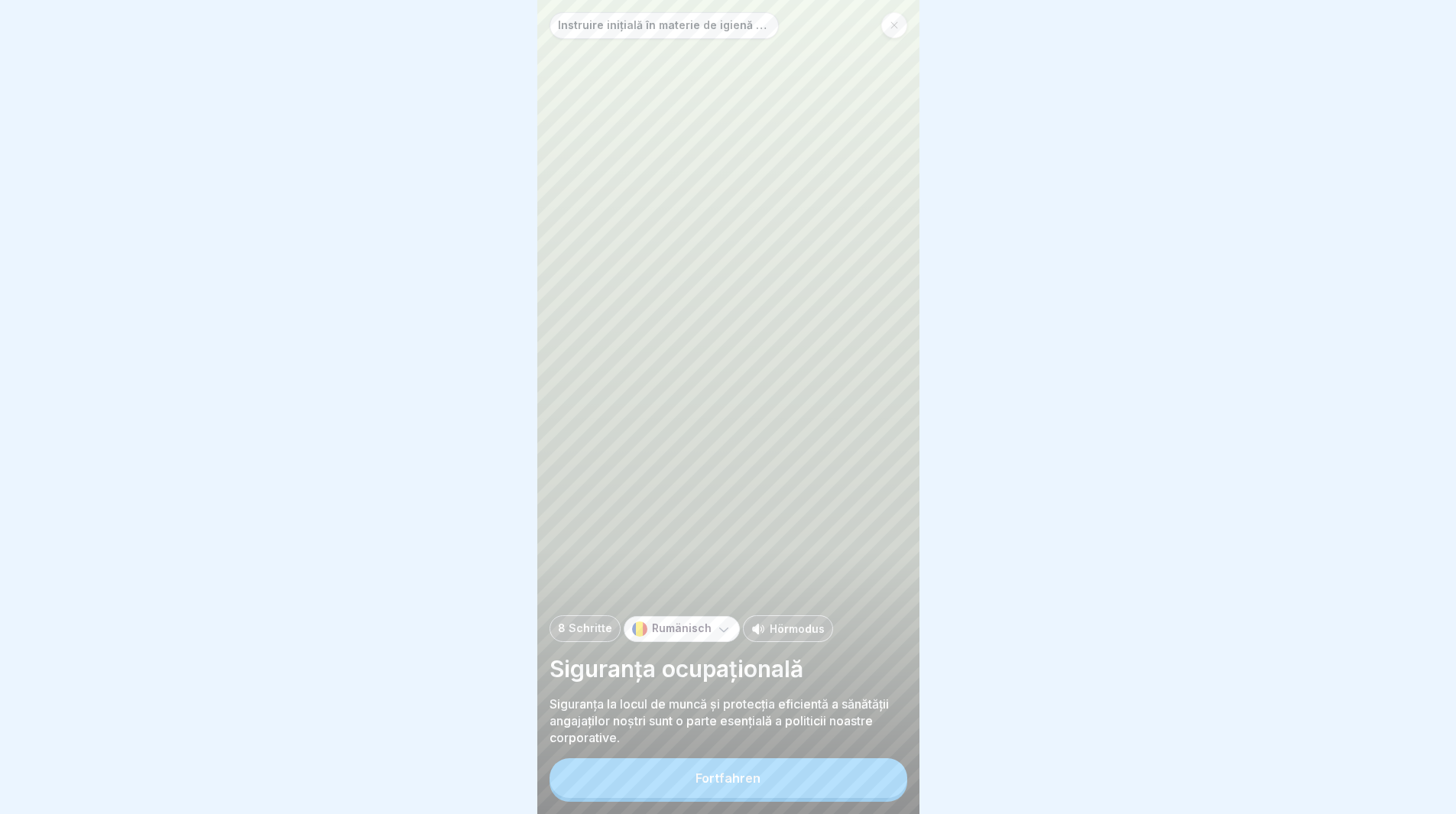
click at [834, 782] on button "Fortfahren" at bounding box center [728, 778] width 357 height 40
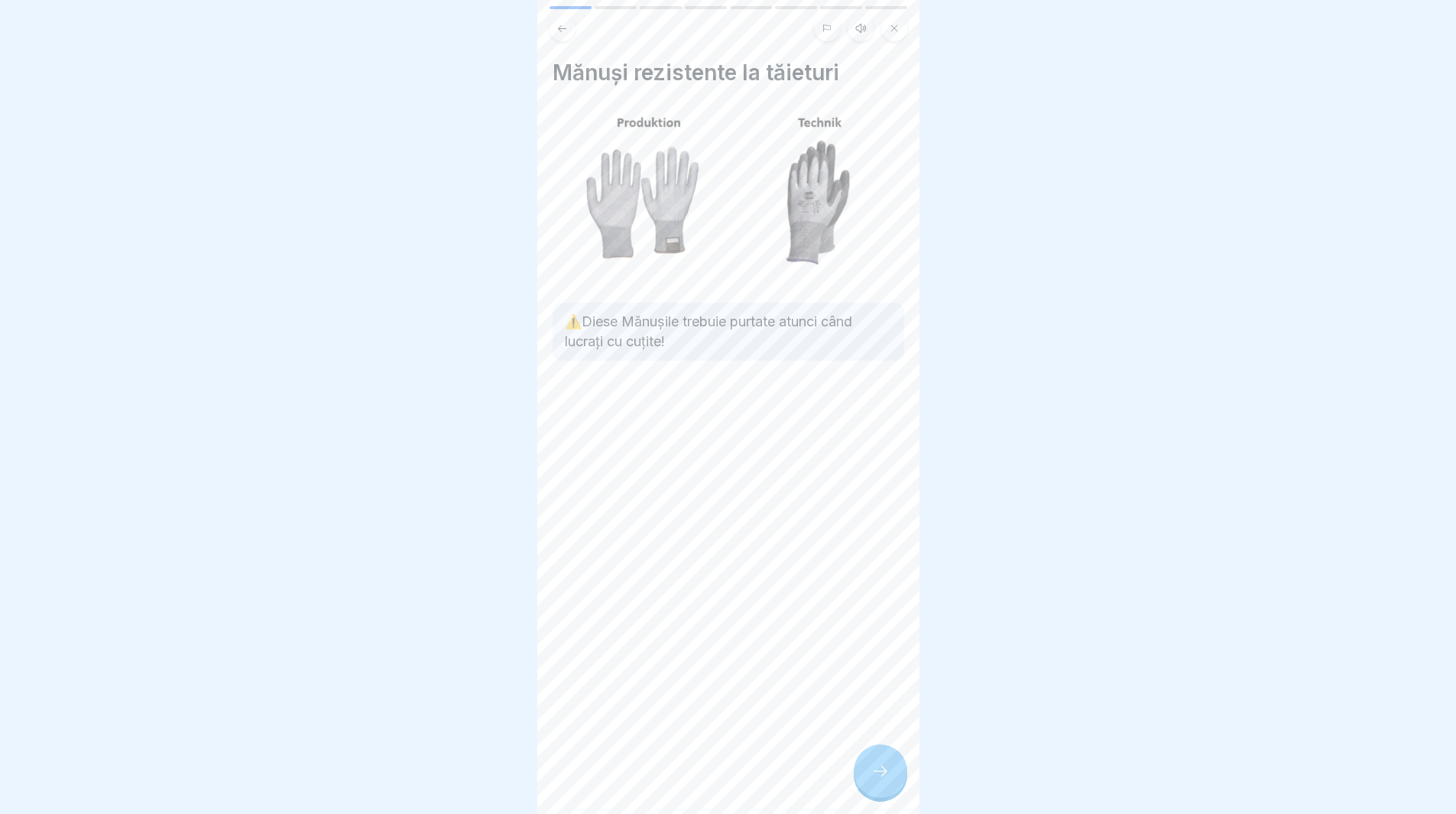
click at [871, 773] on div at bounding box center [881, 771] width 54 height 54
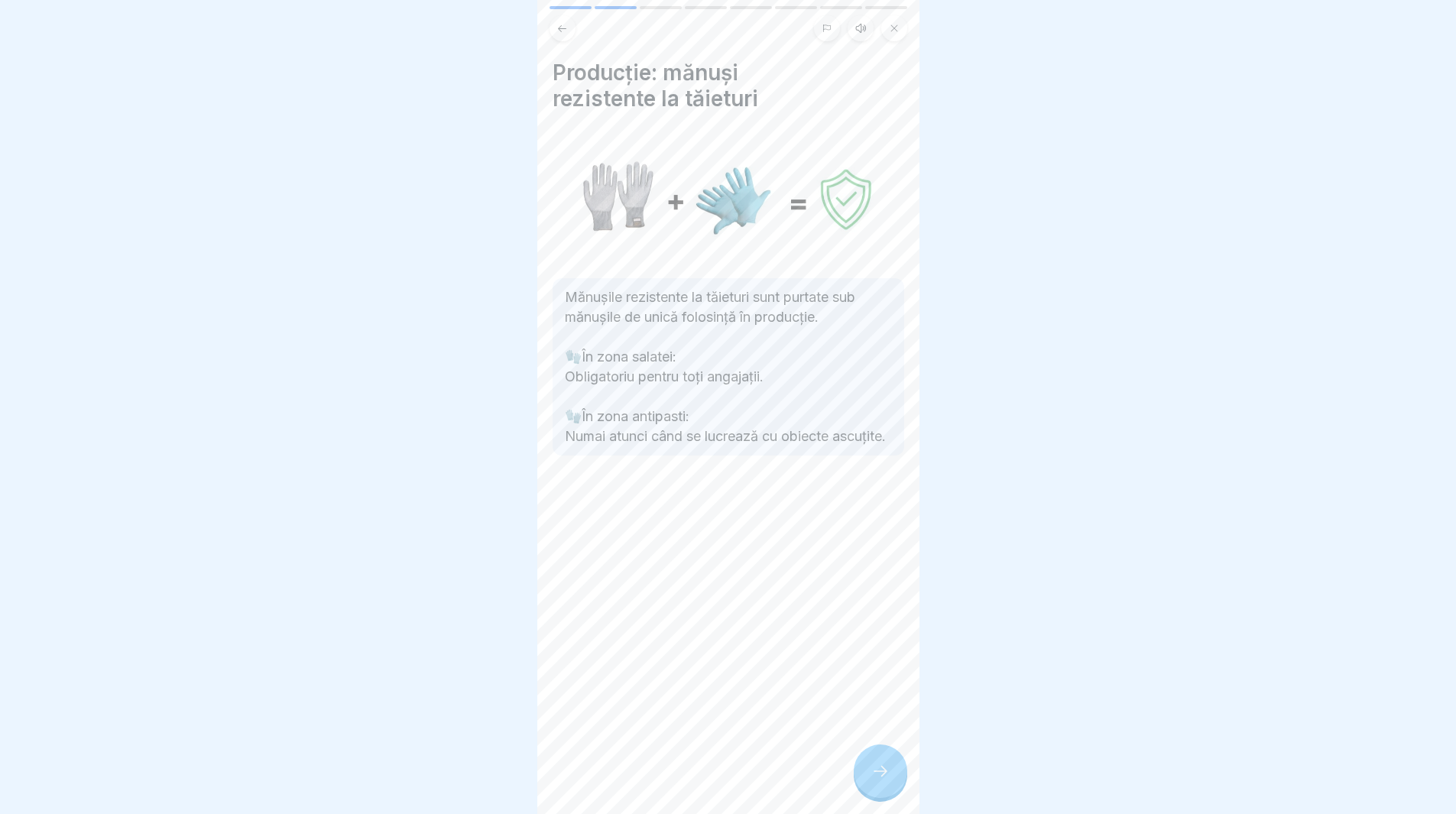
click at [871, 773] on div at bounding box center [881, 771] width 54 height 54
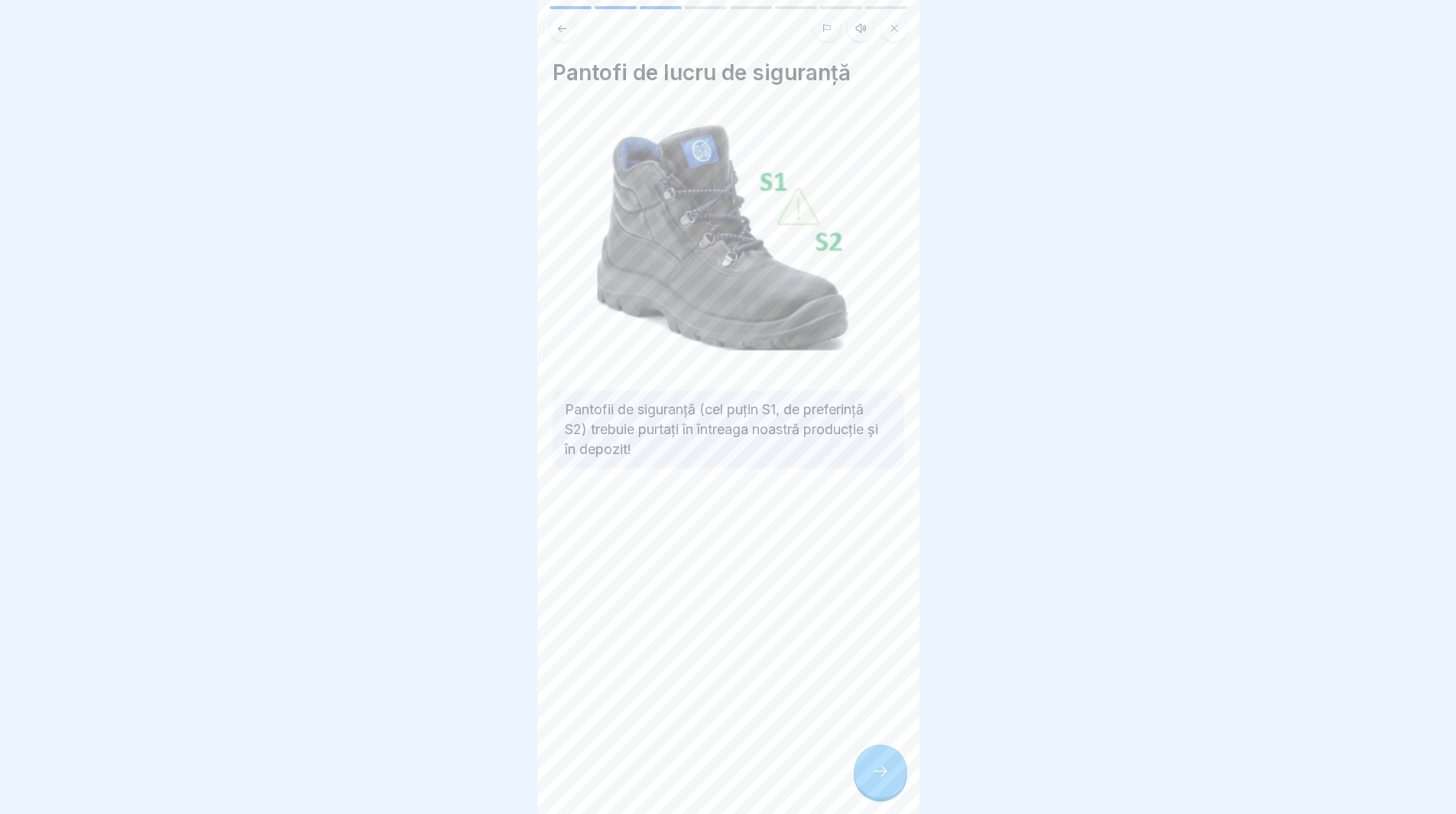
click at [874, 774] on div at bounding box center [881, 771] width 54 height 54
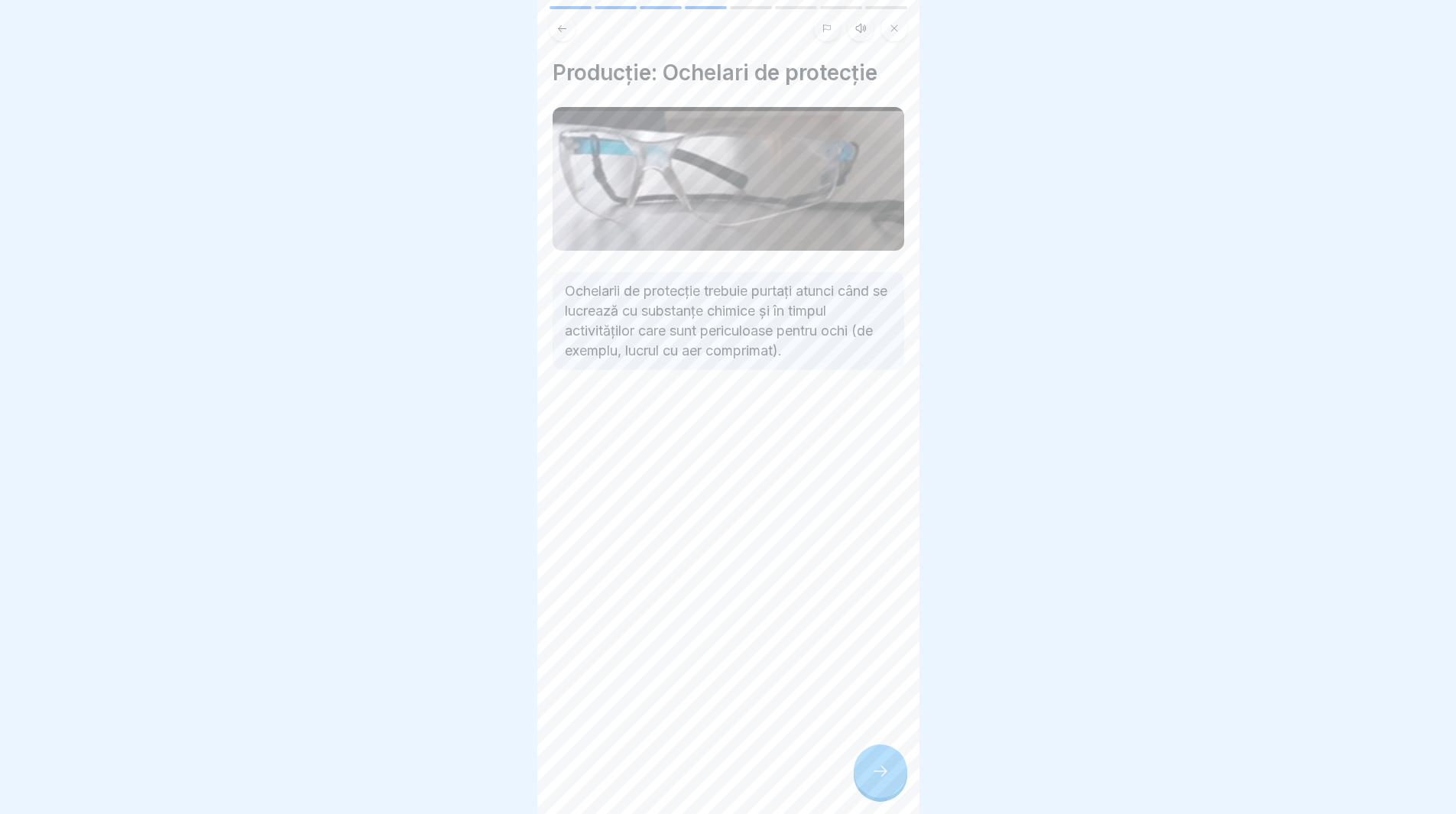
click at [875, 774] on div at bounding box center [881, 771] width 54 height 54
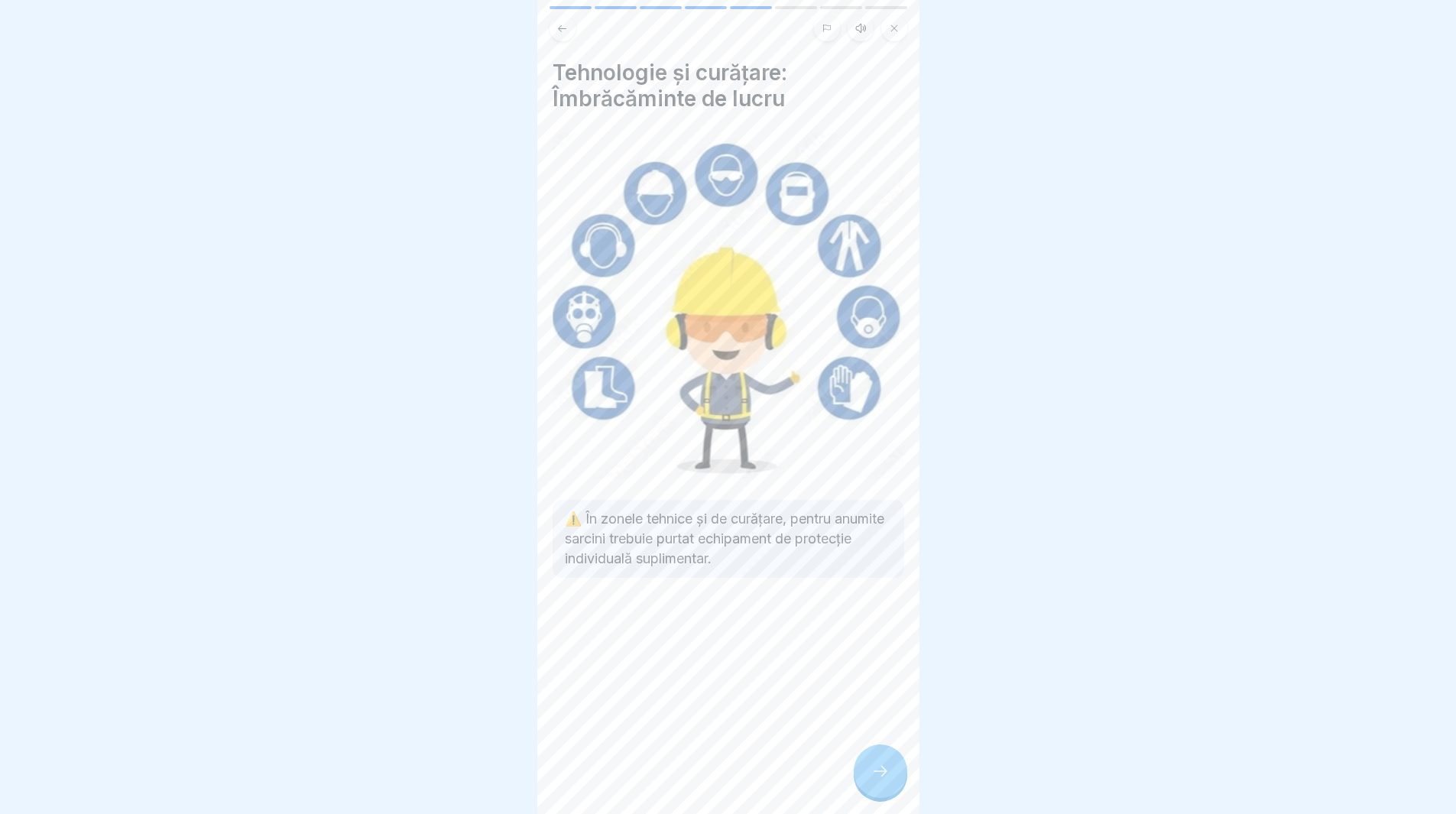
click at [875, 774] on div at bounding box center [881, 771] width 54 height 54
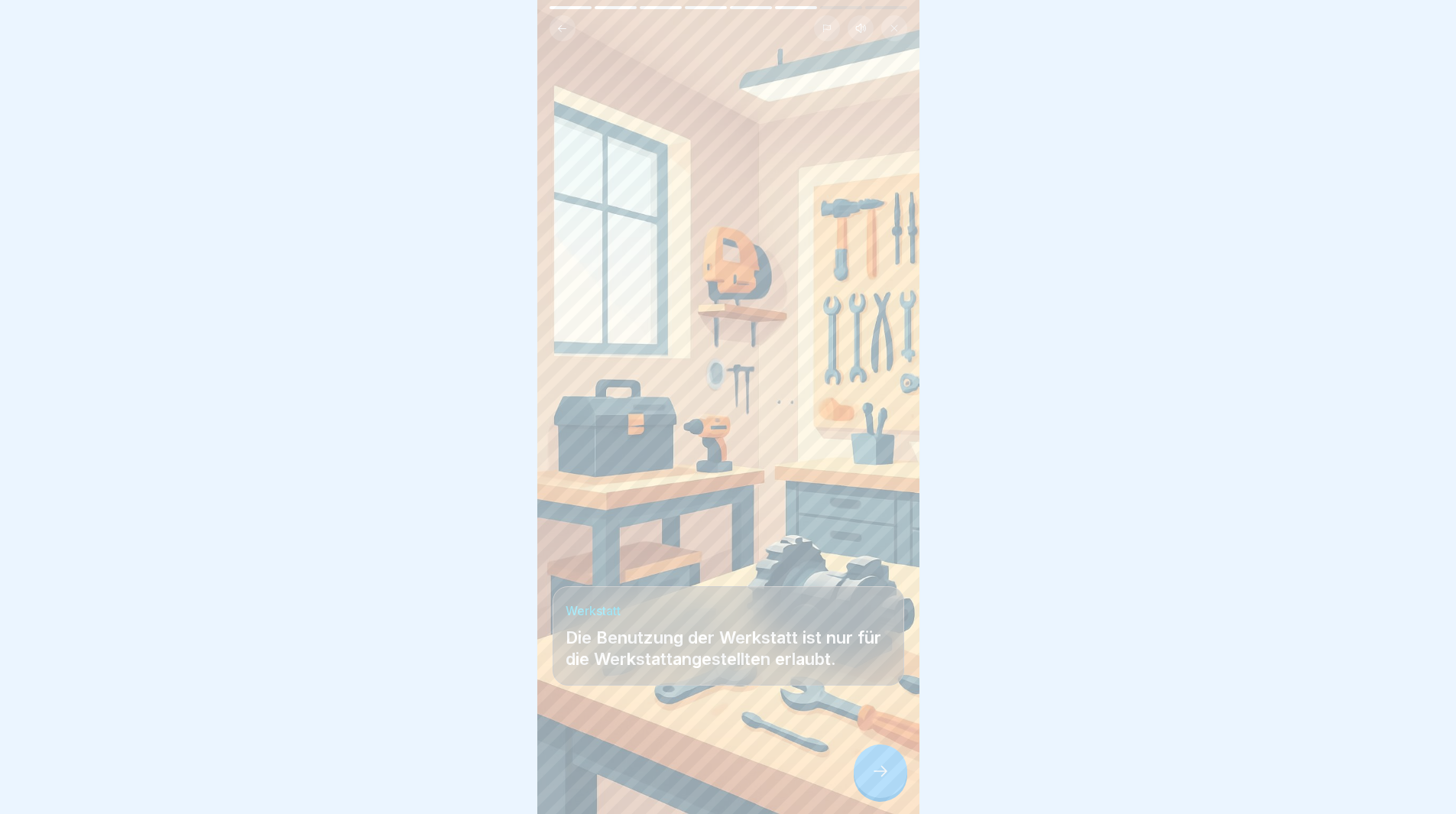
click at [875, 774] on div at bounding box center [881, 771] width 54 height 54
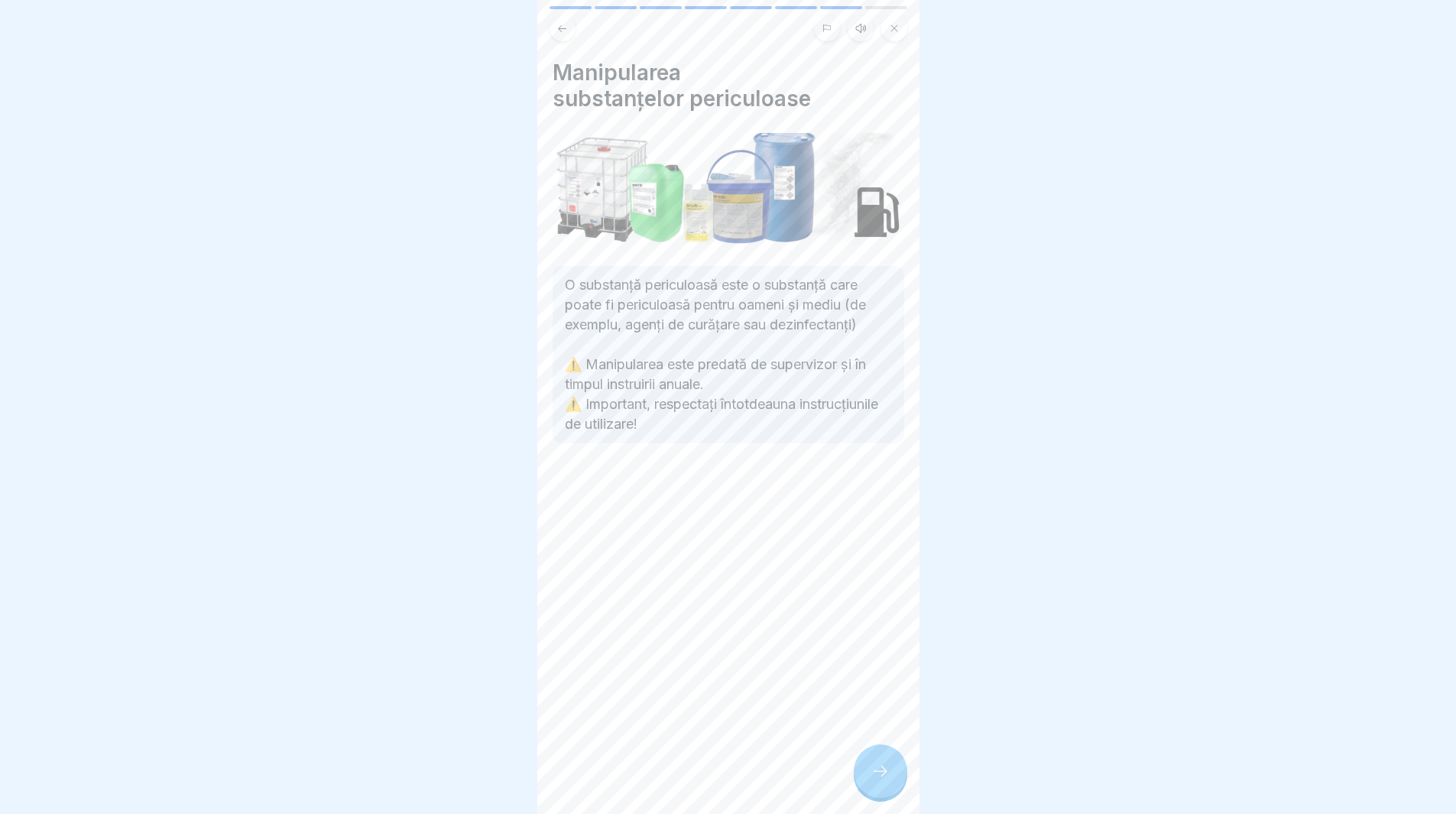
click at [876, 773] on div at bounding box center [881, 771] width 54 height 54
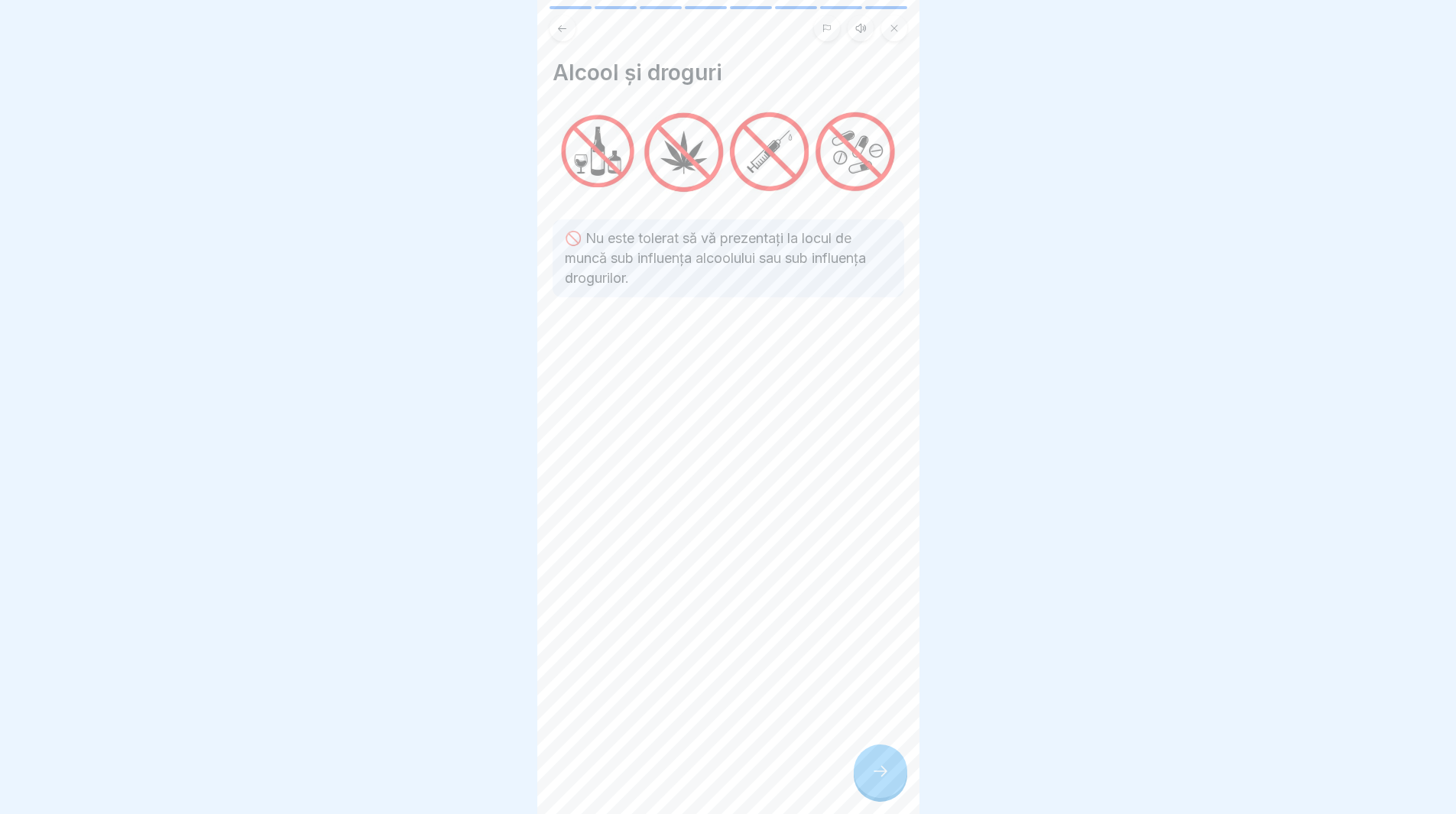
click at [876, 773] on div at bounding box center [881, 771] width 54 height 54
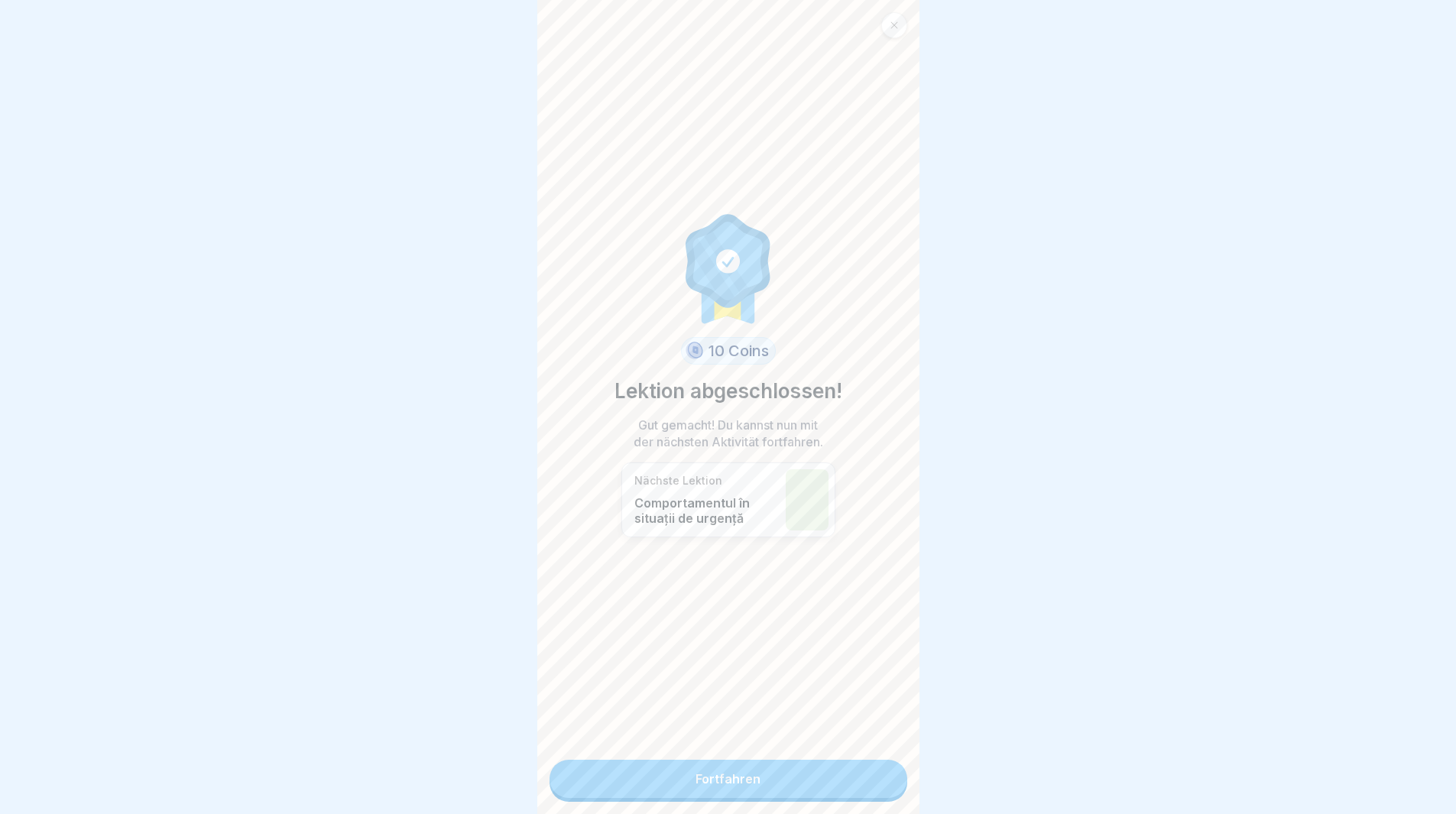
click at [853, 784] on link "Fortfahren" at bounding box center [728, 779] width 357 height 38
click at [850, 789] on link "Fortfahren" at bounding box center [728, 779] width 357 height 38
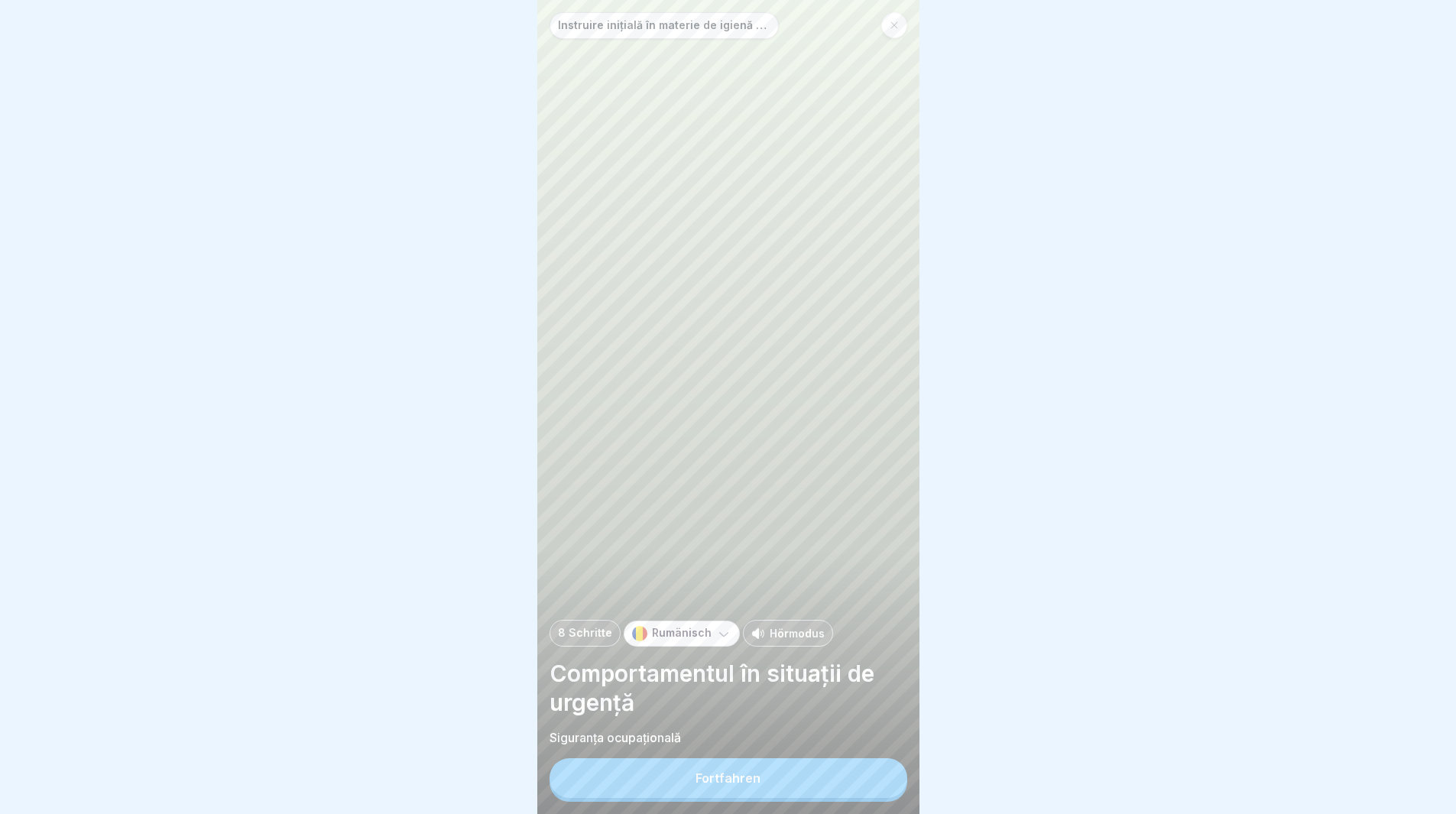
click at [848, 786] on button "Fortfahren" at bounding box center [728, 778] width 357 height 40
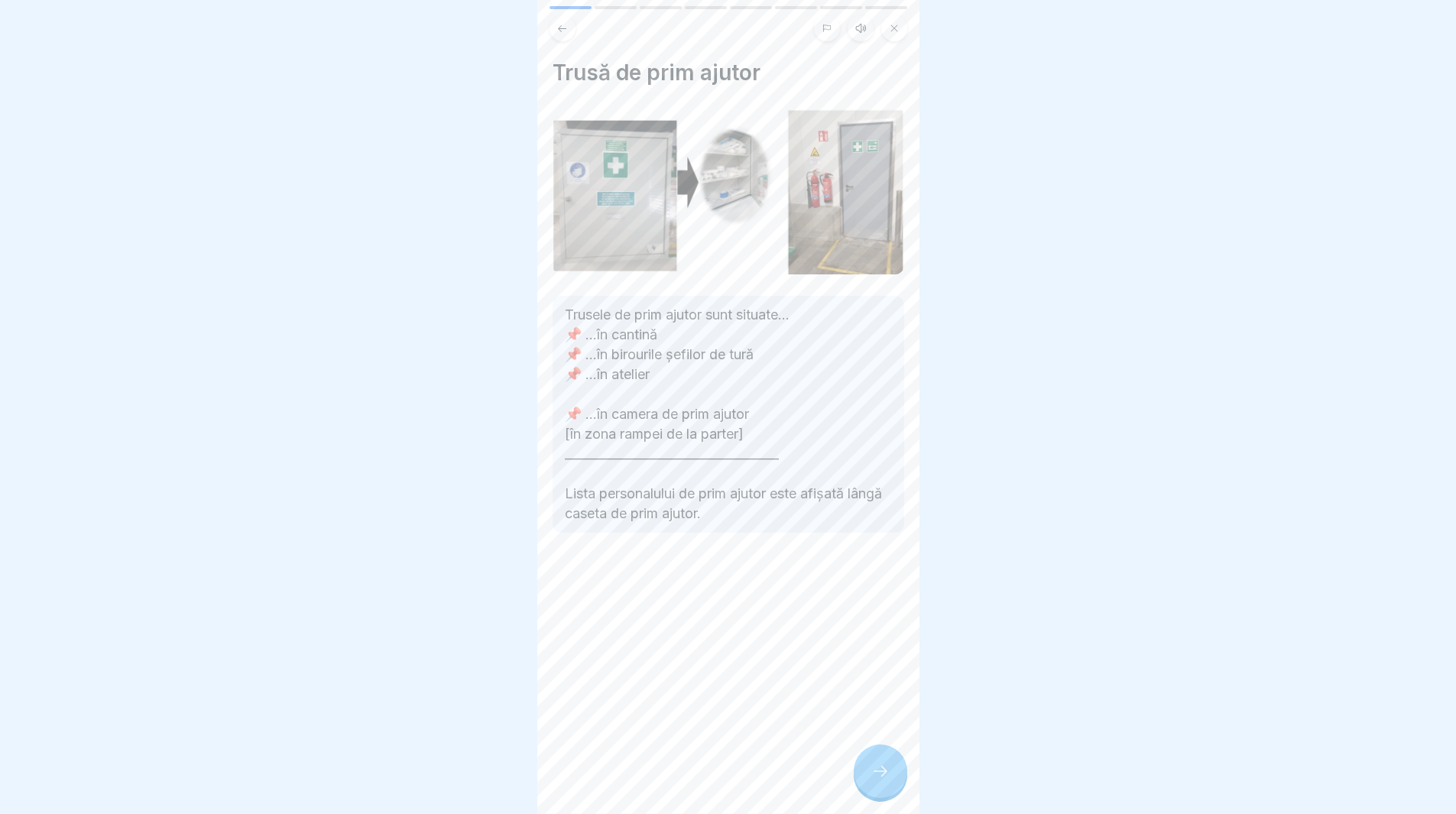
click at [886, 773] on div at bounding box center [881, 771] width 54 height 54
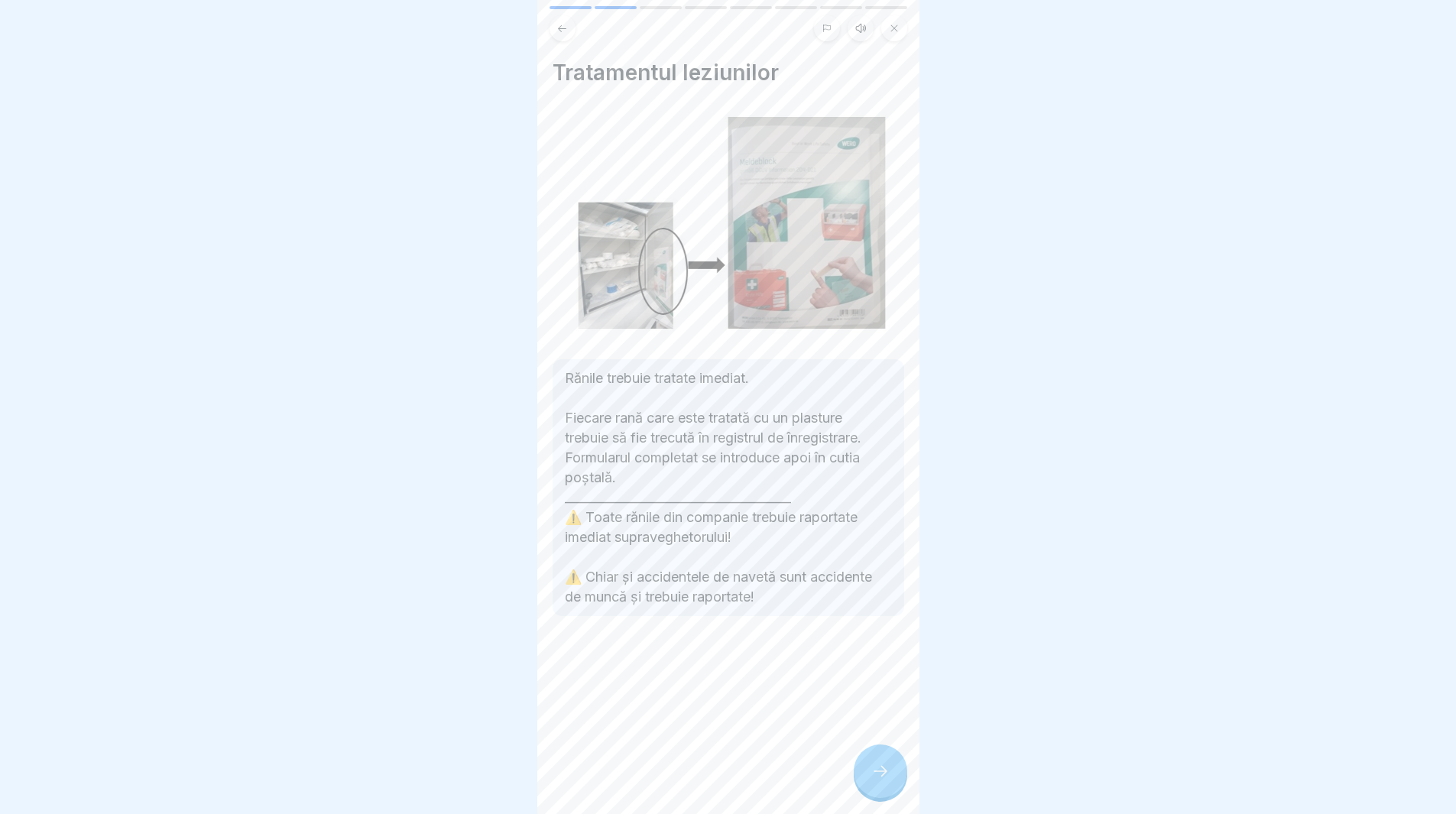
click at [884, 773] on div at bounding box center [881, 771] width 54 height 54
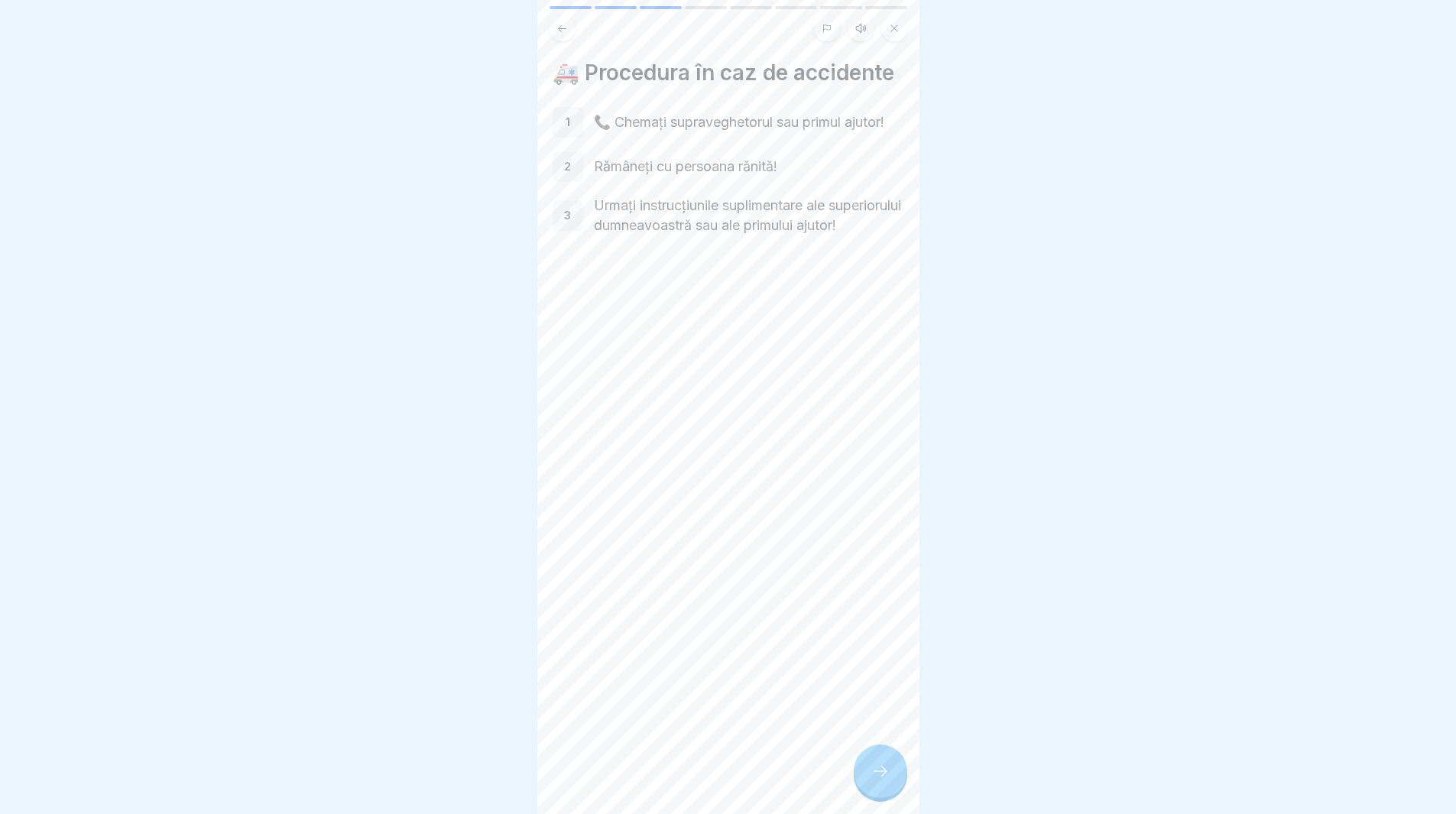
click at [881, 773] on div at bounding box center [881, 771] width 54 height 54
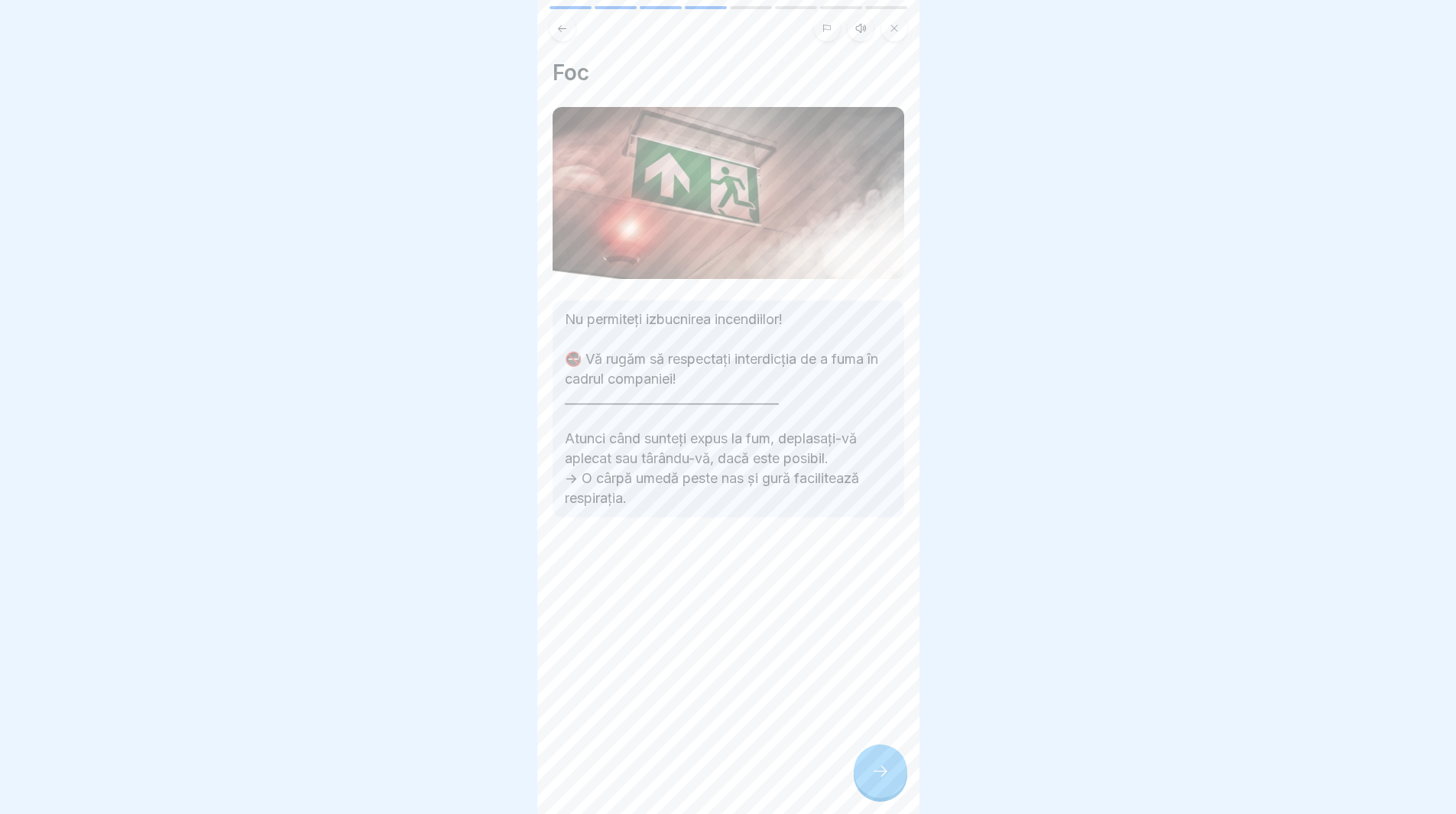
click at [881, 773] on div at bounding box center [881, 771] width 54 height 54
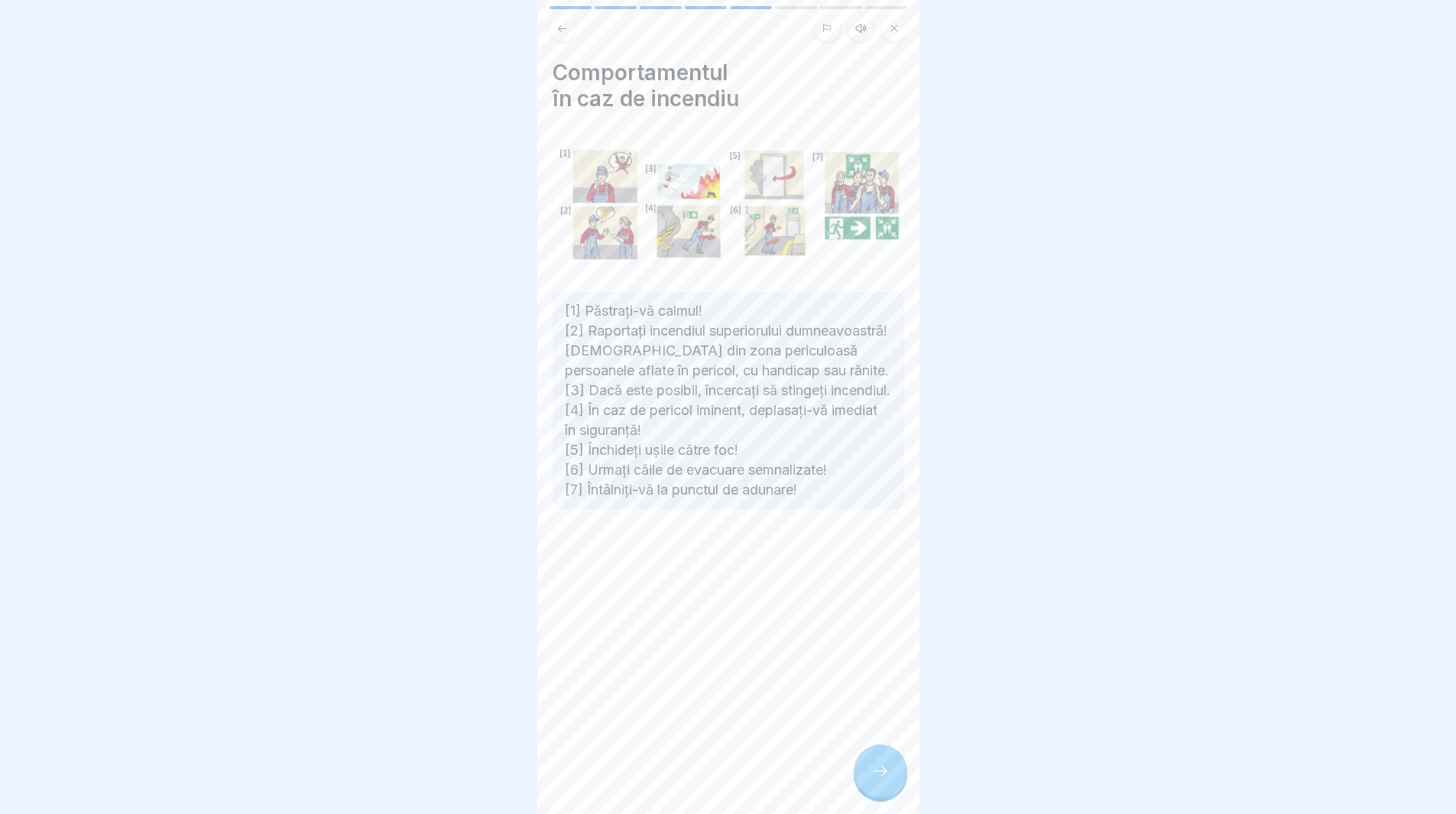
click at [881, 773] on div at bounding box center [881, 771] width 54 height 54
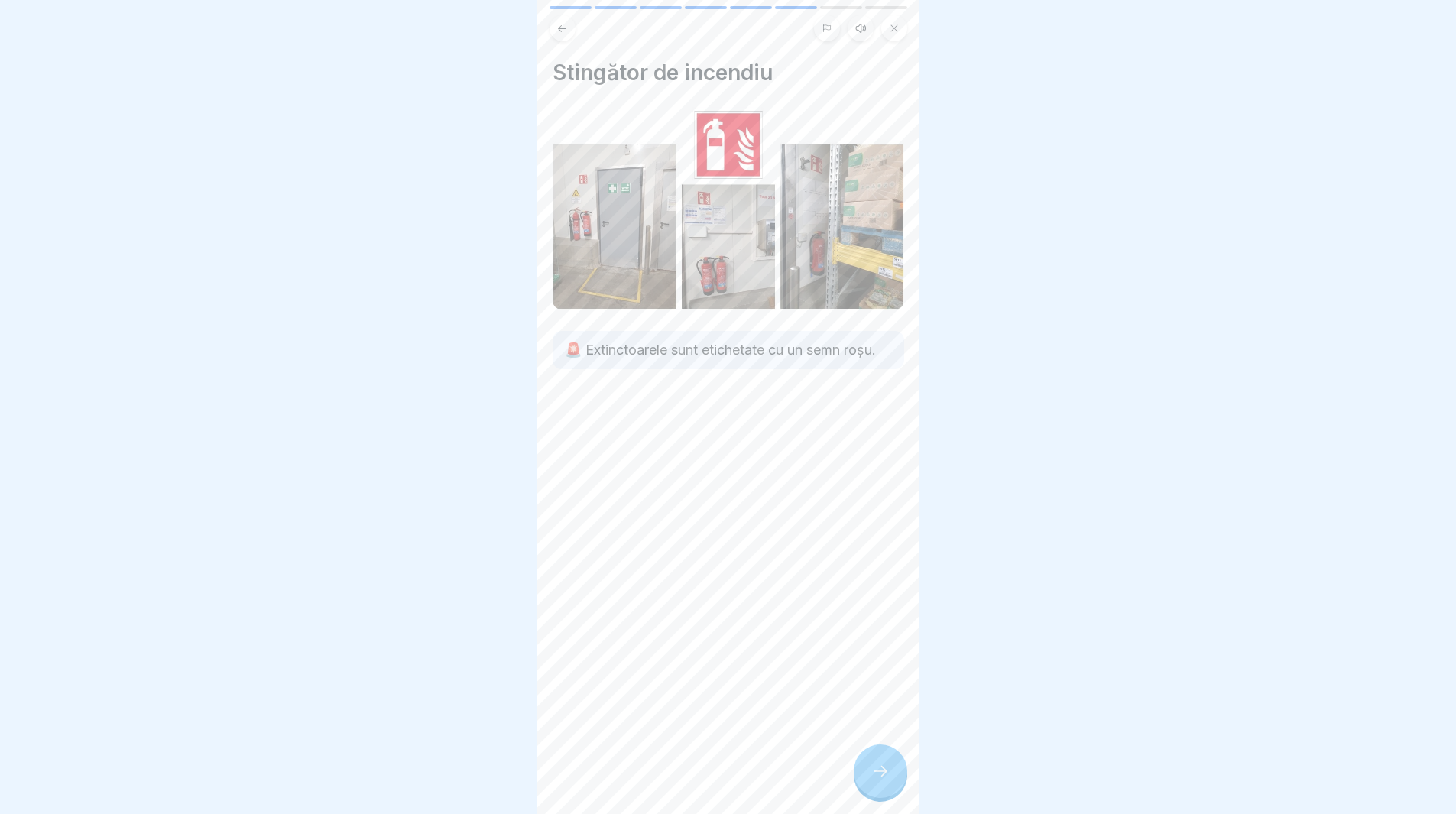
click at [881, 773] on div at bounding box center [881, 771] width 54 height 54
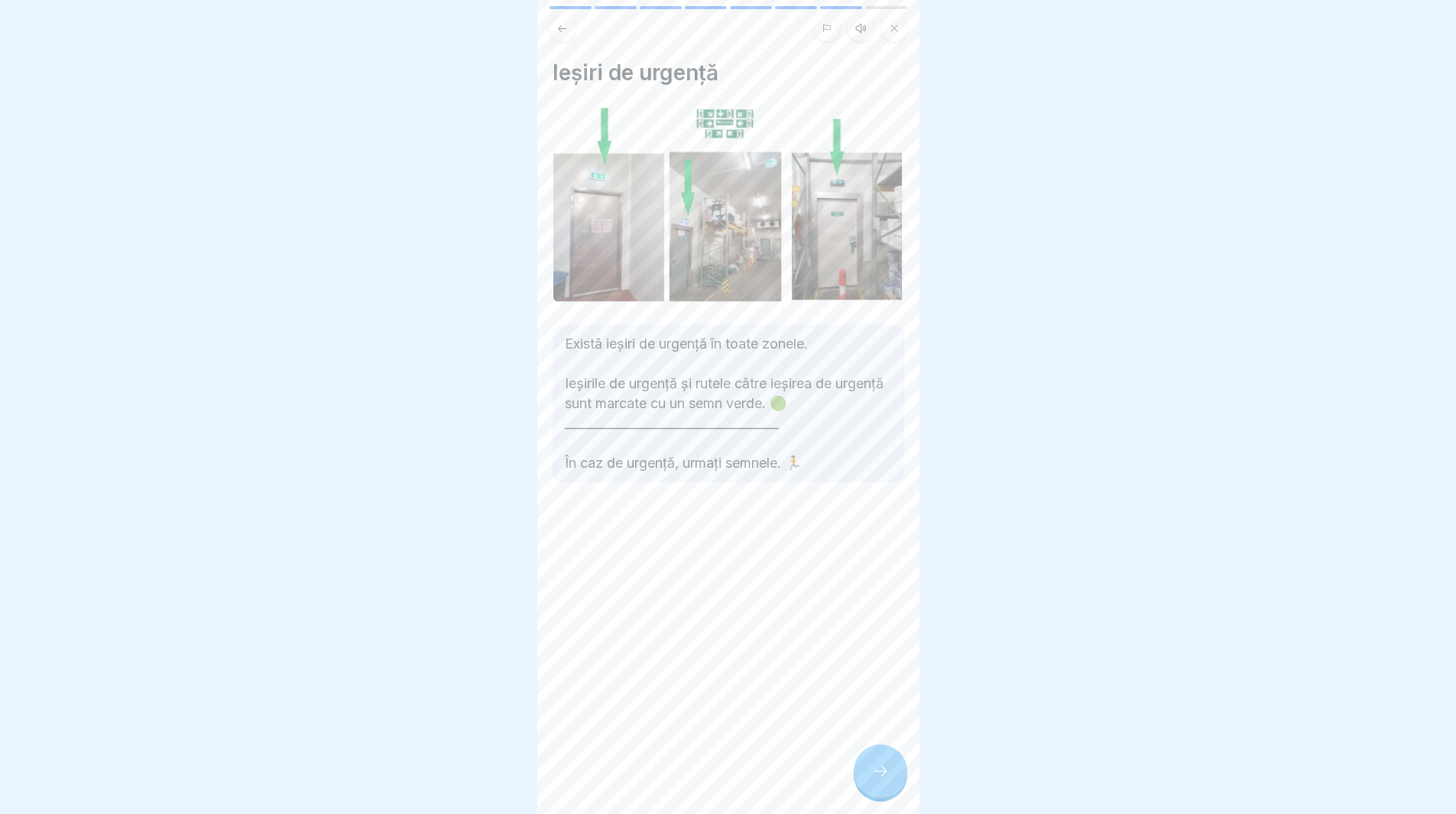
click at [881, 773] on div at bounding box center [881, 771] width 54 height 54
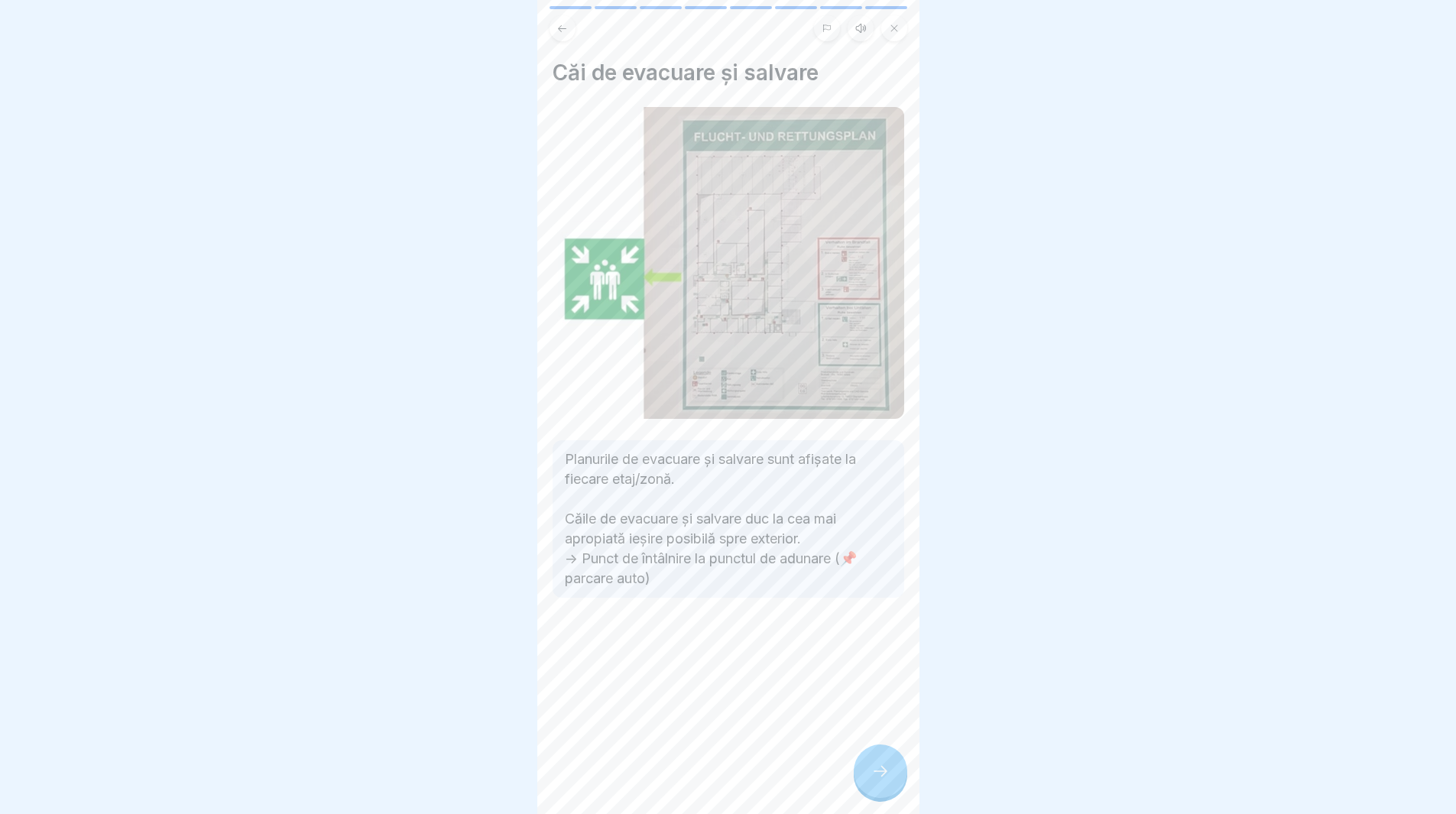
click at [881, 773] on div at bounding box center [881, 771] width 54 height 54
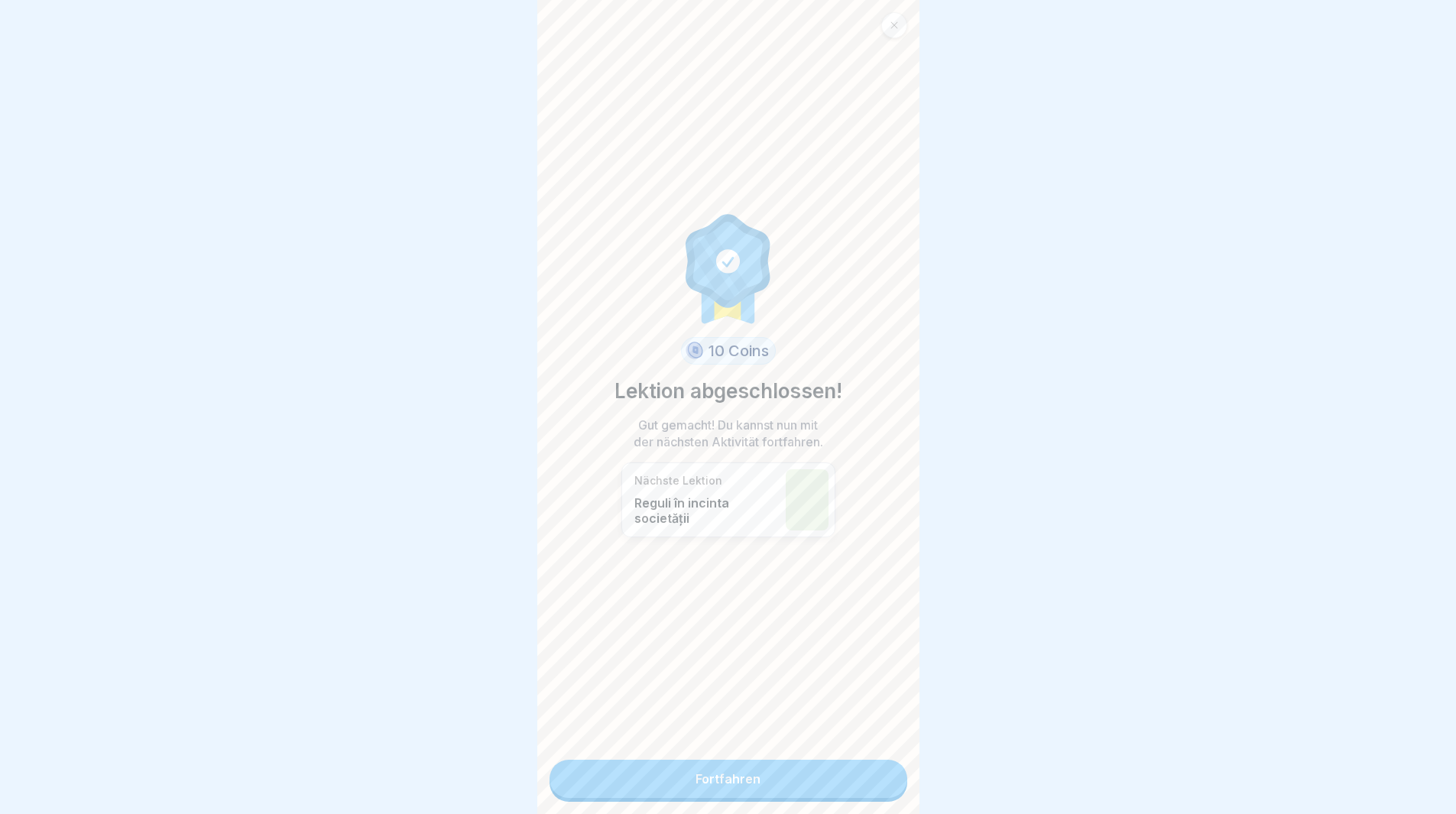
click at [852, 789] on link "Fortfahren" at bounding box center [728, 779] width 357 height 38
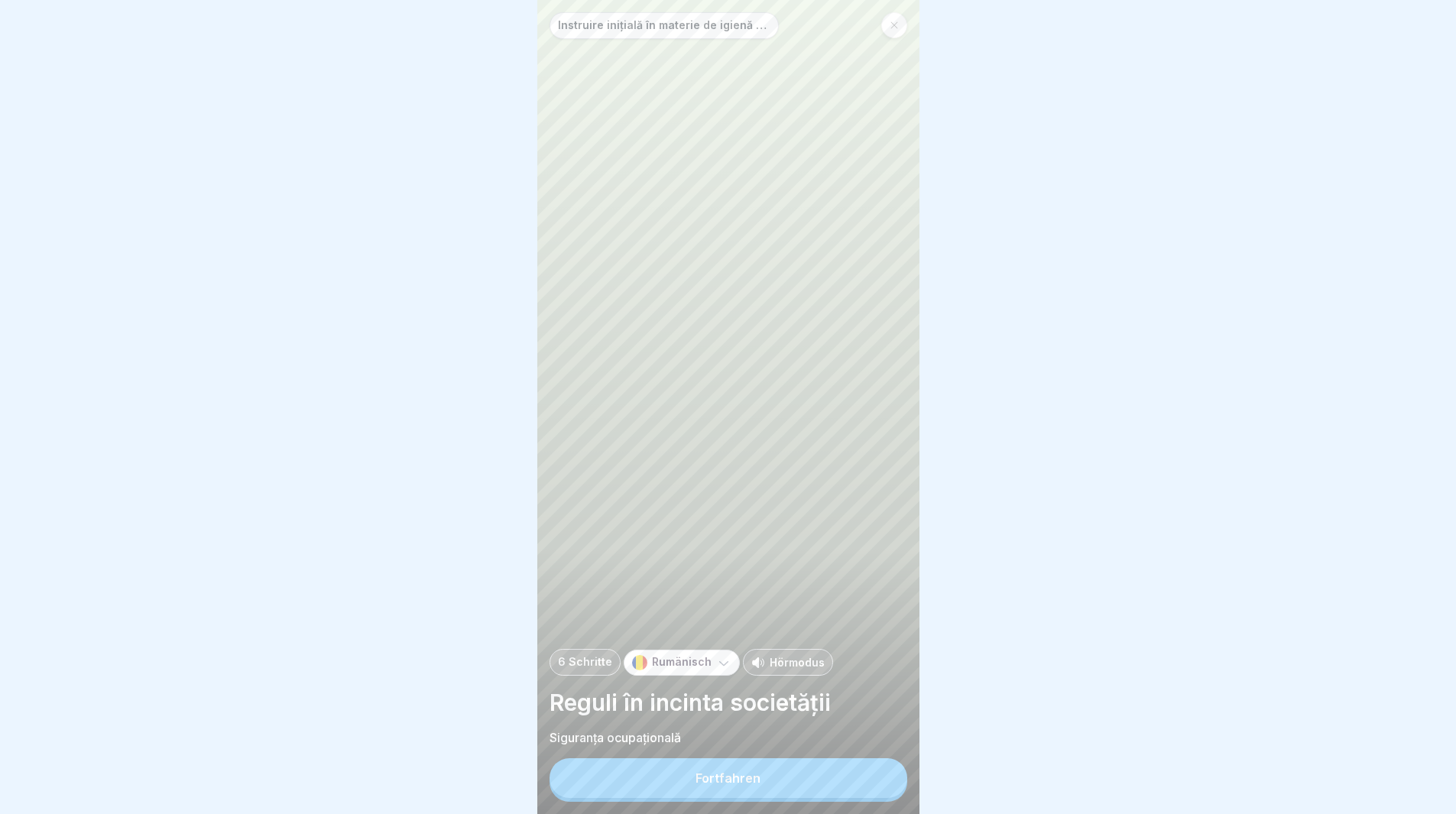
click at [857, 786] on button "Fortfahren" at bounding box center [728, 778] width 357 height 40
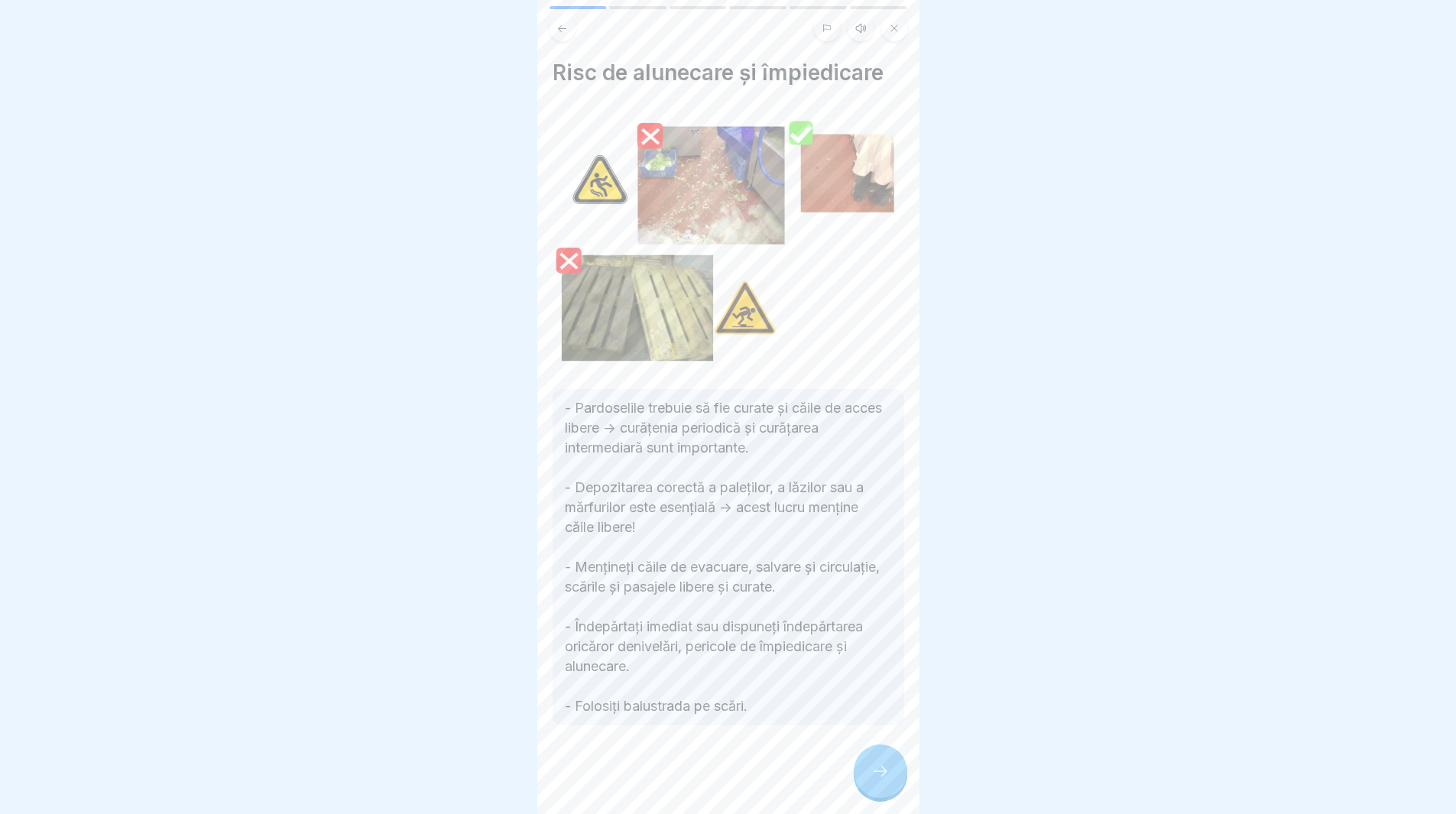
click at [860, 776] on div at bounding box center [881, 771] width 54 height 54
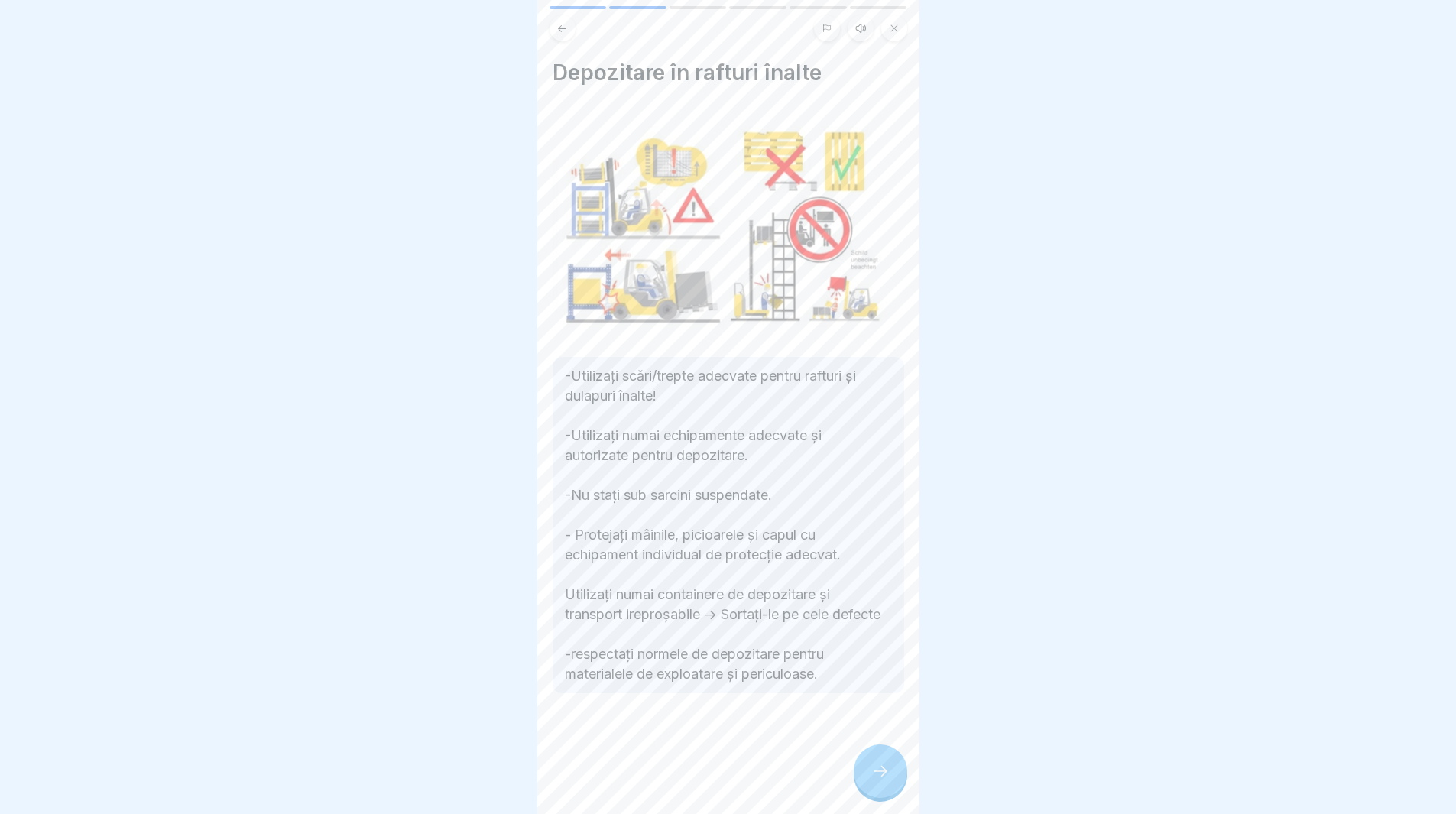
click at [860, 776] on div at bounding box center [881, 771] width 54 height 54
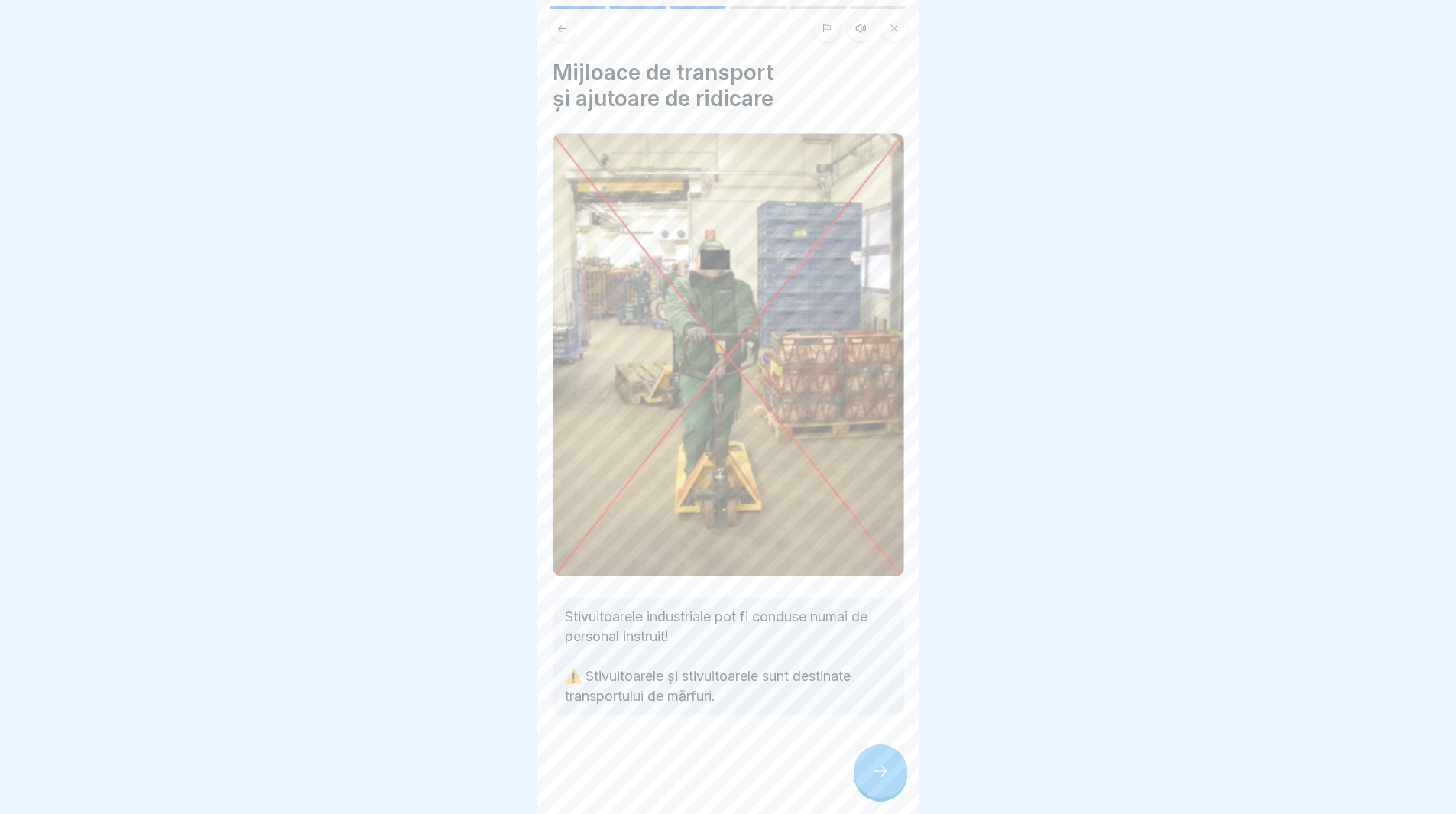
click at [868, 776] on div at bounding box center [881, 771] width 54 height 54
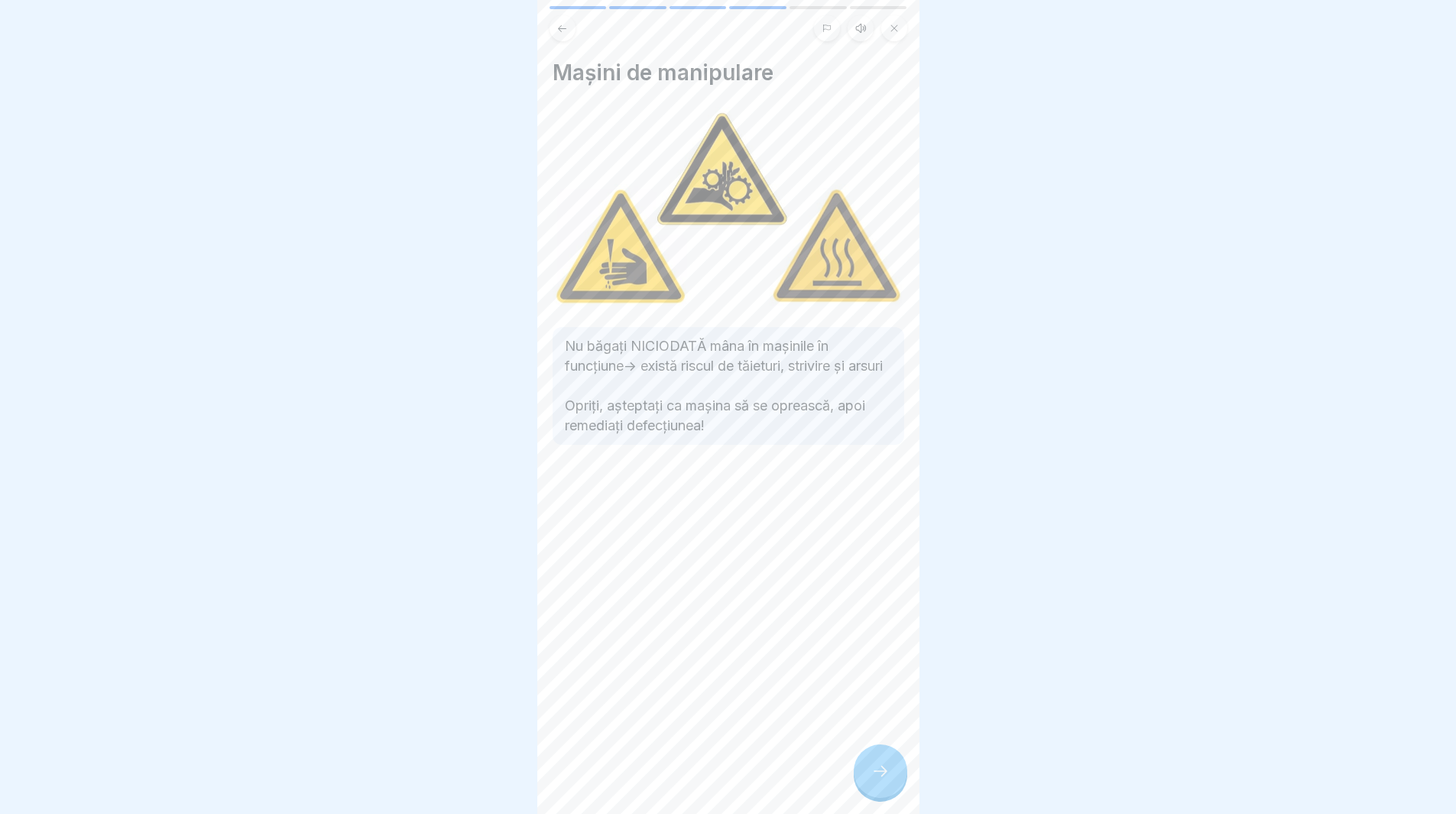
click at [869, 776] on div at bounding box center [881, 771] width 54 height 54
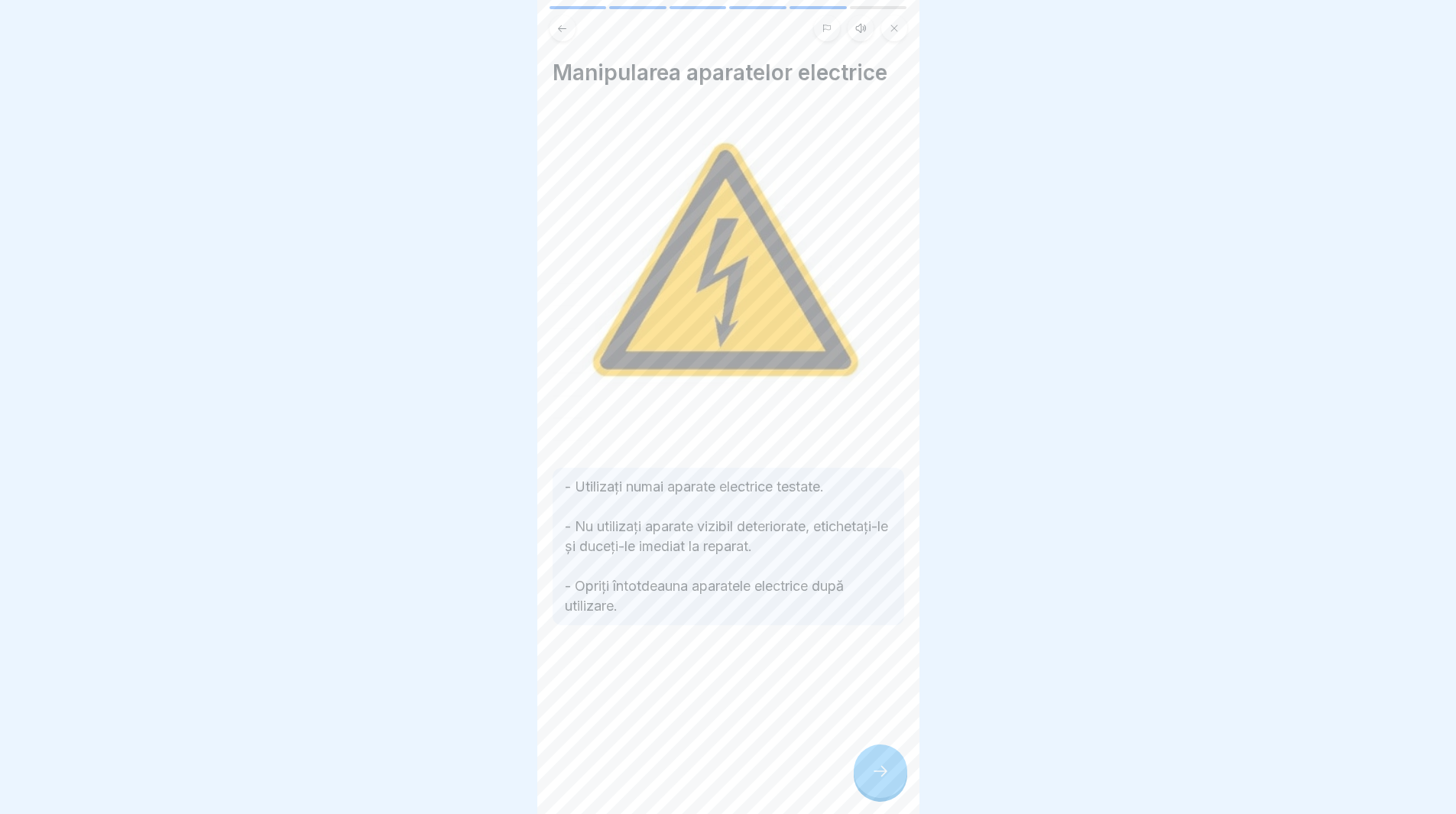
click at [869, 777] on div at bounding box center [881, 771] width 54 height 54
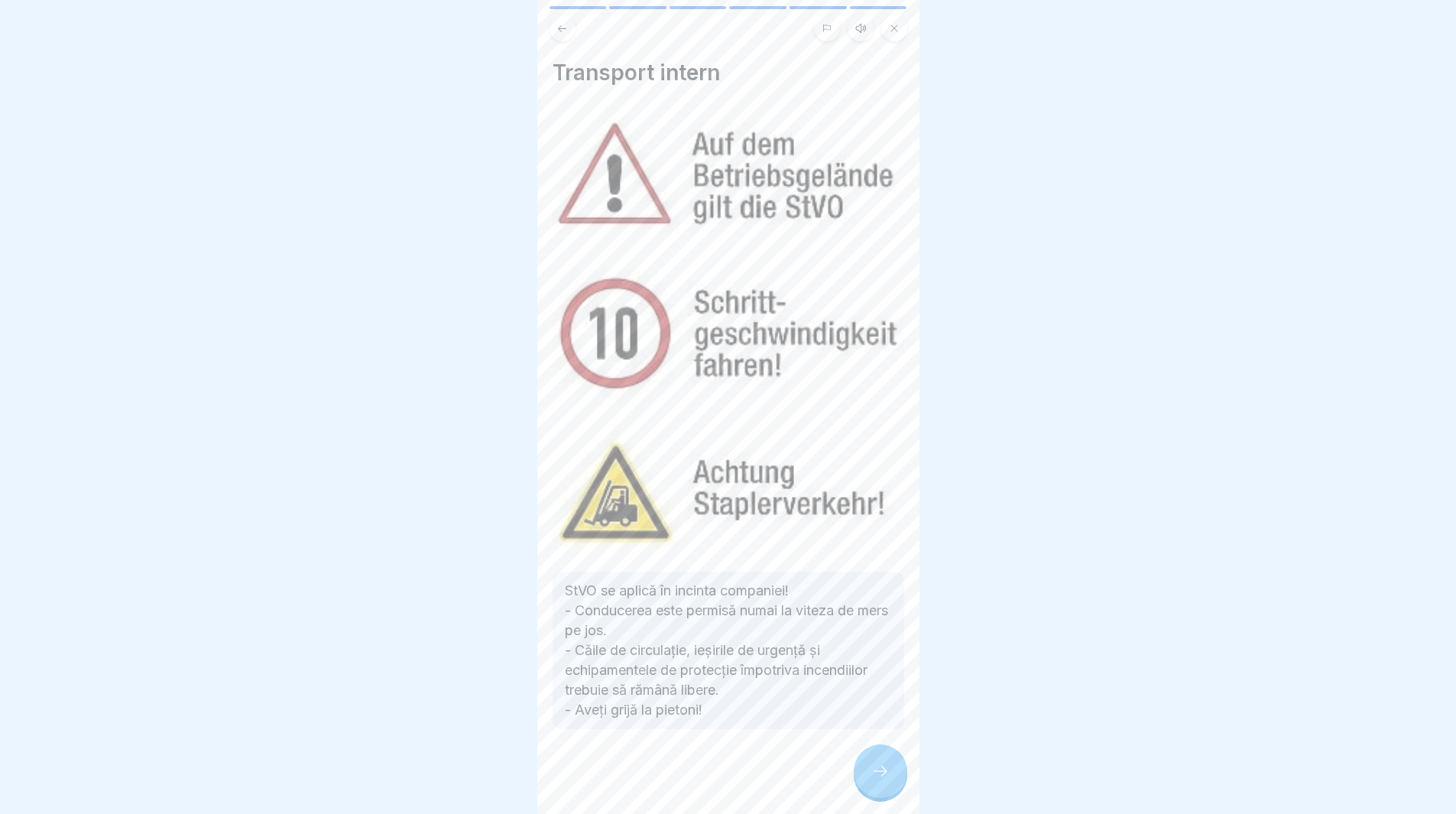
click at [870, 778] on div at bounding box center [881, 771] width 54 height 54
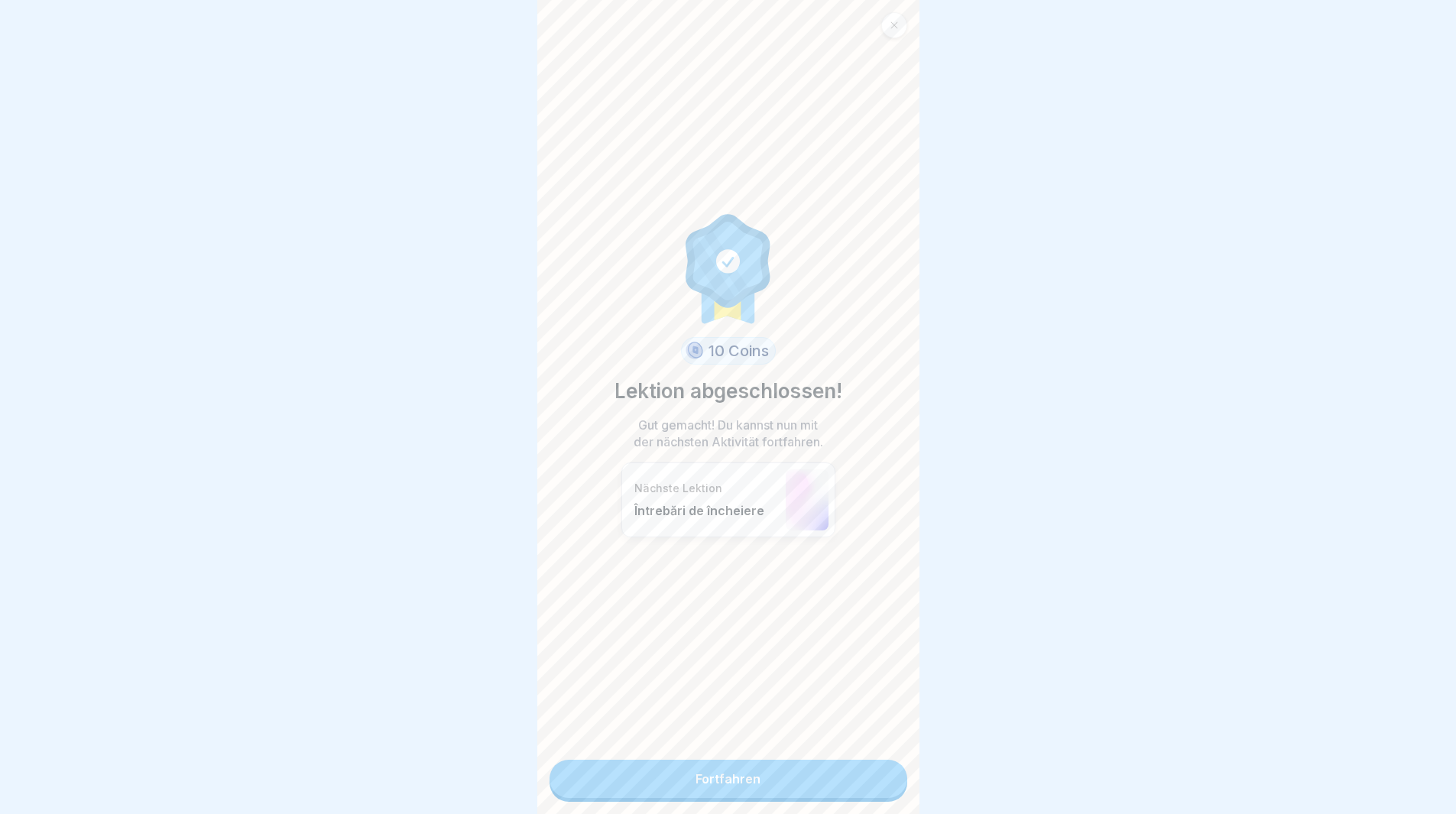
click at [861, 795] on link "Fortfahren" at bounding box center [728, 779] width 357 height 38
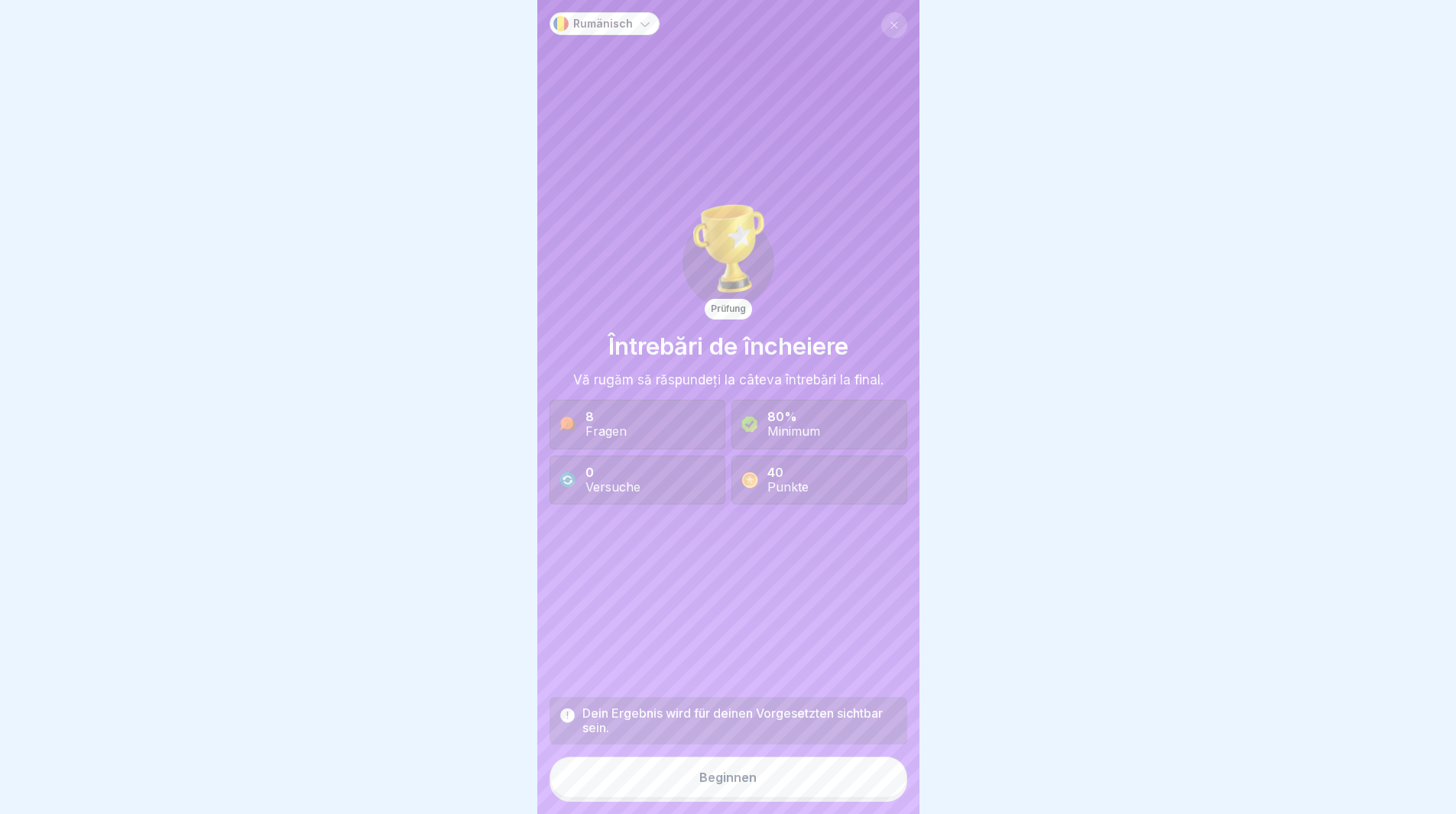
click at [813, 785] on button "Beginnen" at bounding box center [728, 777] width 357 height 41
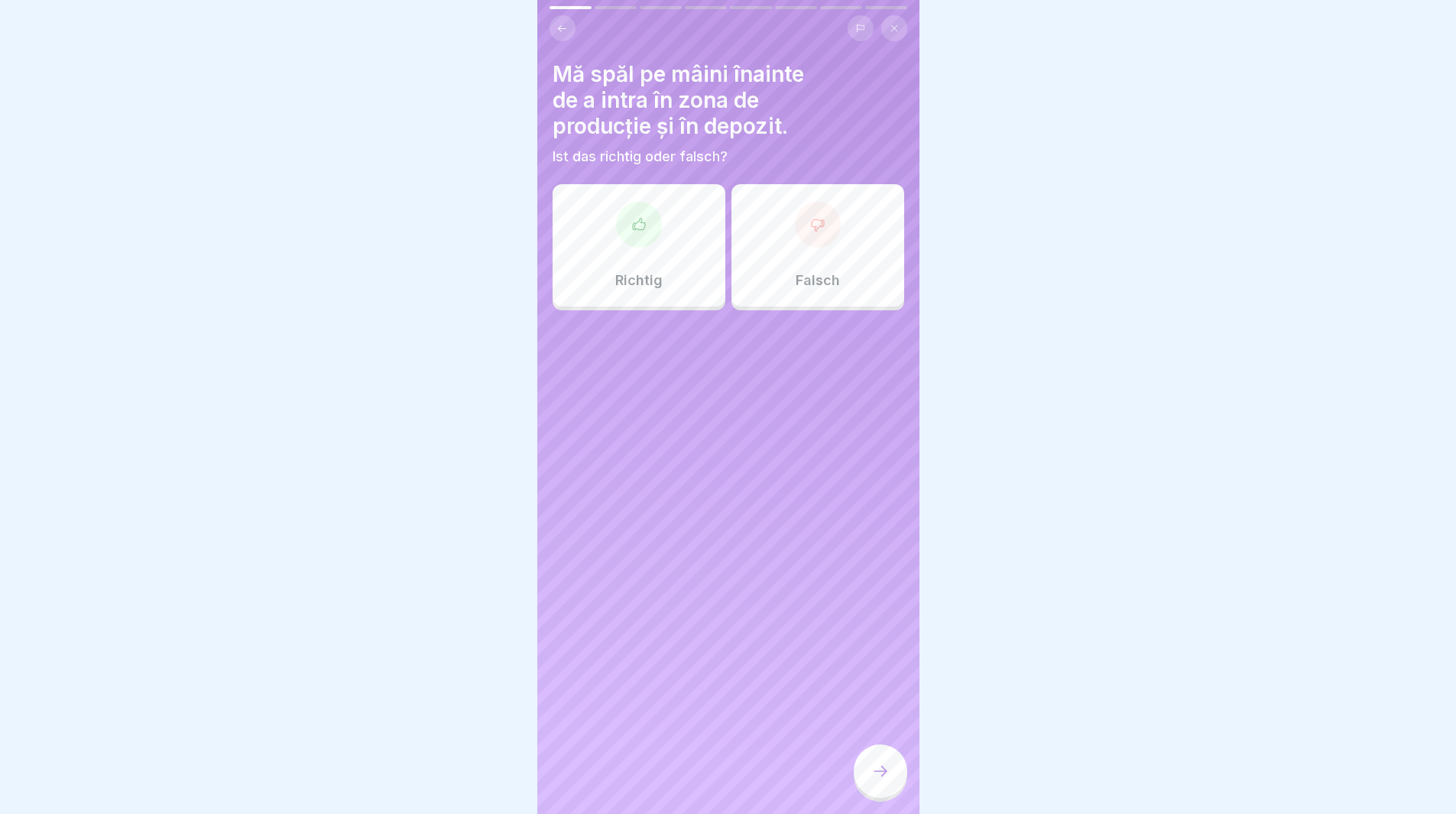
click at [573, 271] on div "Richtig" at bounding box center [638, 245] width 173 height 122
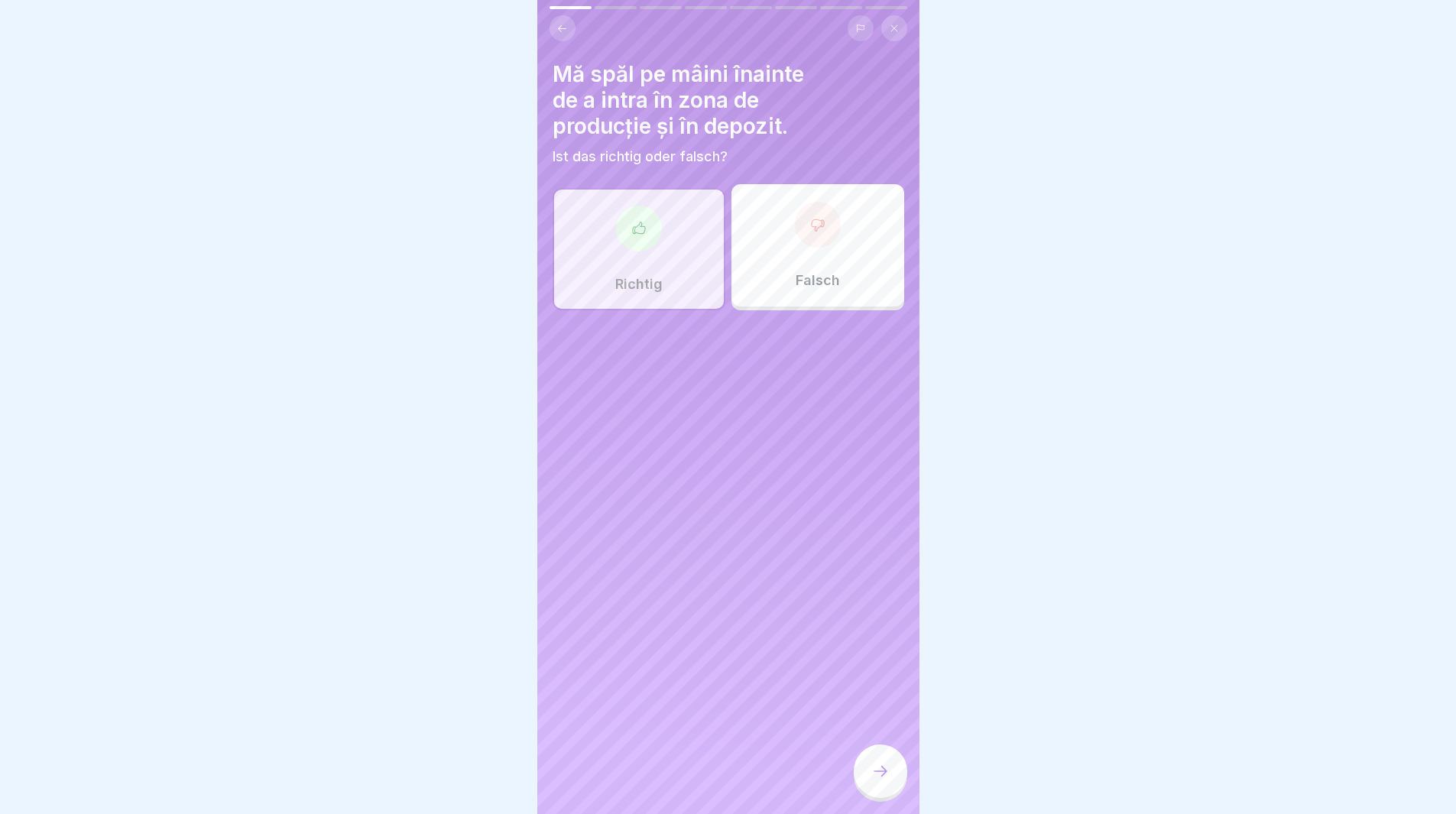
click at [877, 780] on icon at bounding box center [881, 771] width 18 height 18
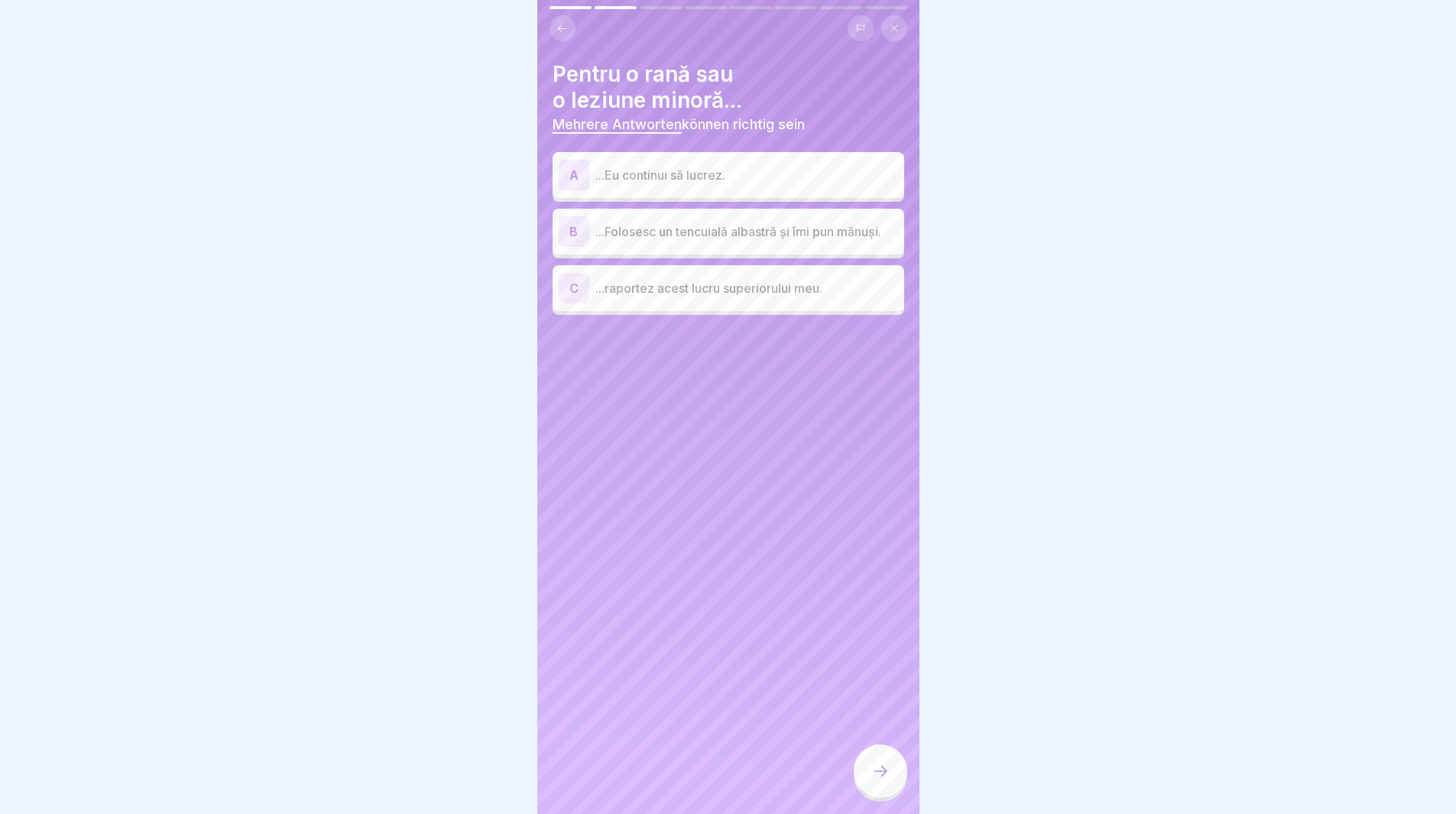
click at [567, 233] on div "B" at bounding box center [574, 232] width 31 height 31
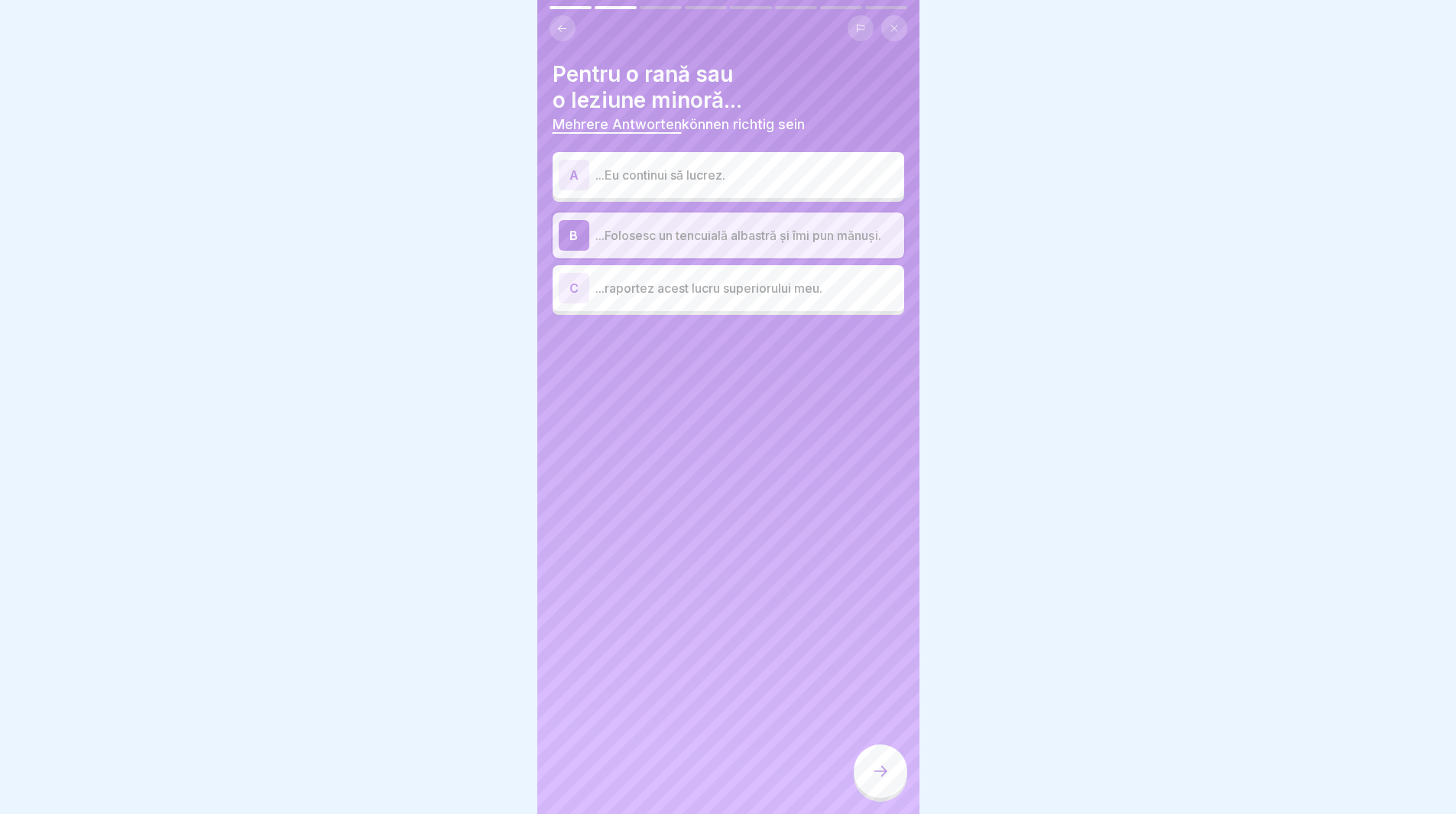
click at [882, 780] on icon at bounding box center [881, 771] width 18 height 18
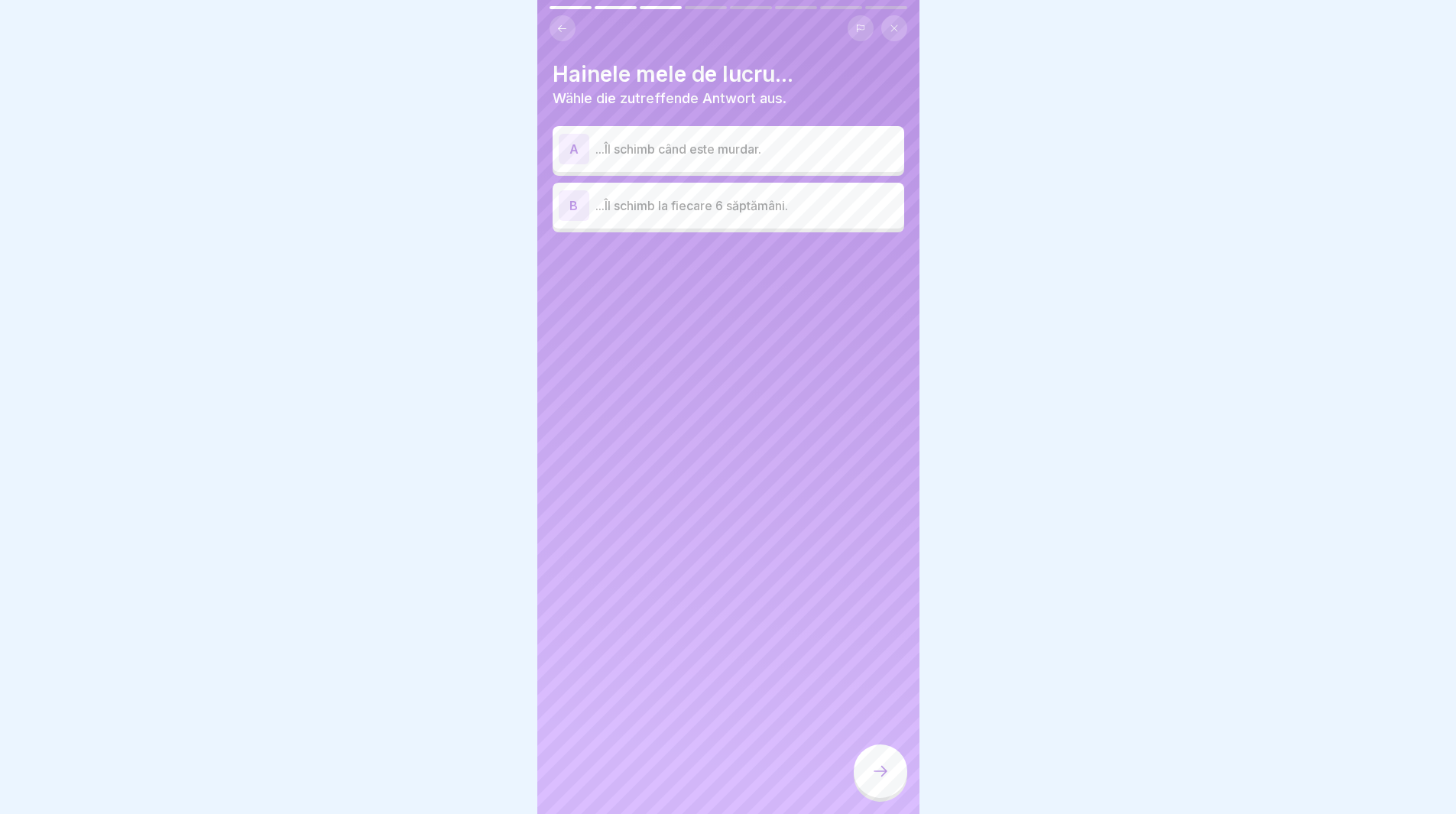
click at [671, 154] on p "...Îl schimb când este murdar." at bounding box center [746, 149] width 303 height 18
click at [870, 779] on div at bounding box center [881, 771] width 54 height 54
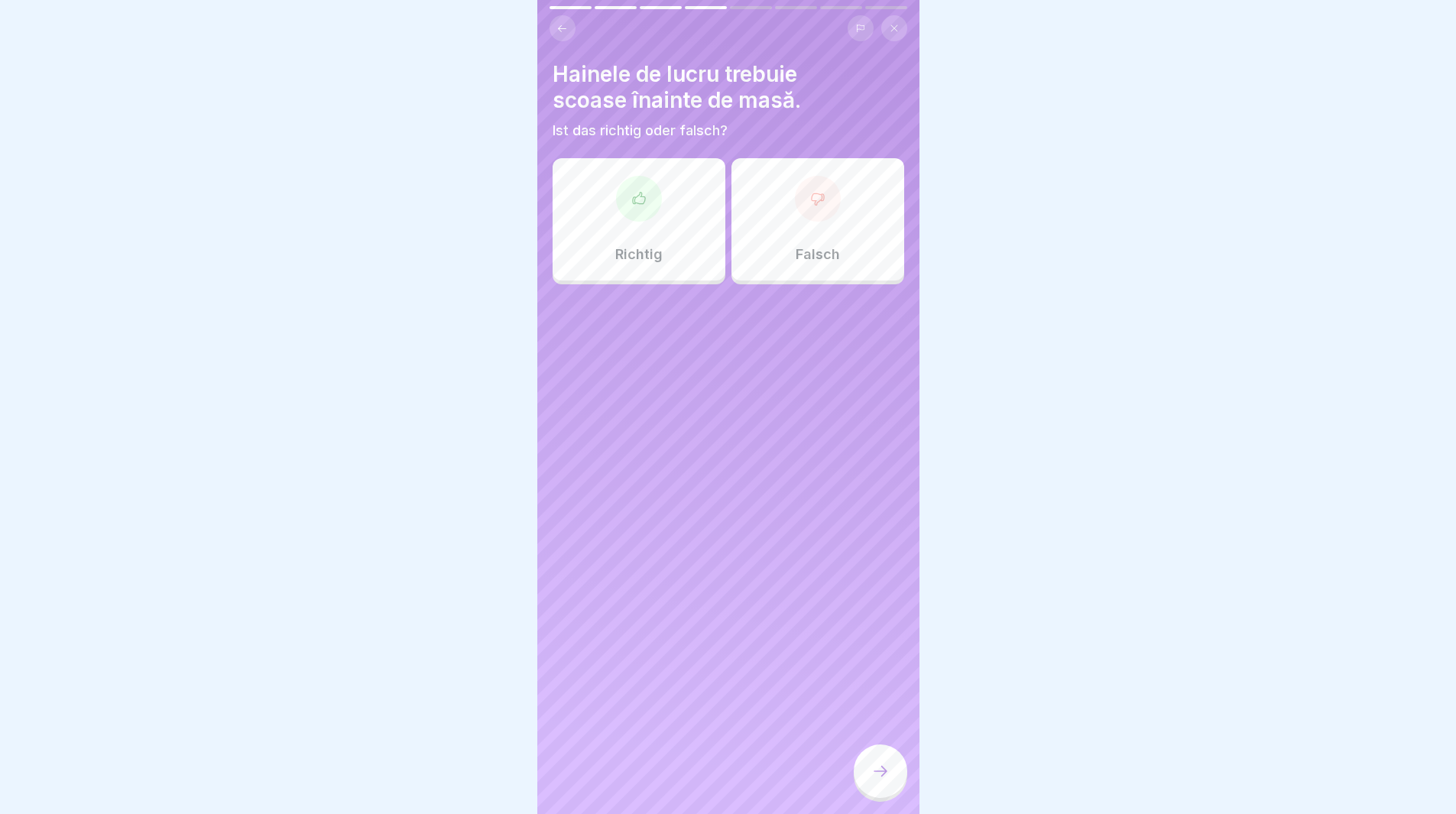
click at [582, 242] on div "Richtig" at bounding box center [638, 219] width 173 height 122
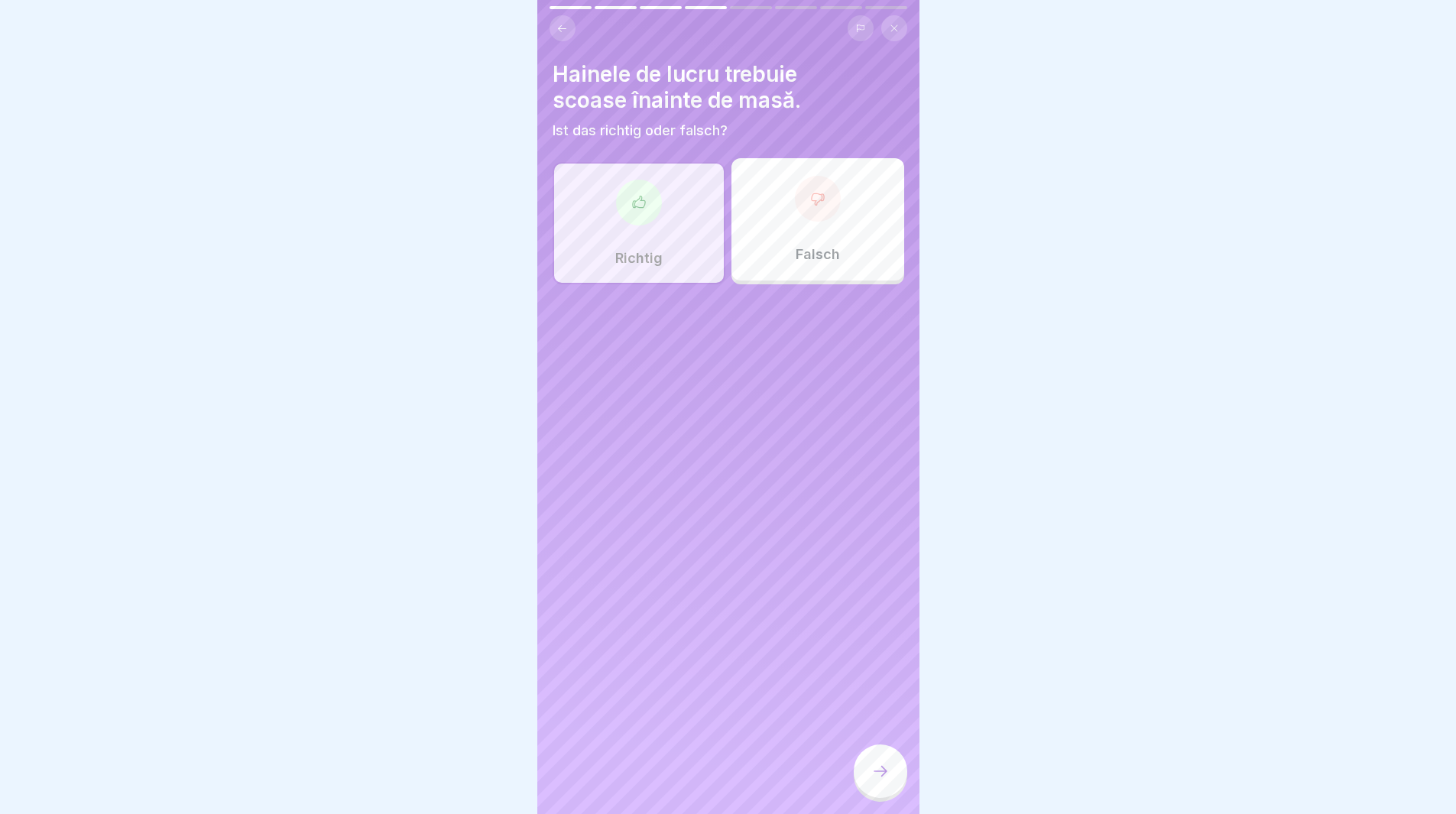
click at [898, 778] on div at bounding box center [881, 771] width 54 height 54
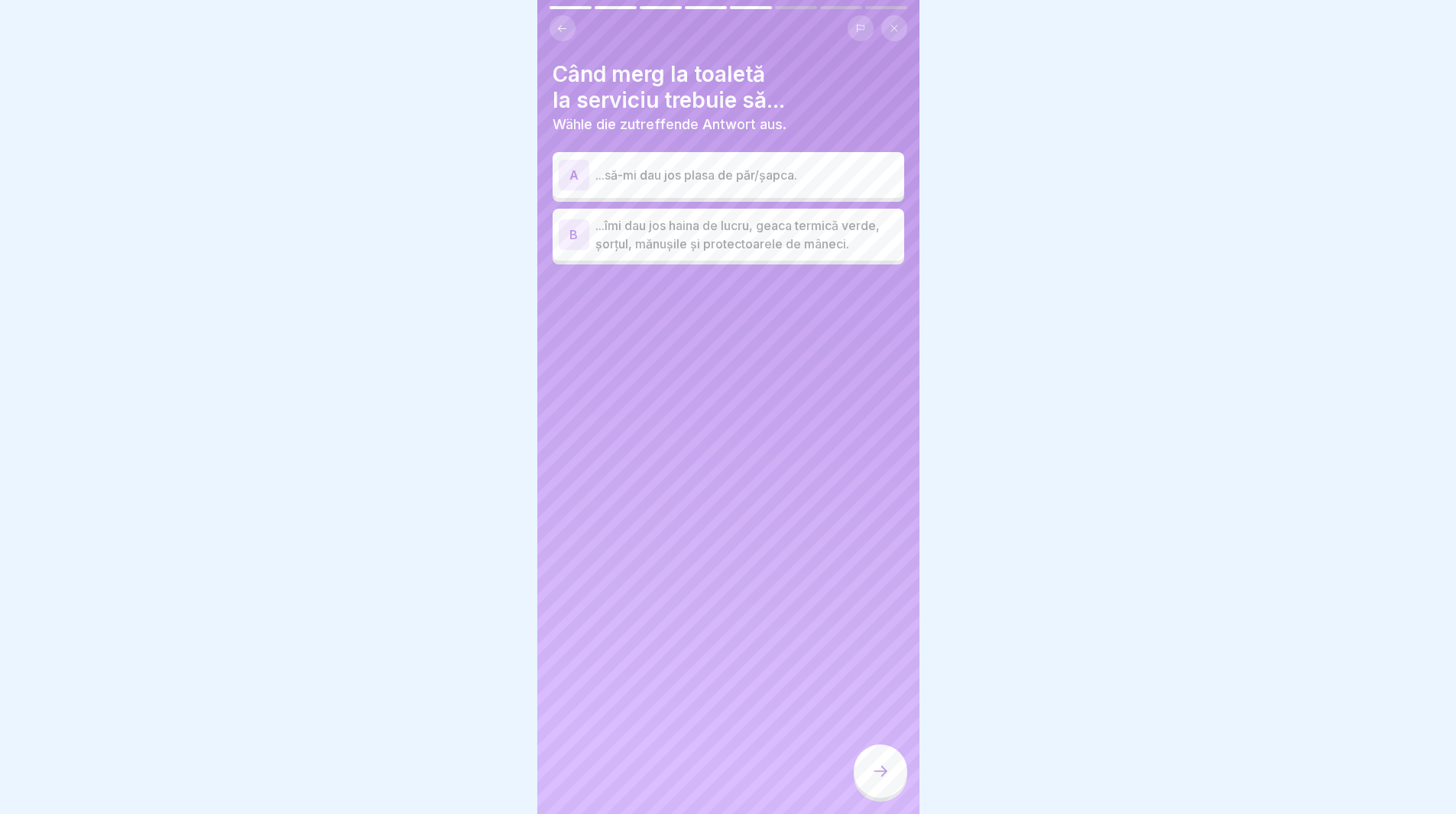
click at [623, 241] on p "...îmi dau jos haina de lucru, geaca termică verde, șorțul, mănușile și protect…" at bounding box center [746, 235] width 303 height 37
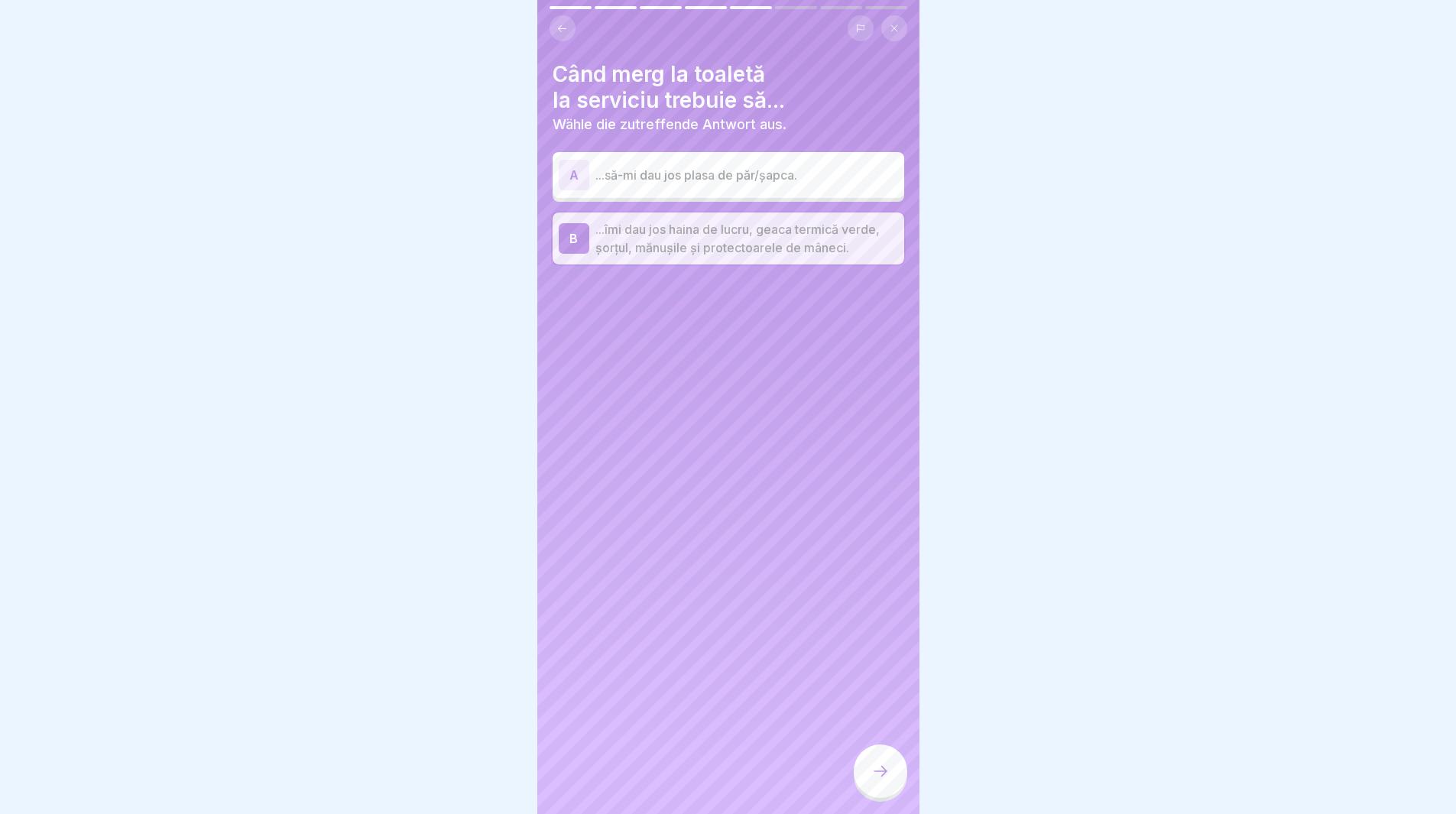
click at [885, 795] on div at bounding box center [881, 771] width 54 height 54
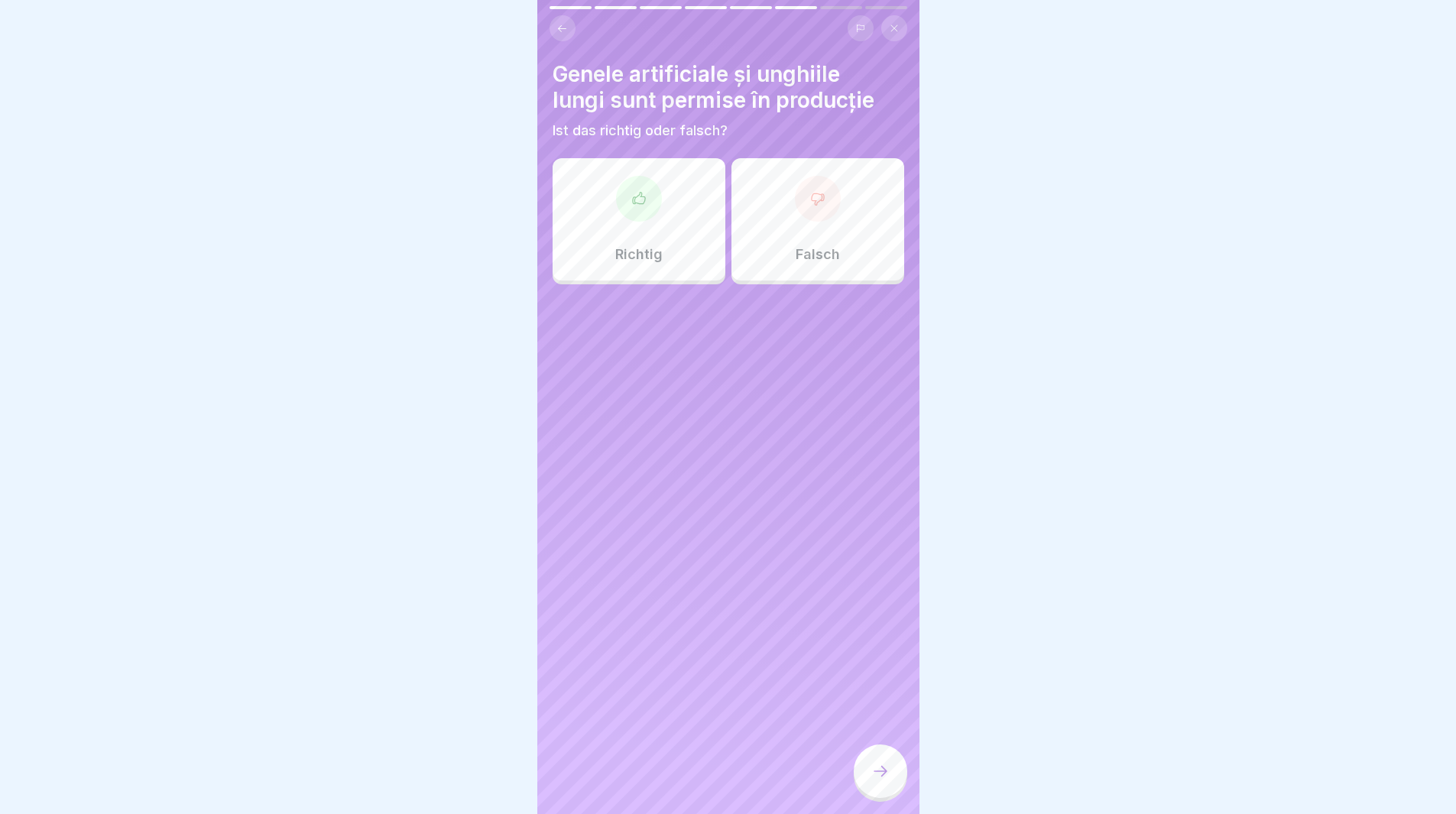
click at [832, 231] on div "Falsch" at bounding box center [817, 219] width 173 height 122
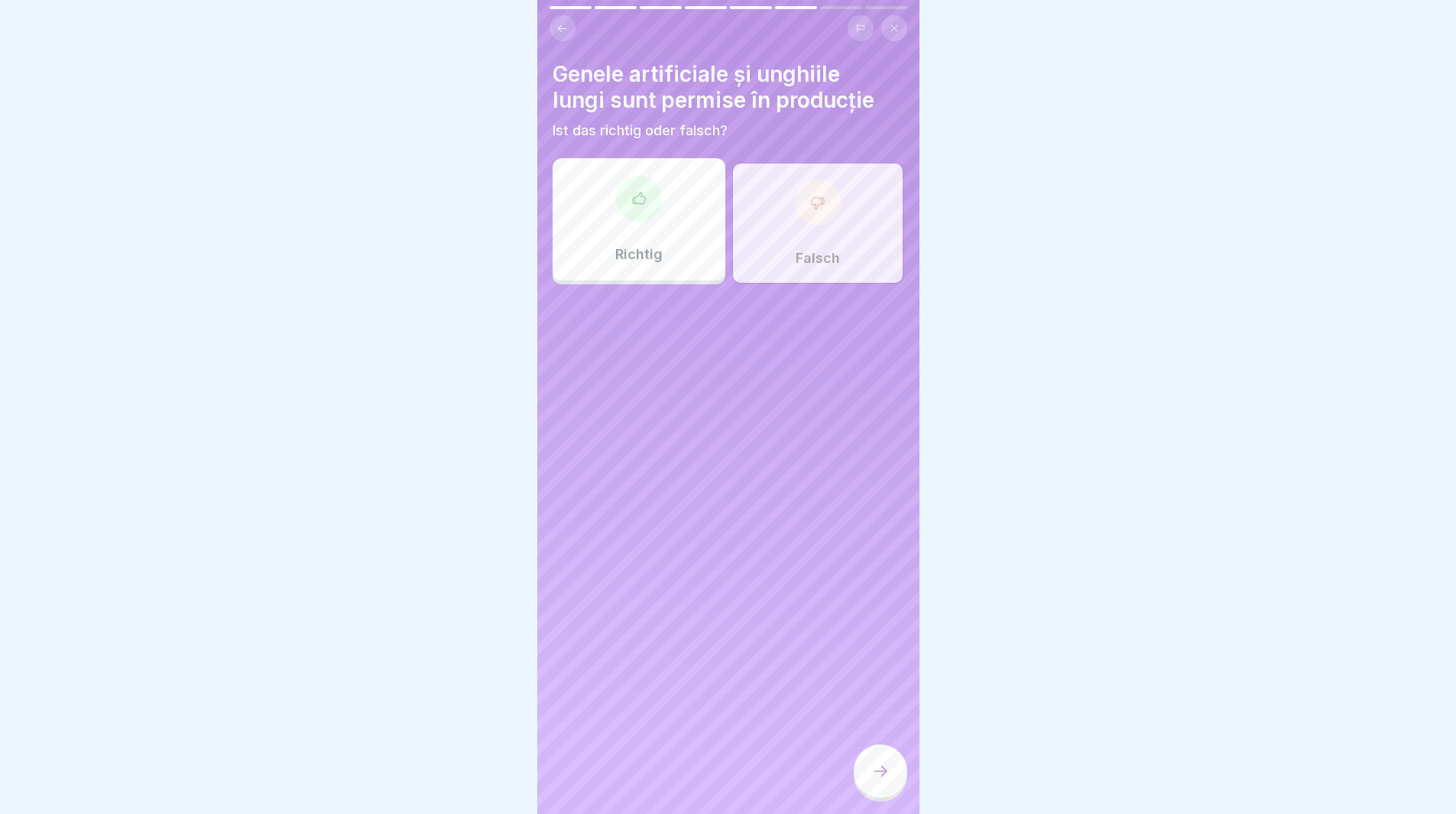
click at [890, 771] on div at bounding box center [881, 771] width 54 height 54
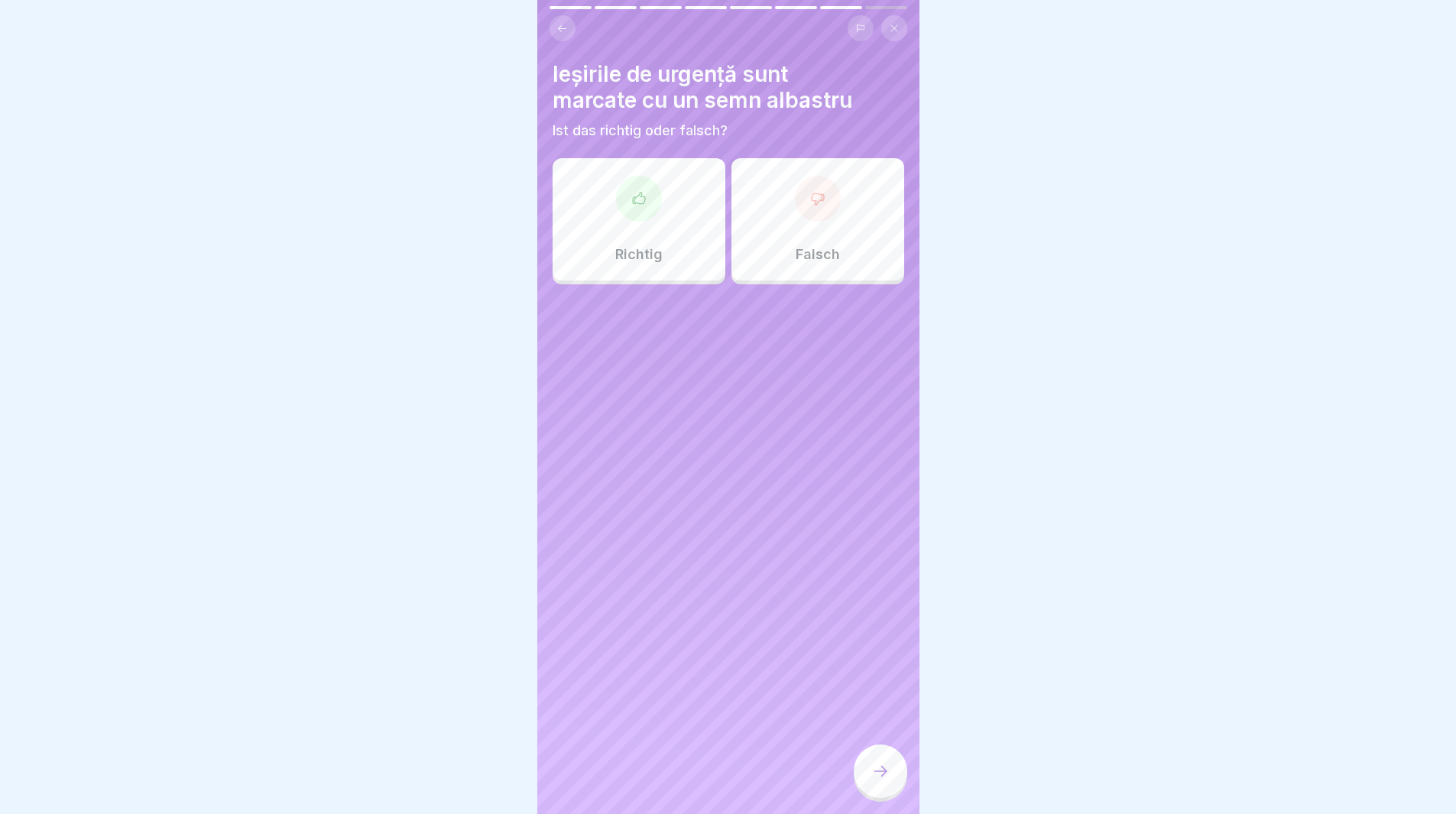
click at [805, 210] on div at bounding box center [818, 199] width 46 height 46
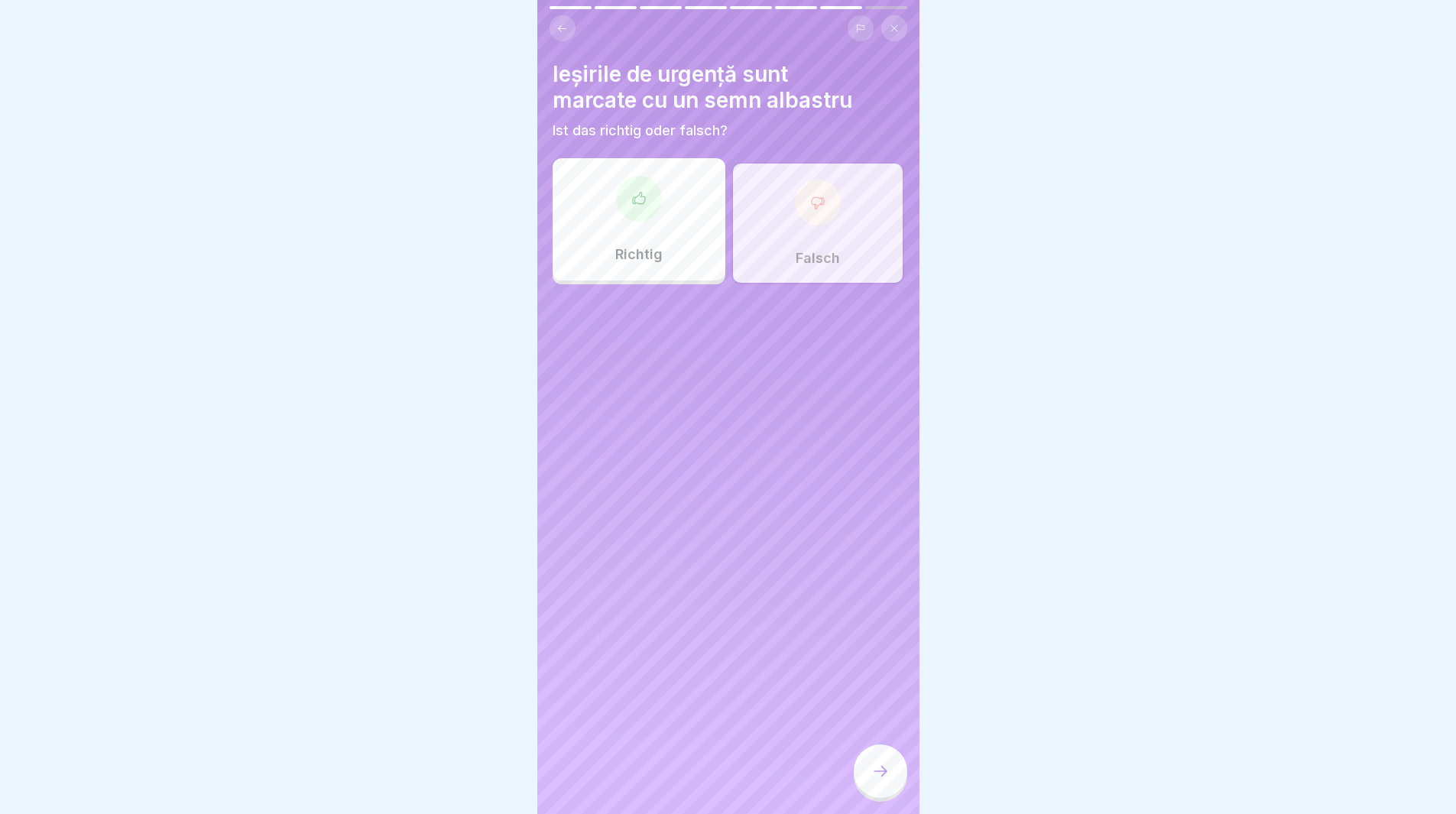
click at [886, 776] on icon at bounding box center [881, 771] width 18 height 18
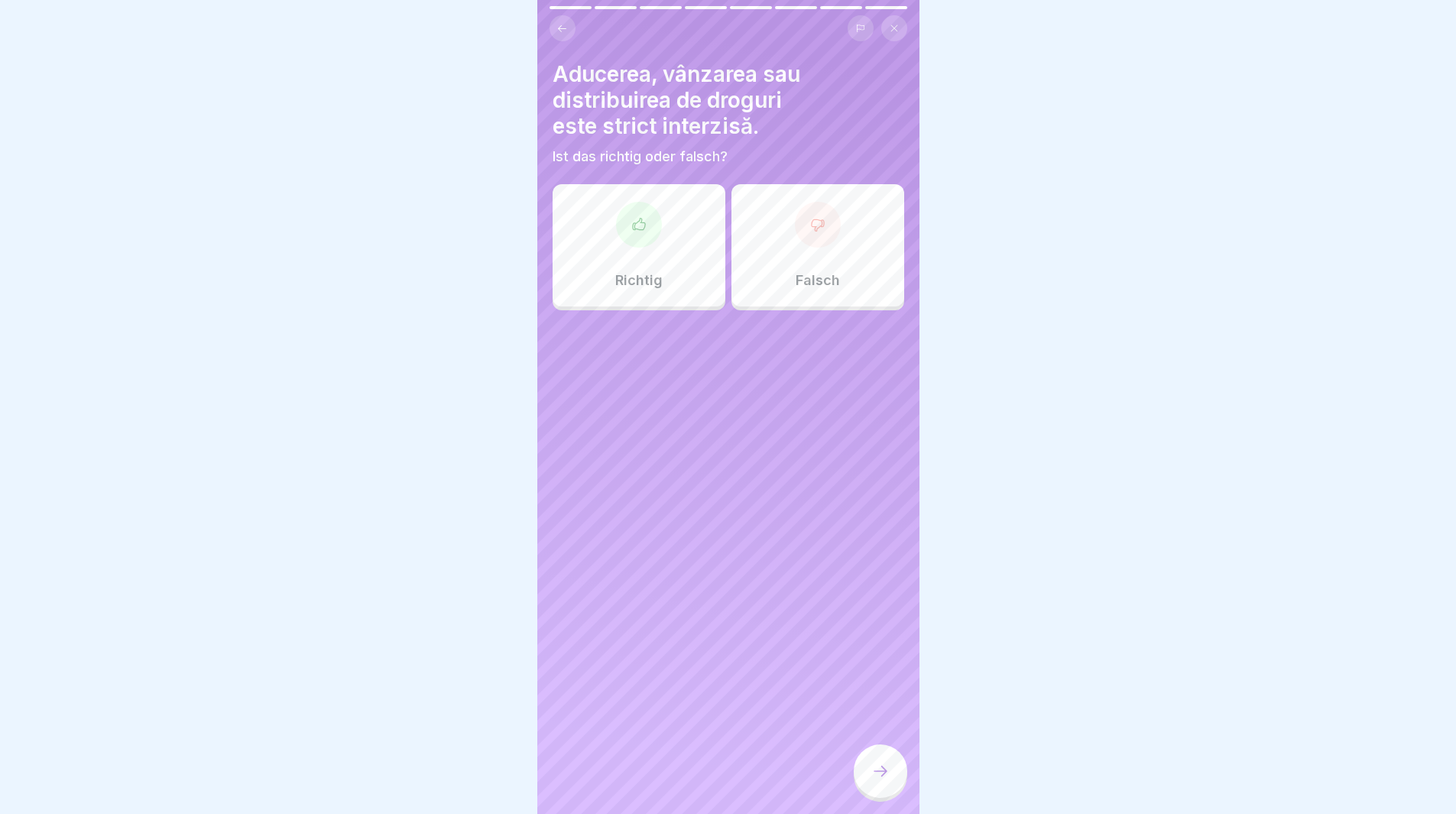
click at [589, 258] on div "Richtig" at bounding box center [638, 245] width 173 height 122
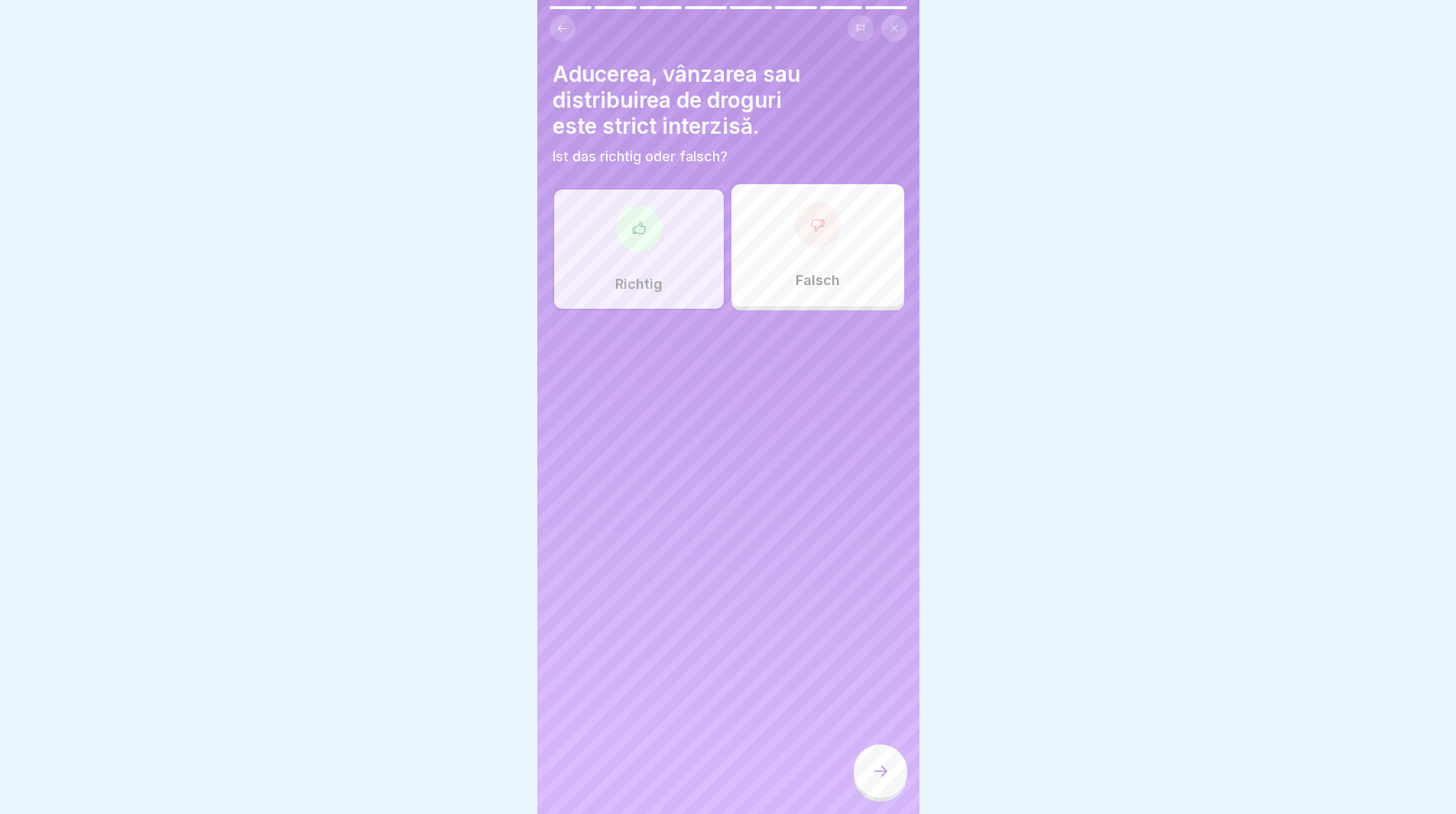
click at [882, 780] on icon at bounding box center [881, 771] width 18 height 18
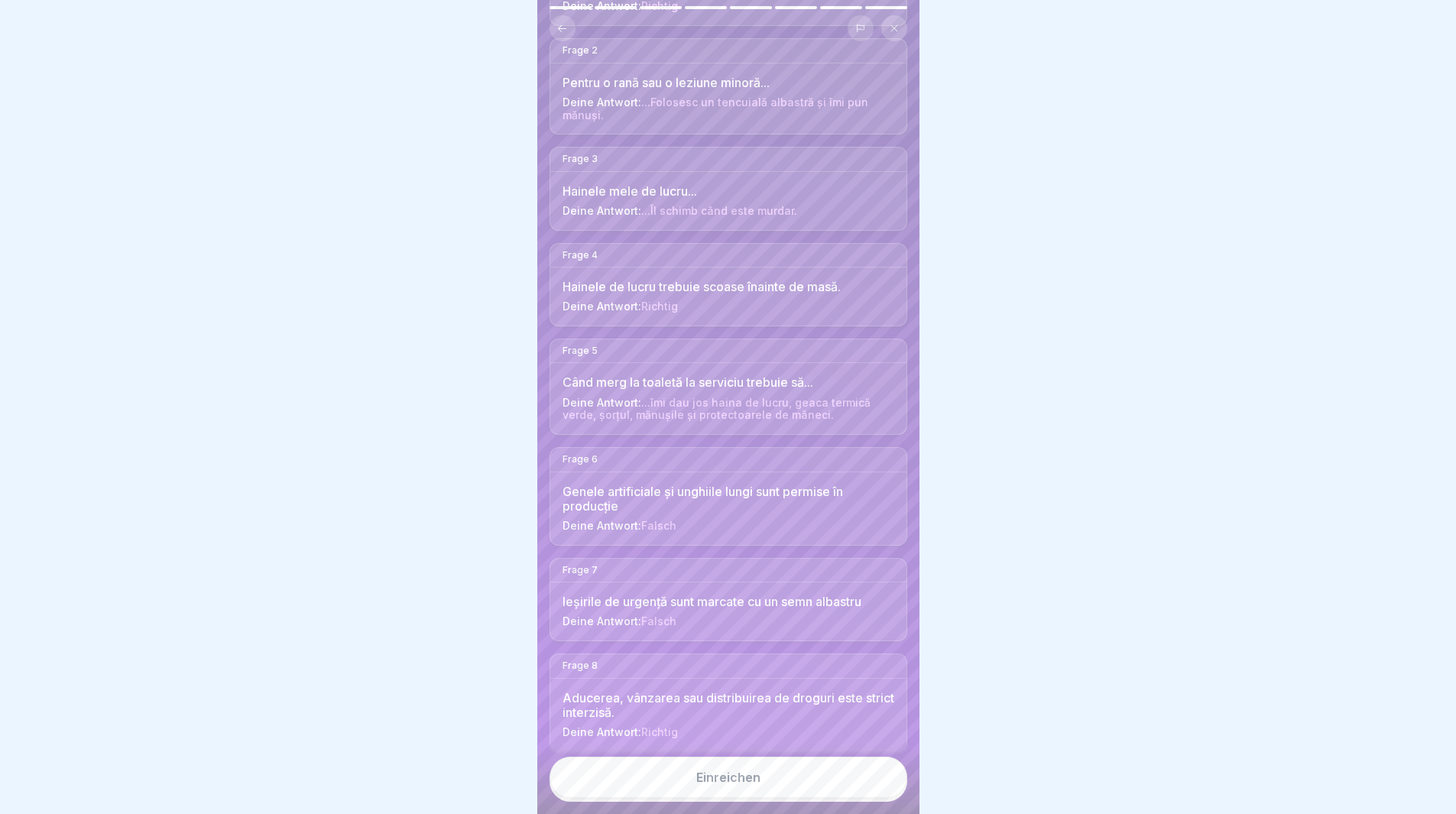
scroll to position [12, 0]
click at [799, 783] on button "Einreichen" at bounding box center [728, 777] width 357 height 41
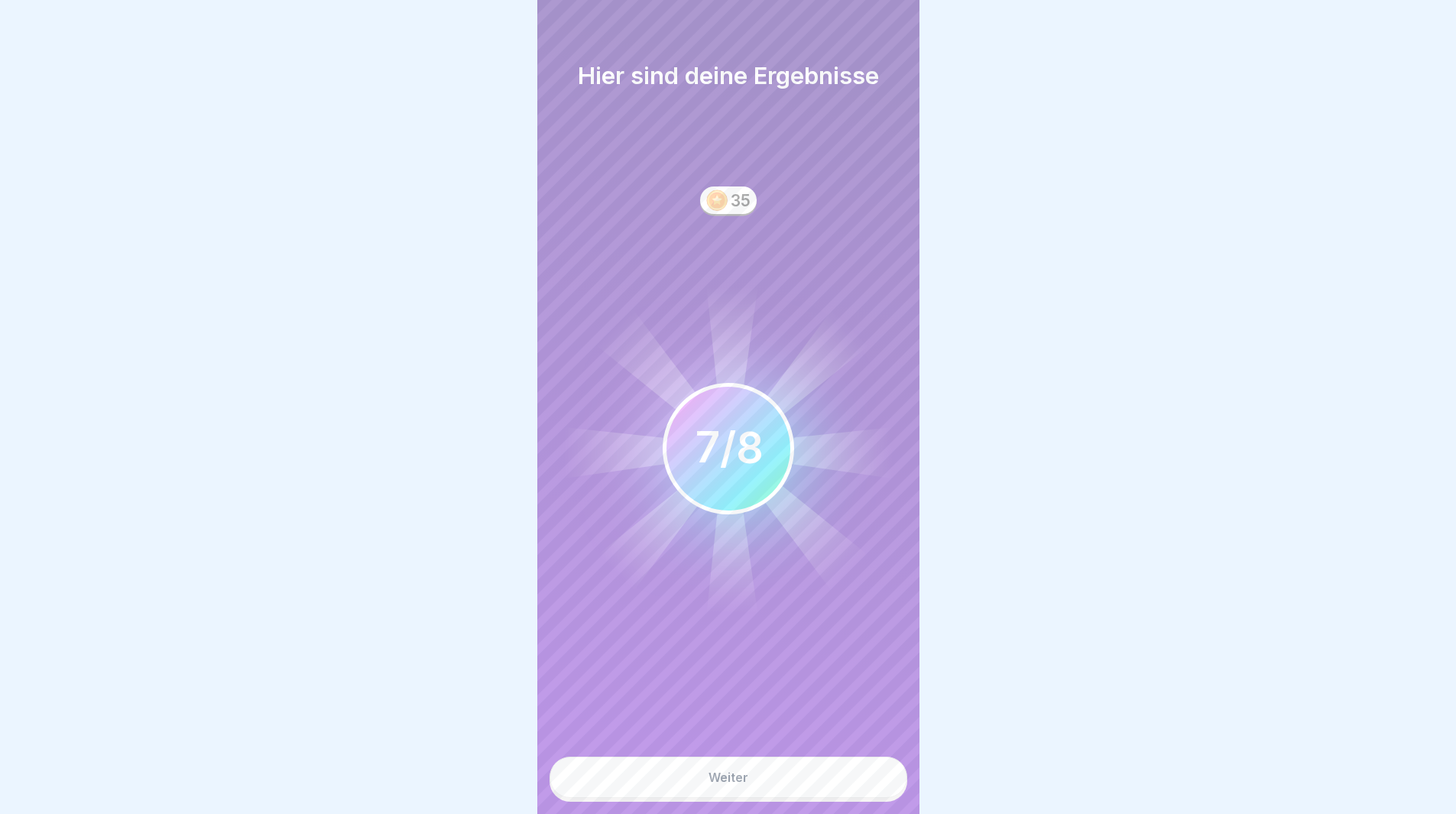
click at [783, 775] on button "Weiter" at bounding box center [728, 777] width 357 height 41
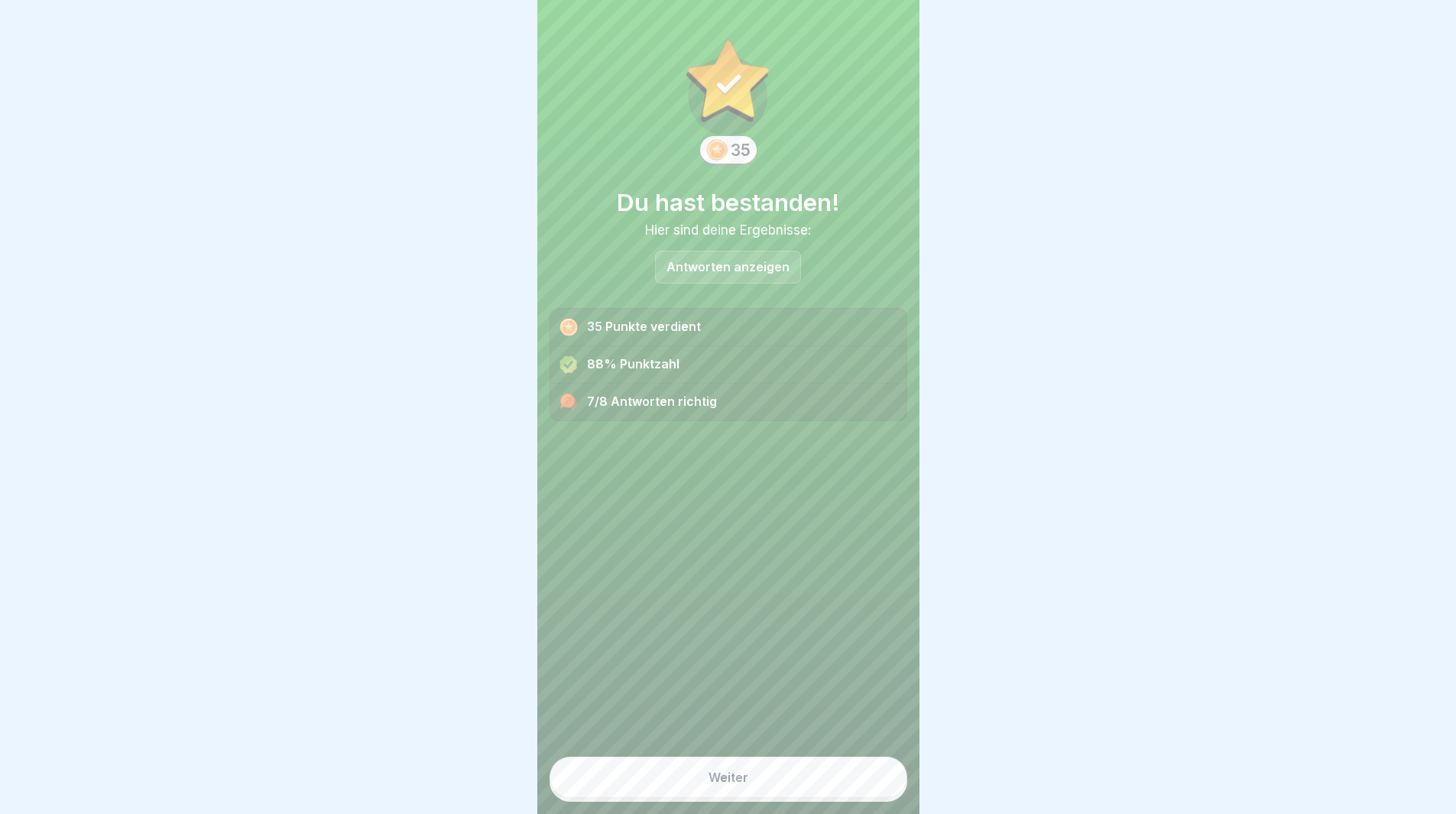
click at [791, 776] on button "Weiter" at bounding box center [728, 777] width 357 height 41
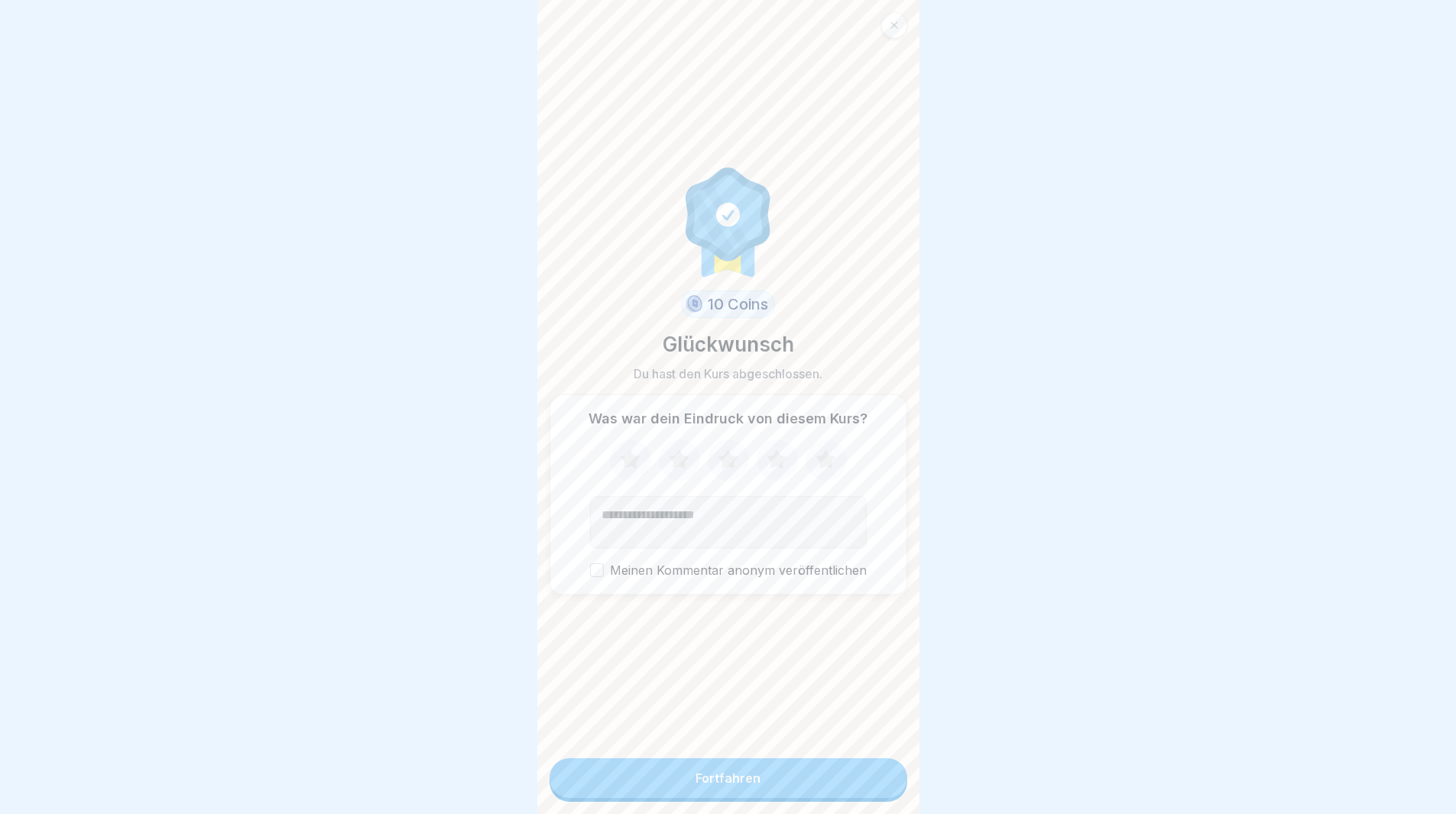
click at [800, 781] on button "Fortfahren" at bounding box center [728, 778] width 357 height 40
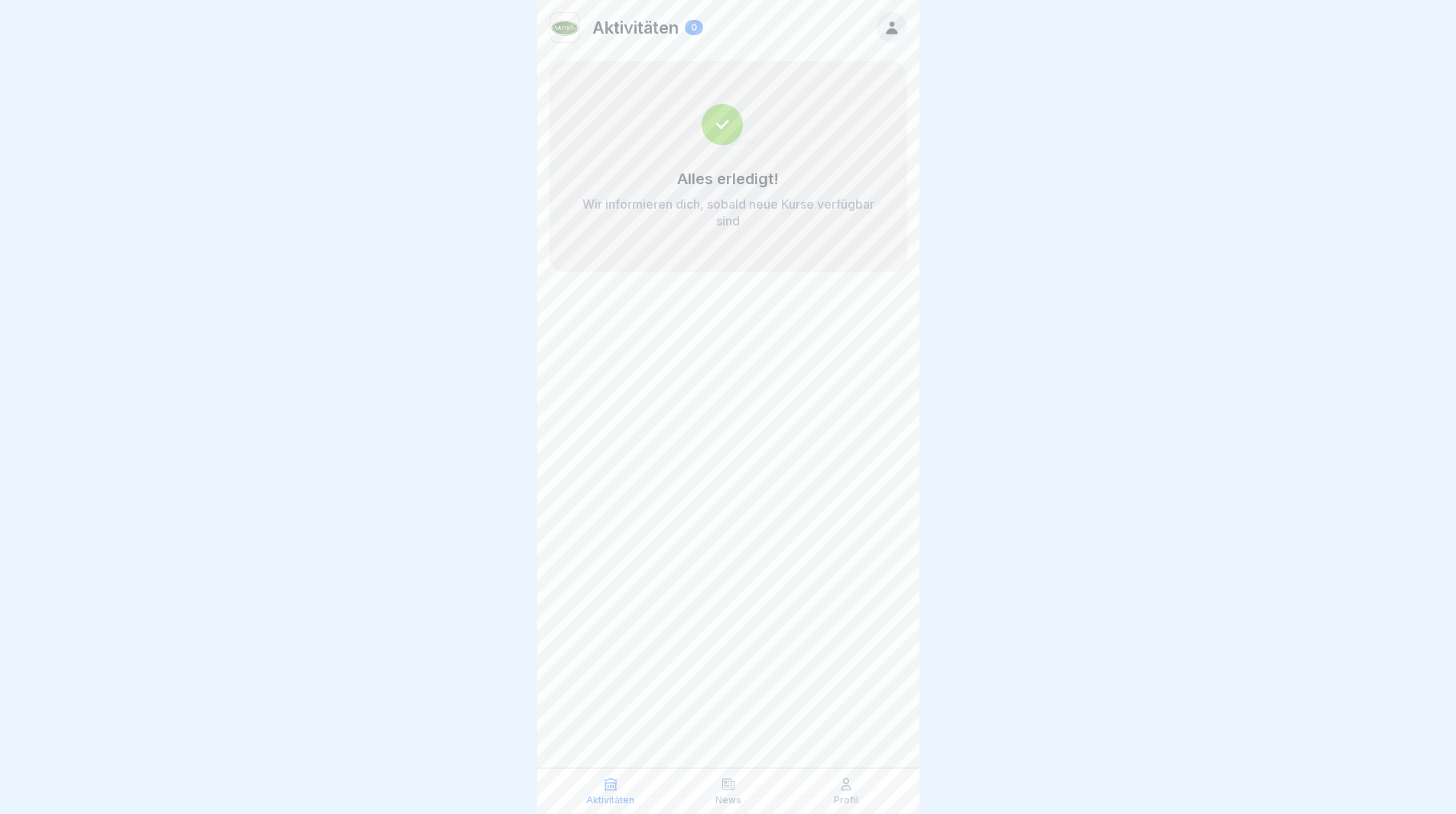
click at [1162, 490] on div at bounding box center [728, 407] width 1456 height 814
click at [1140, 507] on div at bounding box center [728, 407] width 1456 height 814
click at [848, 796] on p "Profil" at bounding box center [846, 800] width 25 height 11
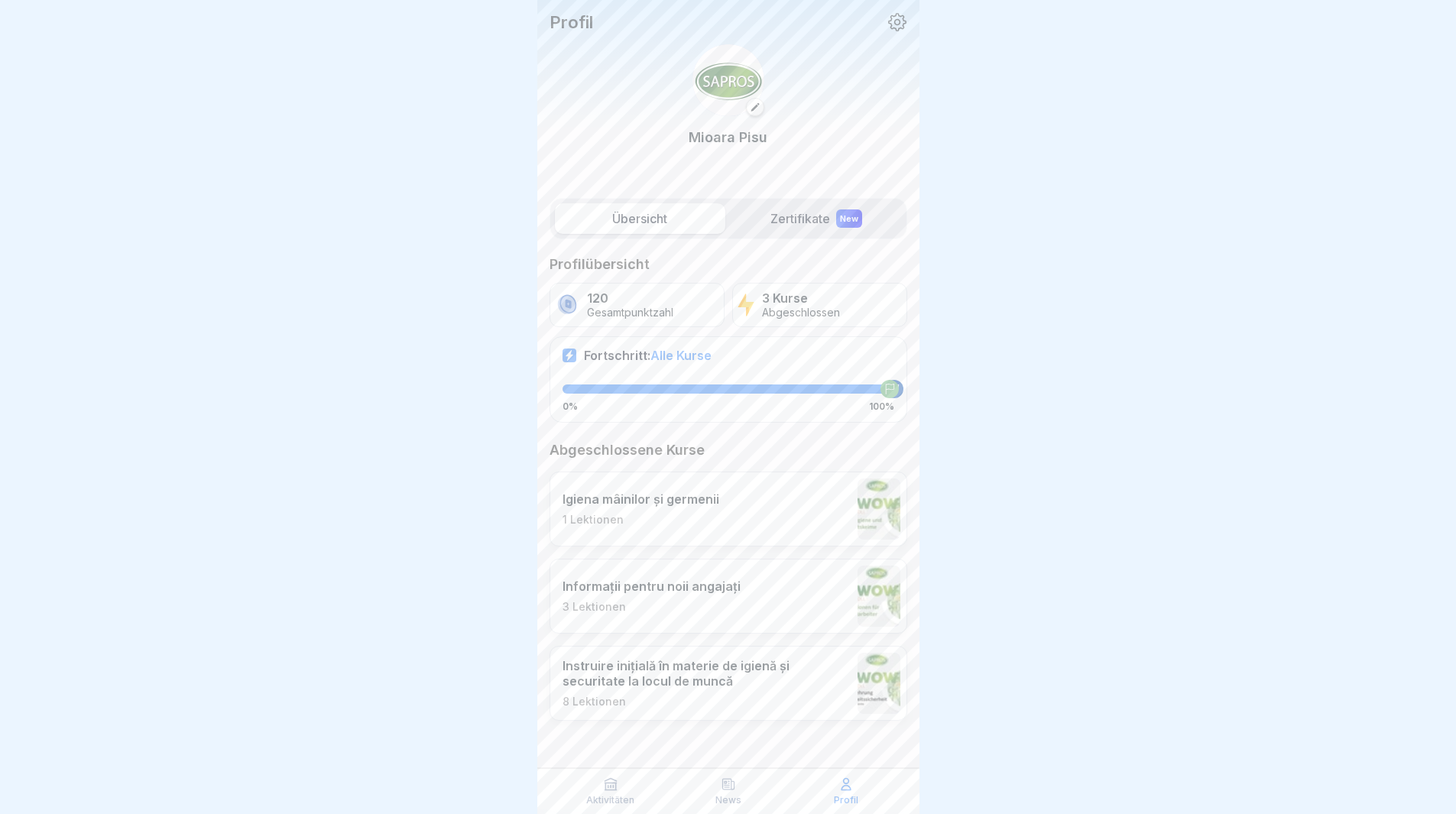
click at [819, 222] on label "Zertifikate New" at bounding box center [816, 219] width 170 height 31
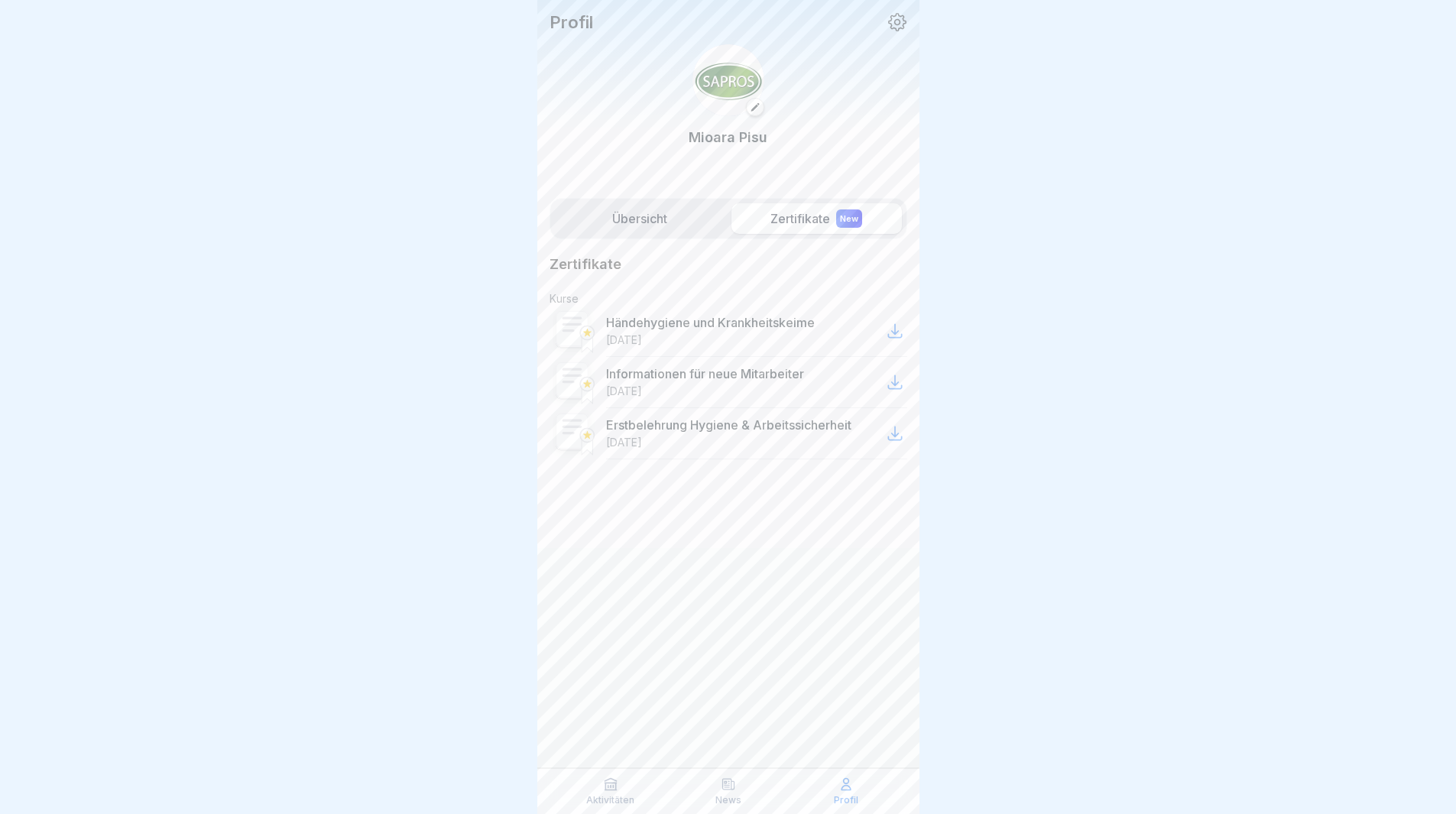
click at [673, 224] on label "Übersicht" at bounding box center [640, 219] width 170 height 31
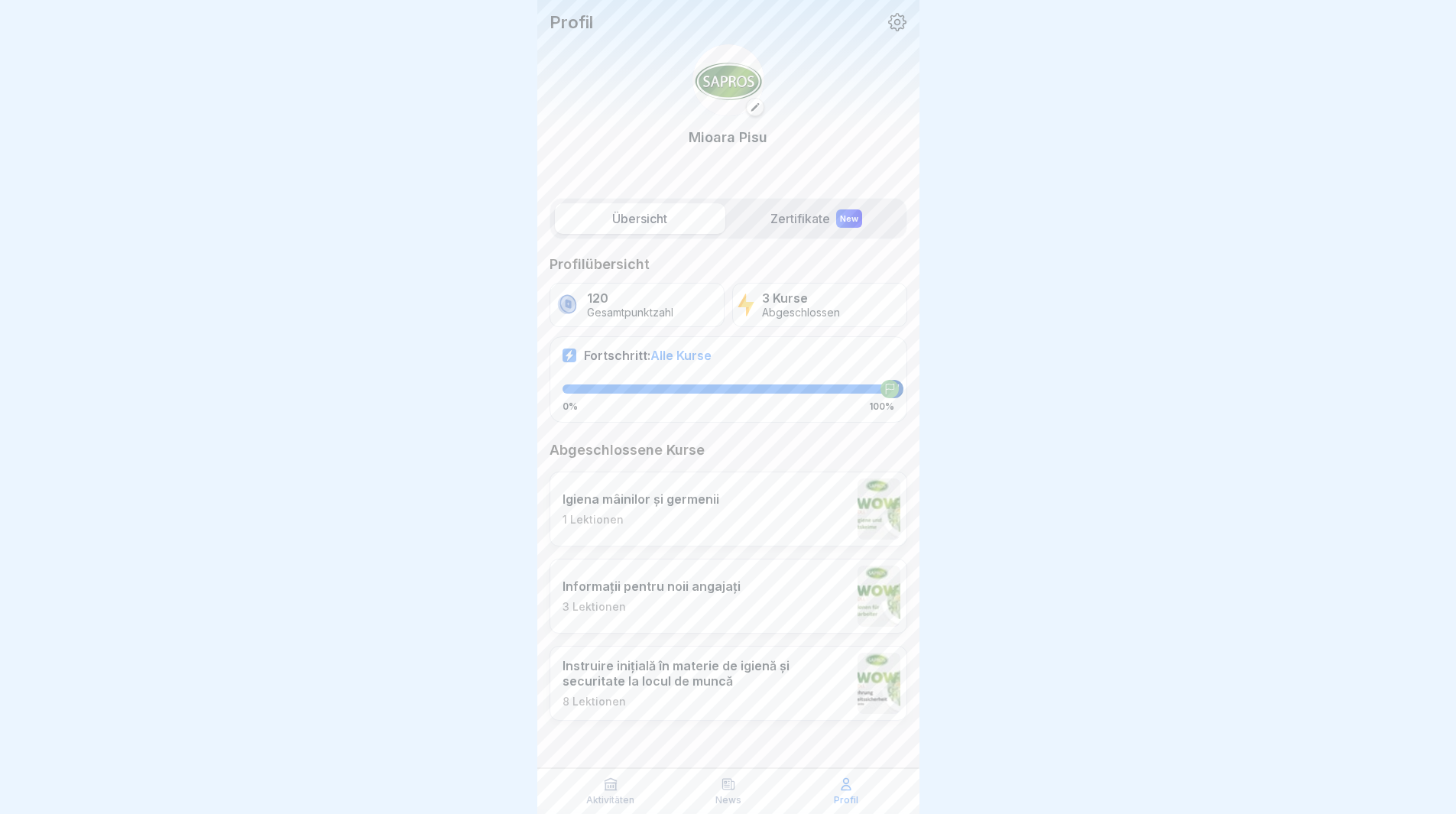
scroll to position [12, 0]
click at [819, 206] on label "Zertifikate New" at bounding box center [816, 219] width 170 height 31
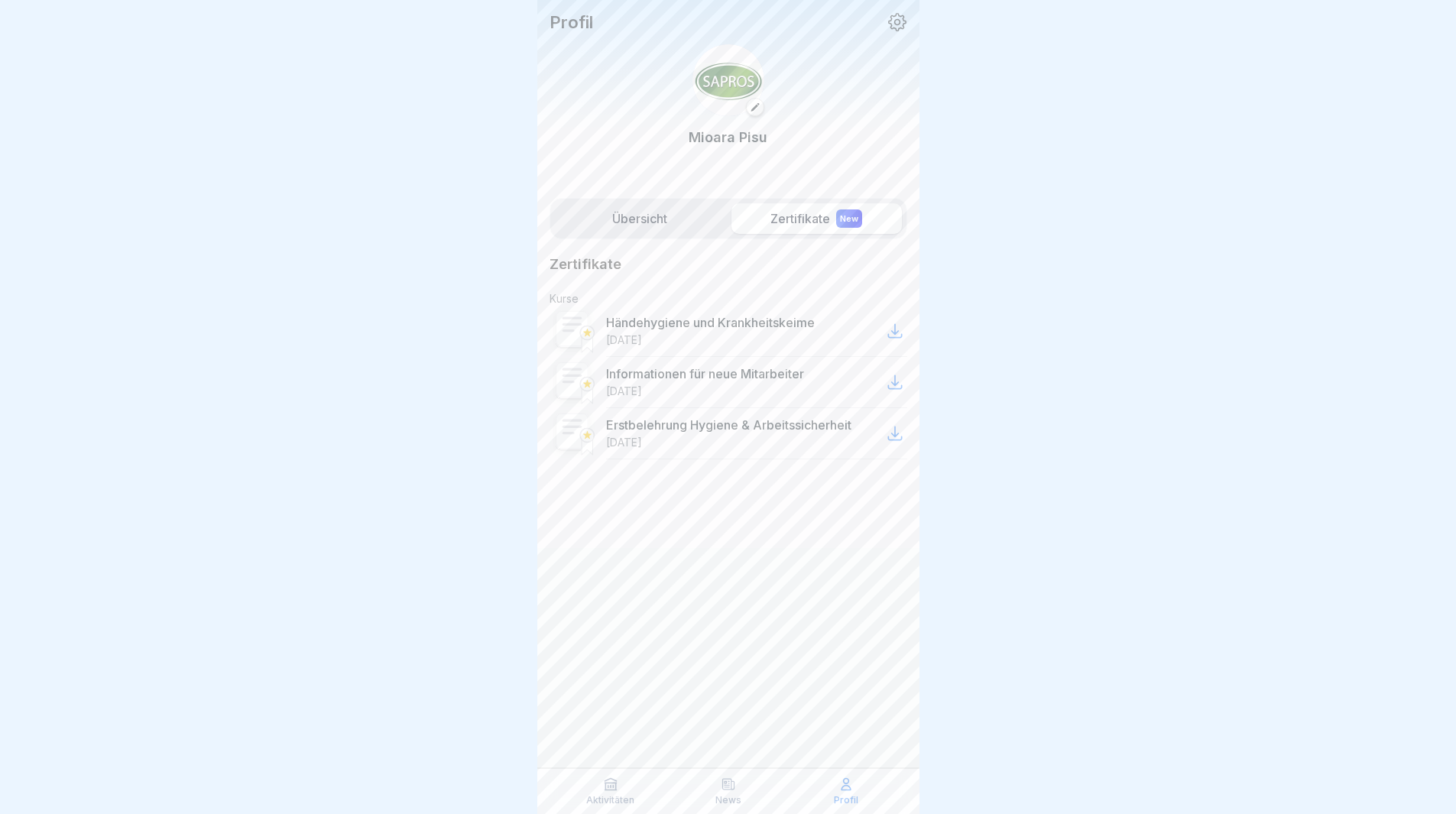
click at [651, 208] on label "Übersicht" at bounding box center [640, 219] width 170 height 31
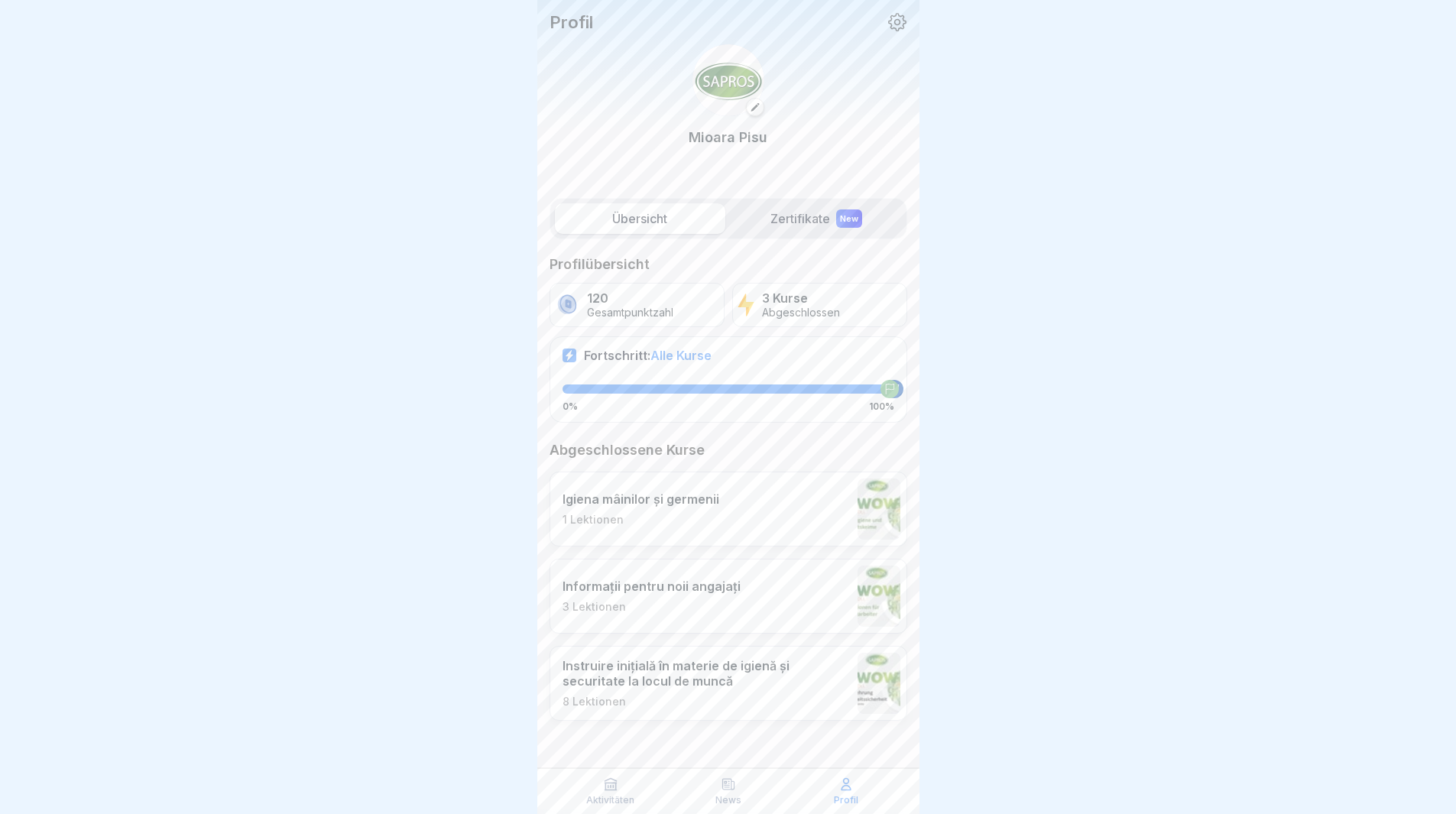
click at [1185, 276] on div at bounding box center [728, 407] width 1456 height 814
click at [618, 795] on p "Aktivitäten" at bounding box center [610, 800] width 48 height 11
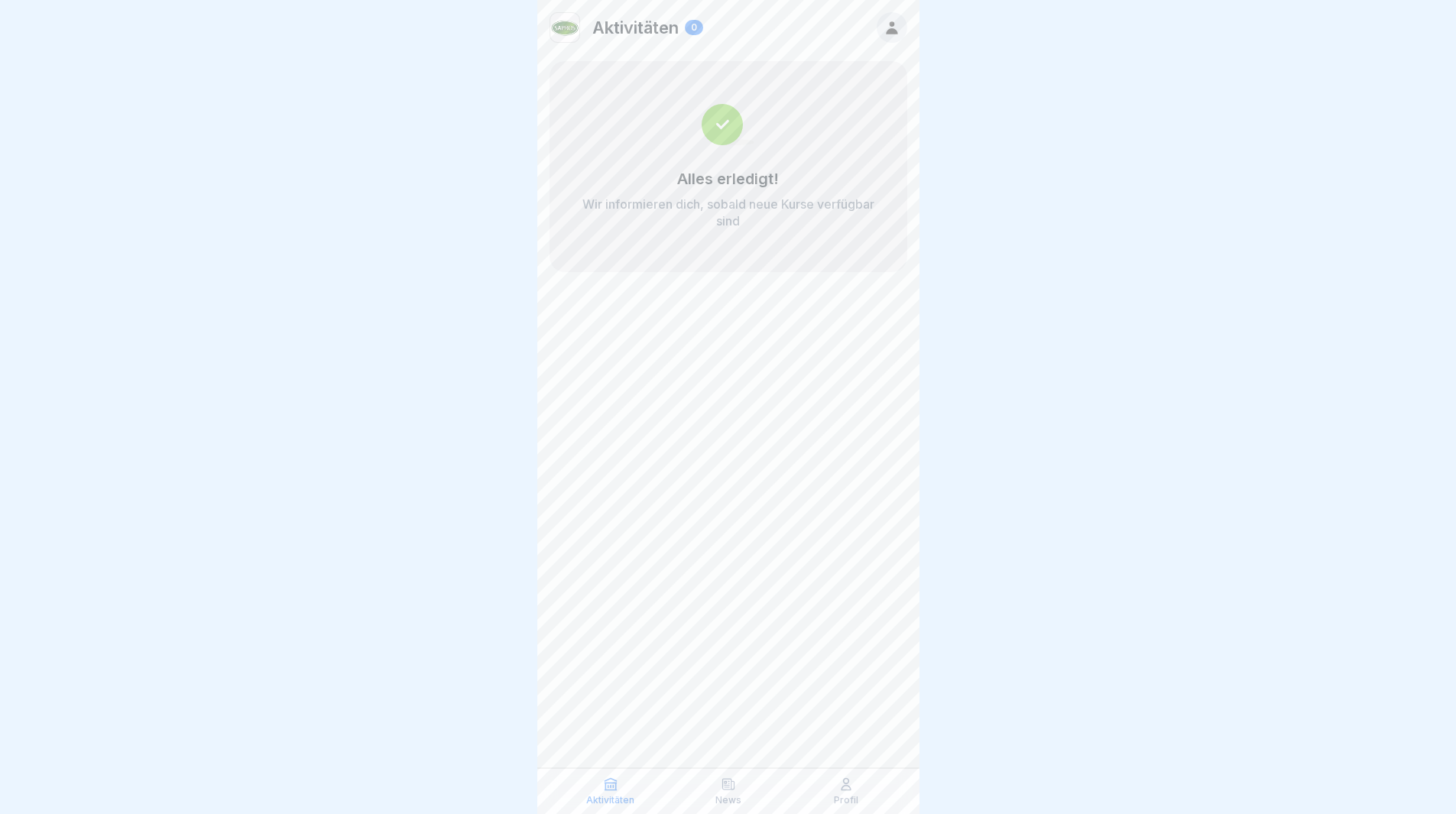
click at [1214, 810] on div at bounding box center [728, 407] width 1456 height 814
click at [888, 24] on icon at bounding box center [892, 28] width 17 height 17
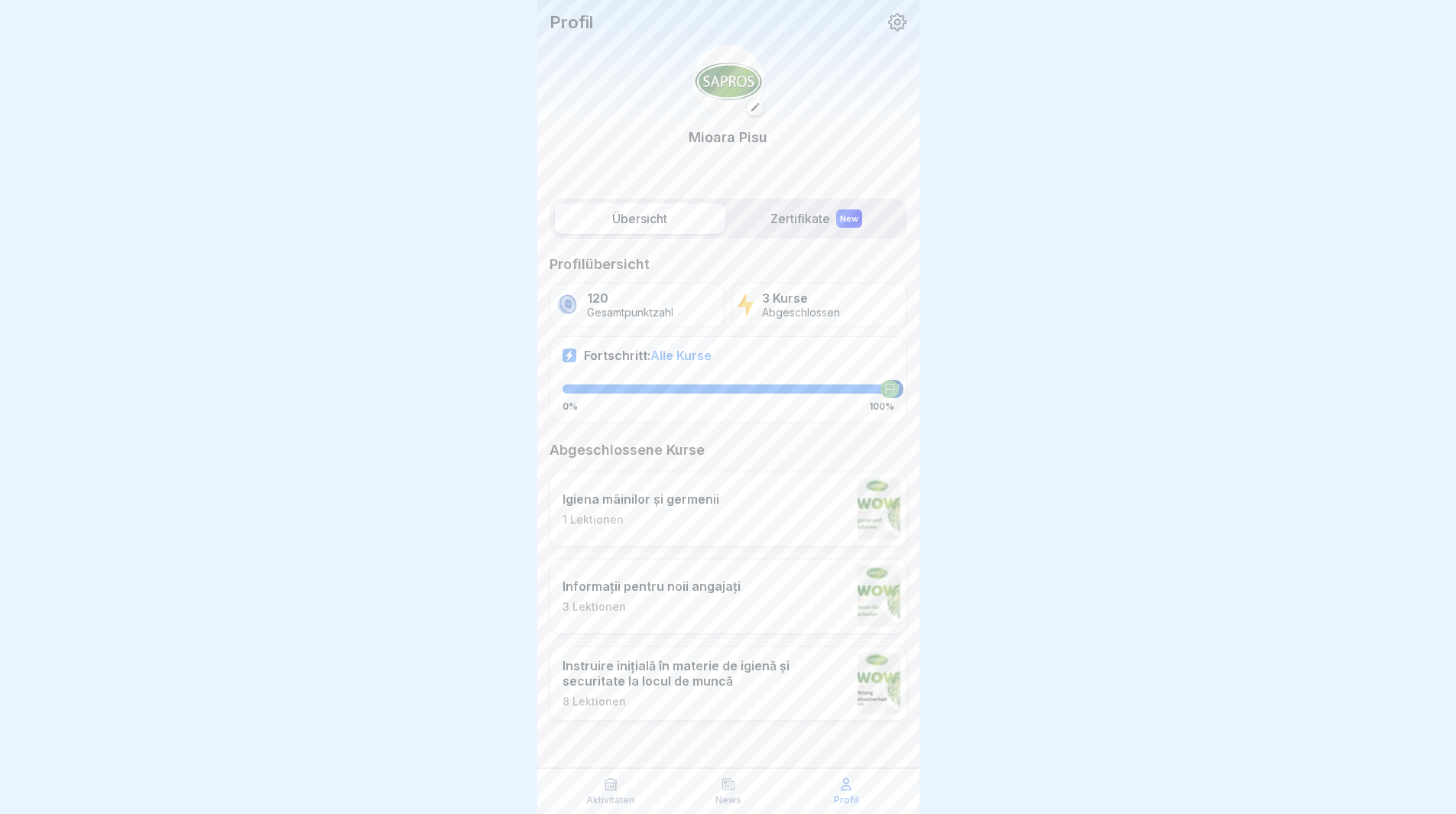
click at [888, 18] on icon at bounding box center [898, 22] width 20 height 20
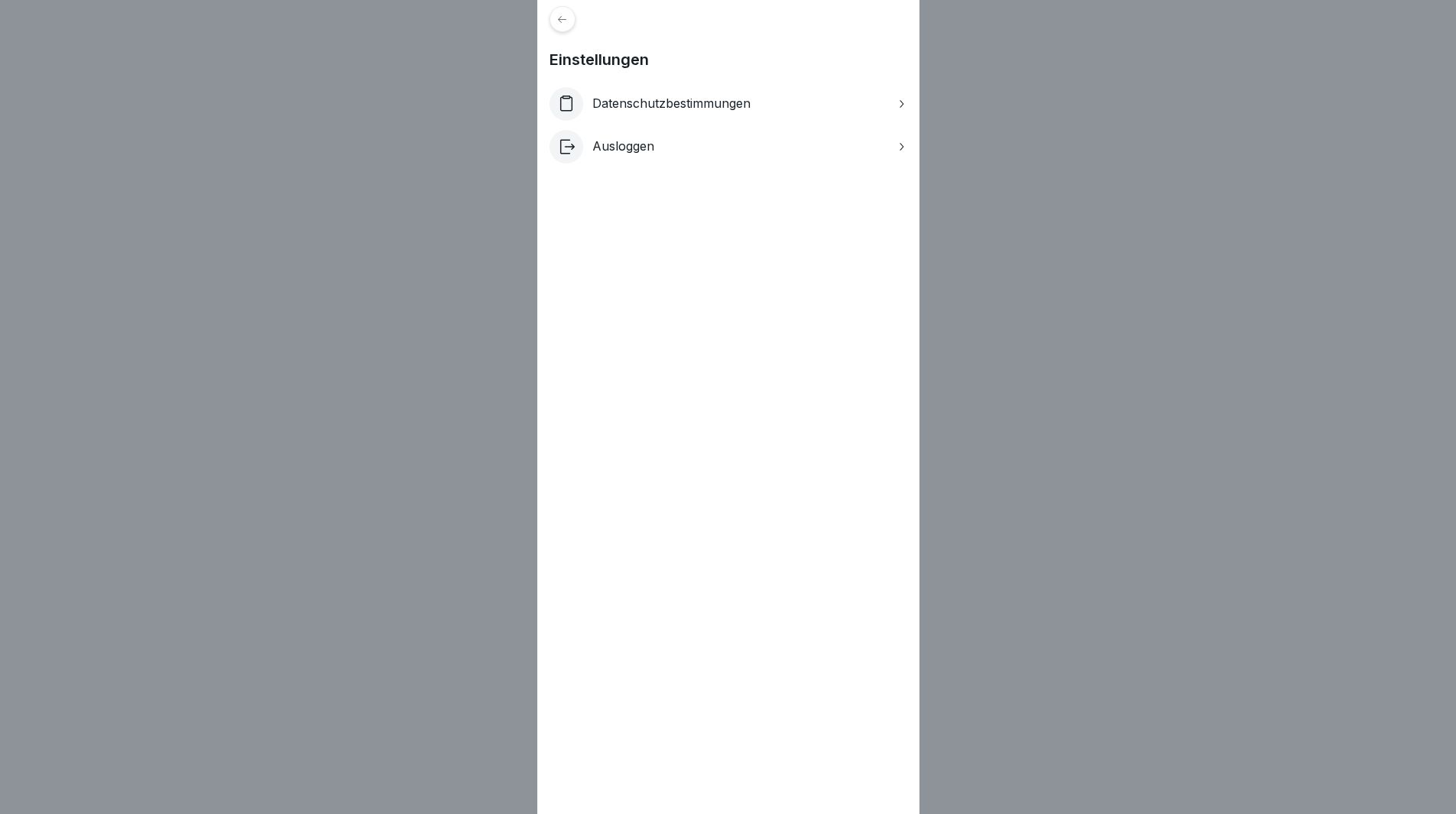
click at [1062, 156] on div "Einstellungen Datenschutzbestimmungen Ausloggen" at bounding box center [728, 407] width 1456 height 814
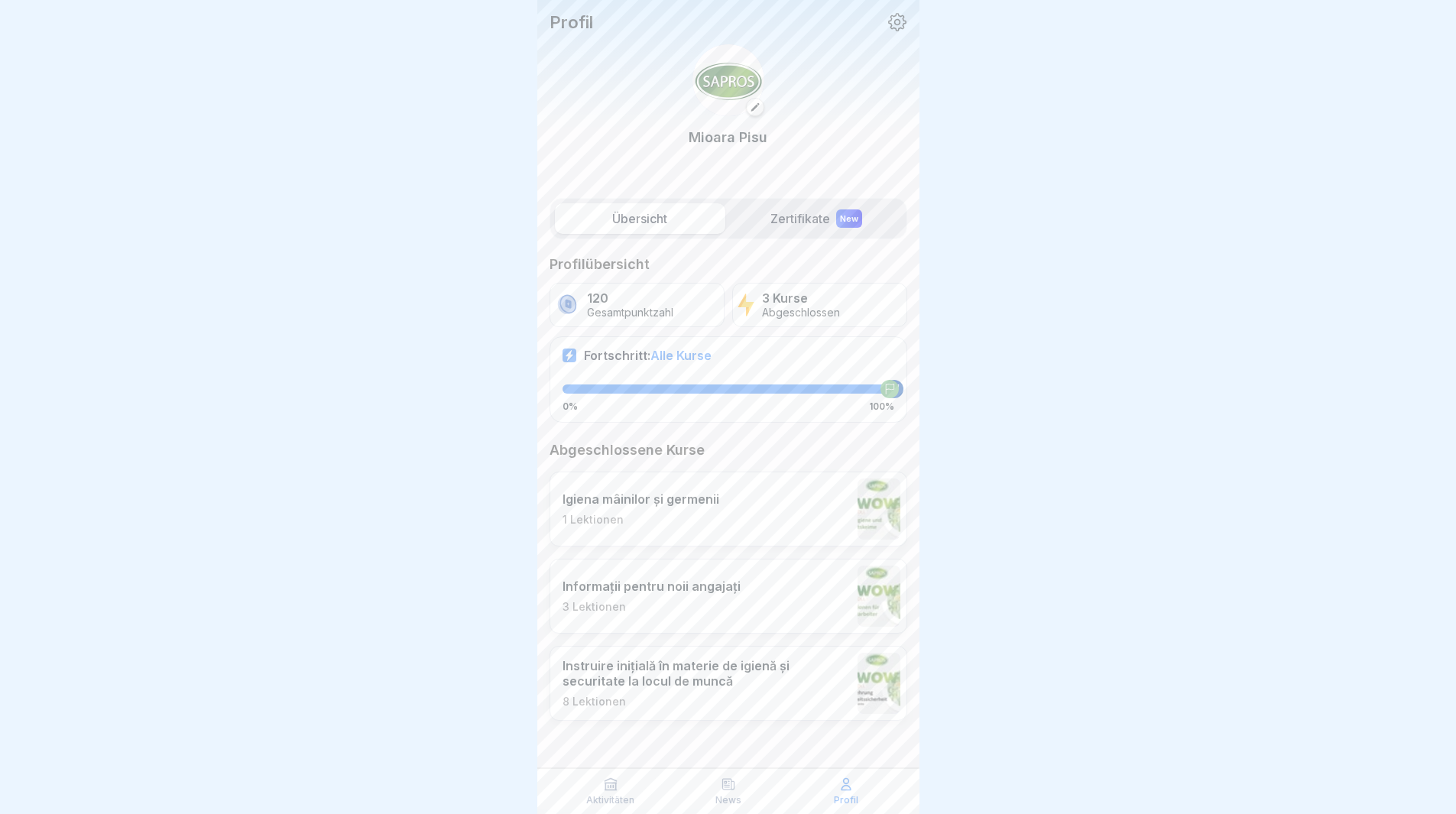
click at [891, 20] on icon at bounding box center [898, 22] width 18 height 18
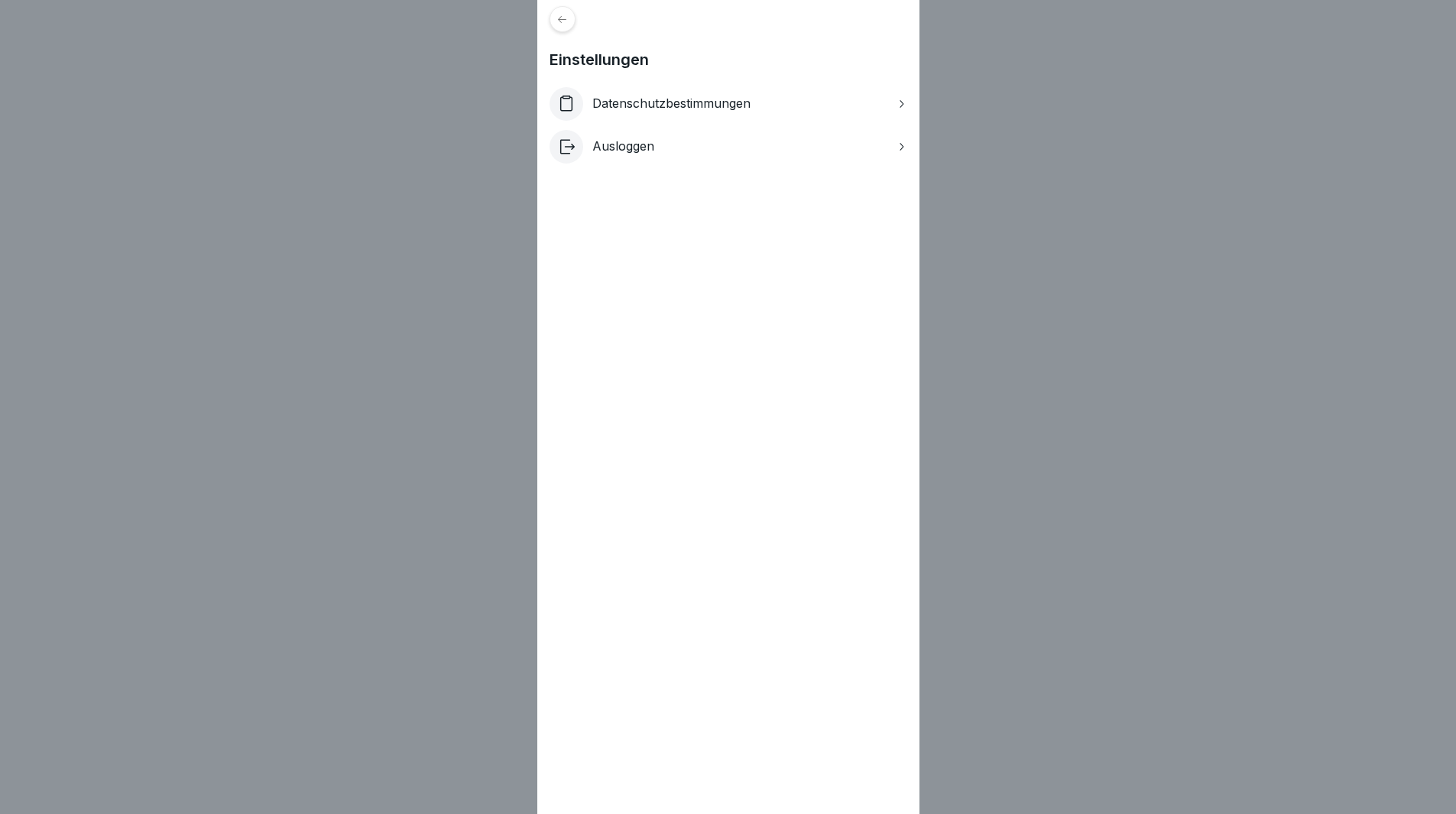
click at [800, 147] on div "Ausloggen" at bounding box center [728, 147] width 357 height 34
